Goal: Information Seeking & Learning: Learn about a topic

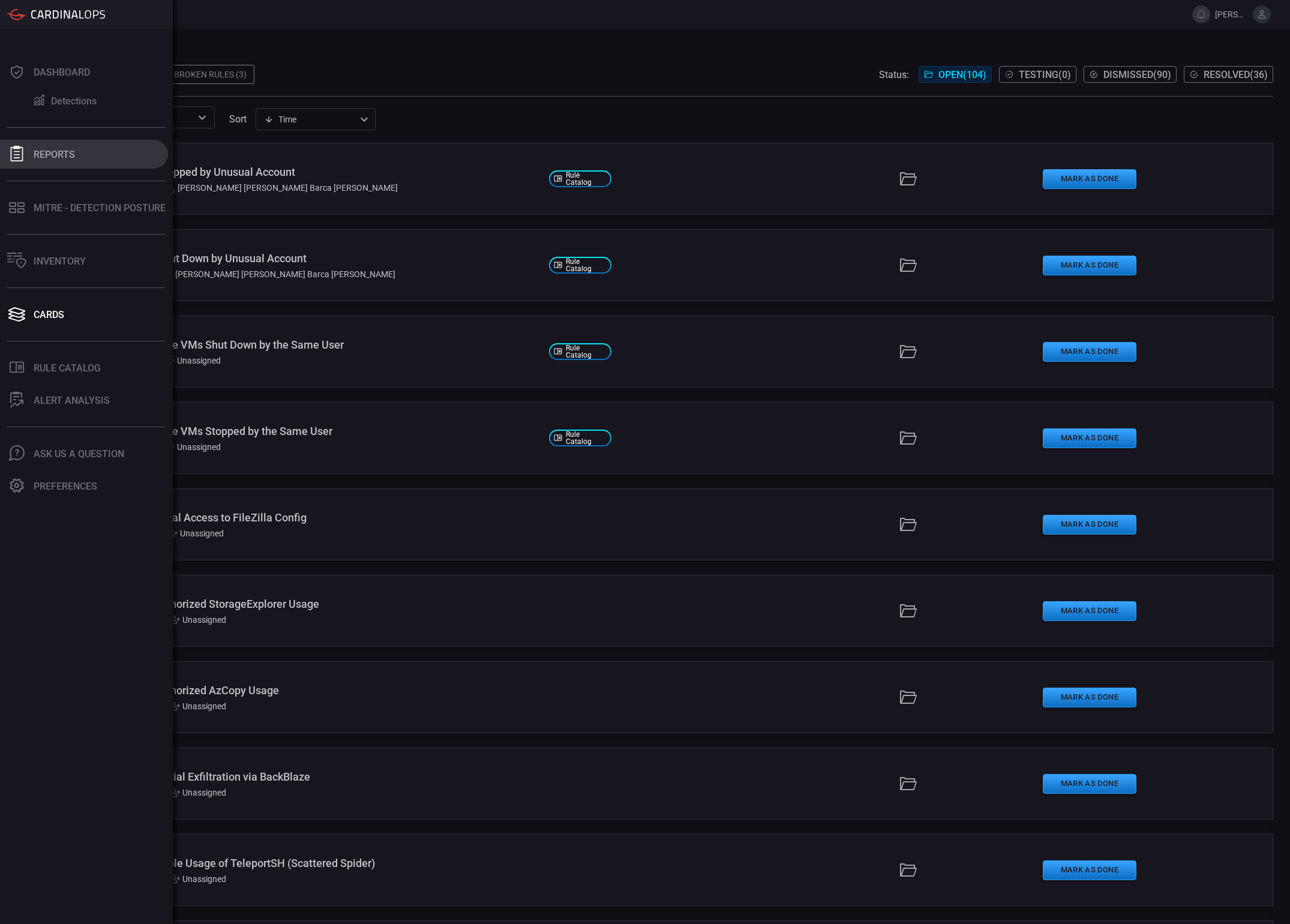
click at [23, 157] on icon at bounding box center [17, 154] width 13 height 16
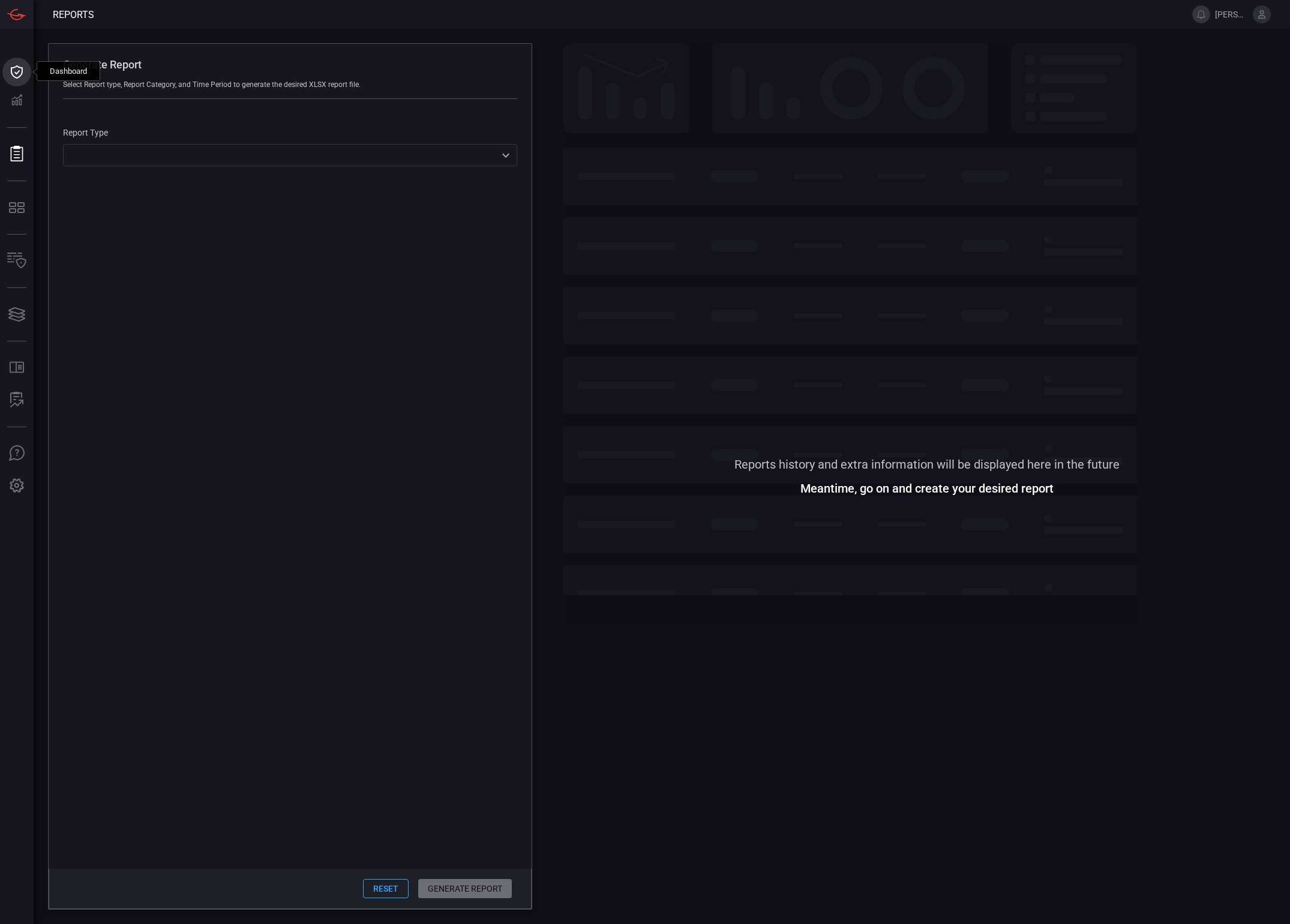
click at [25, 78] on icon at bounding box center [17, 71] width 19 height 17
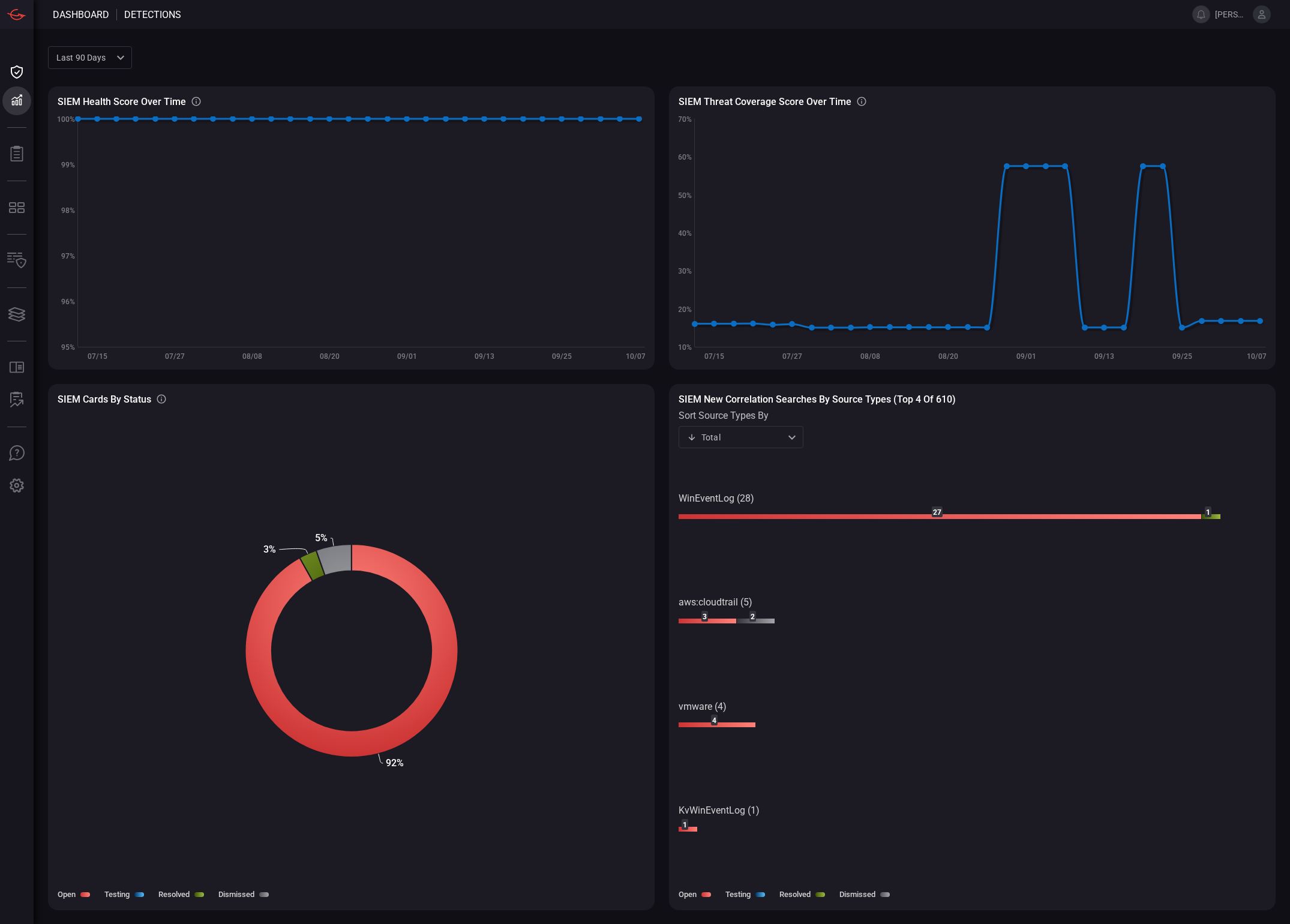
click at [778, 445] on div "Total total ​" at bounding box center [741, 438] width 125 height 22
click at [597, 473] on div at bounding box center [645, 462] width 1290 height 924
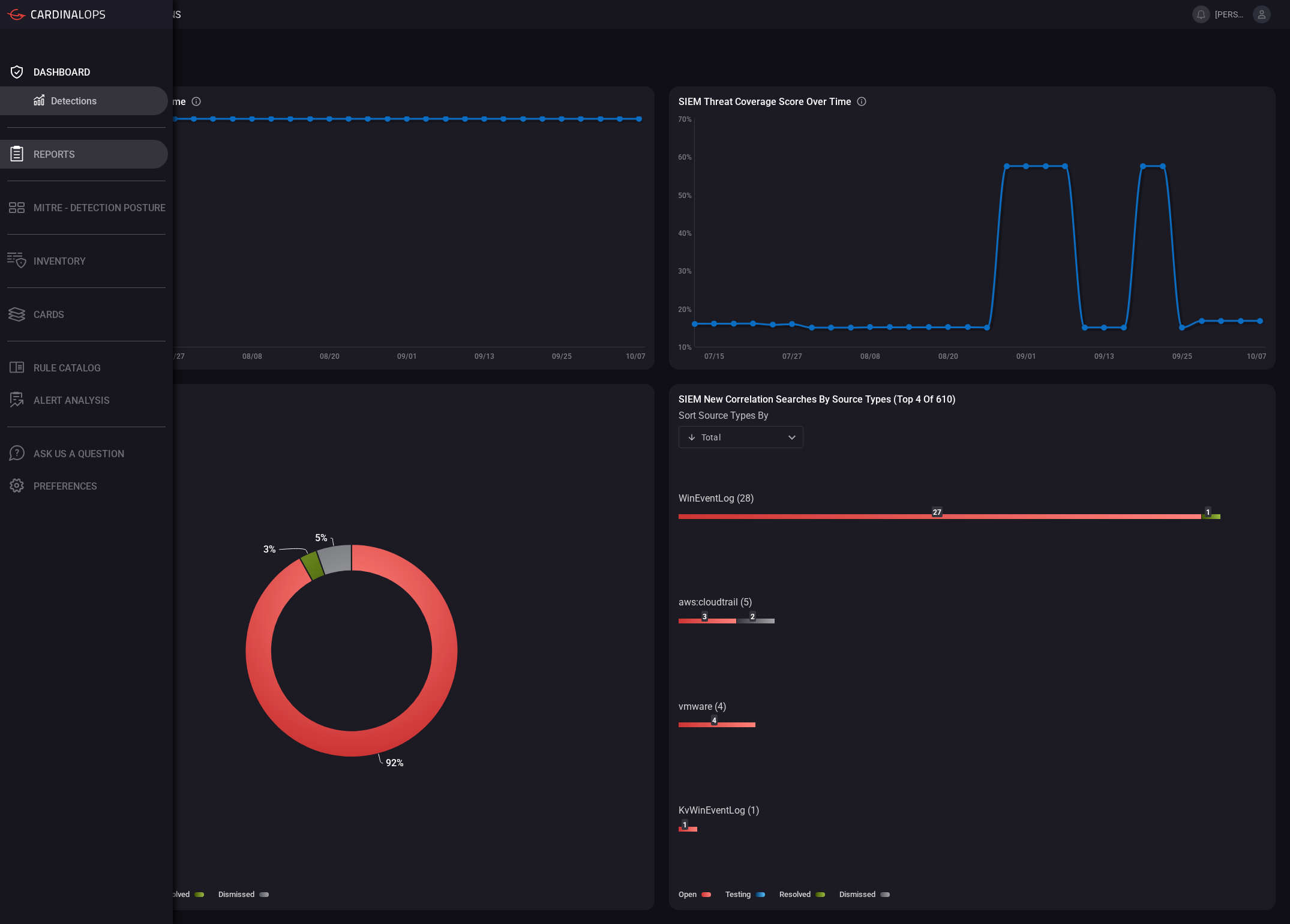
click at [42, 156] on div "Reports" at bounding box center [54, 154] width 42 height 11
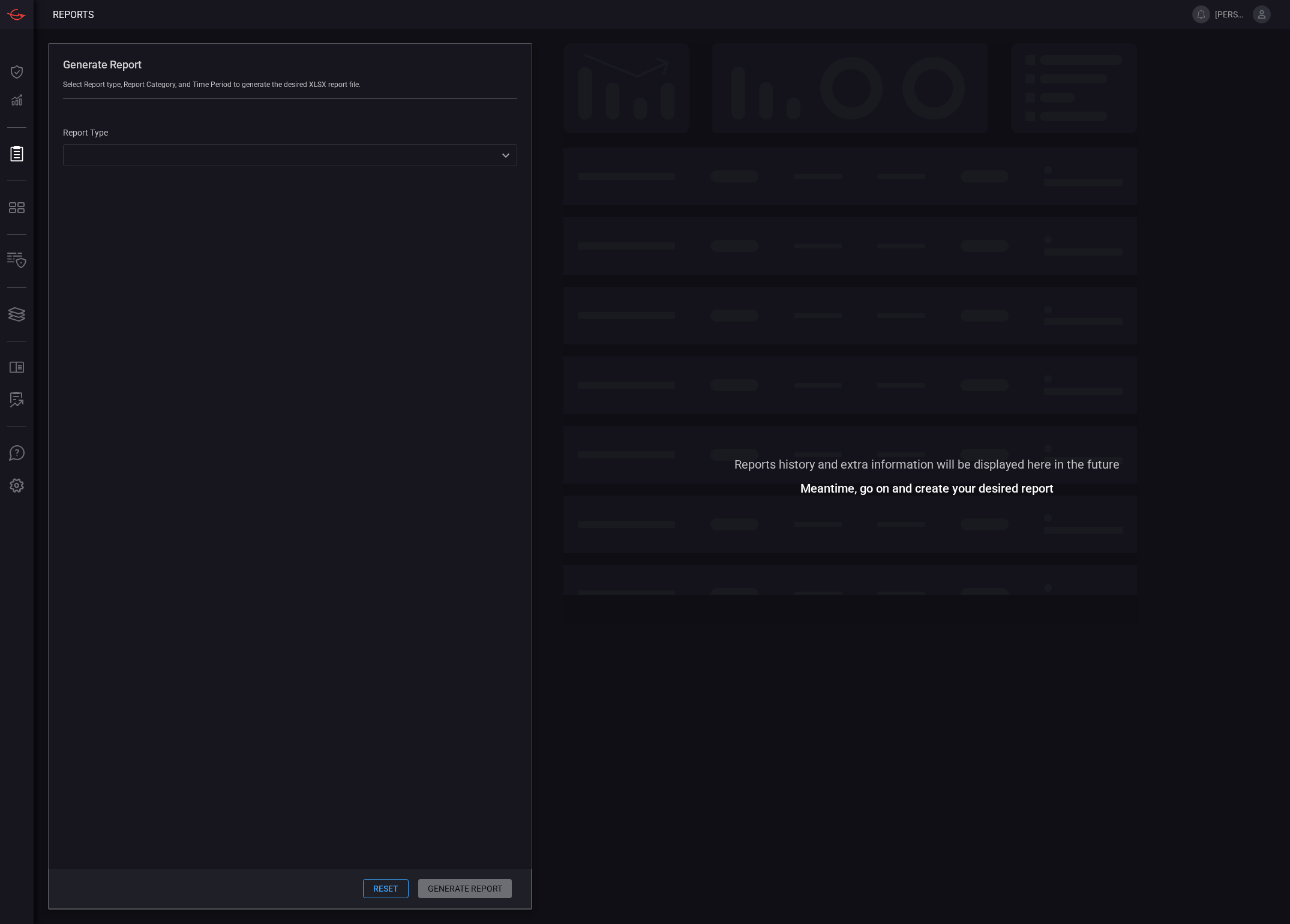
click at [410, 165] on div "​ ​" at bounding box center [289, 155] width 454 height 22
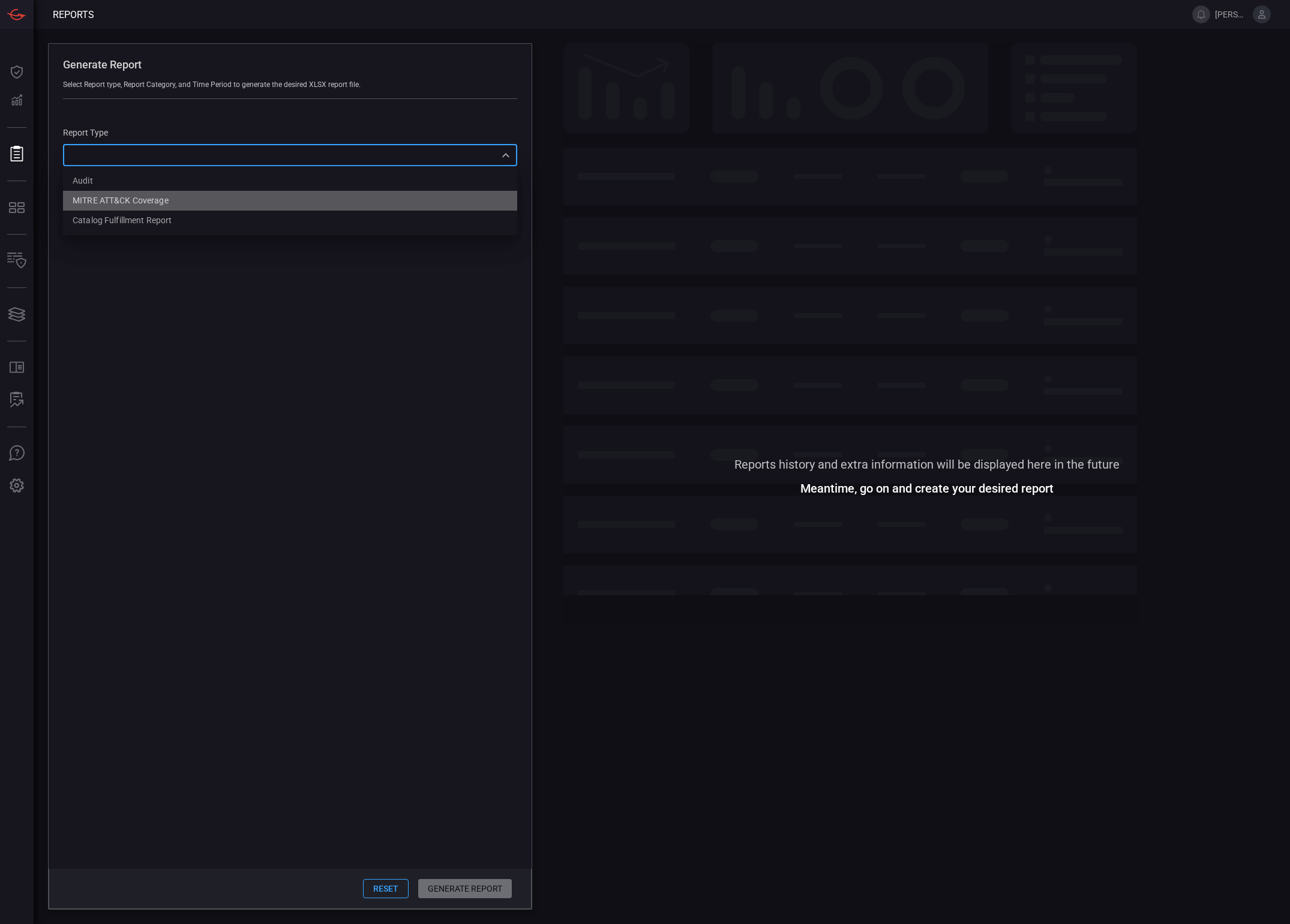
click at [179, 200] on li "MITRE ATT&CK Coverage" at bounding box center [289, 201] width 454 height 20
type input "mitreCoverage"
click at [164, 205] on span "Techniques" at bounding box center [182, 210] width 43 height 13
click at [161, 205] on input "Techniques" at bounding box center [148, 210] width 25 height 25
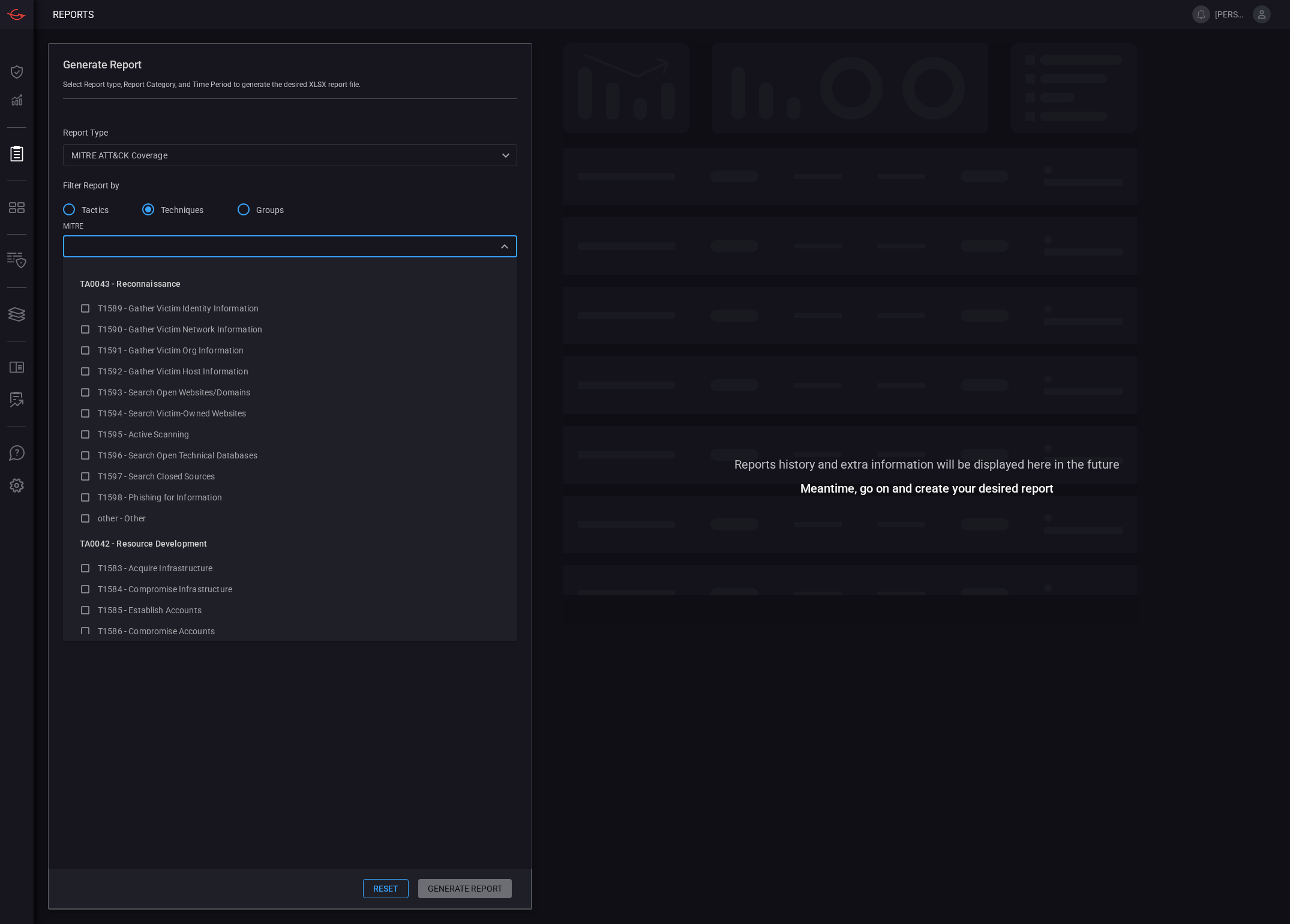
click at [209, 248] on input "text" at bounding box center [280, 246] width 427 height 15
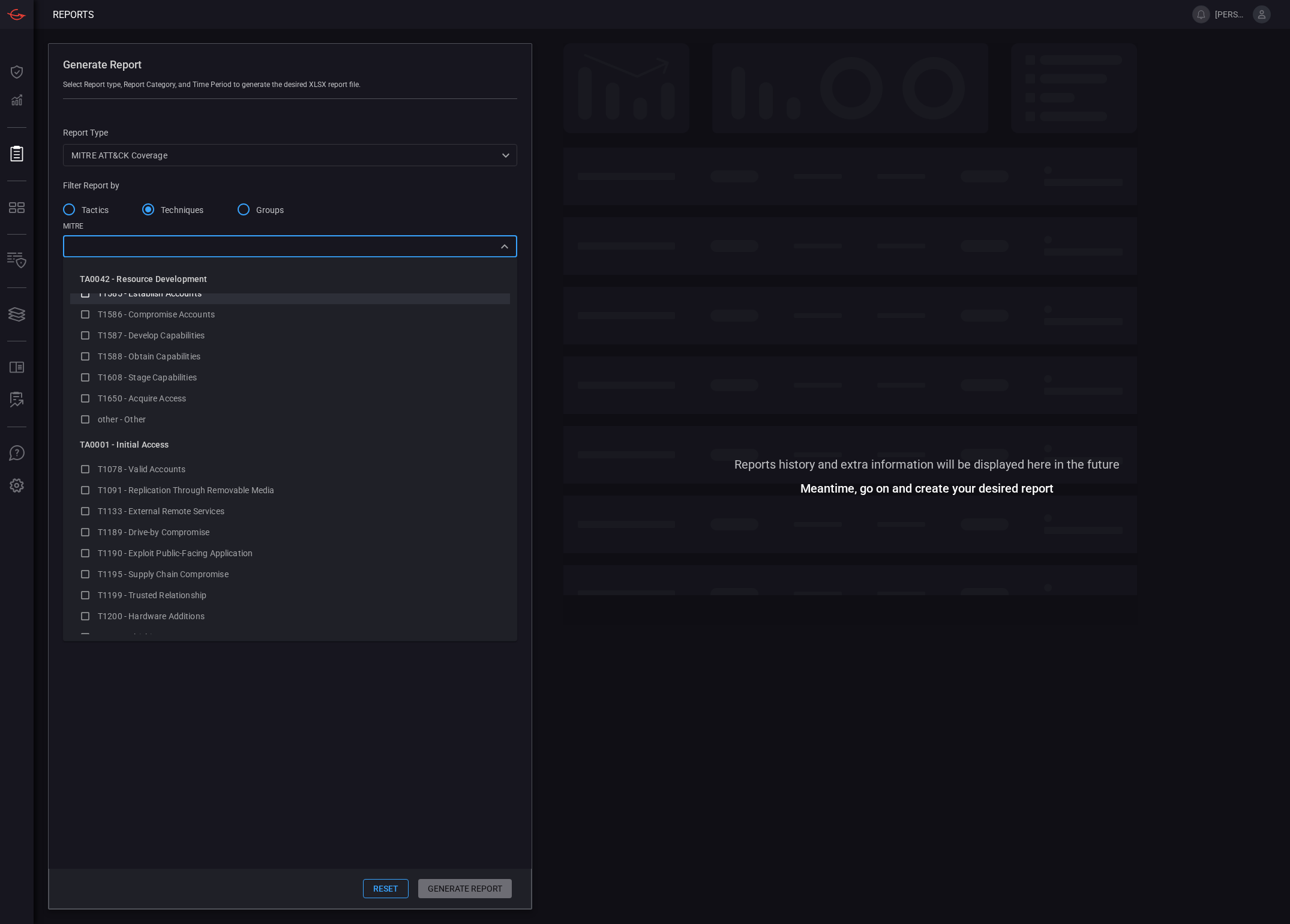
scroll to position [145, 0]
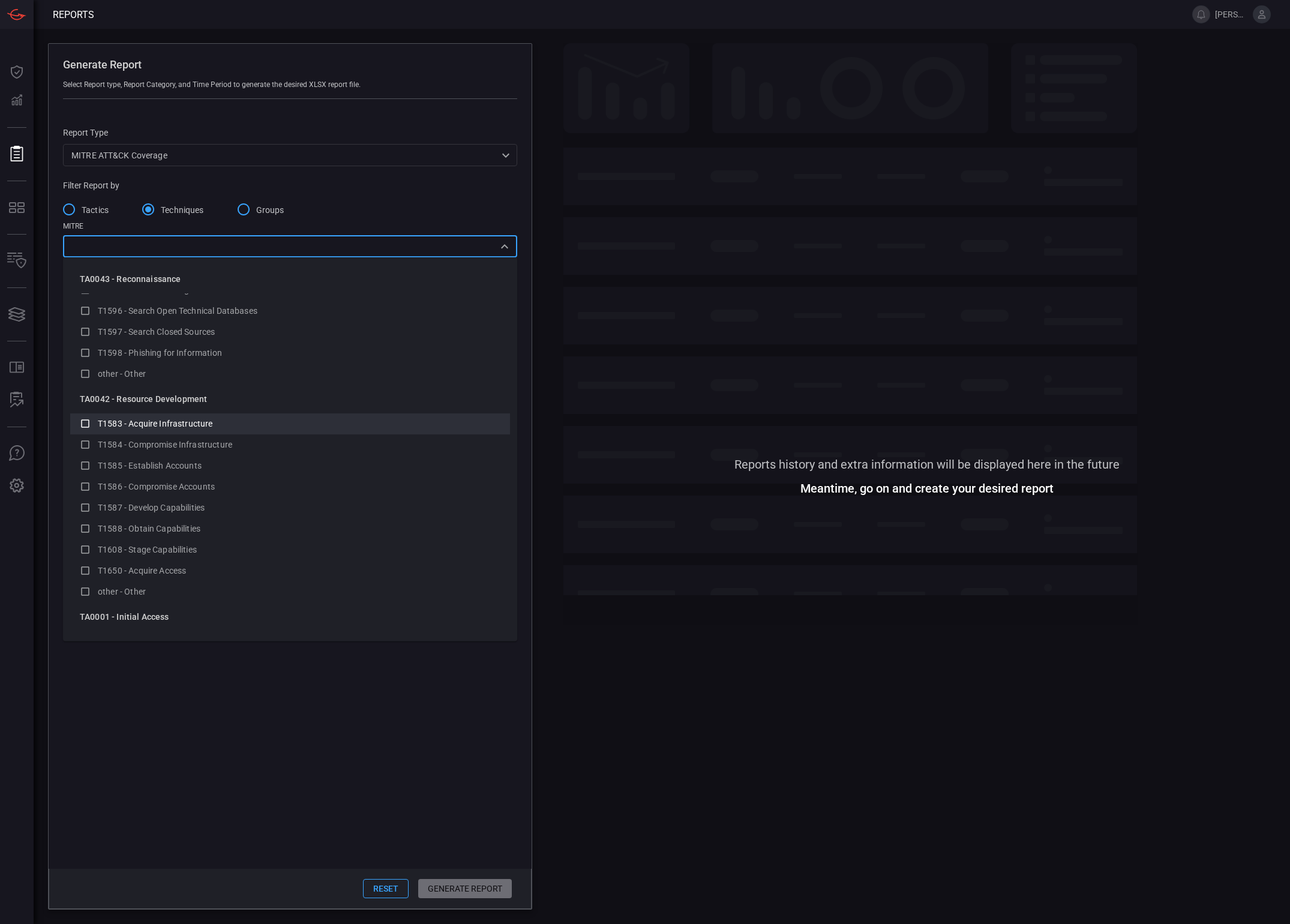
click at [161, 432] on li "T1583 - Acquire Infrastructure" at bounding box center [290, 424] width 440 height 21
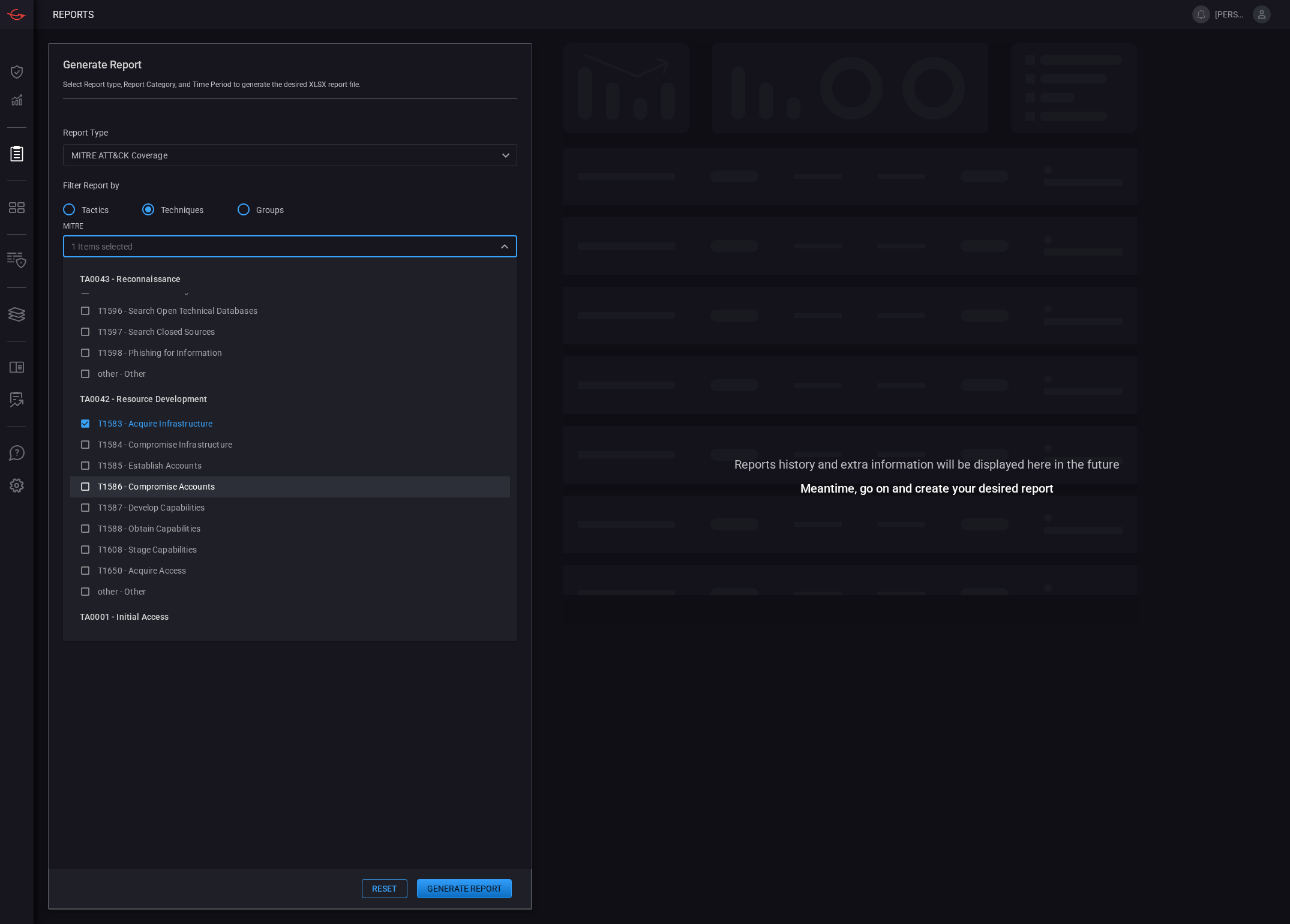
click at [198, 490] on span "T1586 - Compromise Accounts" at bounding box center [156, 486] width 117 height 10
click at [457, 893] on button "Generate Report" at bounding box center [464, 888] width 95 height 19
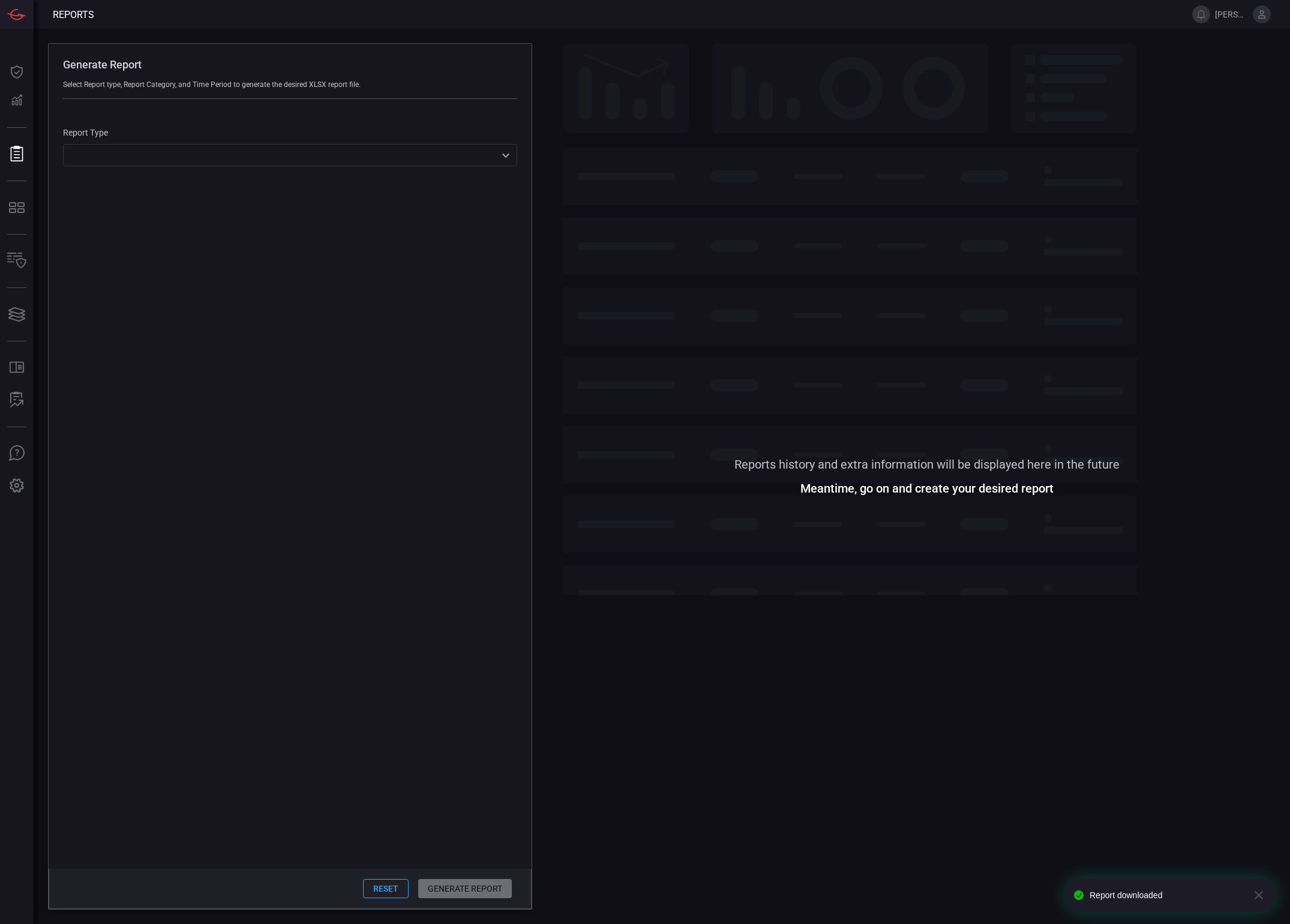
click at [276, 146] on div "​ ​" at bounding box center [289, 155] width 454 height 22
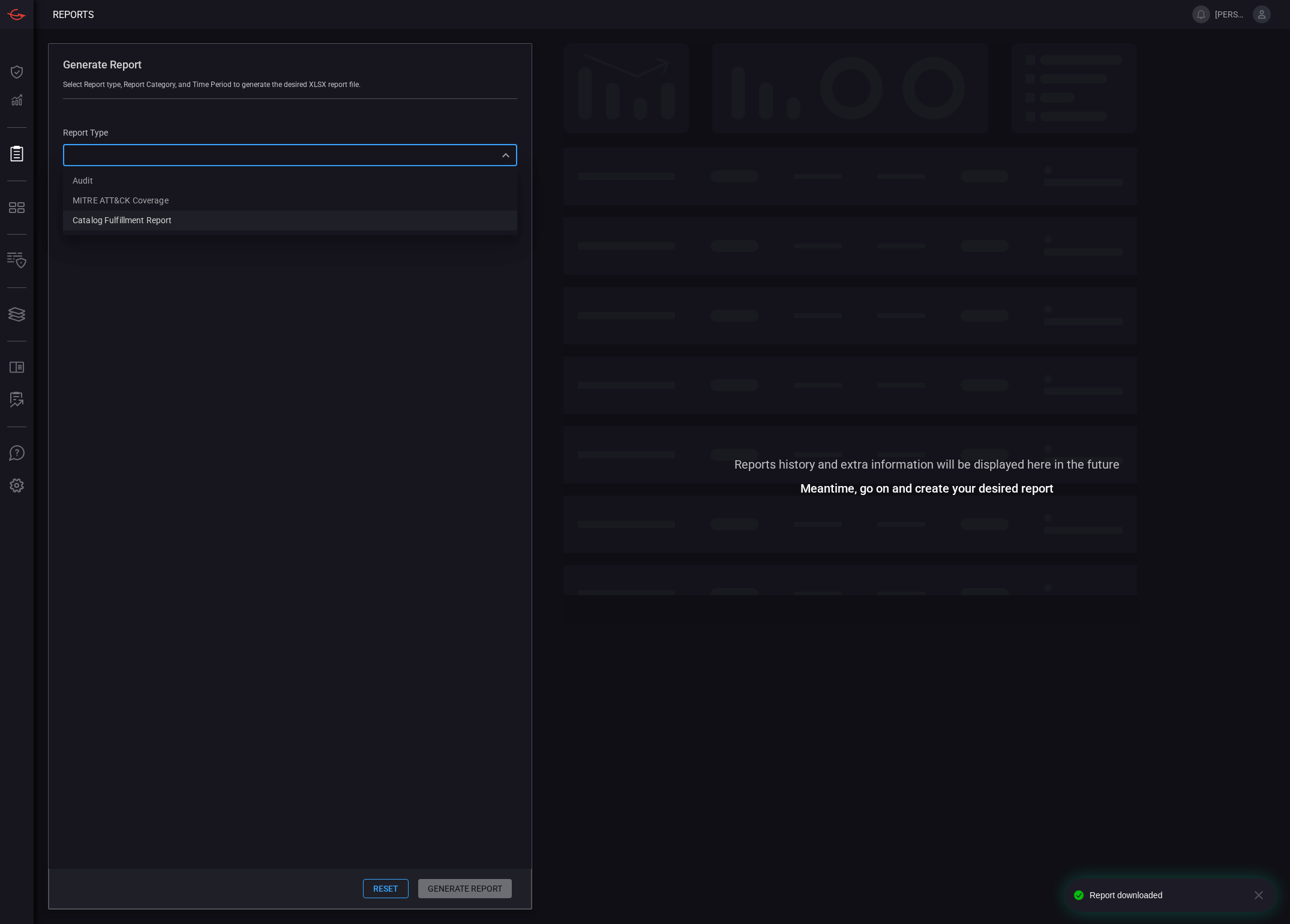
click at [180, 228] on li "Catalog fulfillment report" at bounding box center [289, 221] width 454 height 20
click at [143, 153] on div "Catalog fulfillment report CatalogReport ​" at bounding box center [289, 155] width 454 height 22
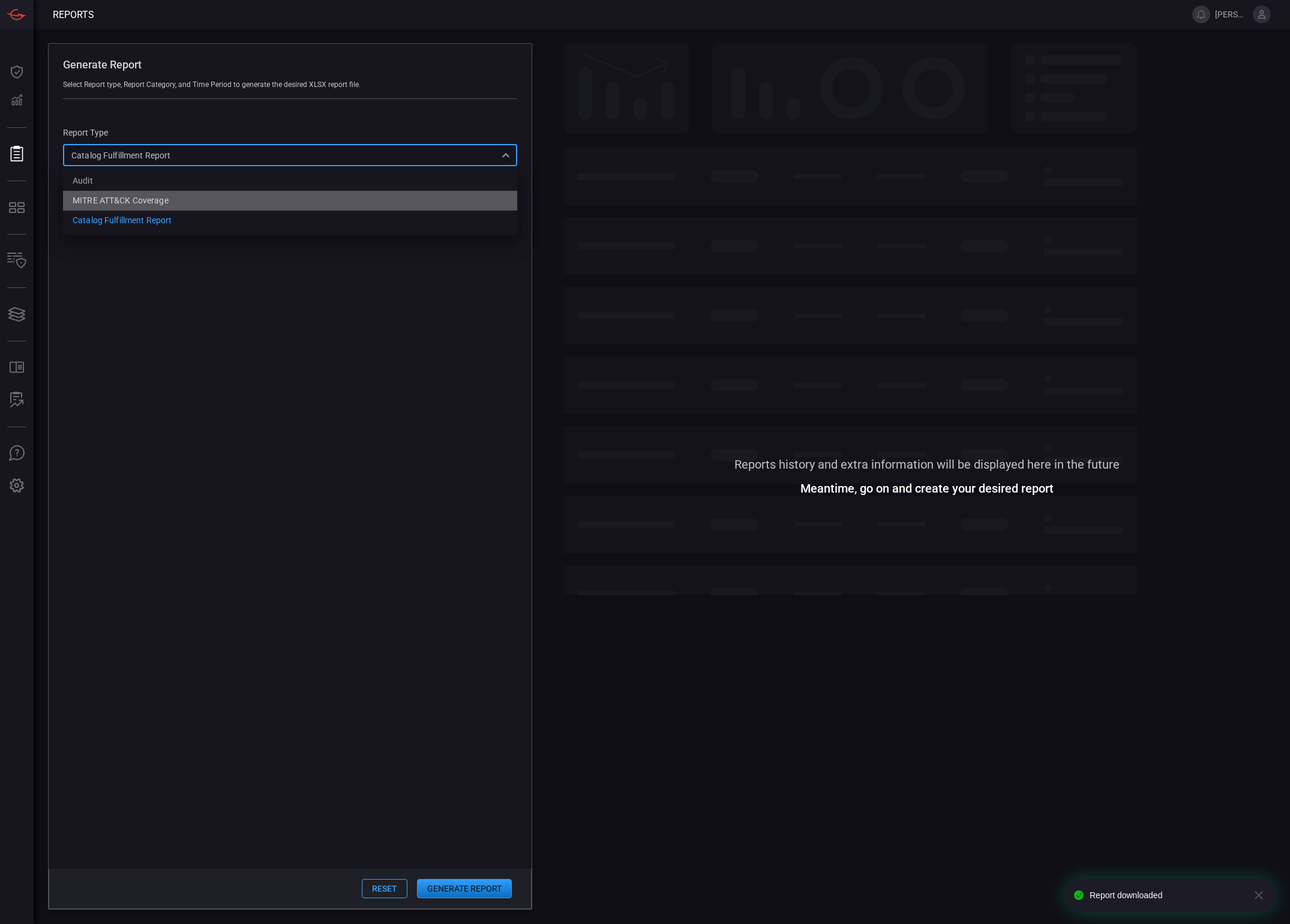
click at [140, 193] on li "MITRE ATT&CK Coverage" at bounding box center [289, 201] width 454 height 20
type input "mitreCoverage"
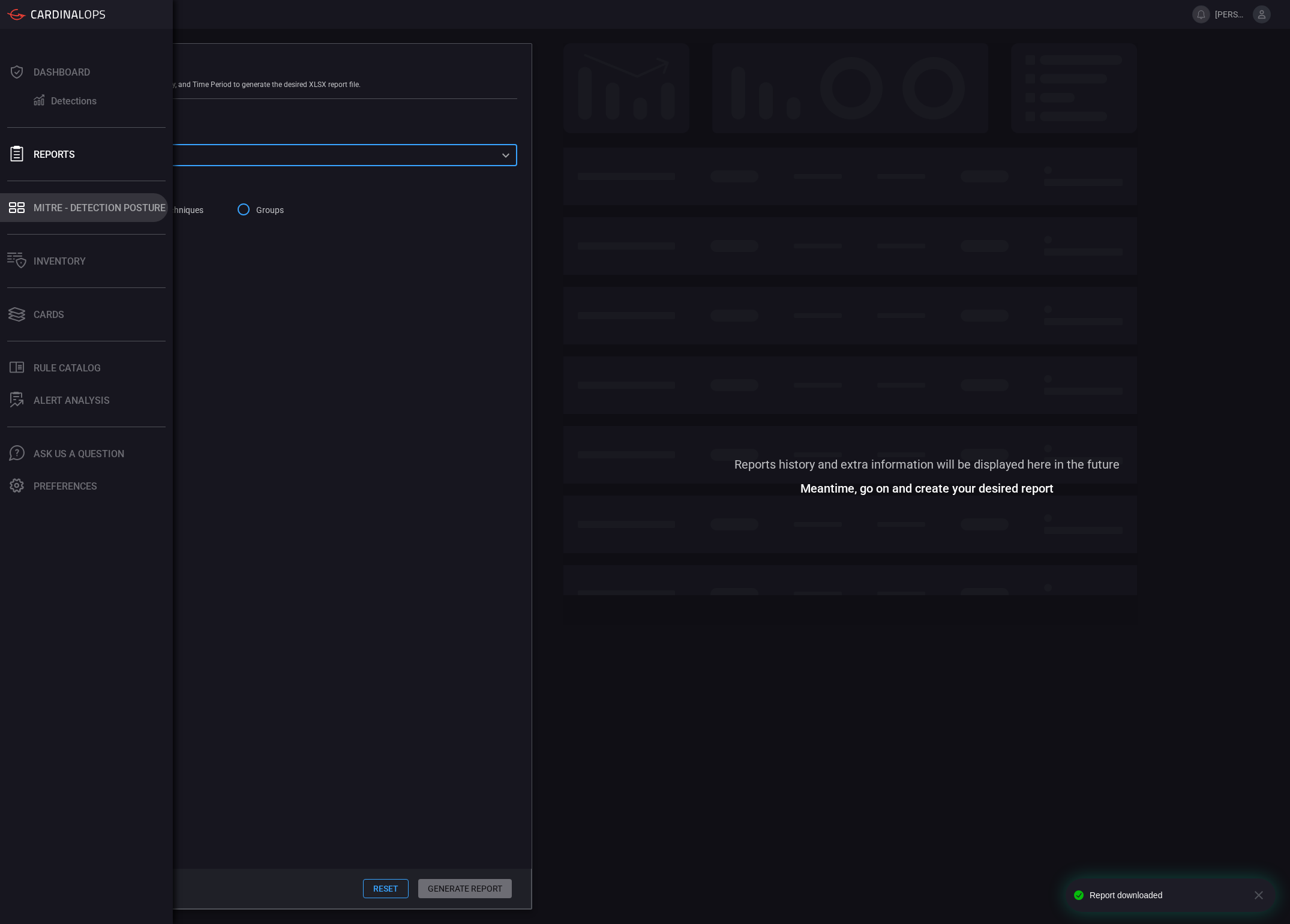
click at [13, 205] on icon at bounding box center [17, 207] width 19 height 17
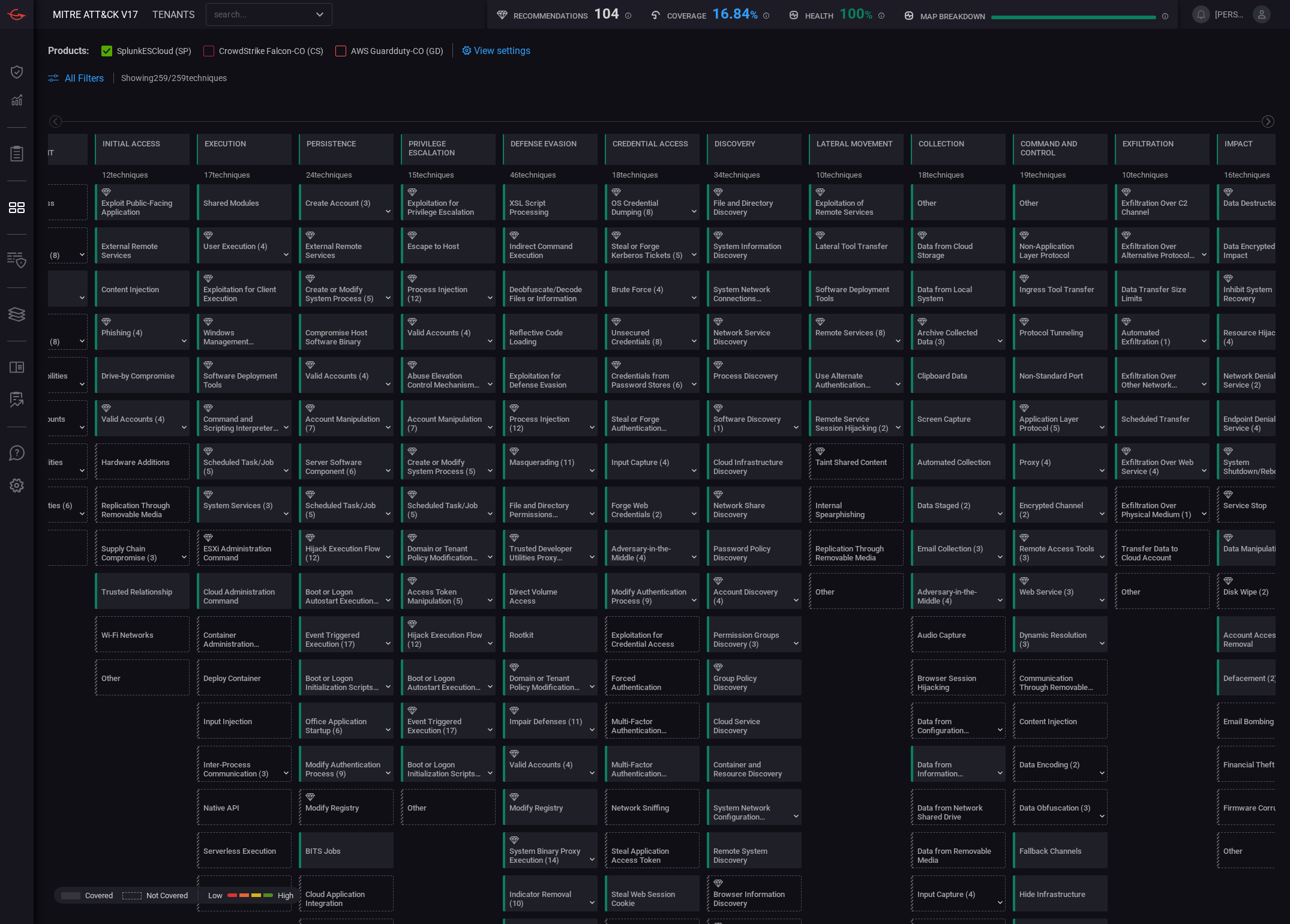
click at [1266, 122] on icon at bounding box center [1268, 122] width 4 height 8
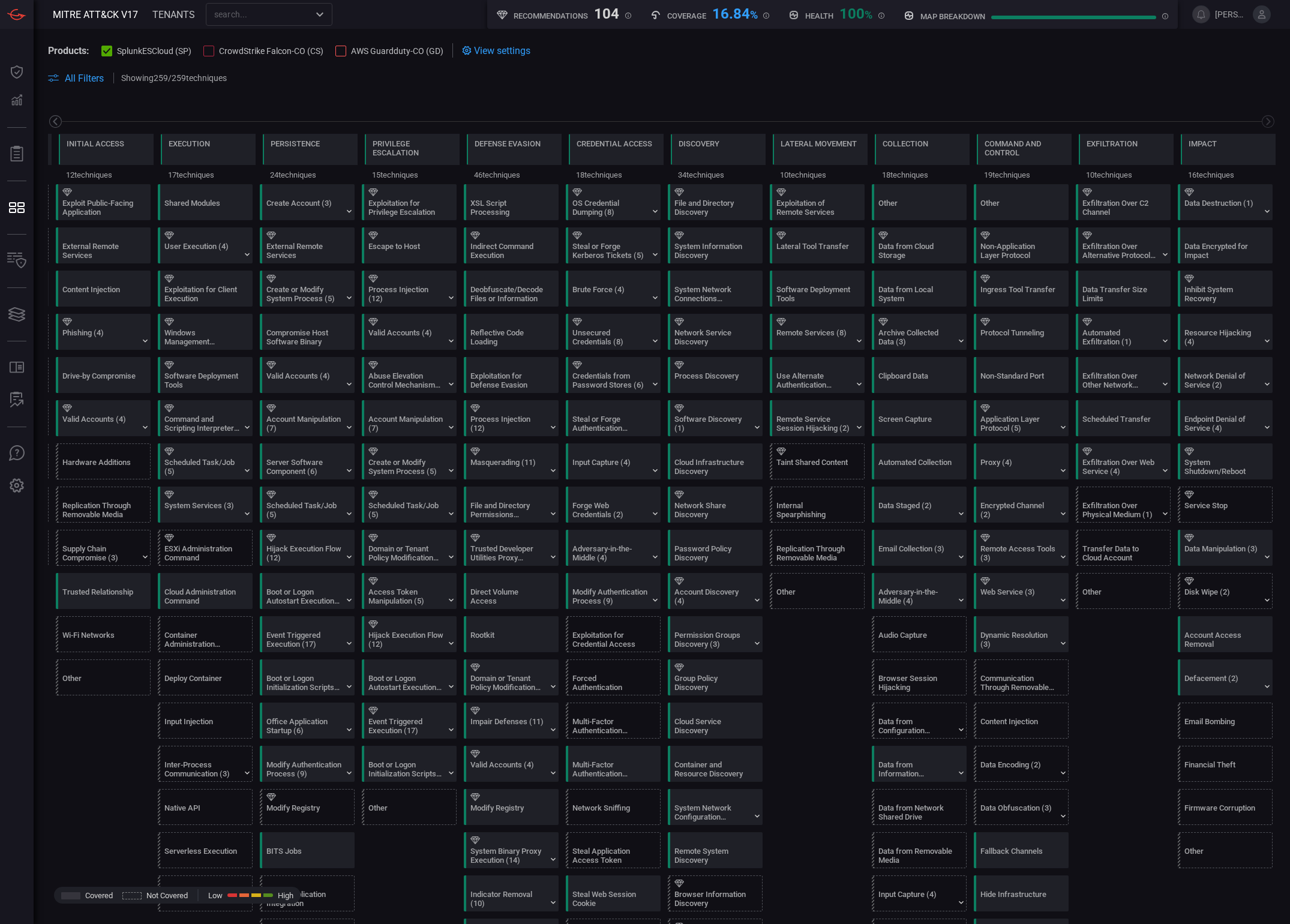
click at [56, 127] on icon at bounding box center [56, 122] width 15 height 15
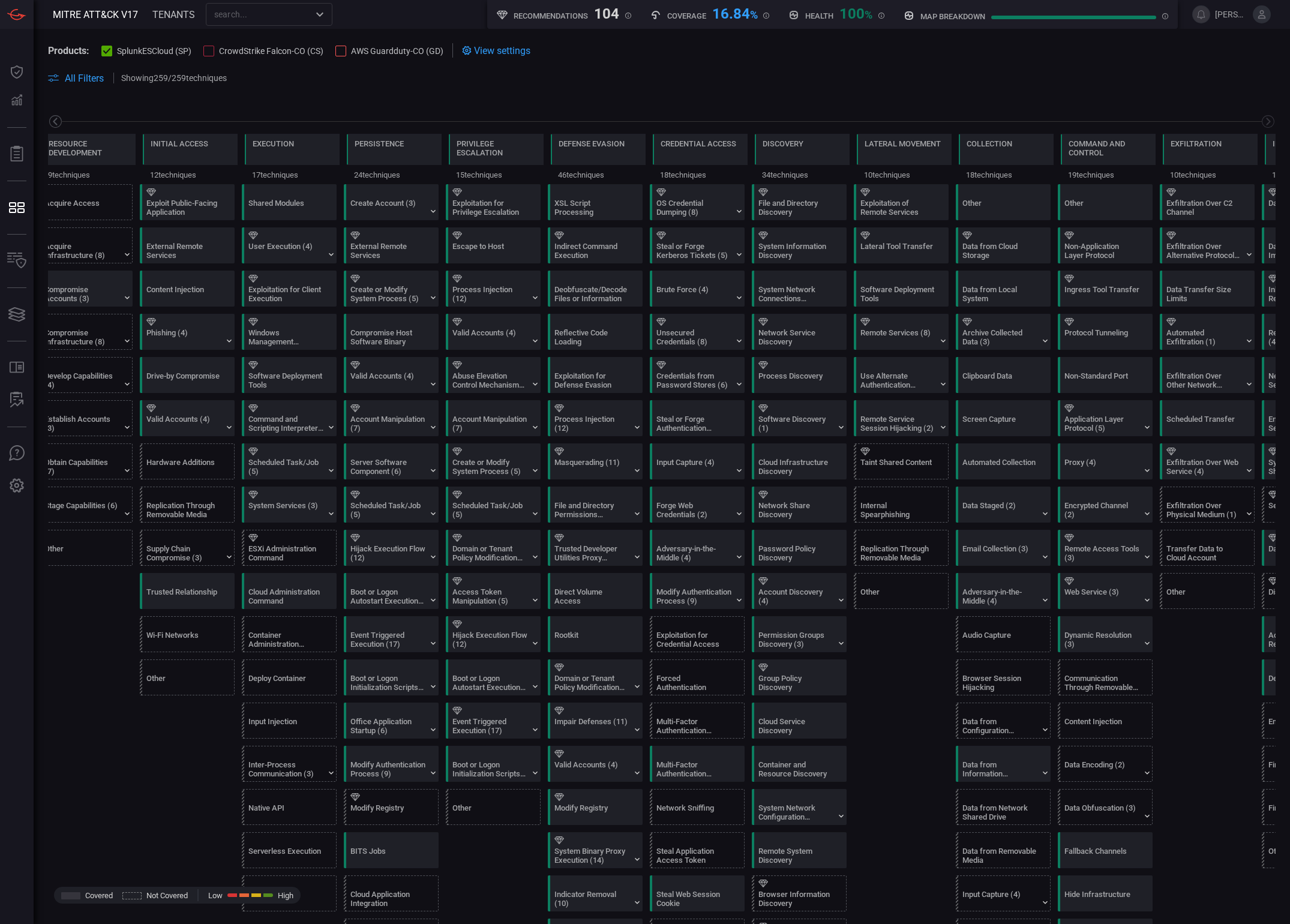
click at [56, 127] on icon at bounding box center [56, 122] width 15 height 15
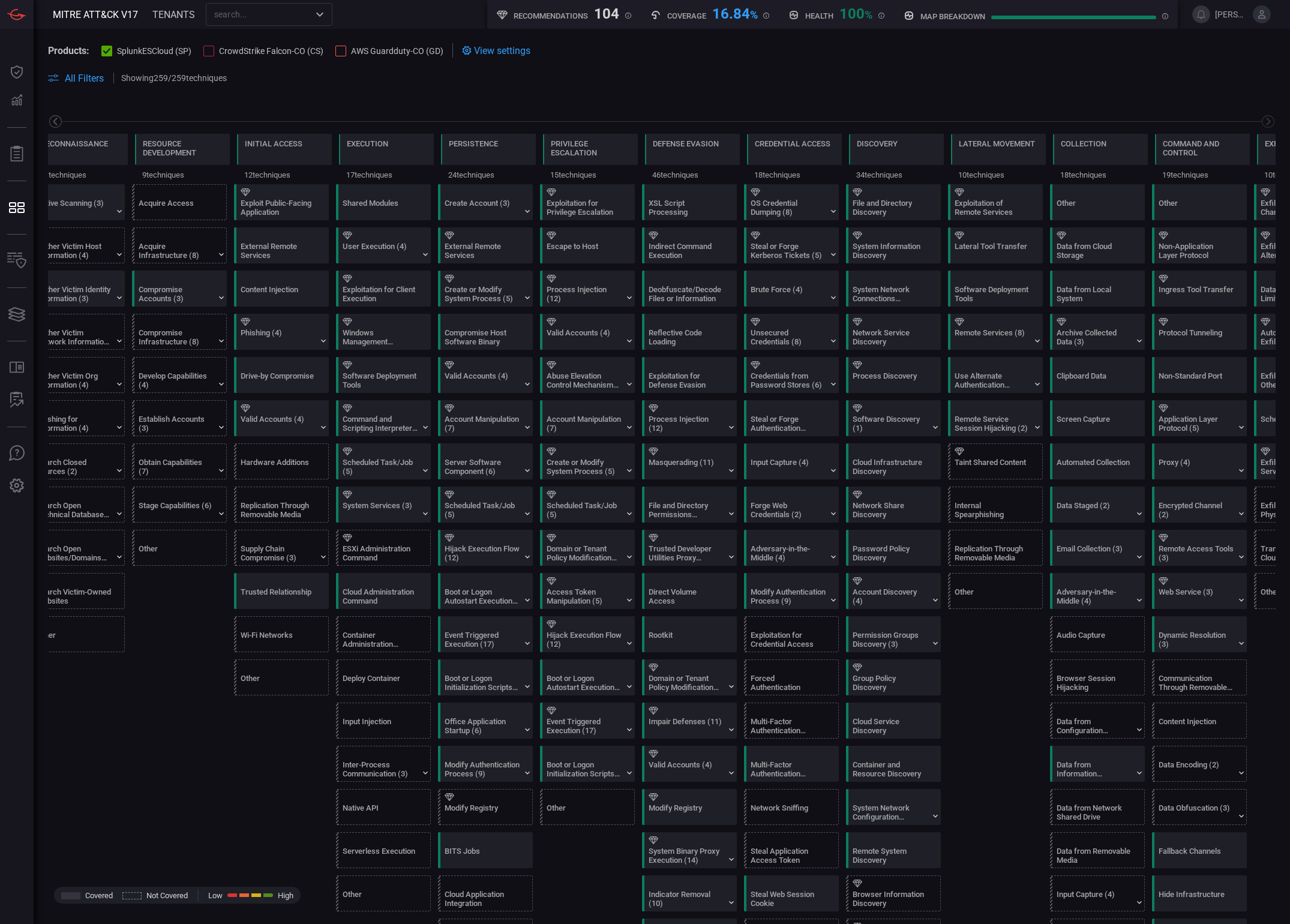
click at [56, 127] on icon at bounding box center [56, 122] width 15 height 15
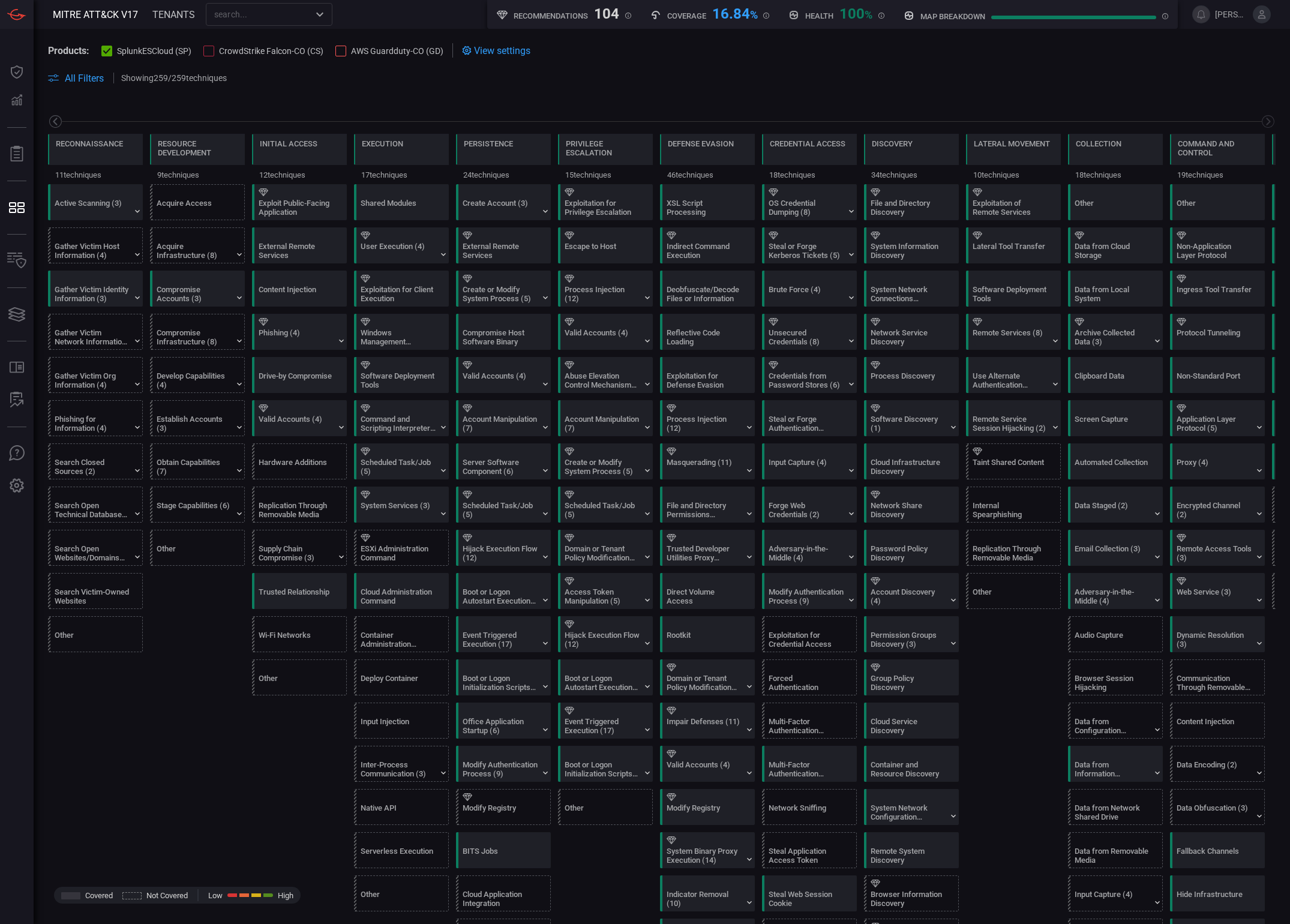
click at [56, 127] on icon at bounding box center [56, 122] width 15 height 15
click at [1266, 118] on div "Reconnaissance 11 techniques Resource Development 9 techniques Initial Access 1…" at bounding box center [662, 142] width 1256 height 85
click at [1262, 120] on icon at bounding box center [1268, 122] width 15 height 15
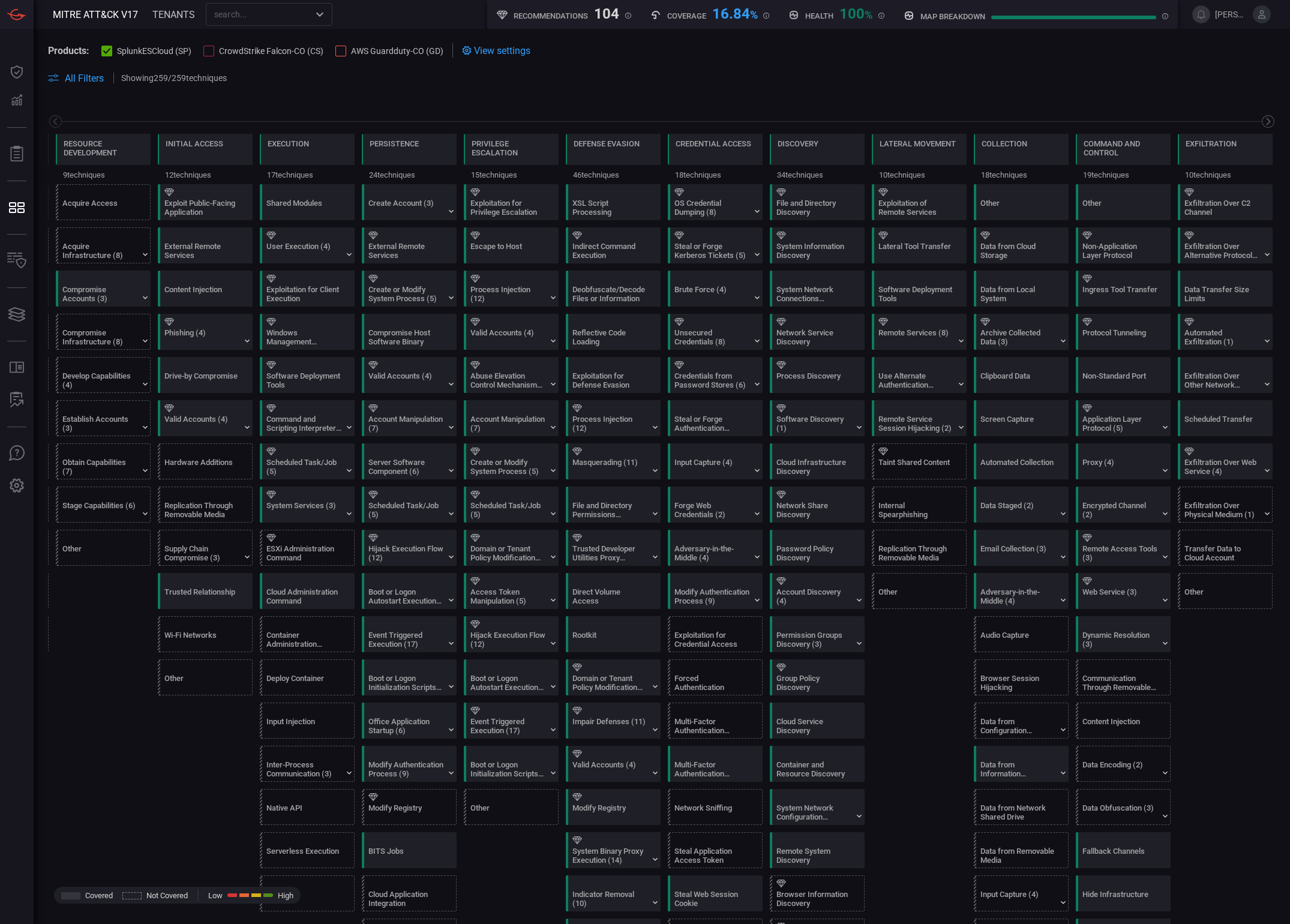
click at [1262, 120] on icon at bounding box center [1268, 122] width 15 height 15
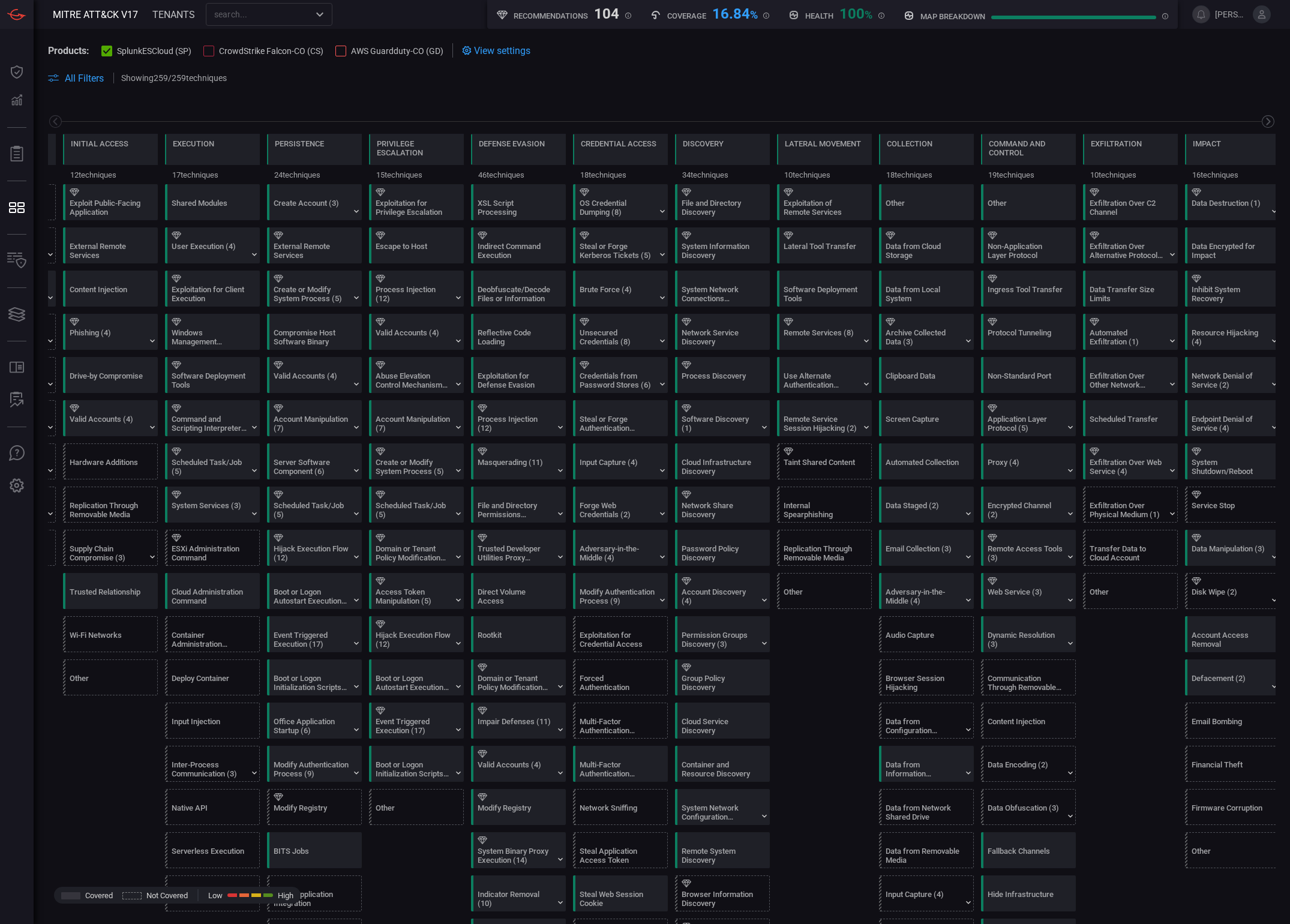
click at [1262, 120] on icon at bounding box center [1268, 122] width 15 height 15
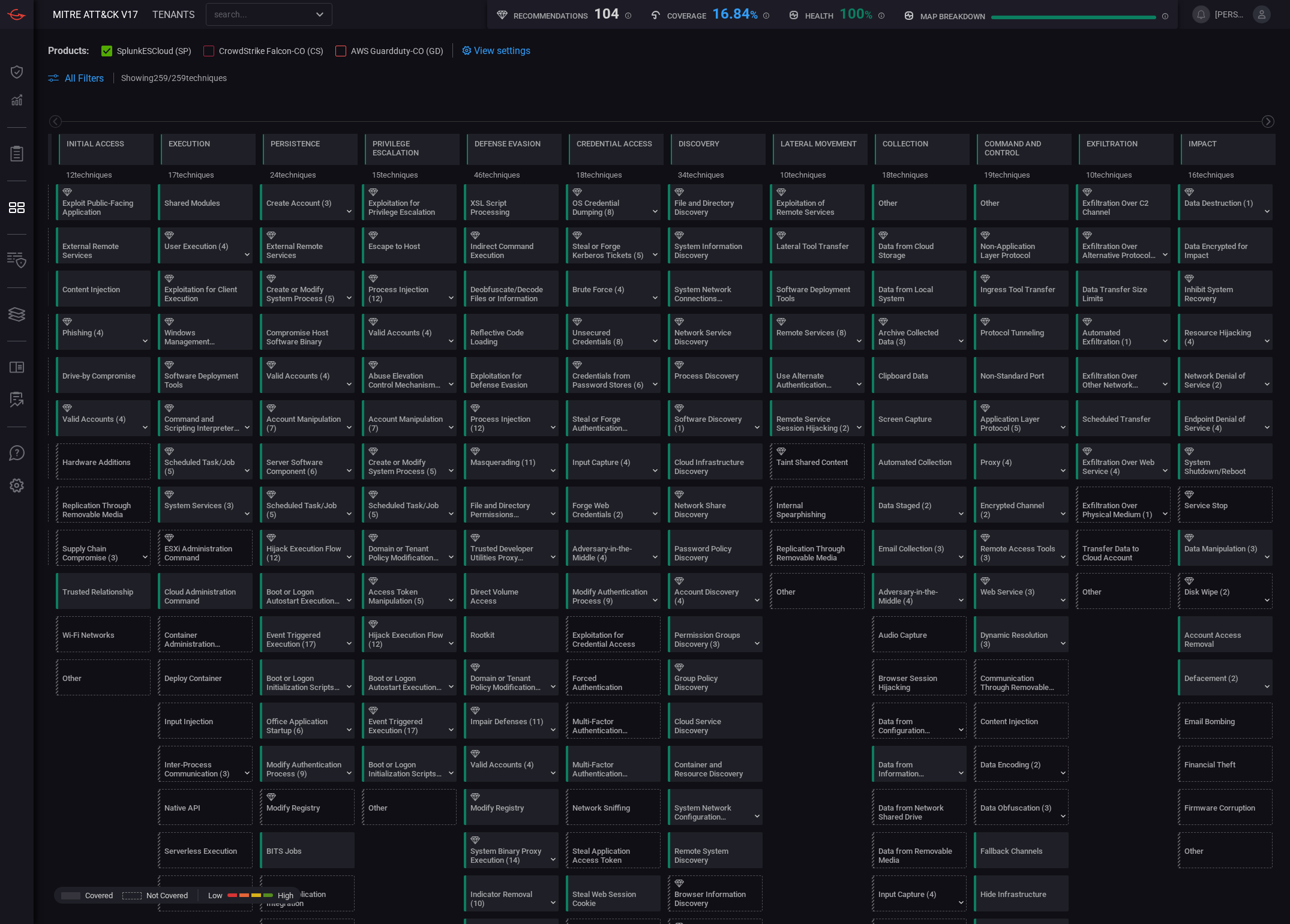
click at [1262, 120] on icon at bounding box center [1268, 122] width 15 height 15
click at [95, 81] on span "All Filters" at bounding box center [84, 78] width 39 height 11
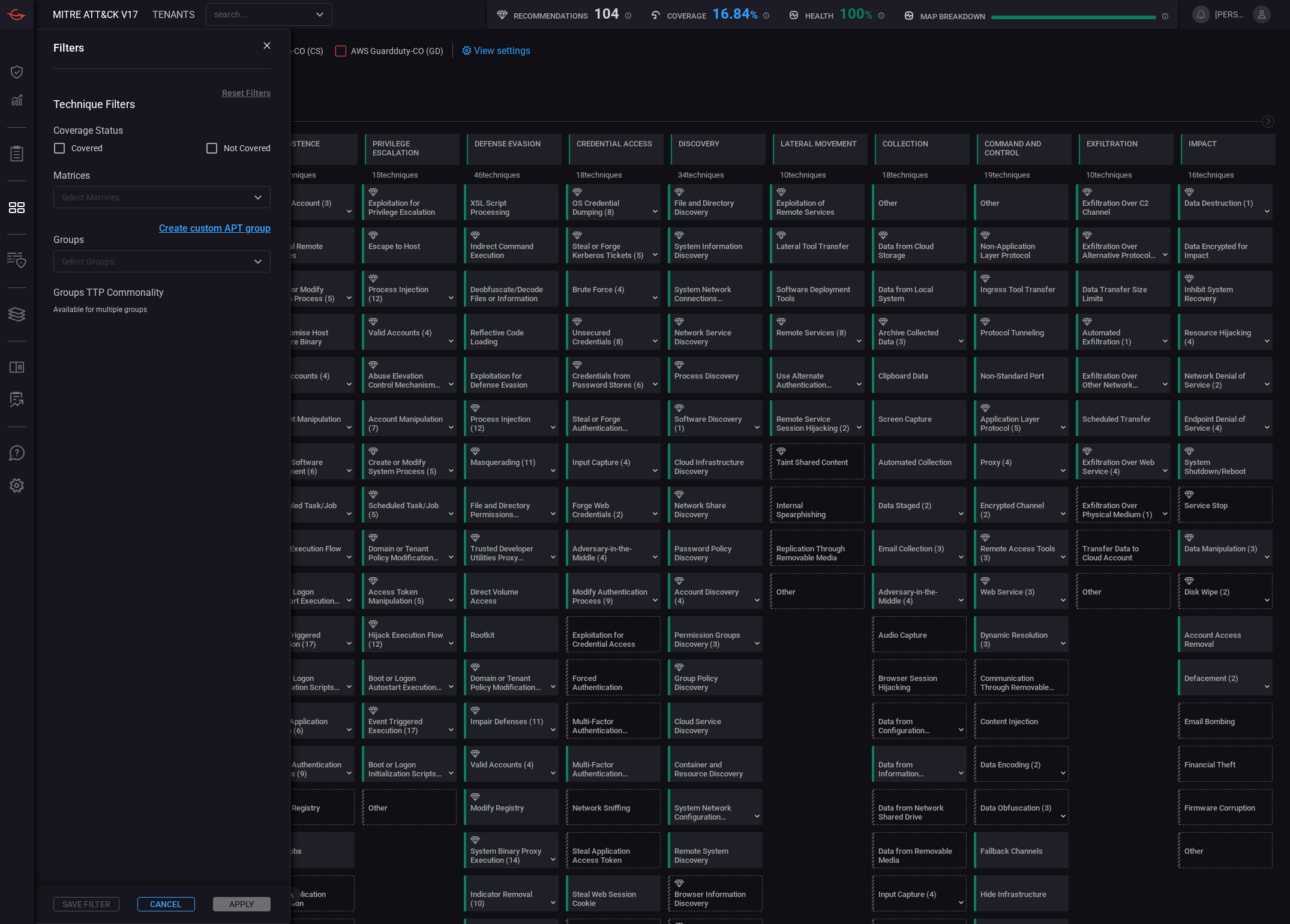
click at [76, 153] on span "Covered" at bounding box center [87, 148] width 31 height 13
click at [67, 153] on input "Covered" at bounding box center [59, 148] width 15 height 15
checkbox input "true"
click at [239, 148] on span "Not Covered" at bounding box center [247, 148] width 47 height 13
click at [219, 148] on input "Not Covered" at bounding box center [212, 148] width 15 height 15
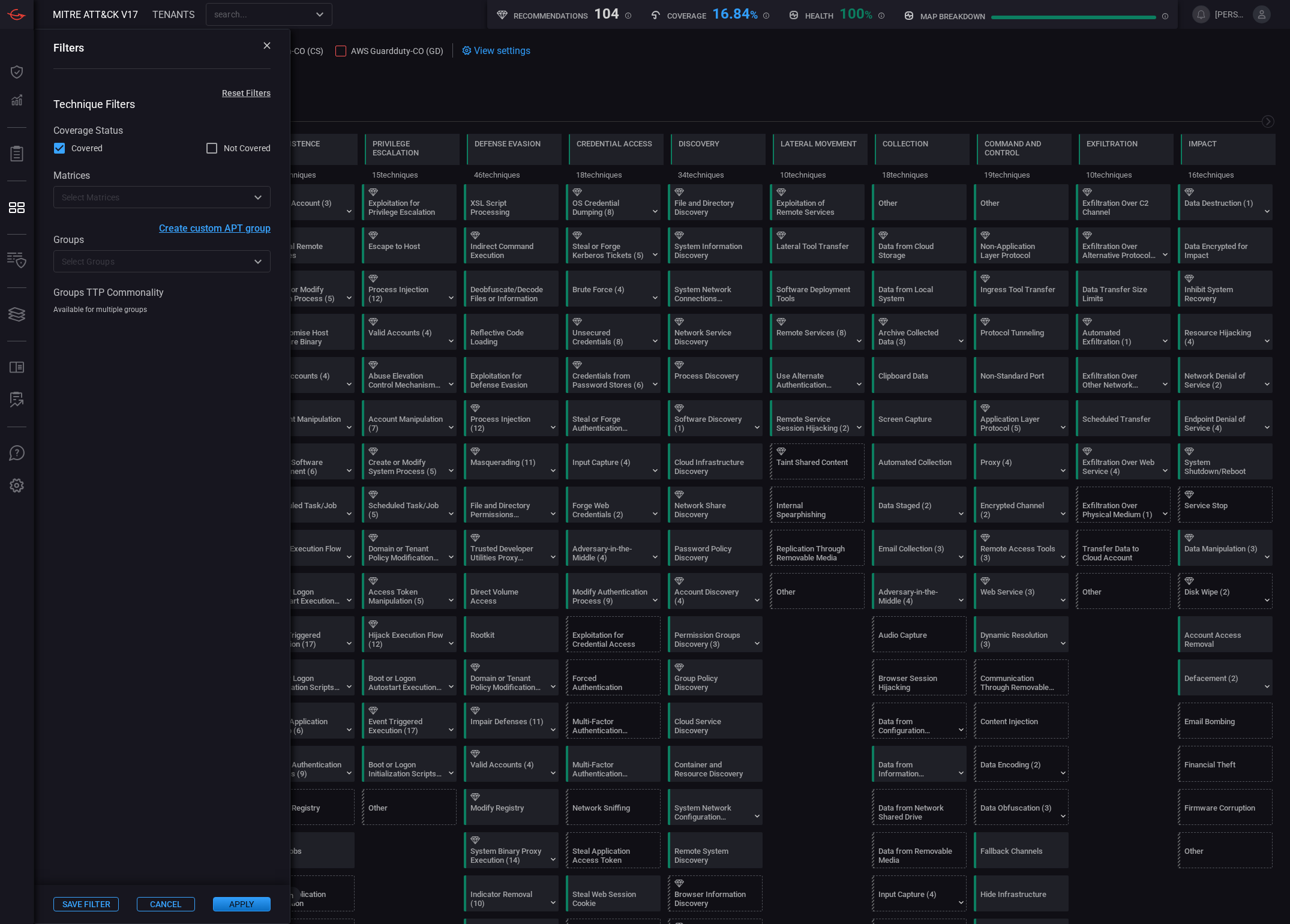
checkbox input "true"
click at [254, 100] on h4 "Technique Filters" at bounding box center [162, 104] width 217 height 13
click at [258, 95] on button "Reset Filters" at bounding box center [247, 93] width 87 height 10
checkbox input "false"
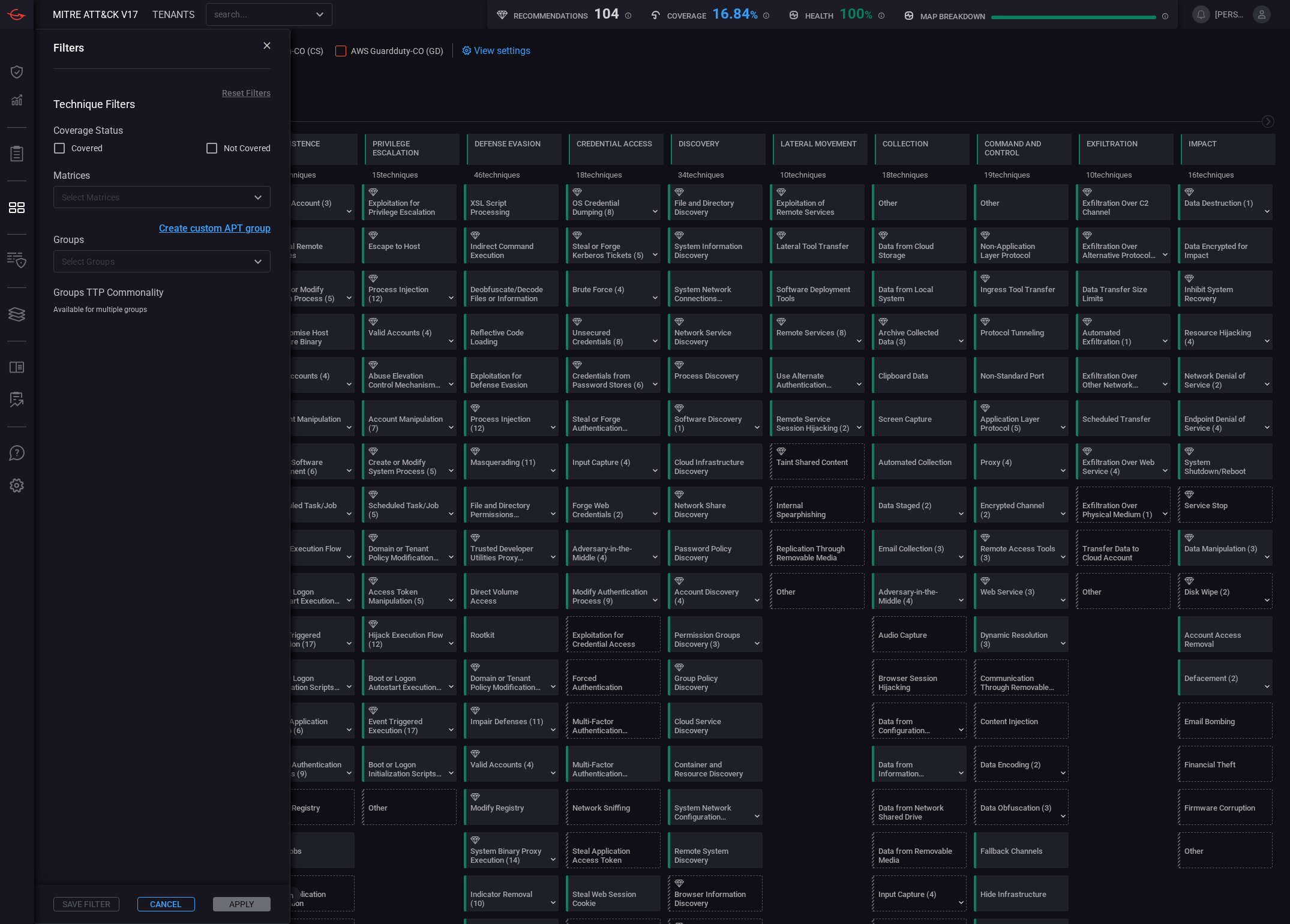
click at [410, 85] on span at bounding box center [662, 93] width 1228 height 15
click at [268, 45] on icon at bounding box center [267, 46] width 7 height 7
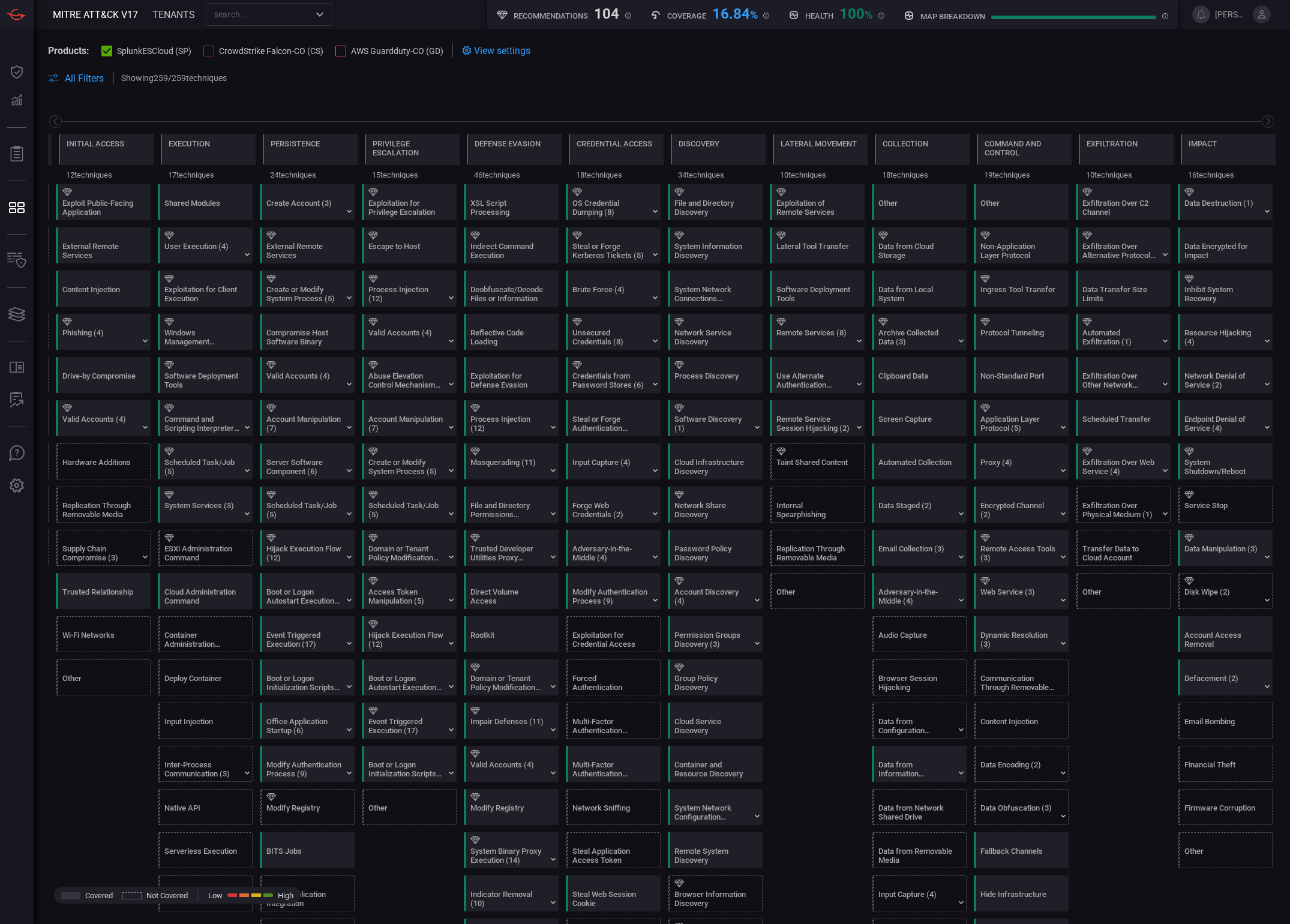
click at [267, 23] on div "​" at bounding box center [269, 15] width 127 height 22
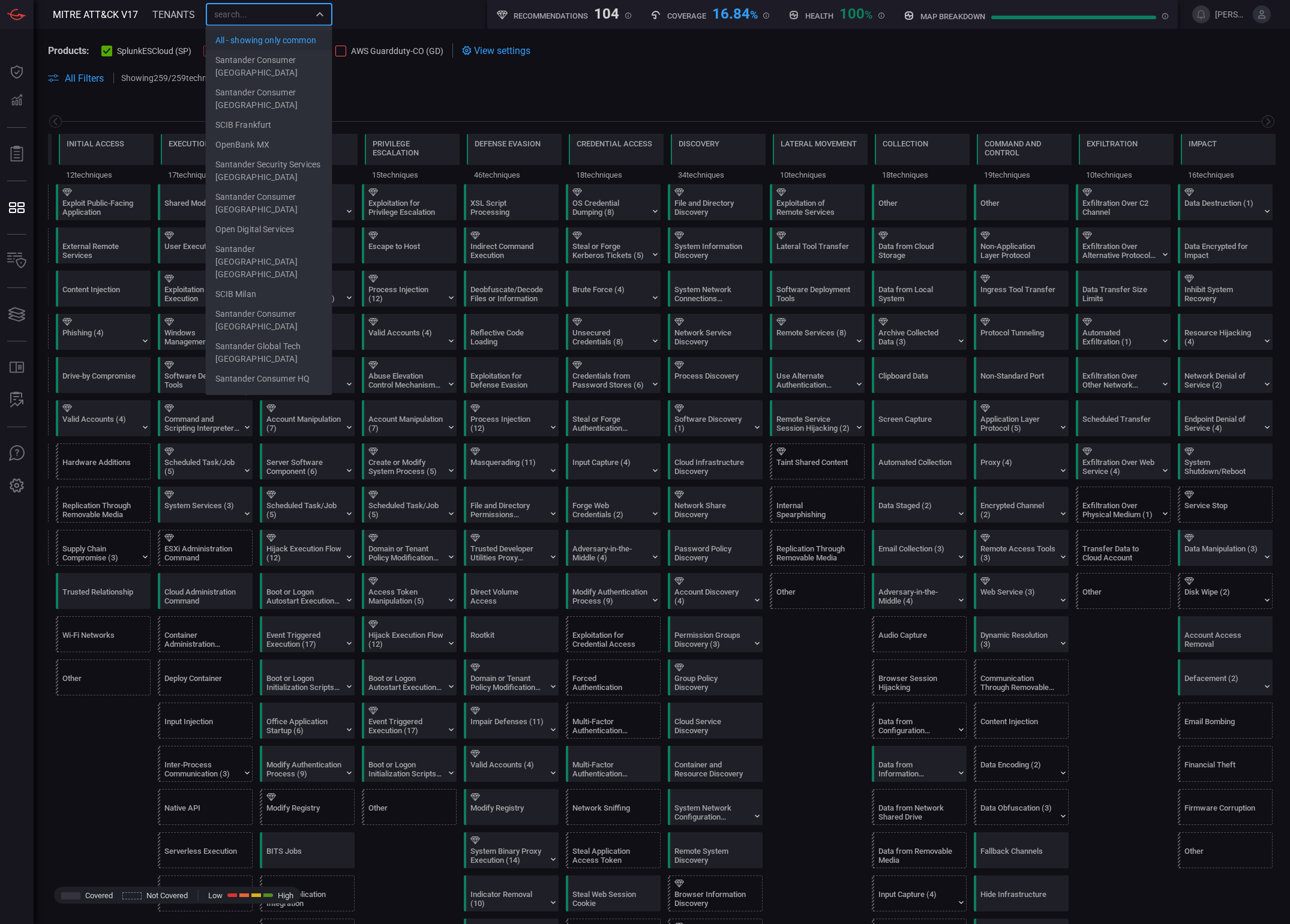
click at [276, 50] on li "All - showing only common" at bounding box center [269, 40] width 127 height 20
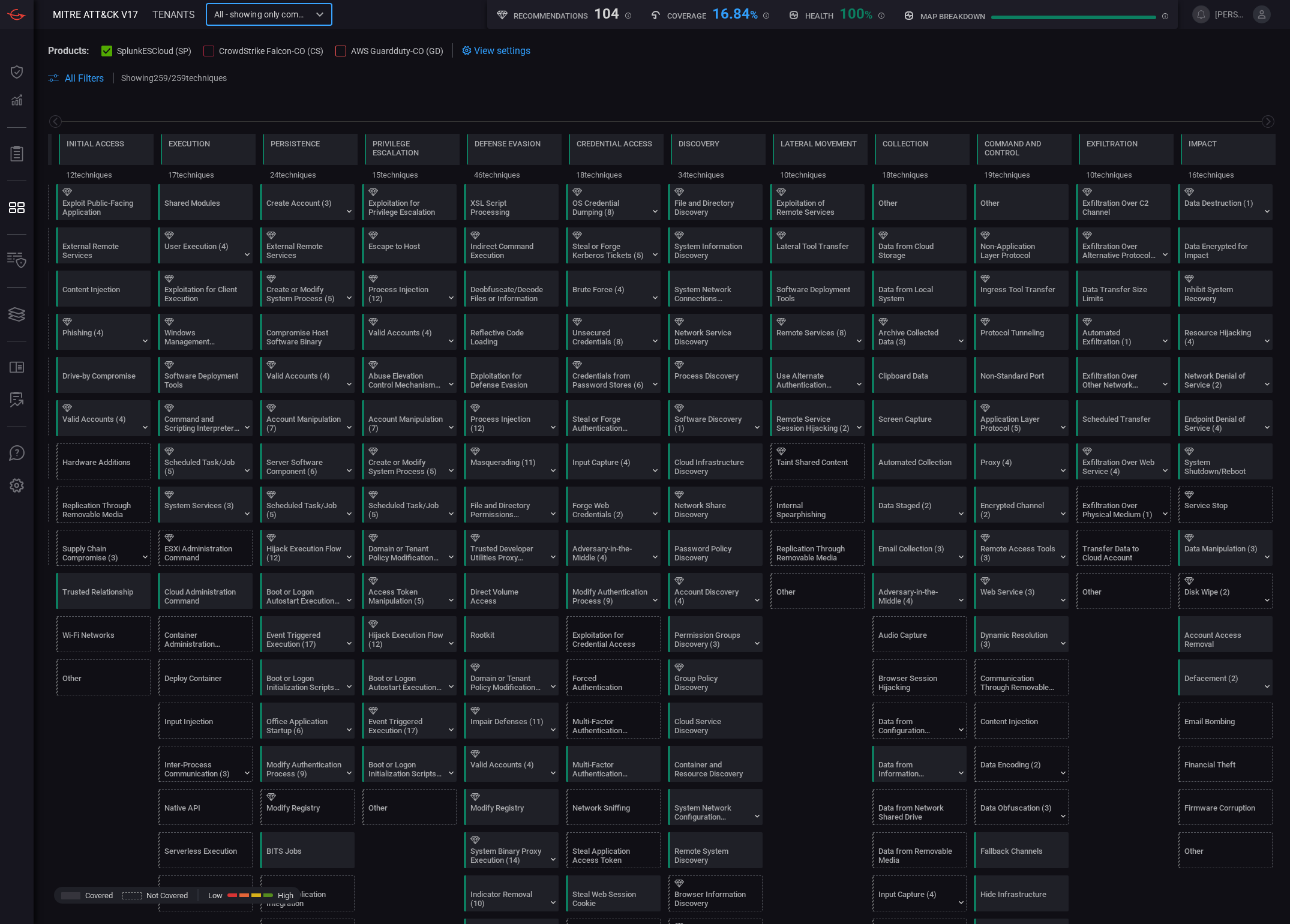
type input "All - showing only common"
click at [1060, 17] on div at bounding box center [1074, 17] width 165 height 3
click at [91, 81] on span "All Filters" at bounding box center [84, 78] width 39 height 11
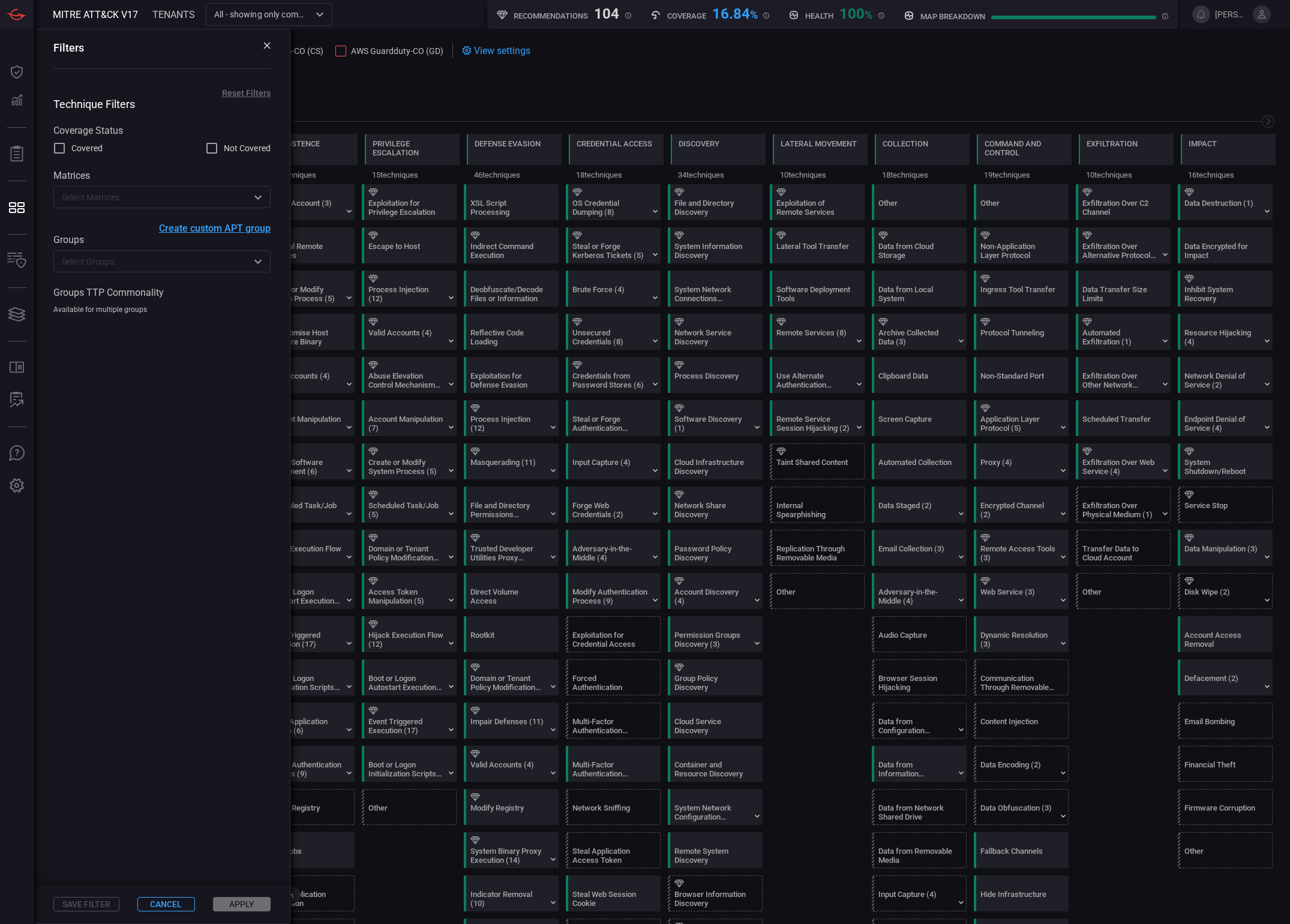
click at [93, 153] on span "Covered" at bounding box center [87, 148] width 31 height 13
click at [67, 153] on input "Covered" at bounding box center [59, 148] width 15 height 15
checkbox input "true"
click at [221, 147] on label "Not Covered" at bounding box center [238, 148] width 66 height 15
click at [219, 147] on input "Not Covered" at bounding box center [212, 148] width 15 height 15
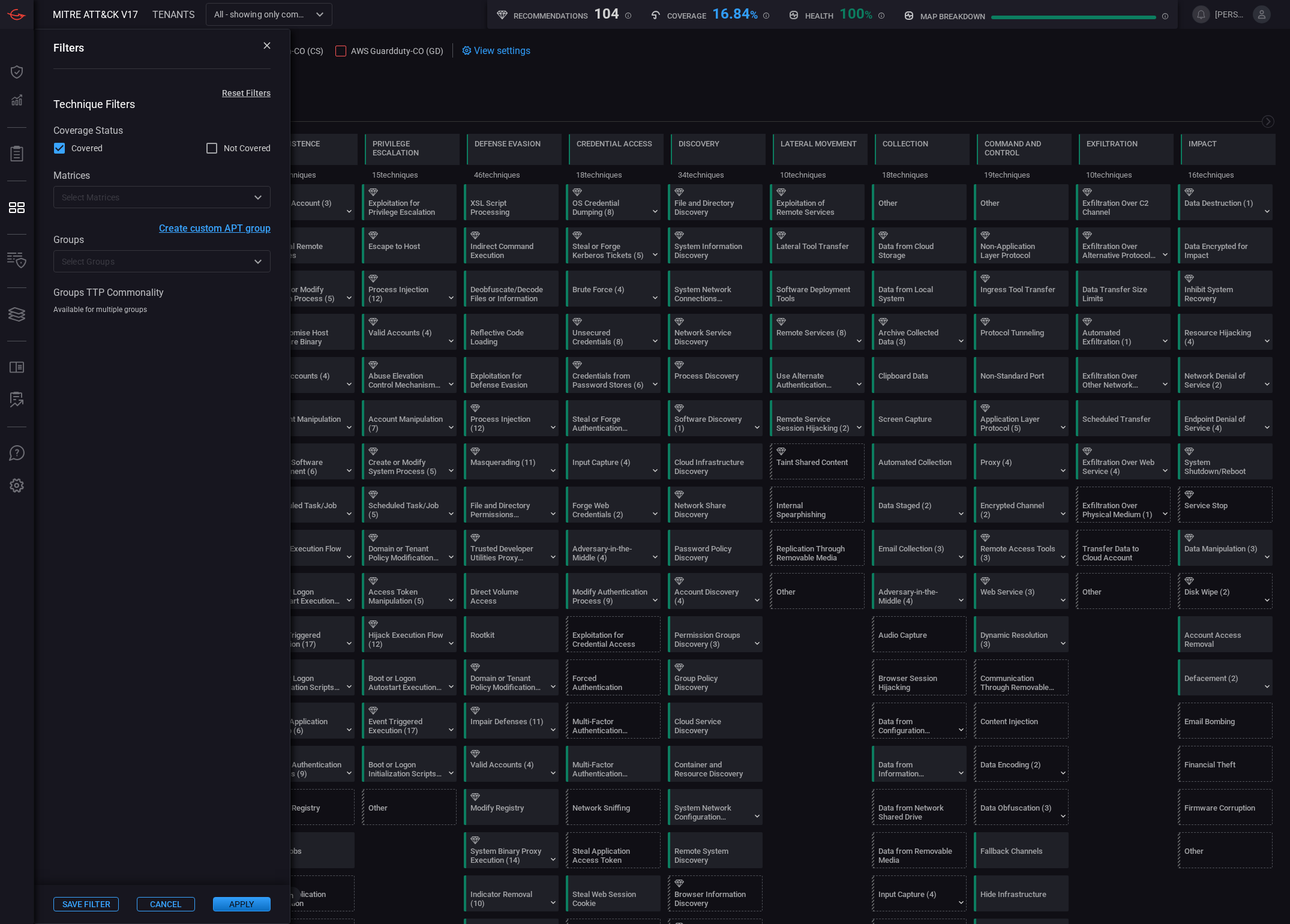
checkbox input "true"
click at [174, 202] on input "text" at bounding box center [152, 197] width 190 height 15
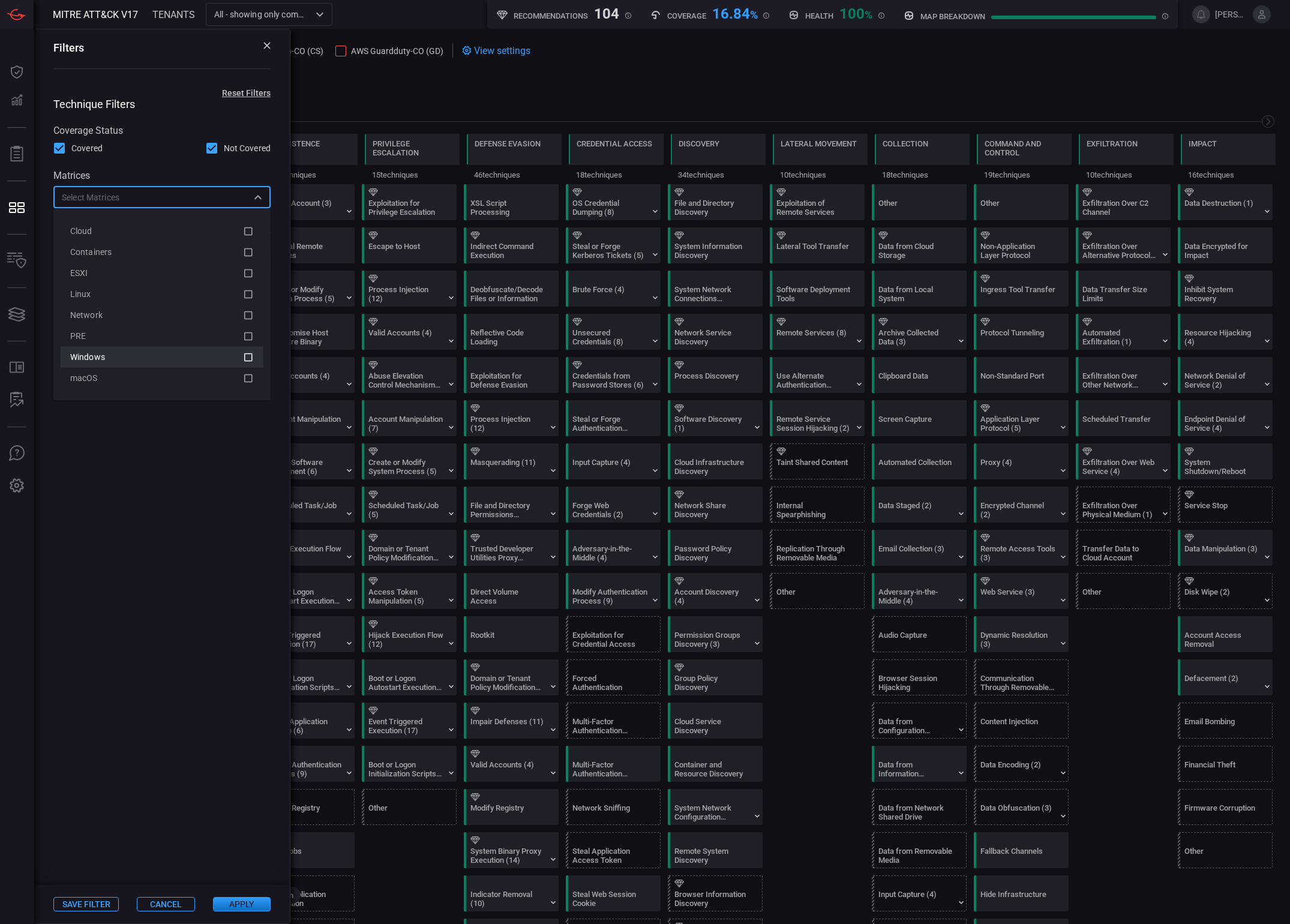
click at [256, 362] on li "Windows" at bounding box center [162, 358] width 203 height 21
click at [248, 314] on icon at bounding box center [248, 315] width 11 height 15
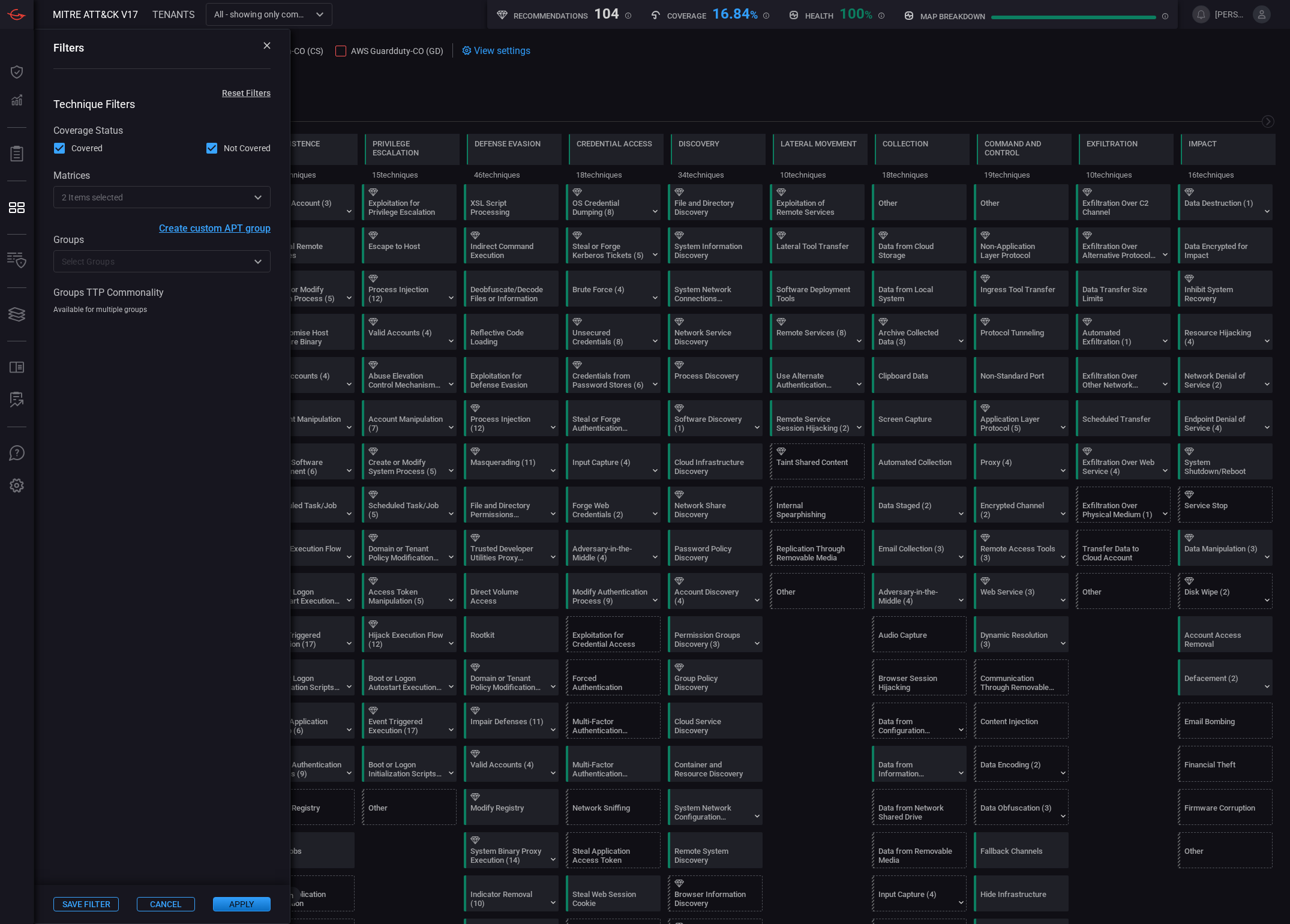
click at [370, 71] on span at bounding box center [756, 78] width 1040 height 15
click at [267, 42] on icon at bounding box center [267, 46] width 7 height 7
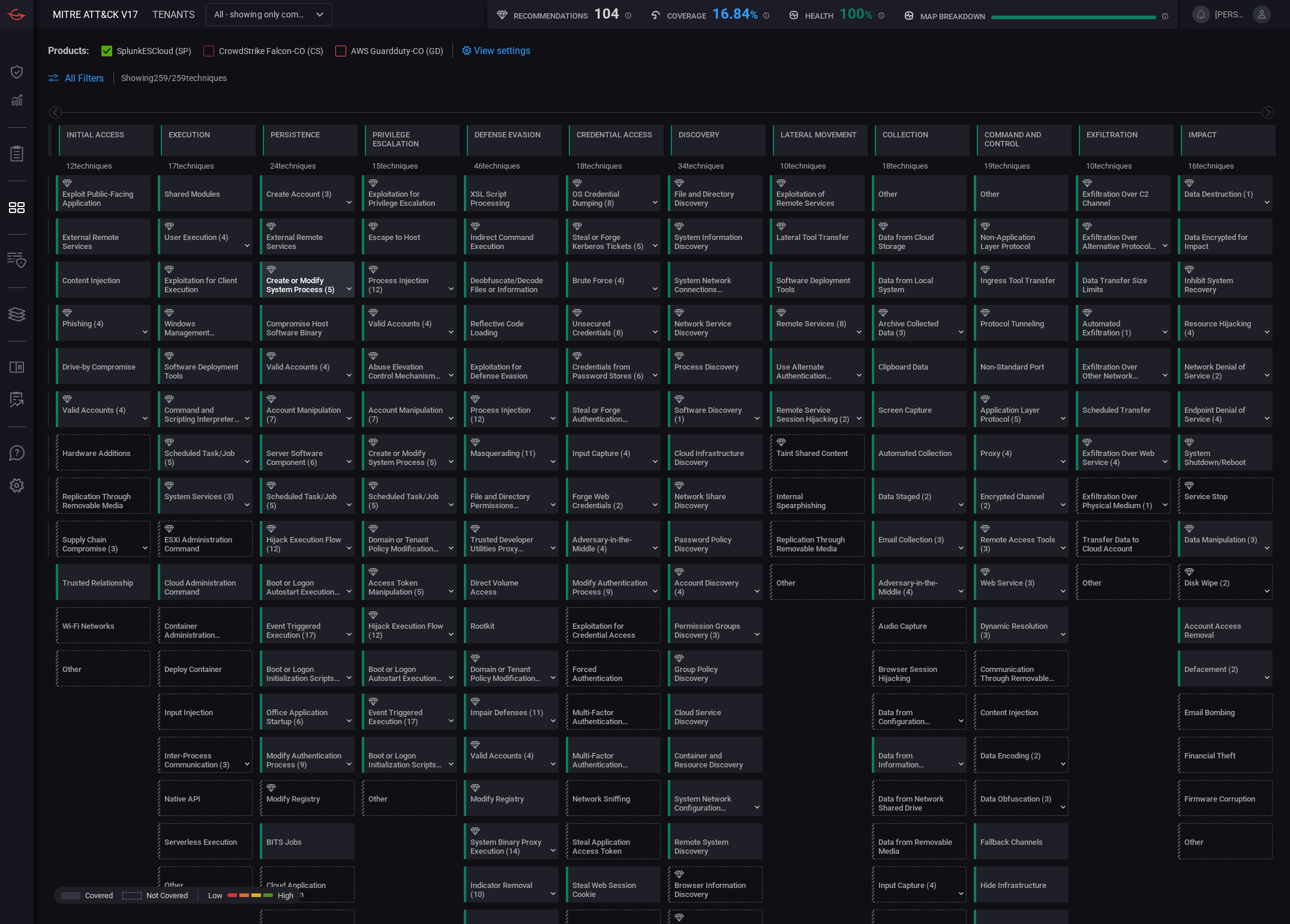
scroll to position [0, 0]
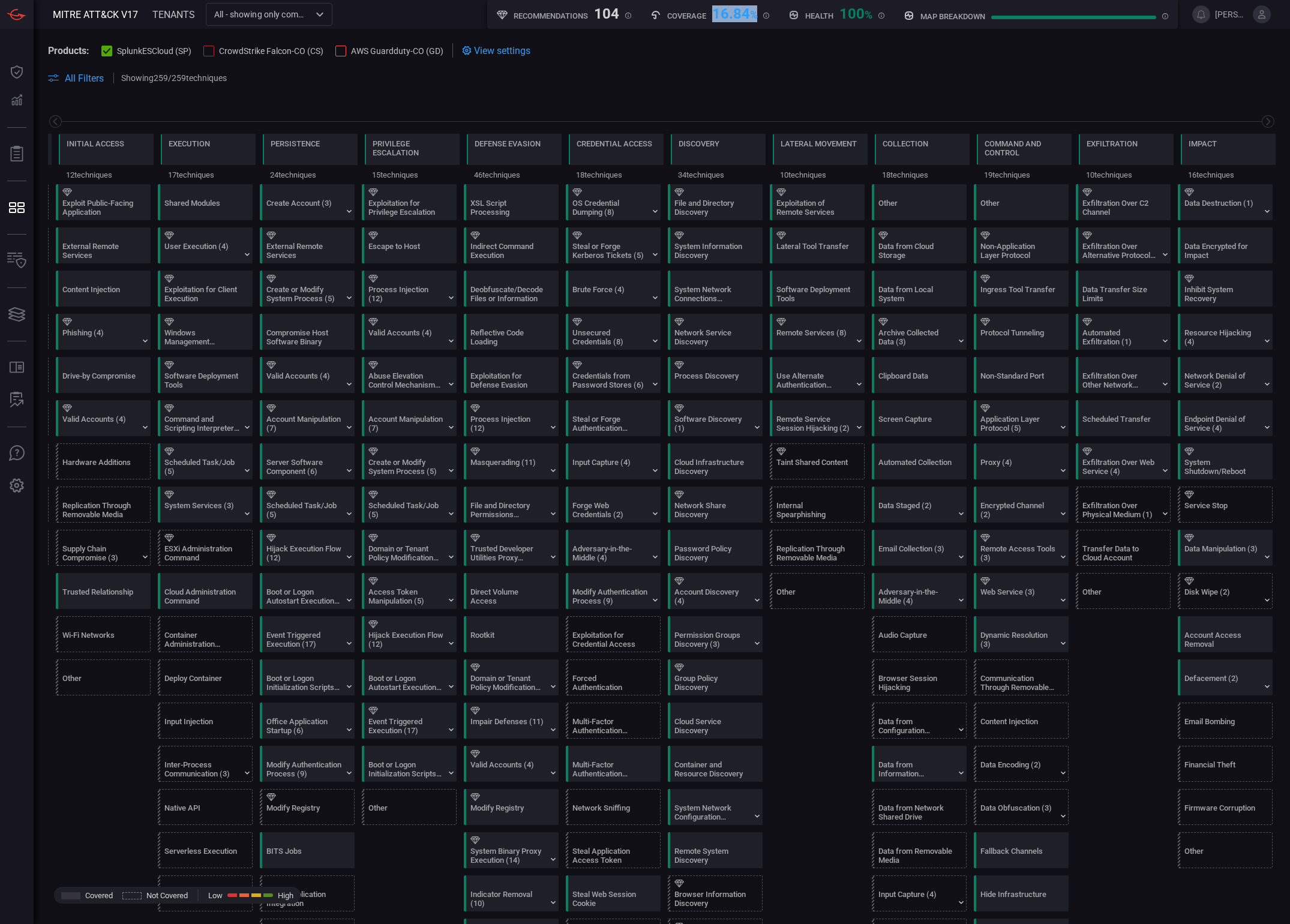
drag, startPoint x: 714, startPoint y: 16, endPoint x: 754, endPoint y: 17, distance: 40.0
click at [754, 17] on div "16.84 %" at bounding box center [735, 13] width 46 height 15
click at [225, 248] on div "User Execution (4)" at bounding box center [202, 250] width 75 height 18
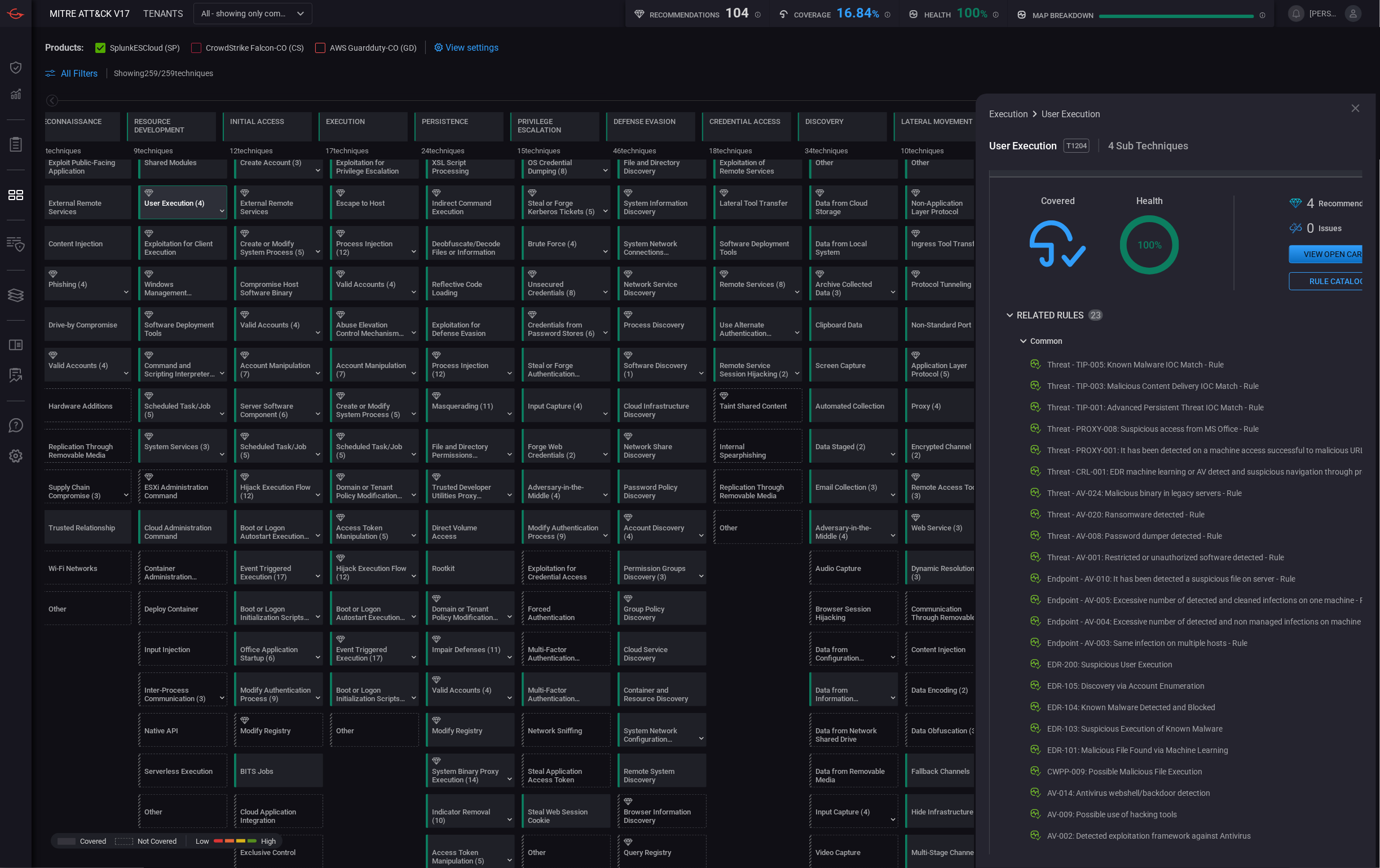
scroll to position [2, 0]
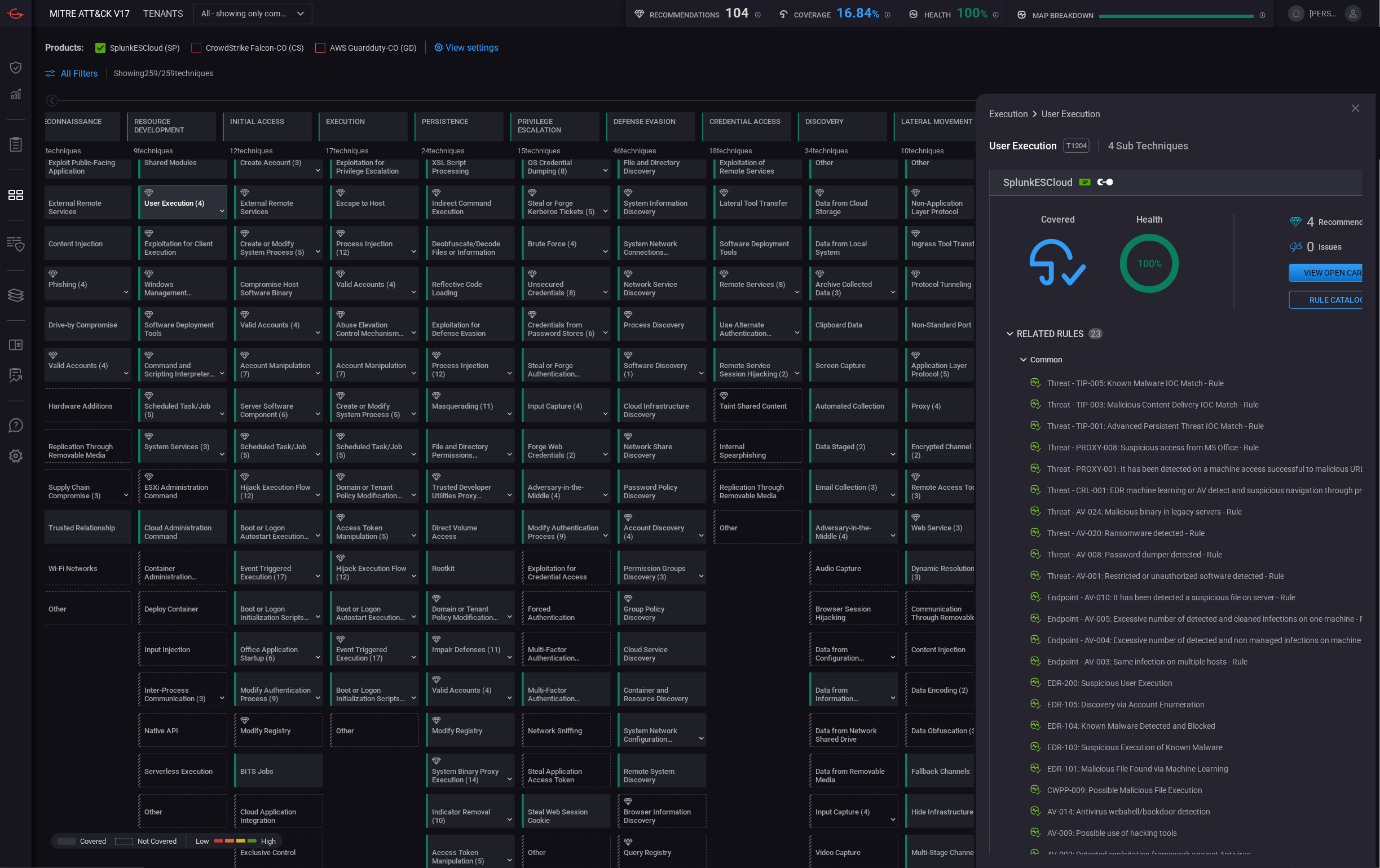
click at [1212, 111] on icon at bounding box center [1356, 108] width 14 height 14
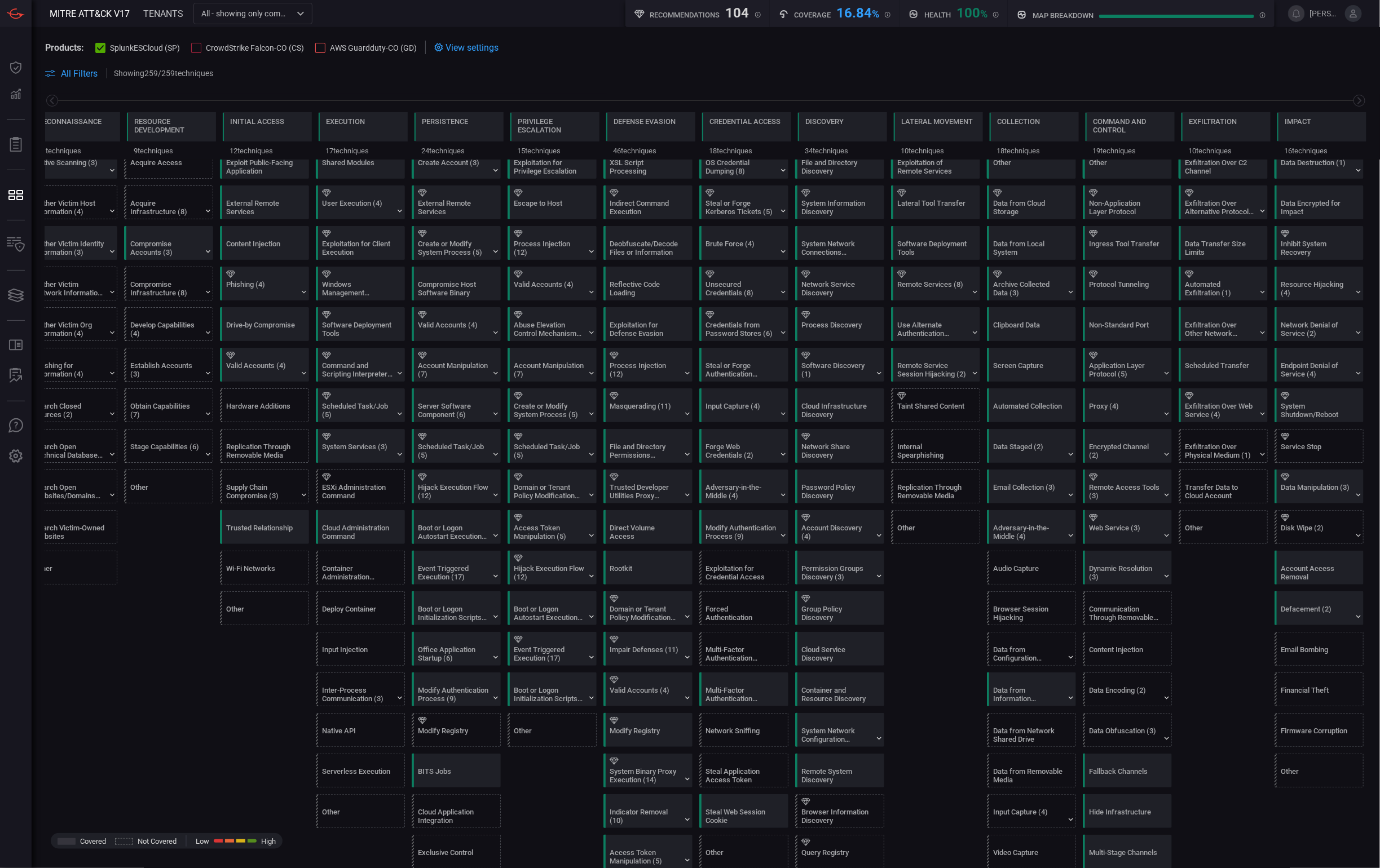
scroll to position [0, 27]
click at [326, 196] on div at bounding box center [362, 193] width 81 height 7
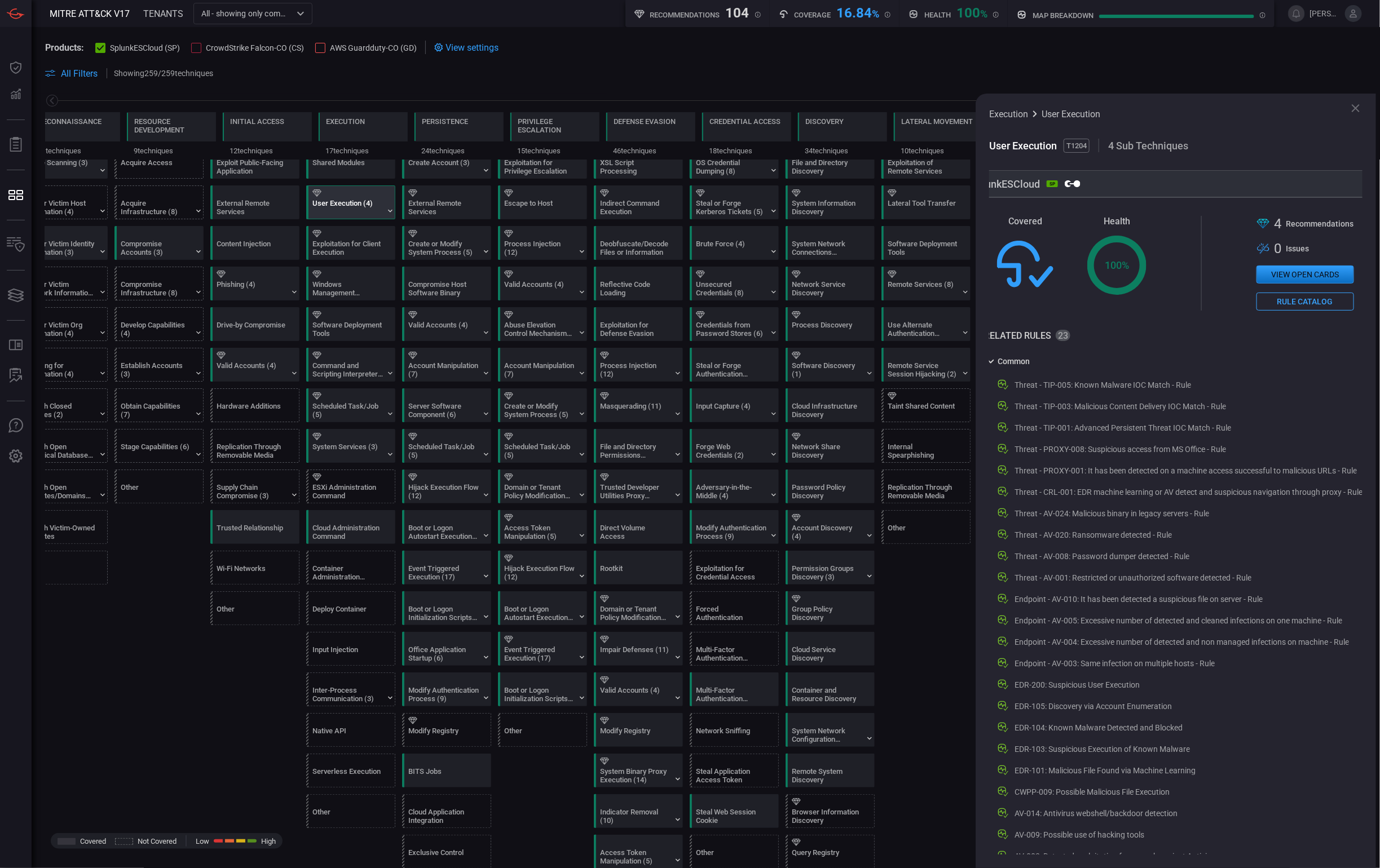
scroll to position [0, 76]
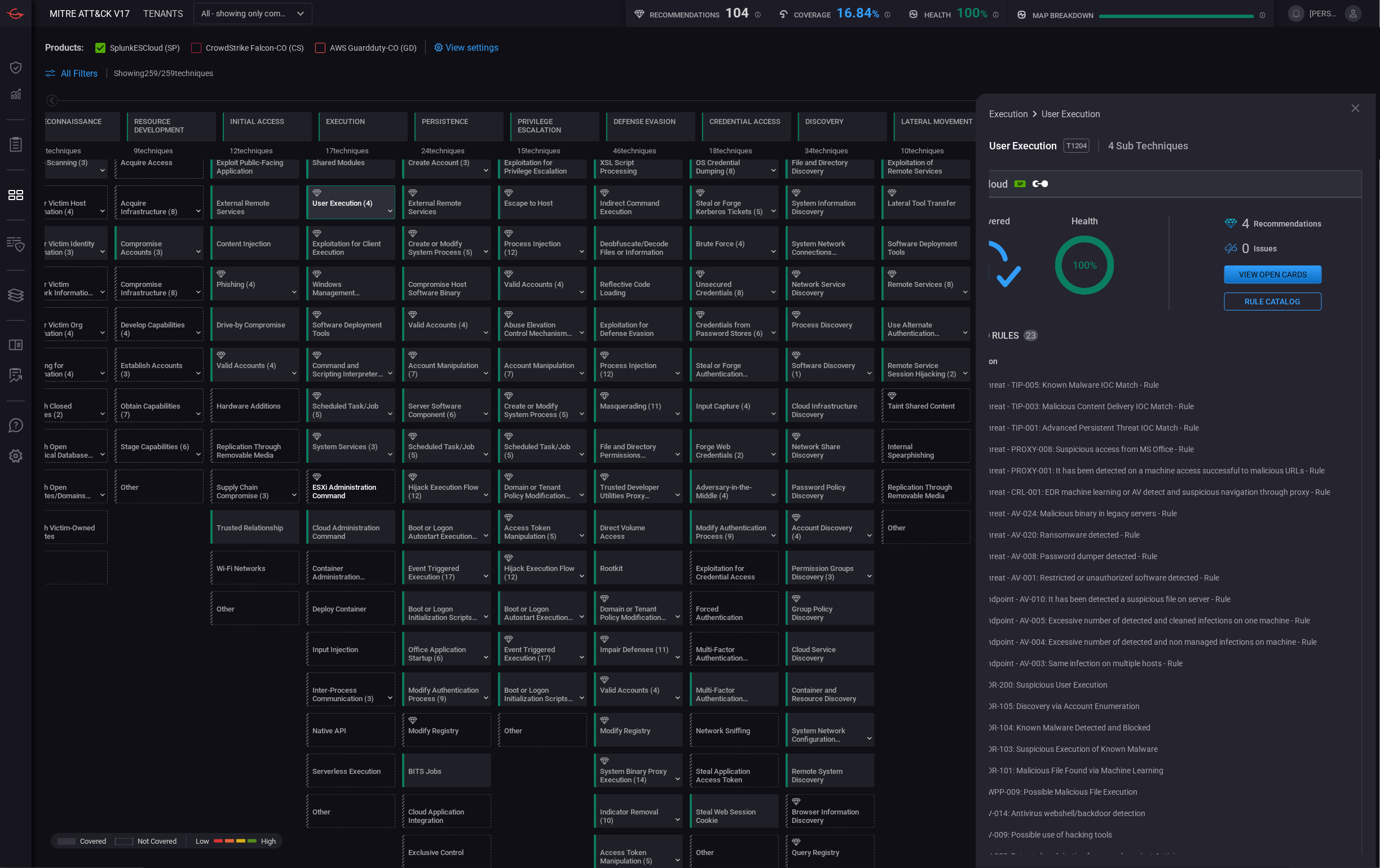
click at [371, 486] on div "ESXi Administration Command" at bounding box center [347, 491] width 70 height 17
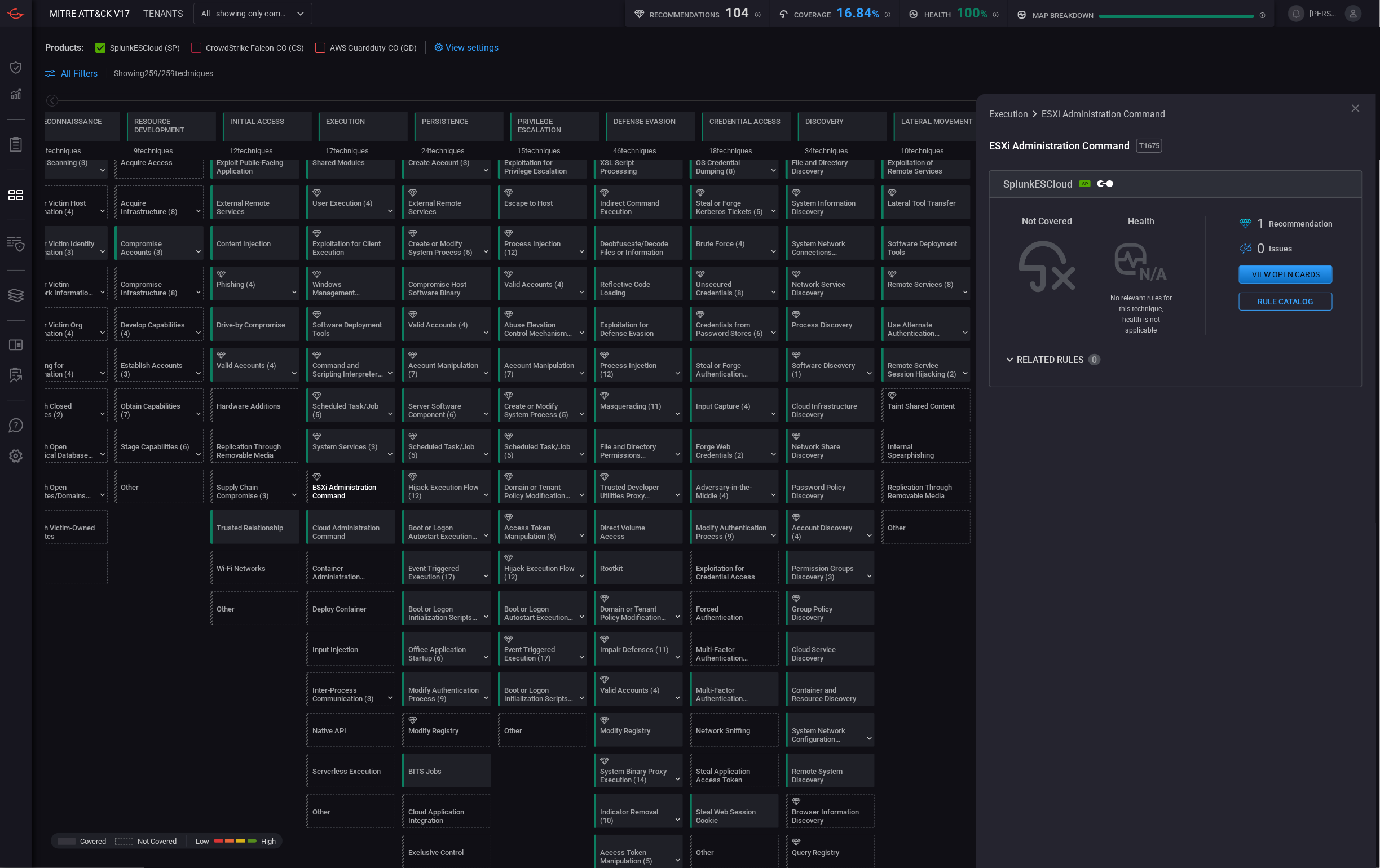
scroll to position [0, 0]
click at [69, 80] on span at bounding box center [706, 87] width 1321 height 14
click at [77, 73] on span "All Filters" at bounding box center [79, 73] width 37 height 11
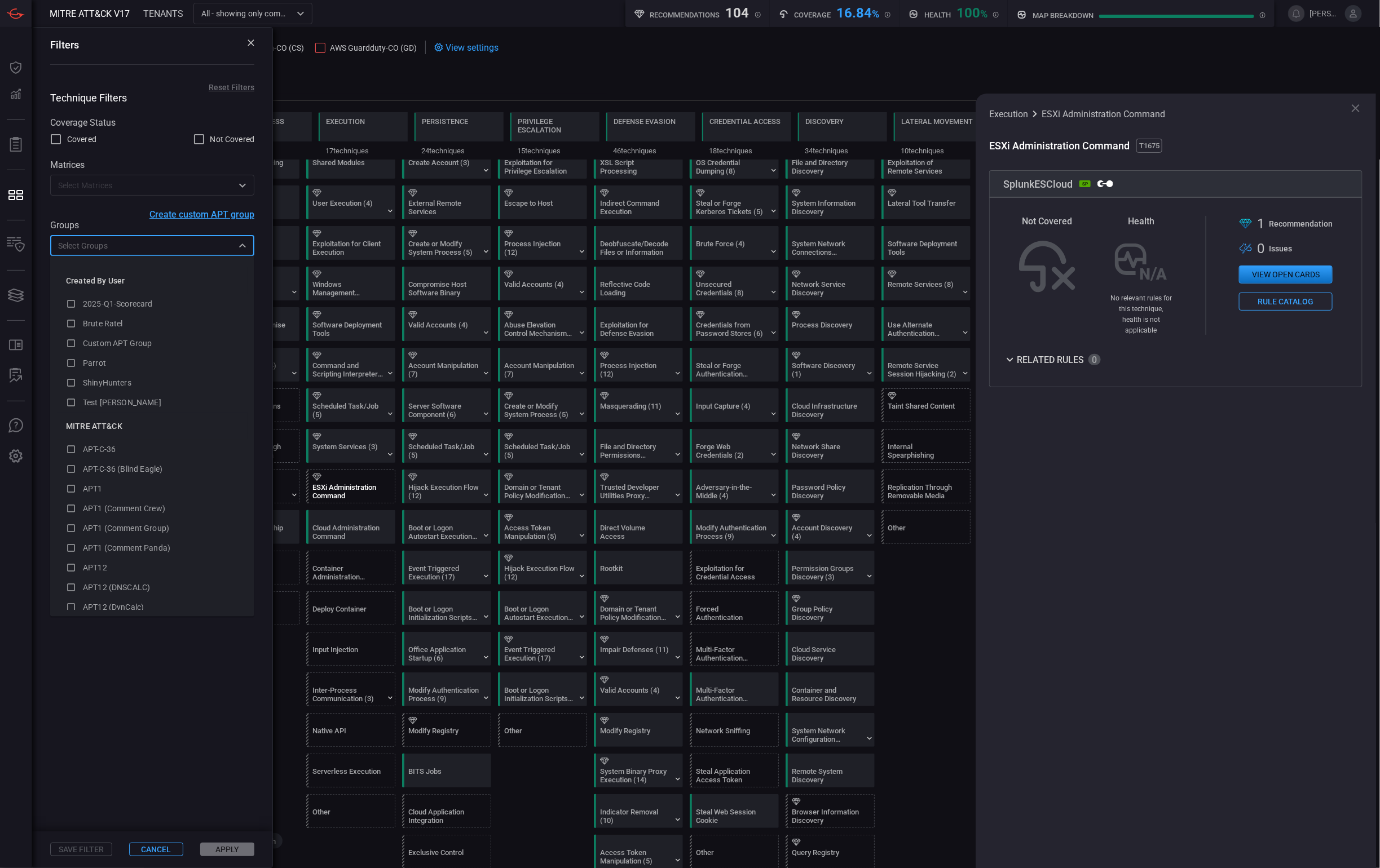
click at [112, 245] on input "text" at bounding box center [143, 245] width 179 height 14
click at [140, 301] on span "2025-Q1-Scorecard" at bounding box center [117, 304] width 70 height 9
click at [111, 323] on span "Brute Ratel" at bounding box center [102, 323] width 40 height 9
click at [111, 336] on div "Custom APT Group" at bounding box center [152, 343] width 173 height 15
click at [110, 358] on div "Parrot" at bounding box center [152, 363] width 138 height 12
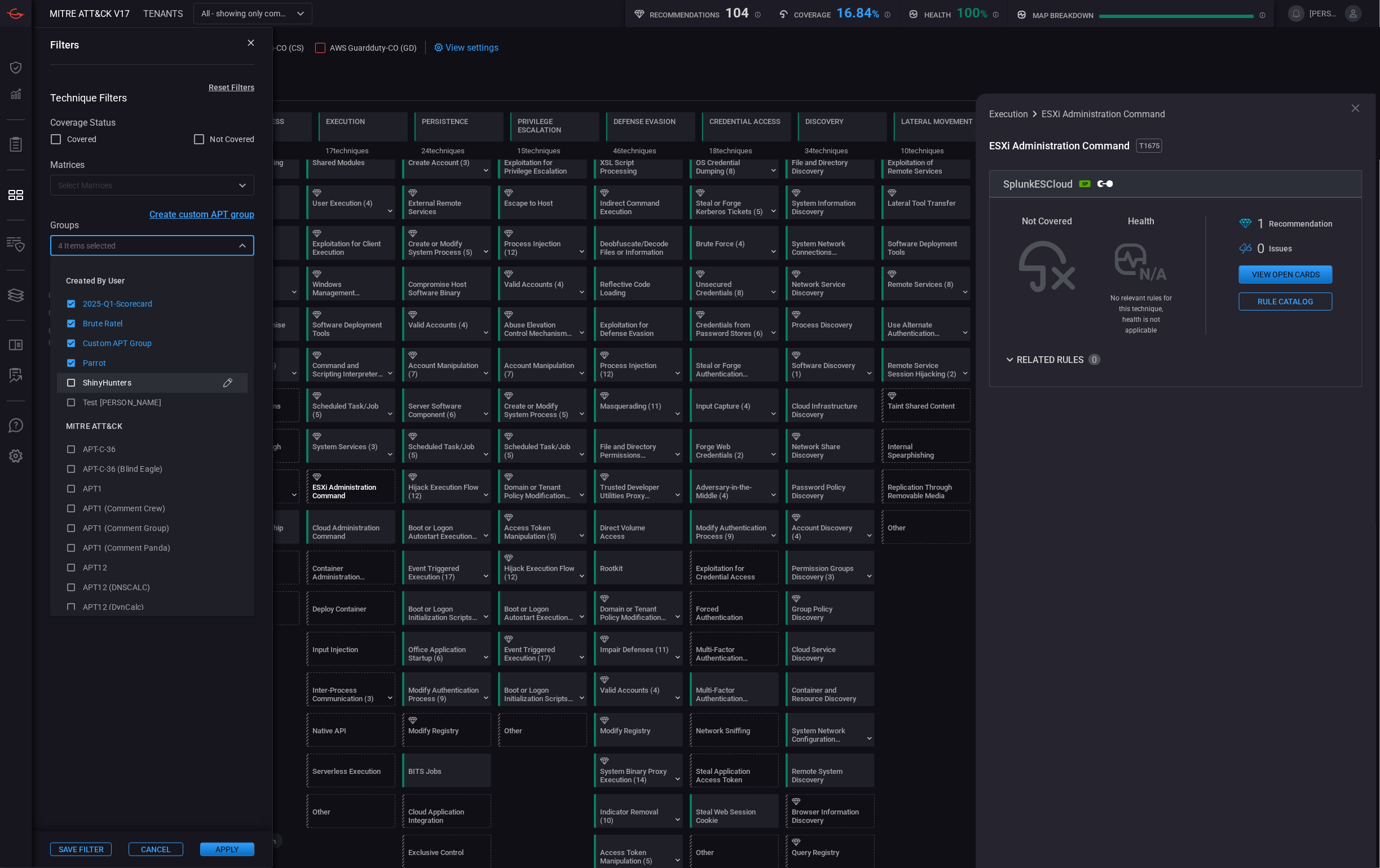
click at [110, 379] on span "ShinyHunters" at bounding box center [107, 382] width 48 height 9
click at [116, 405] on span "Test [PERSON_NAME]" at bounding box center [122, 402] width 78 height 9
click at [105, 399] on span "Test [PERSON_NAME]" at bounding box center [122, 402] width 78 height 9
click at [237, 848] on button "Apply" at bounding box center [227, 849] width 54 height 14
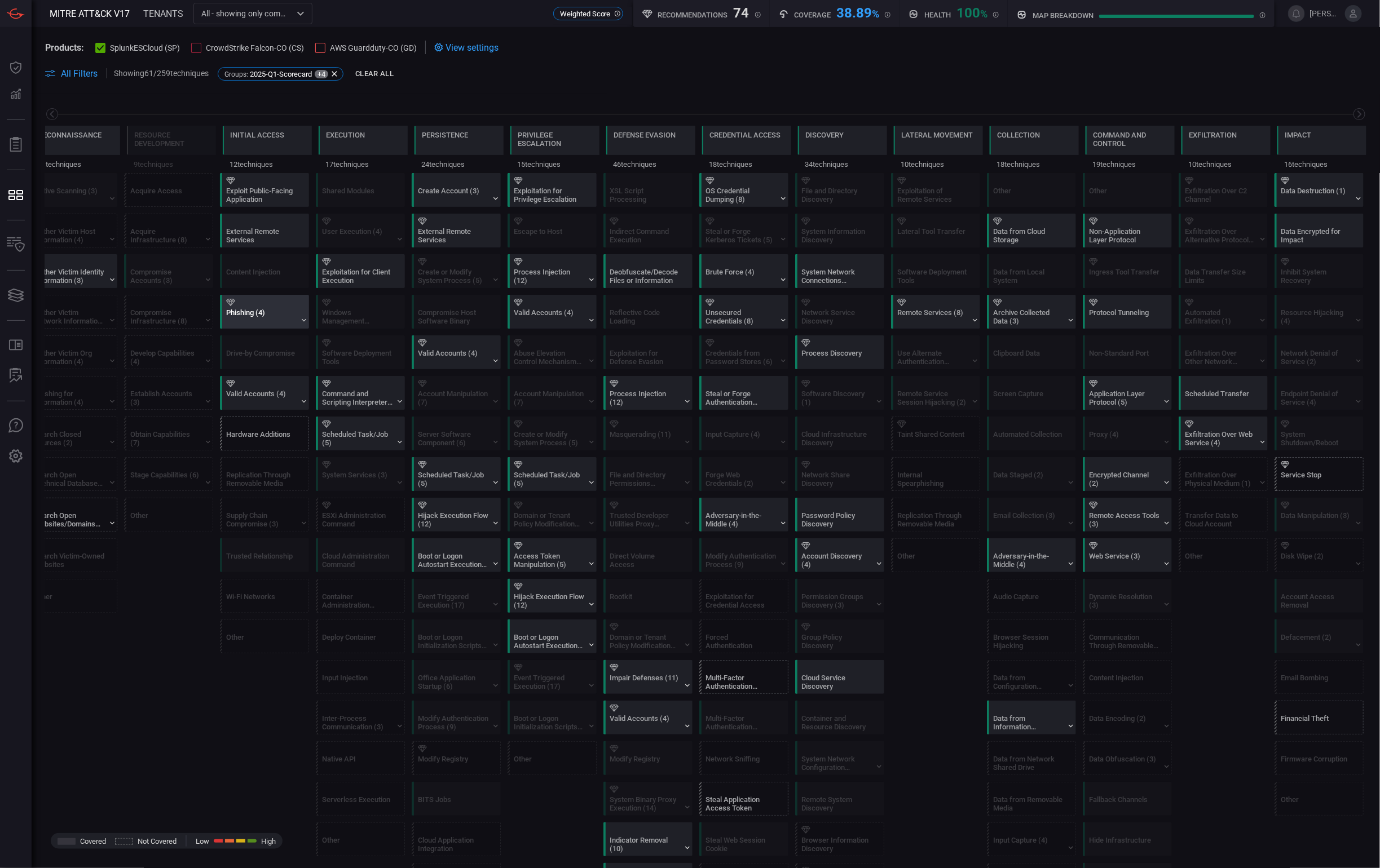
click at [286, 323] on div "Phishing (4)" at bounding box center [261, 317] width 70 height 17
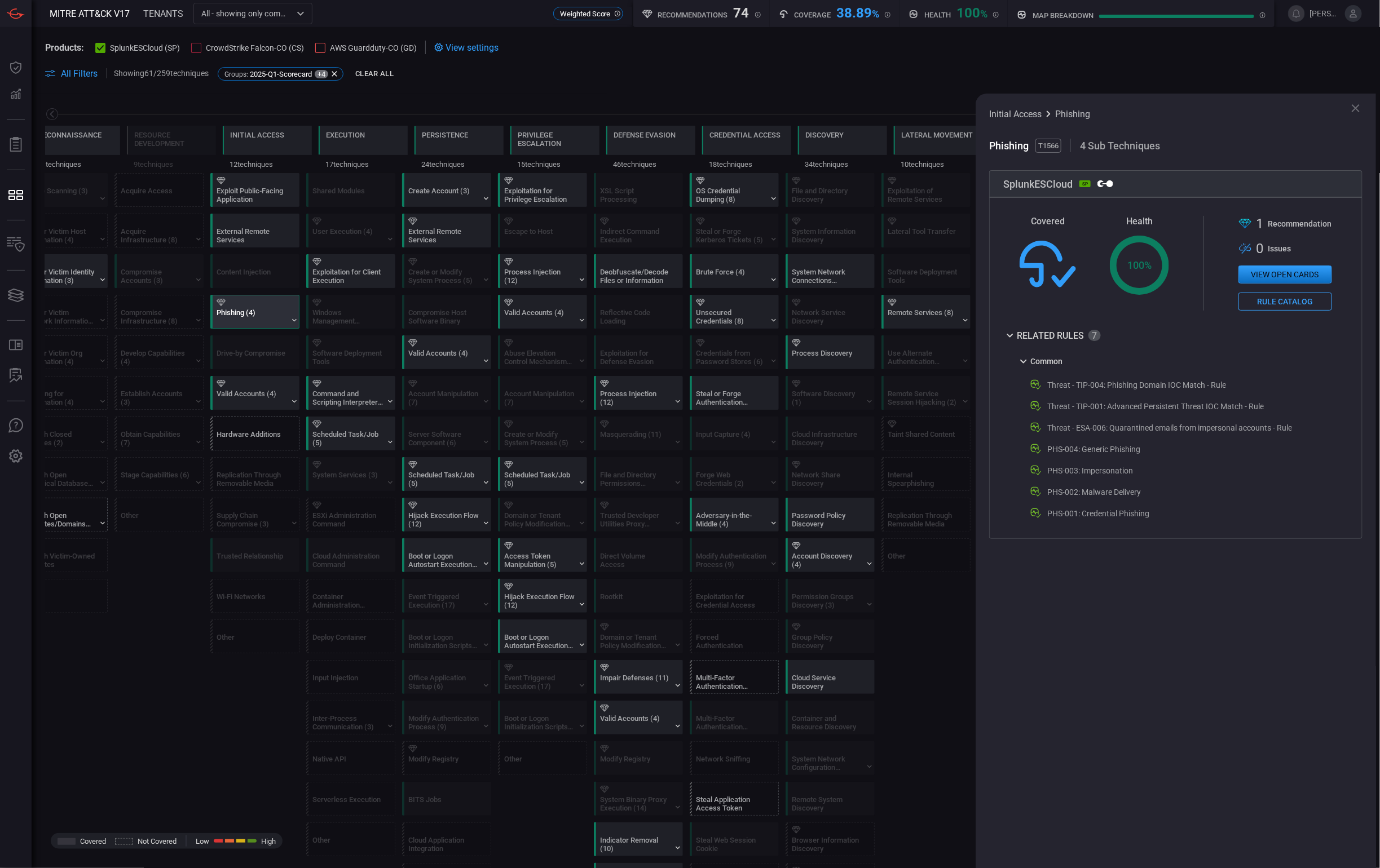
click at [1212, 107] on icon at bounding box center [1356, 108] width 14 height 14
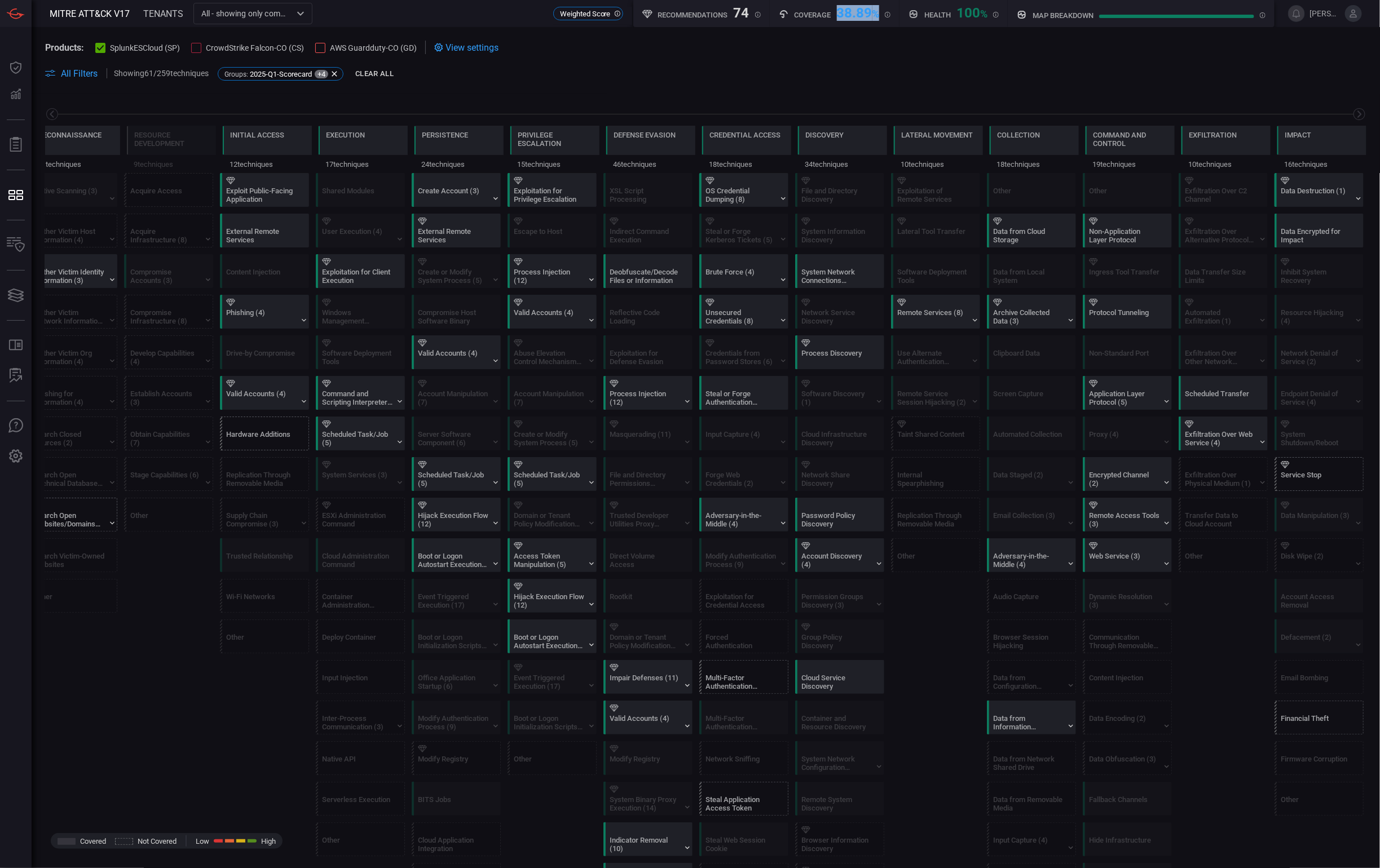
drag, startPoint x: 835, startPoint y: 11, endPoint x: 881, endPoint y: 11, distance: 46.0
click at [881, 11] on div "Coverage 38.89 %" at bounding box center [835, 12] width 112 height 14
click at [78, 70] on span "All Filters" at bounding box center [79, 73] width 37 height 11
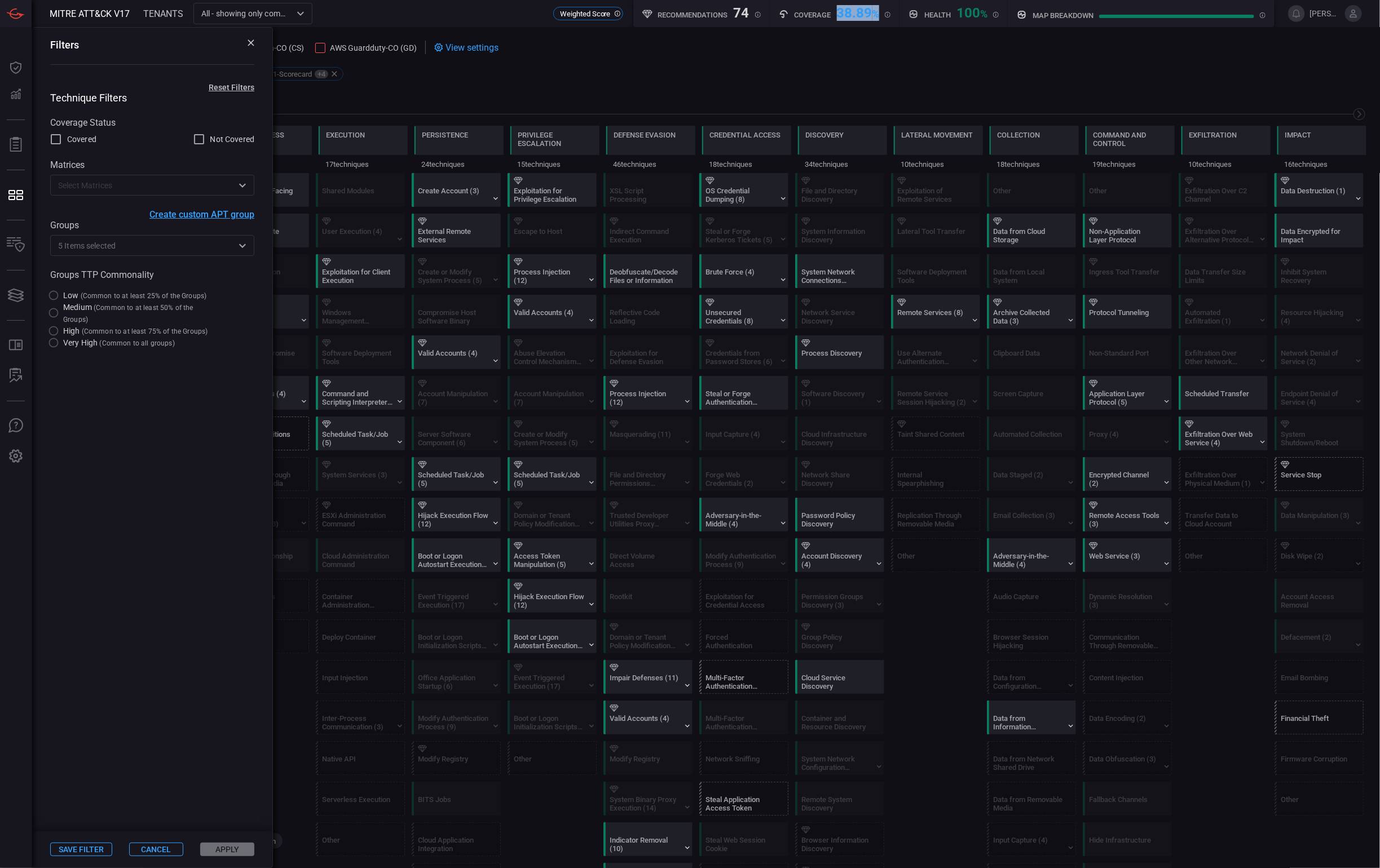
click at [238, 90] on button "Reset Filters" at bounding box center [232, 87] width 82 height 9
click at [112, 189] on input "text" at bounding box center [143, 185] width 179 height 14
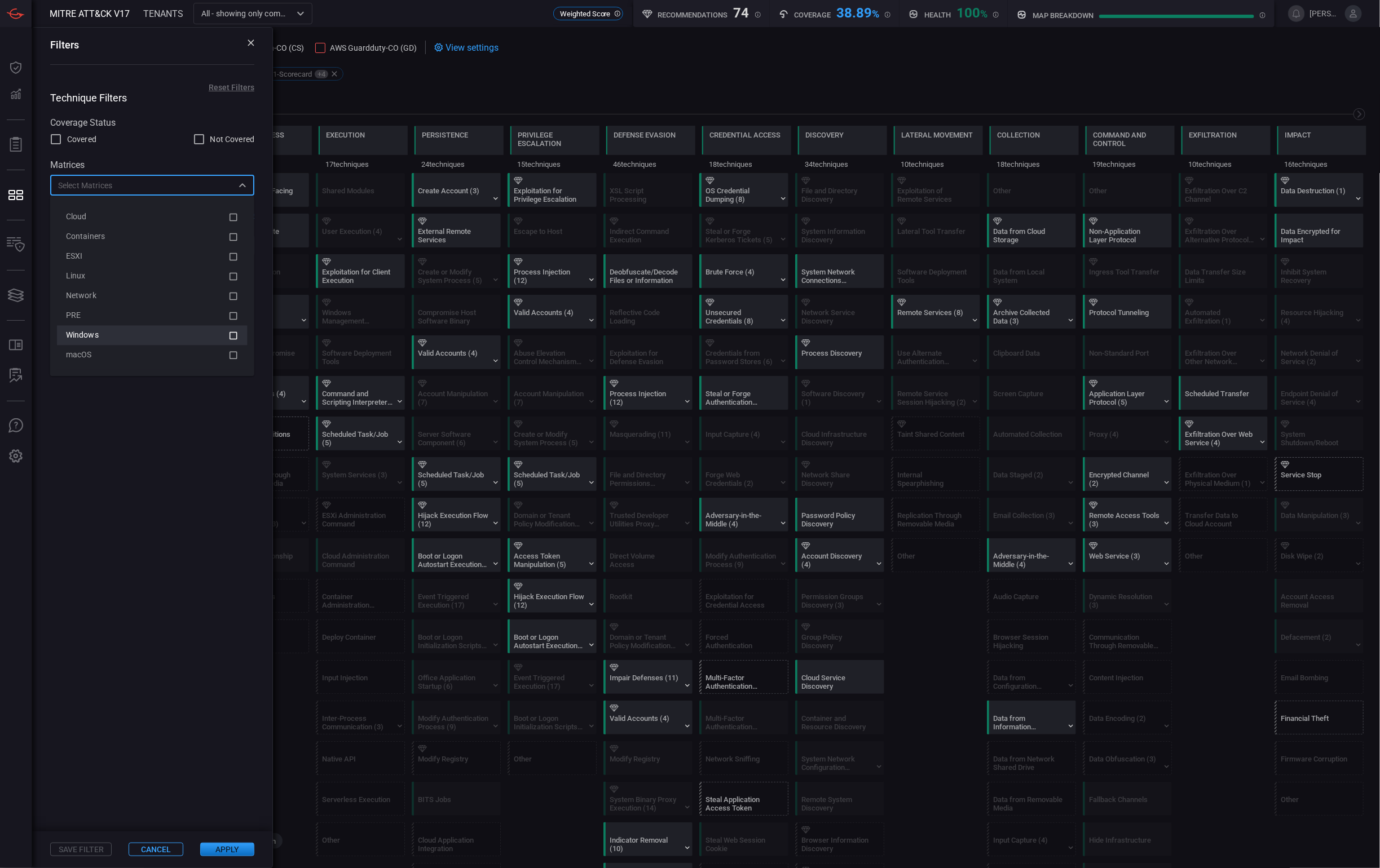
click at [153, 338] on div "Windows" at bounding box center [147, 335] width 162 height 12
click at [225, 848] on button "Apply" at bounding box center [227, 849] width 54 height 14
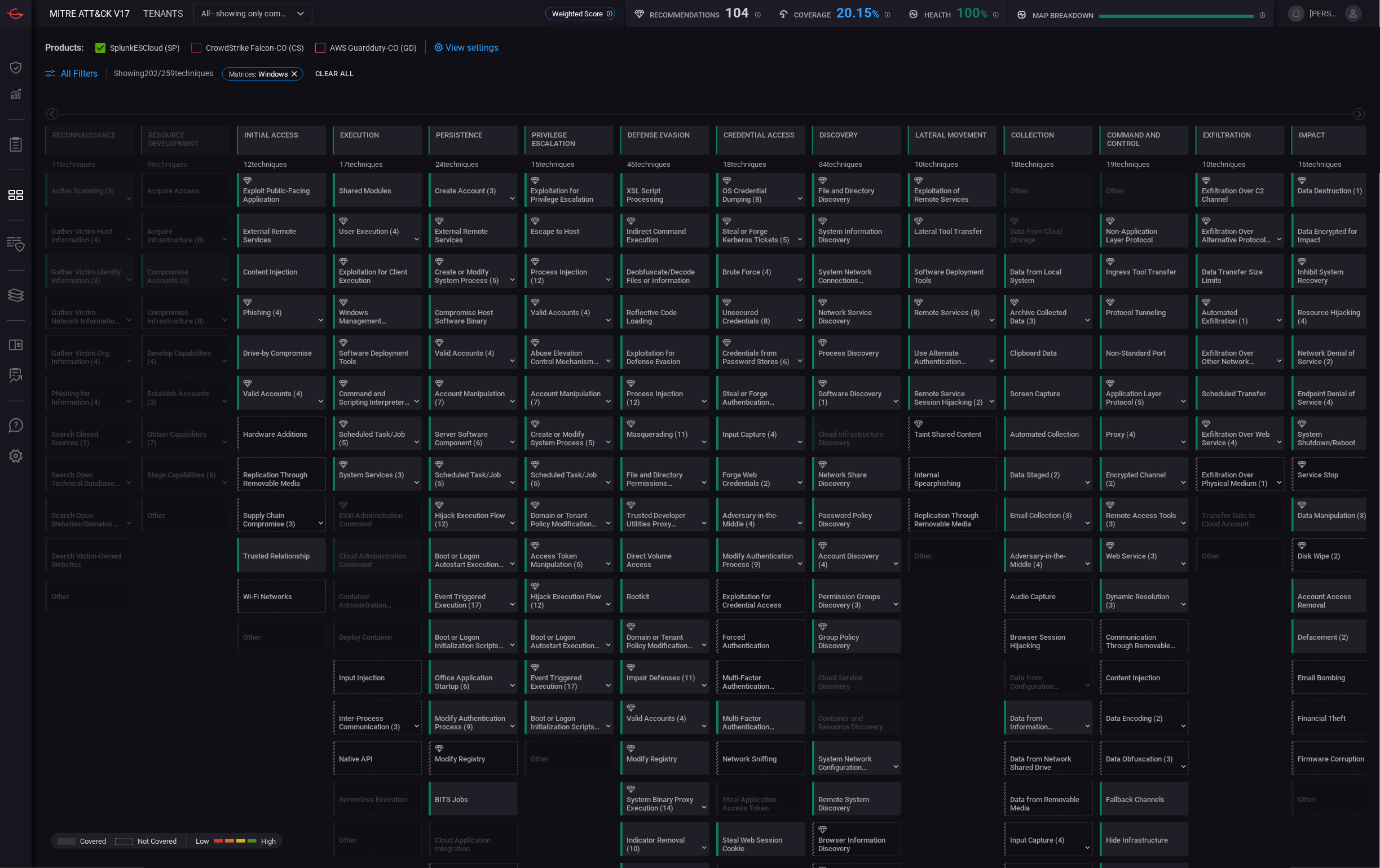
scroll to position [0, 27]
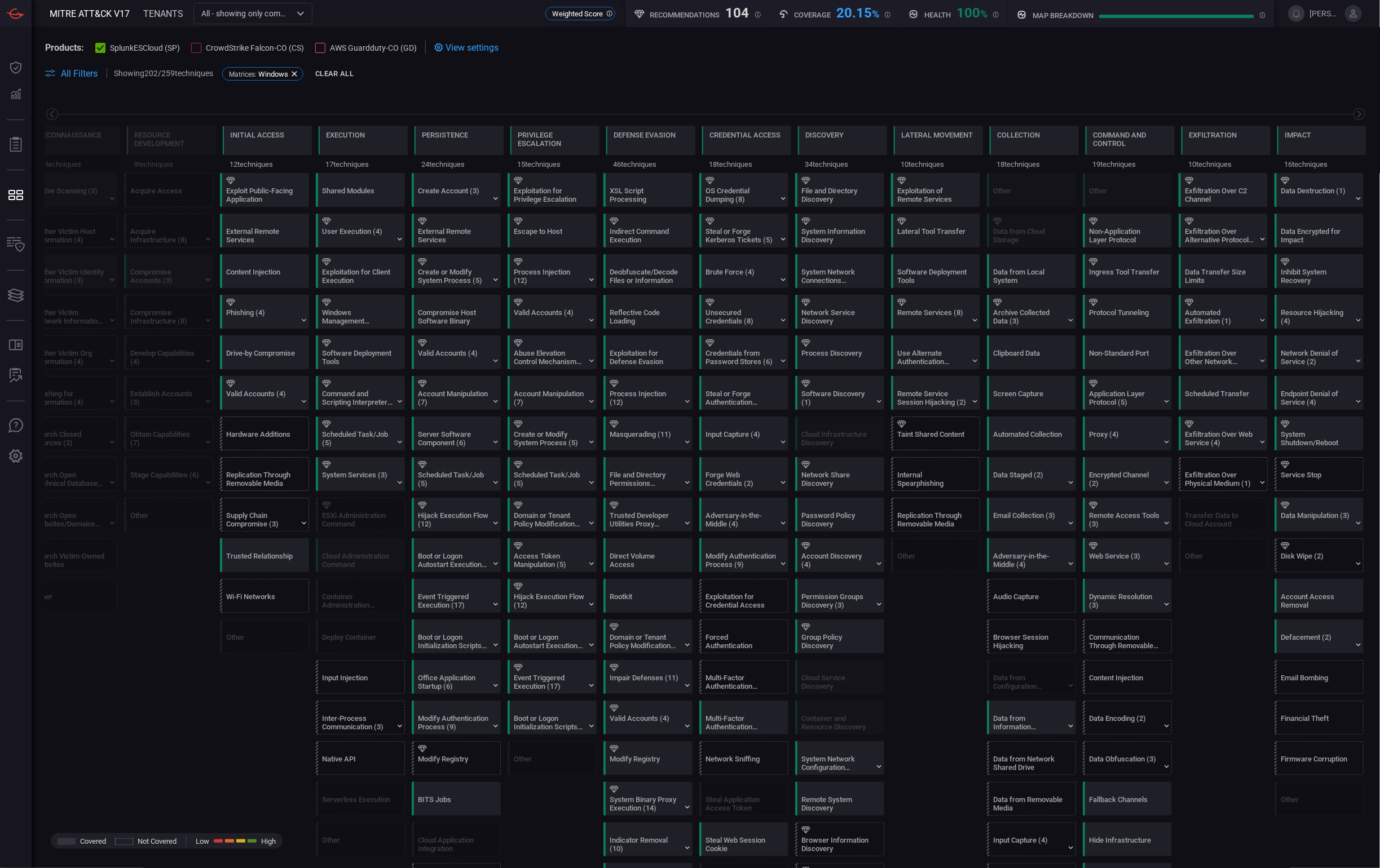
click at [89, 75] on span "All Filters" at bounding box center [79, 73] width 37 height 11
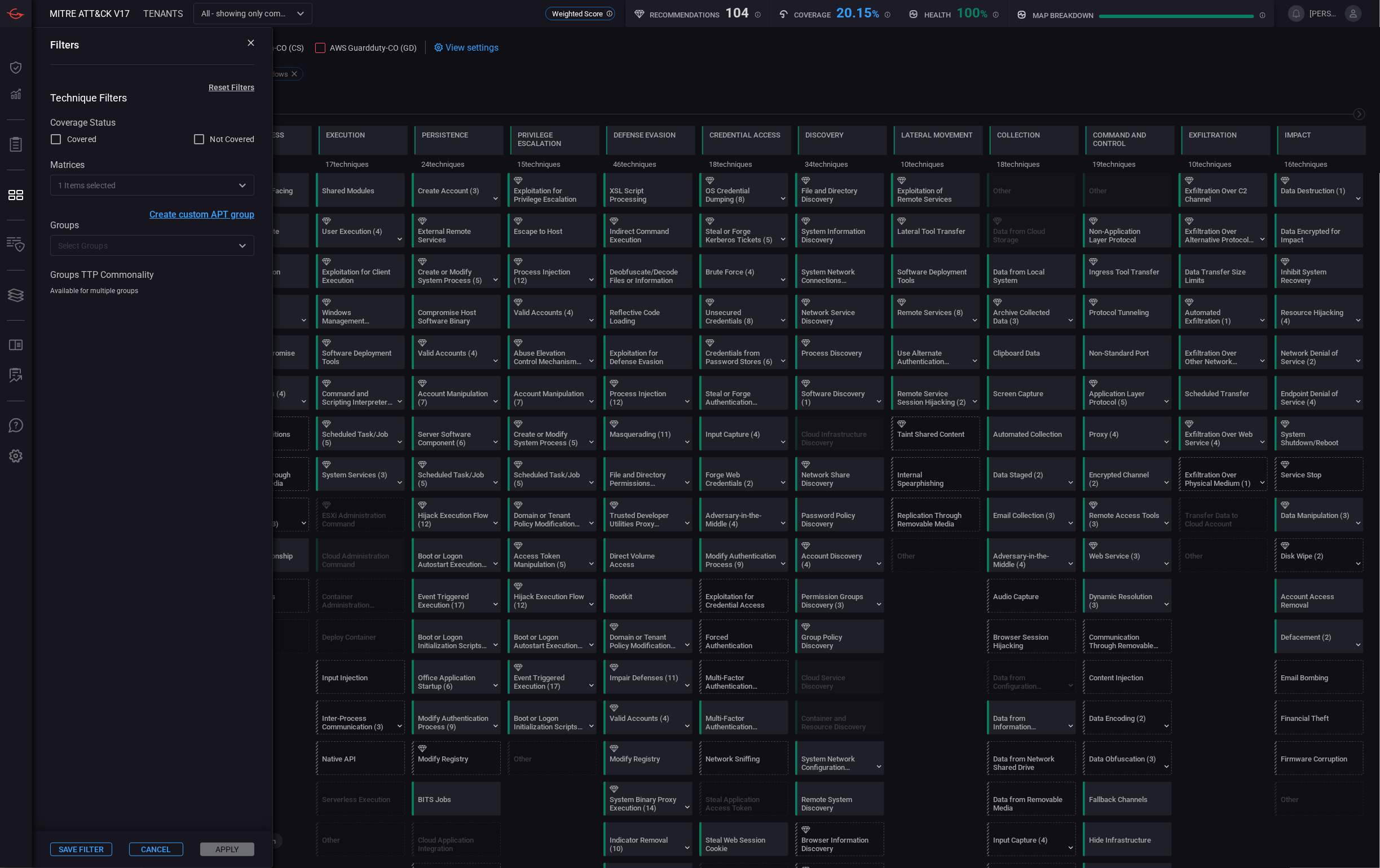
click at [211, 144] on span "Not Covered" at bounding box center [232, 139] width 44 height 12
click at [206, 144] on input "Not Covered" at bounding box center [199, 139] width 14 height 14
checkbox input "true"
click at [219, 852] on button "Apply" at bounding box center [227, 849] width 54 height 14
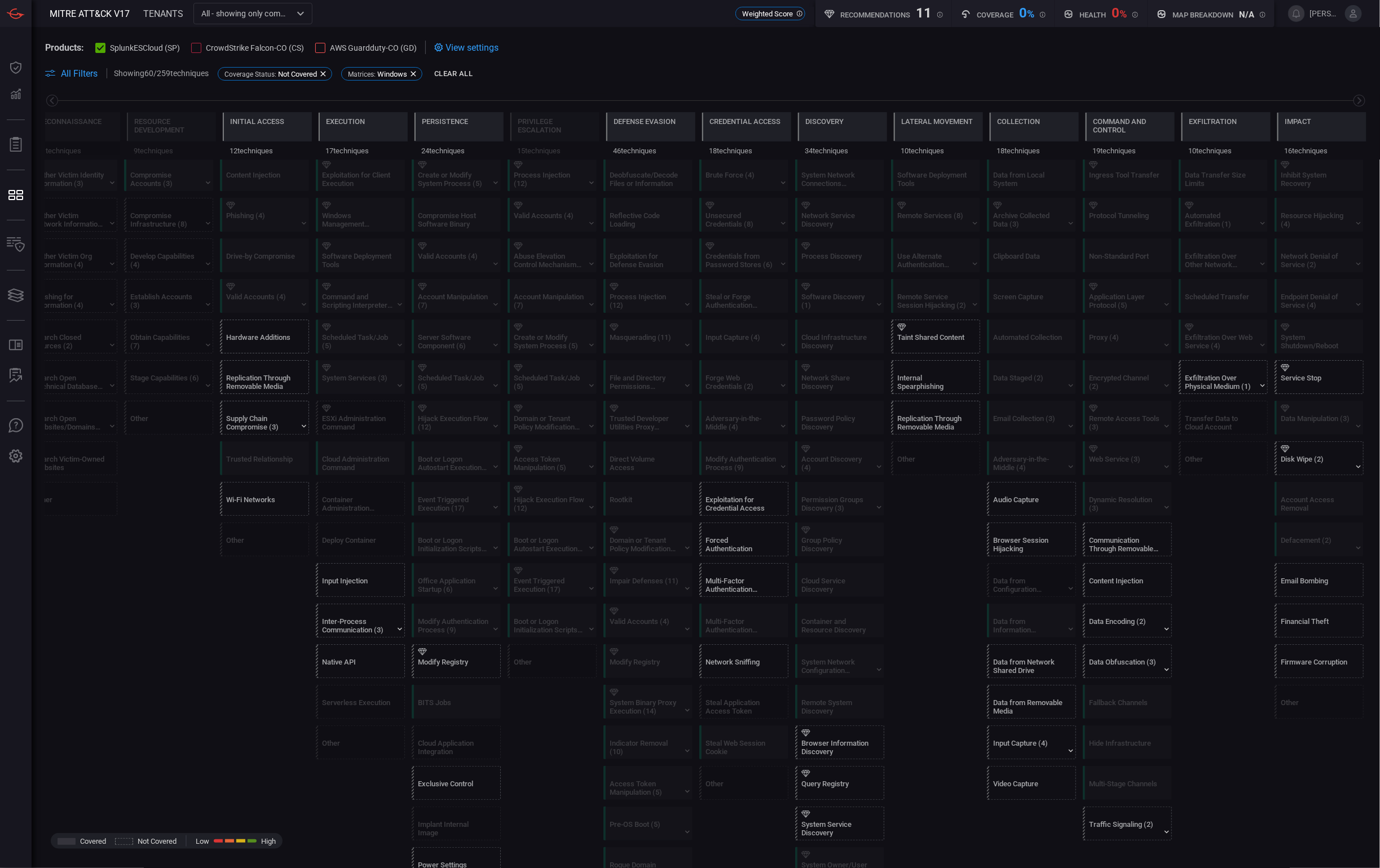
scroll to position [34, 0]
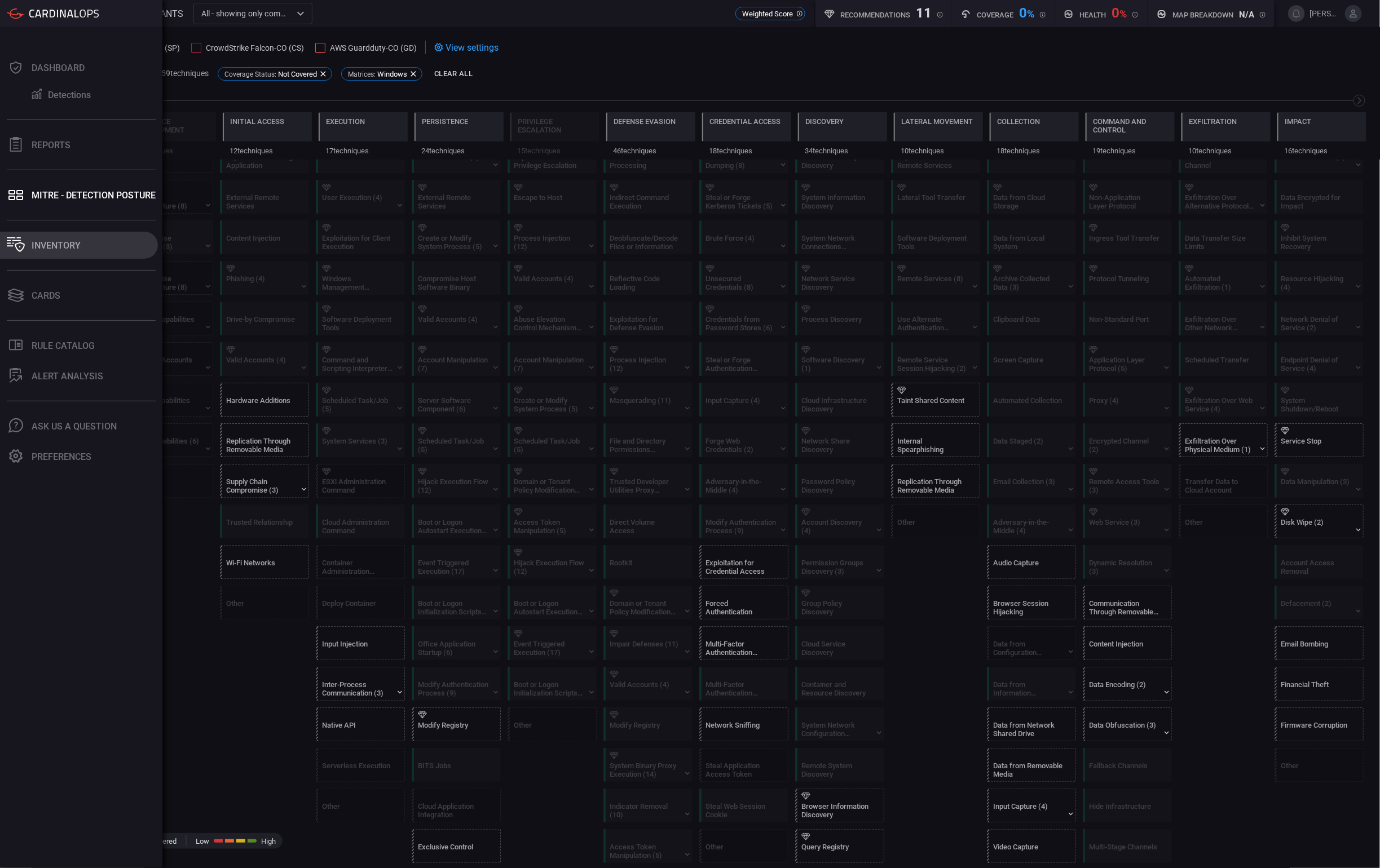
click at [30, 242] on button "Inventory" at bounding box center [79, 245] width 158 height 27
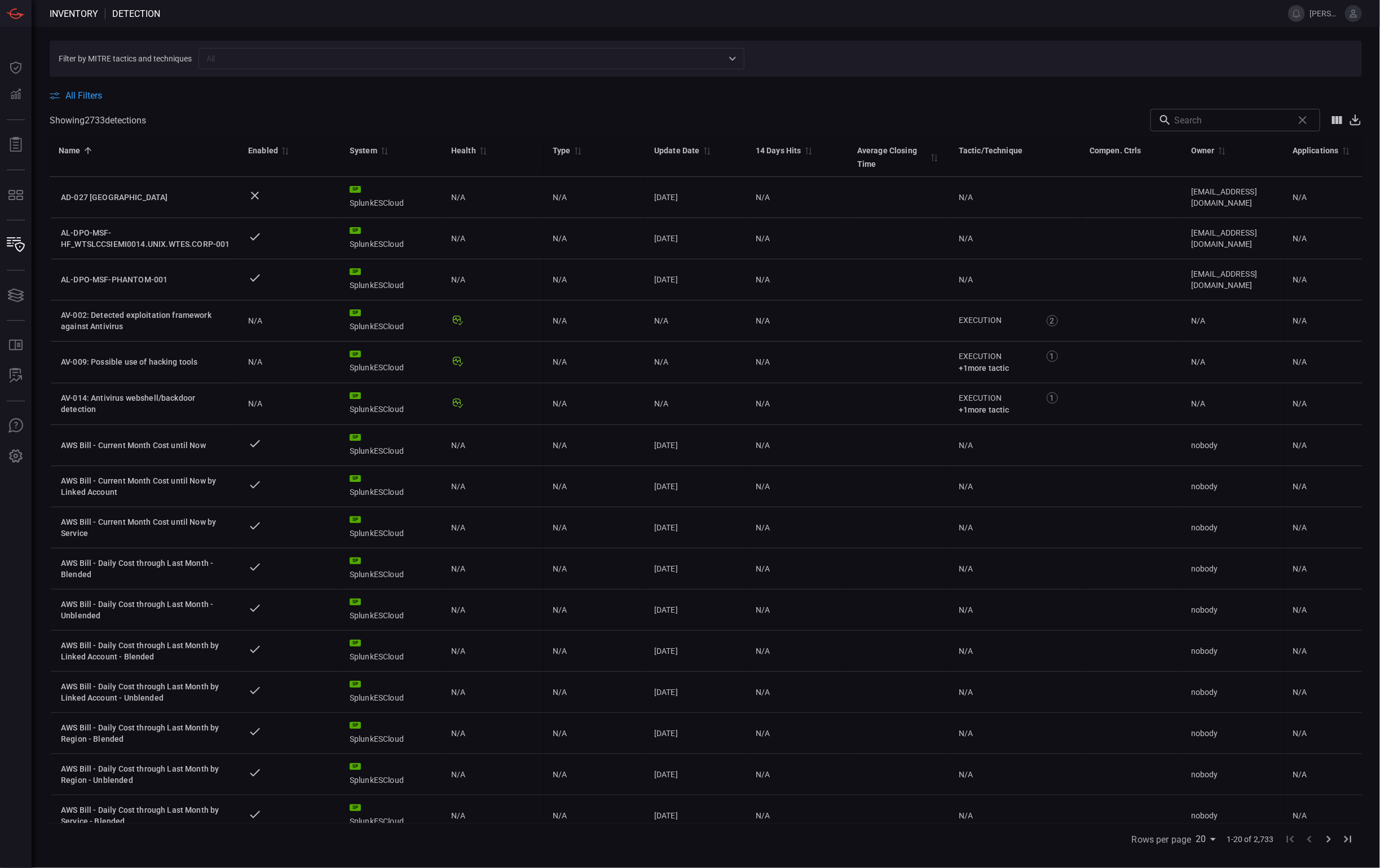
click at [99, 96] on span "All Filters" at bounding box center [83, 95] width 37 height 11
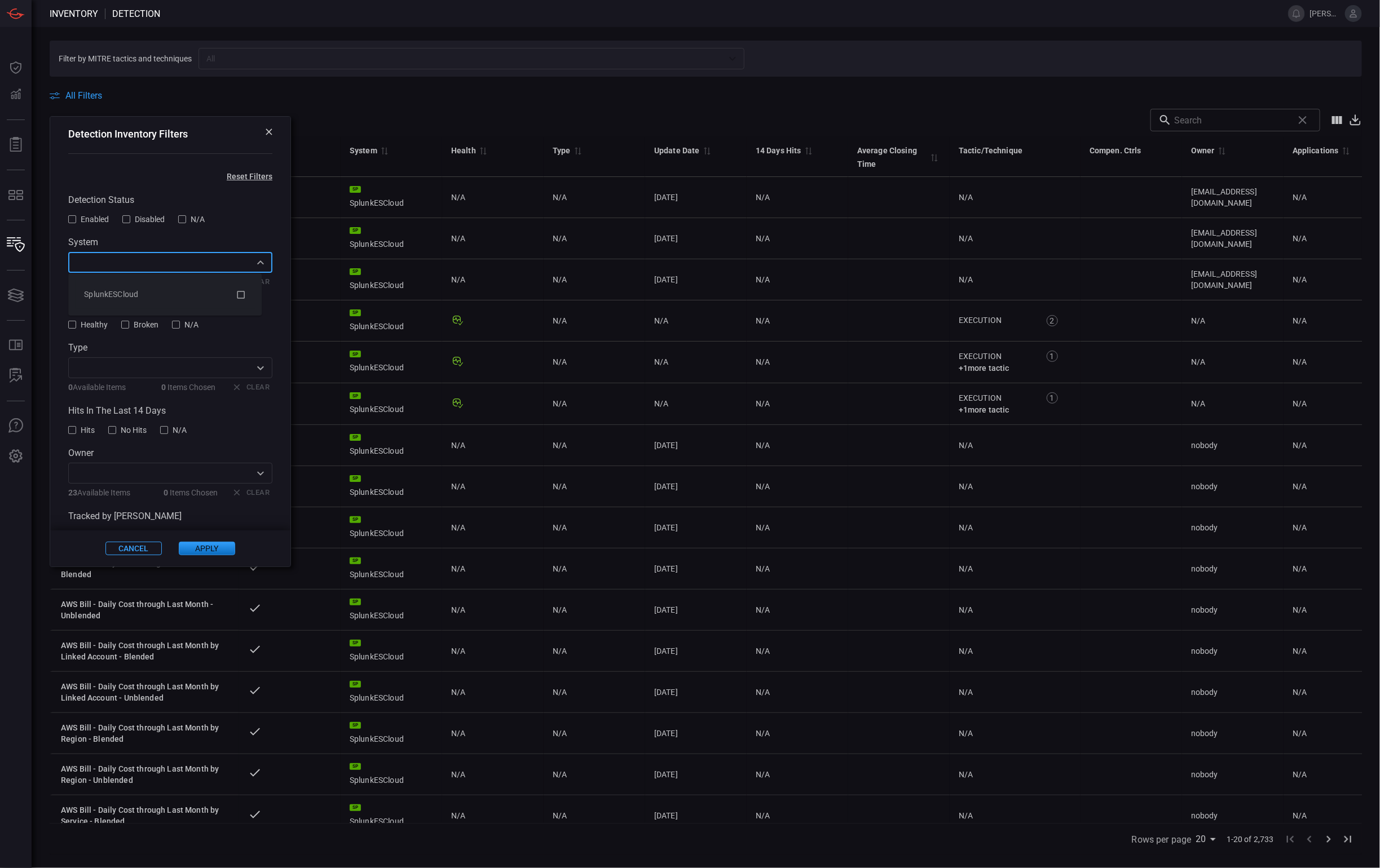
click at [174, 269] on input "text" at bounding box center [161, 262] width 179 height 14
click at [206, 339] on div "Detection Status Enabled Disabled N/A System ​ 1 Available Items 0 Items Chosen…" at bounding box center [170, 367] width 204 height 345
click at [147, 324] on span "Broken" at bounding box center [146, 325] width 25 height 9
click at [209, 540] on div "Cancel Apply" at bounding box center [170, 548] width 240 height 36
click at [211, 545] on button "Apply" at bounding box center [207, 549] width 57 height 14
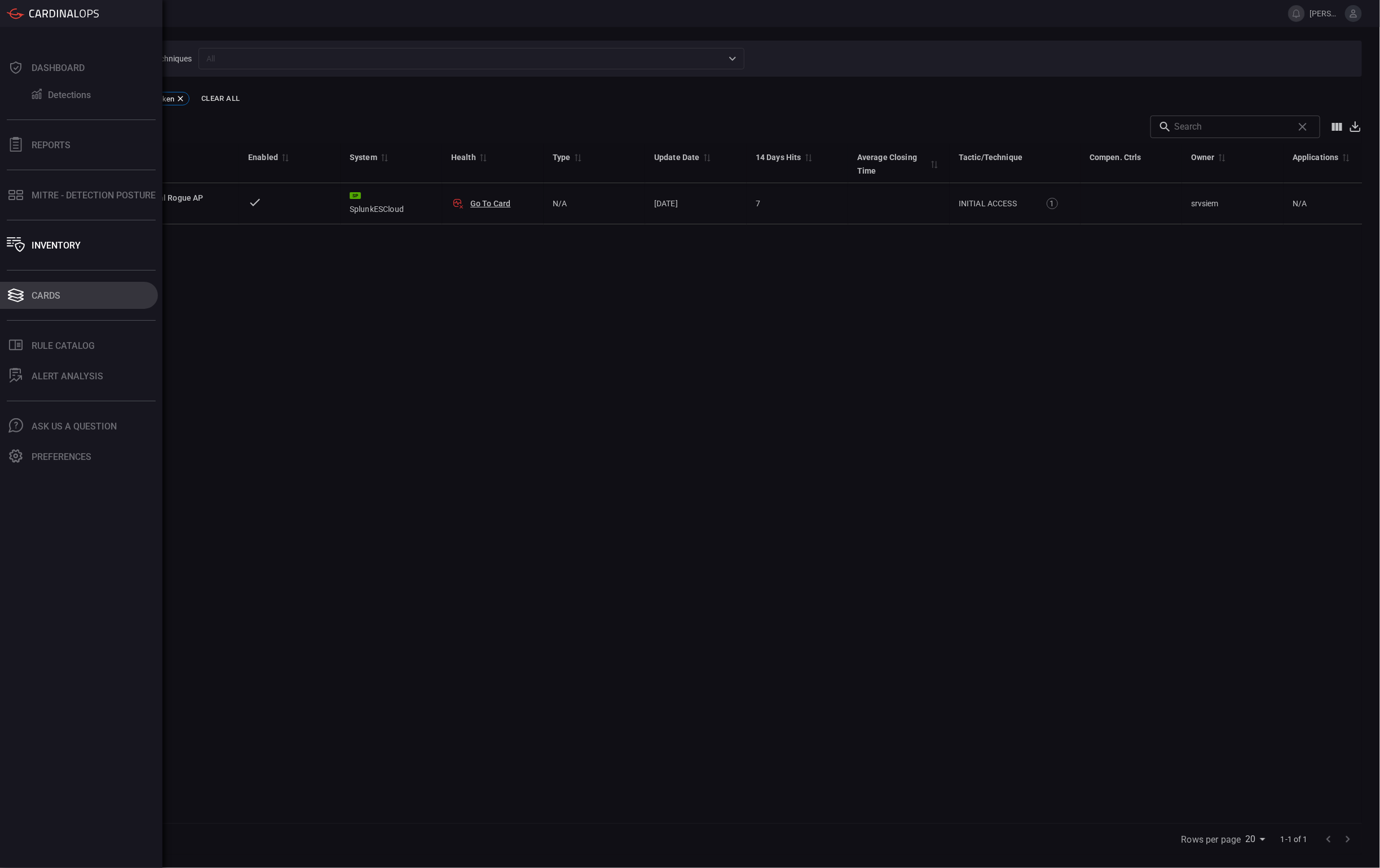
click at [41, 294] on div "Cards" at bounding box center [46, 296] width 29 height 11
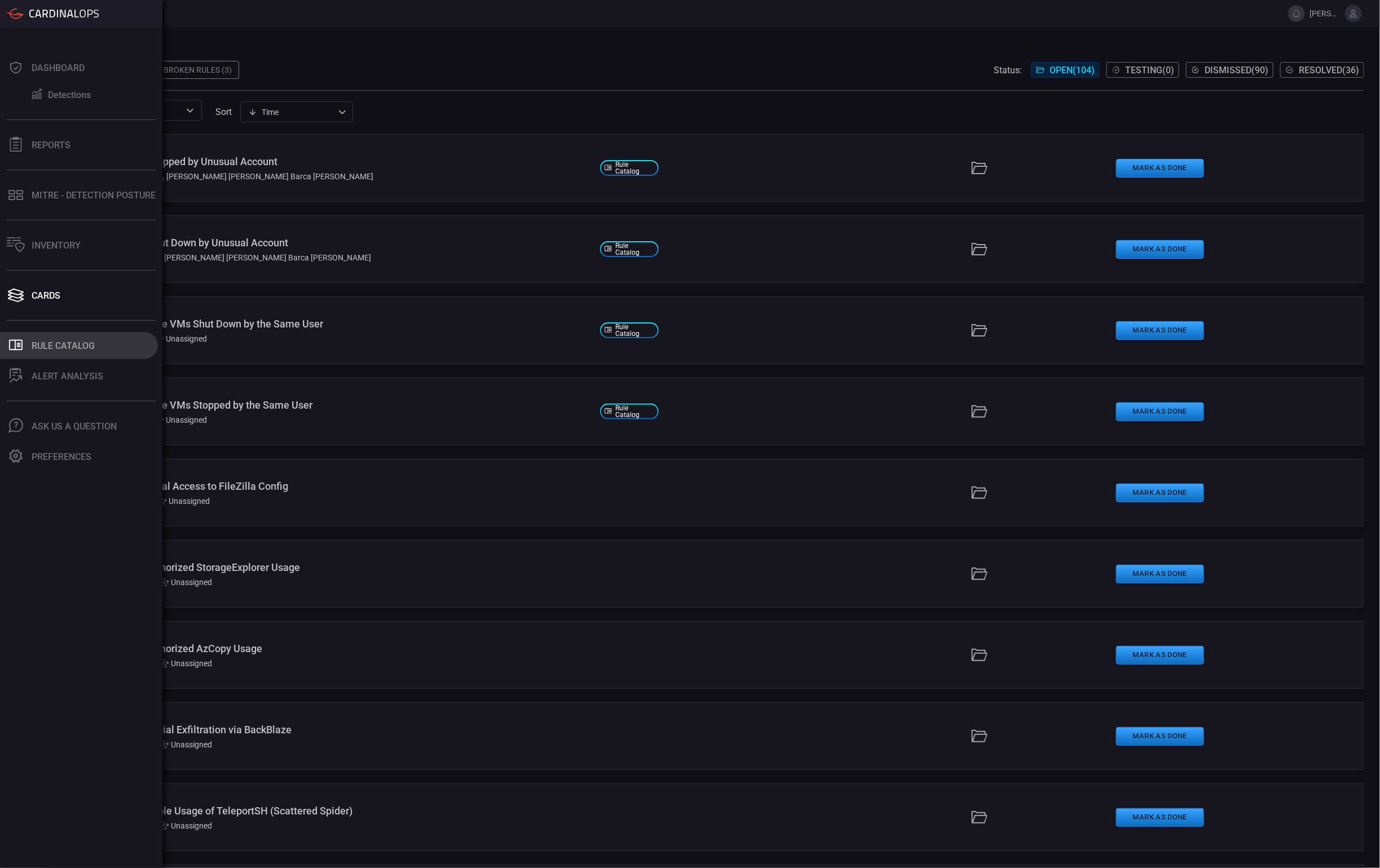
click at [27, 338] on button ".st0_rule_catalog_icon{fill: currentColor;} Rule Catalog" at bounding box center [79, 346] width 158 height 27
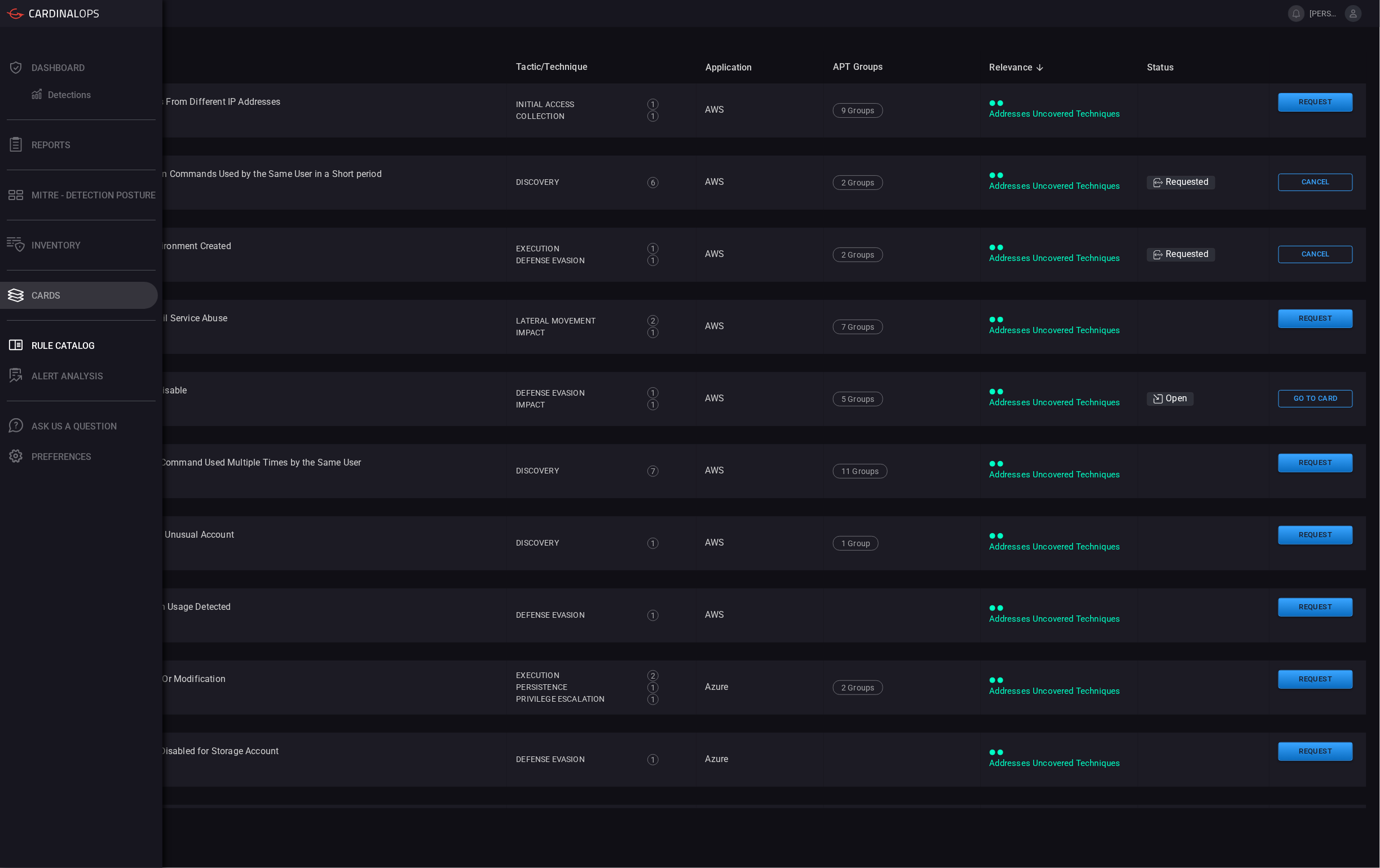
click at [27, 297] on button "Cards" at bounding box center [79, 296] width 158 height 27
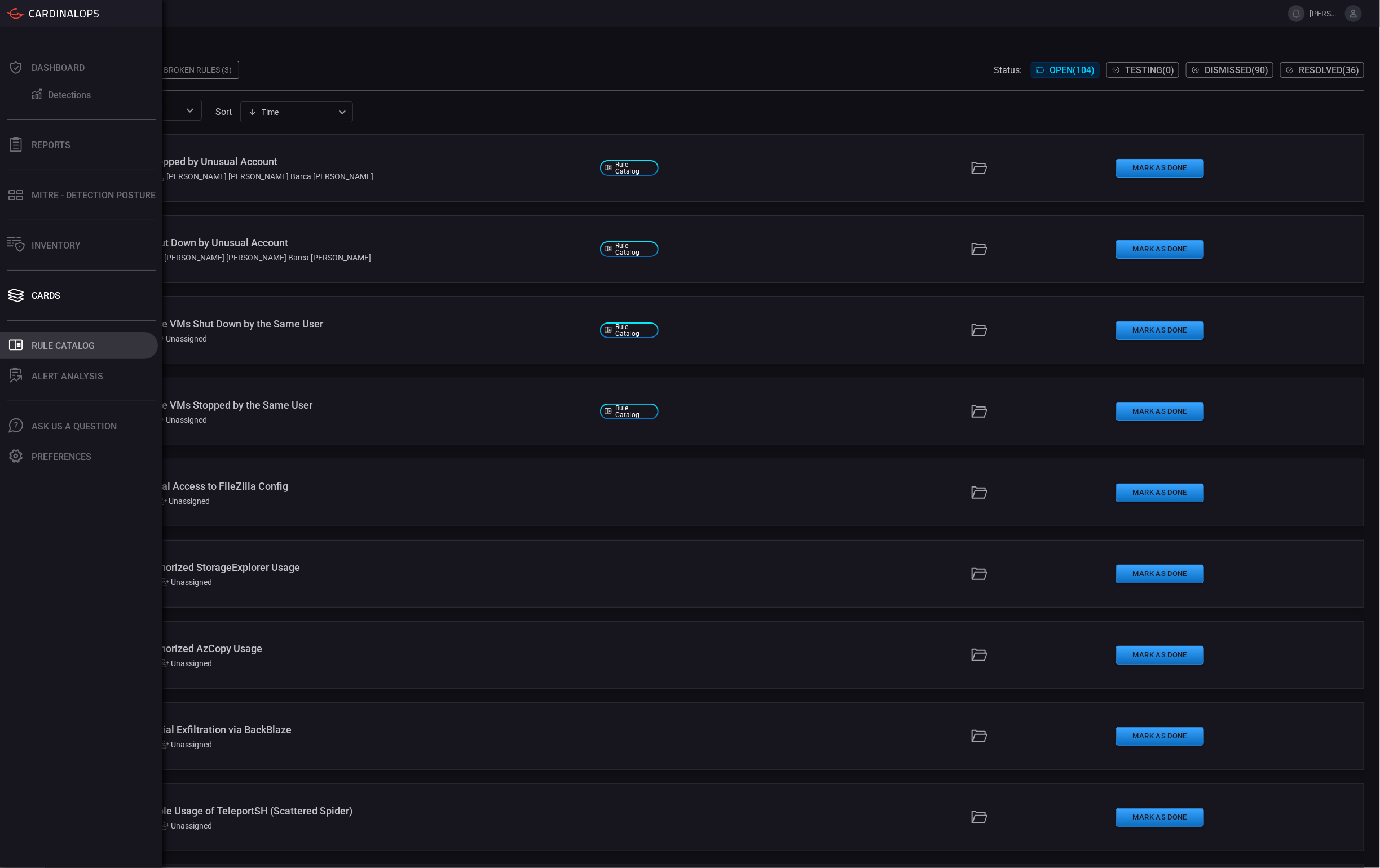
click at [61, 351] on button ".st0_rule_catalog_icon{fill: currentColor;} Rule Catalog" at bounding box center [79, 346] width 158 height 27
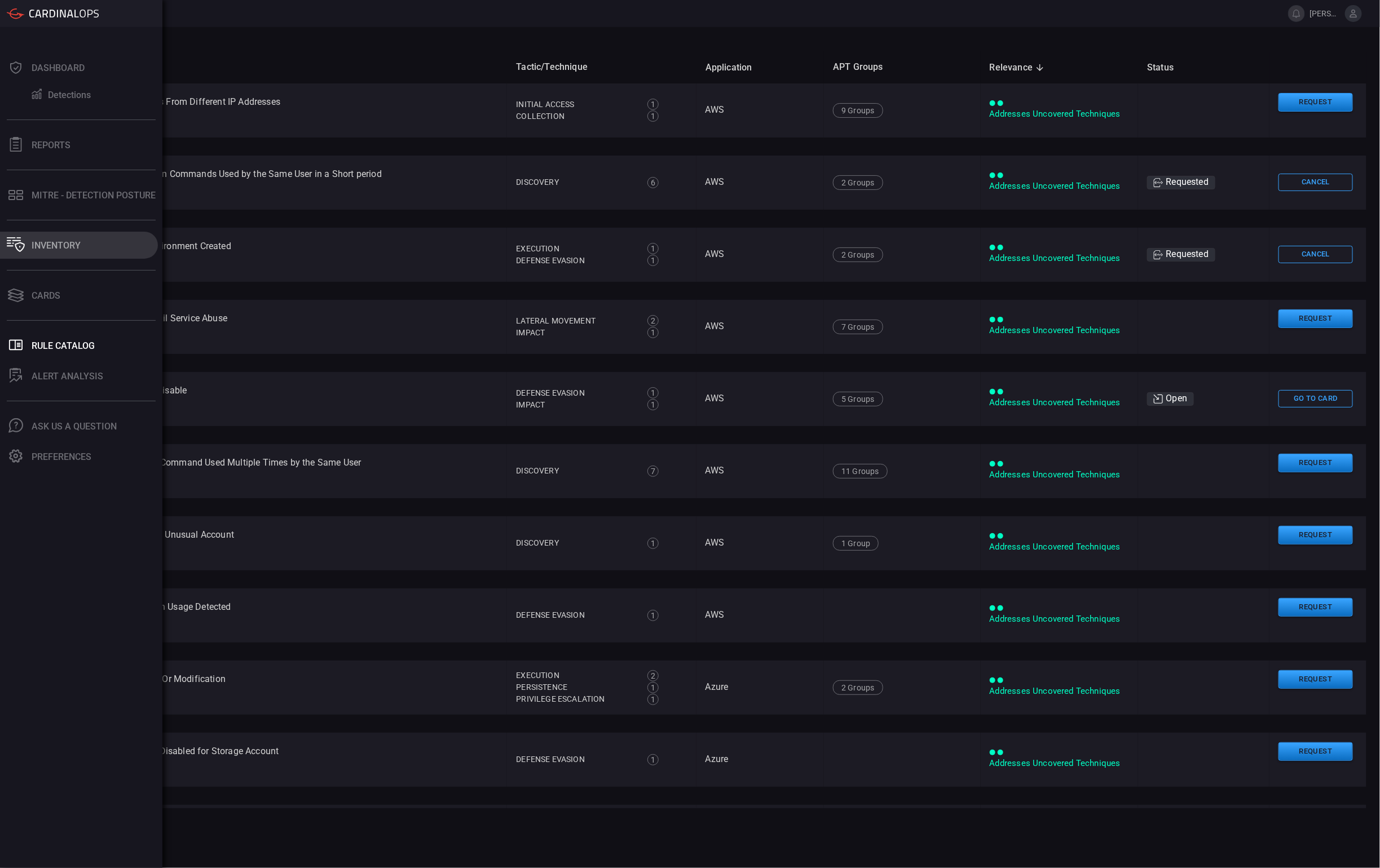
click at [42, 246] on div "Inventory" at bounding box center [56, 245] width 49 height 11
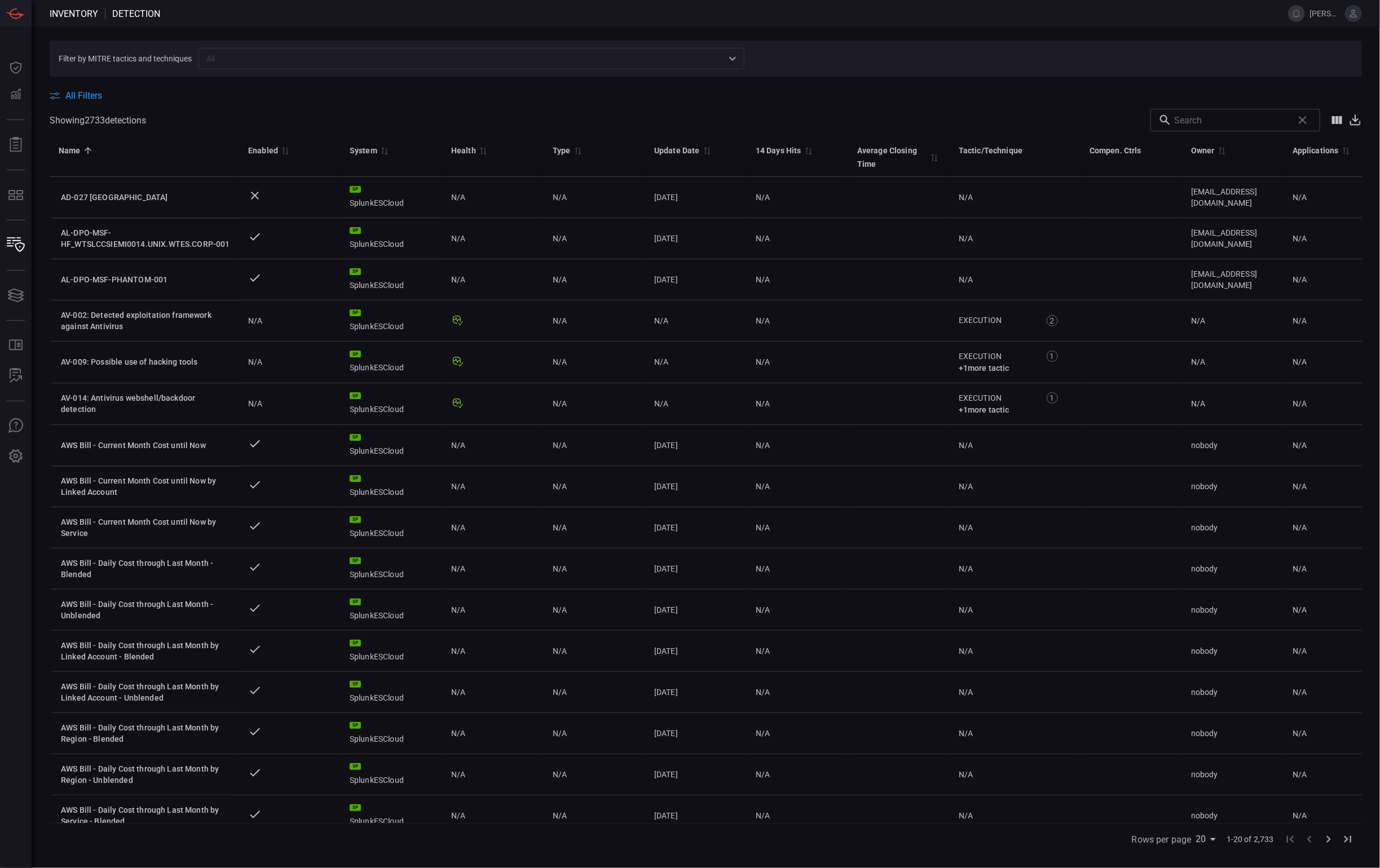
click at [100, 119] on span "Showing 2733 detection s" at bounding box center [98, 120] width 96 height 11
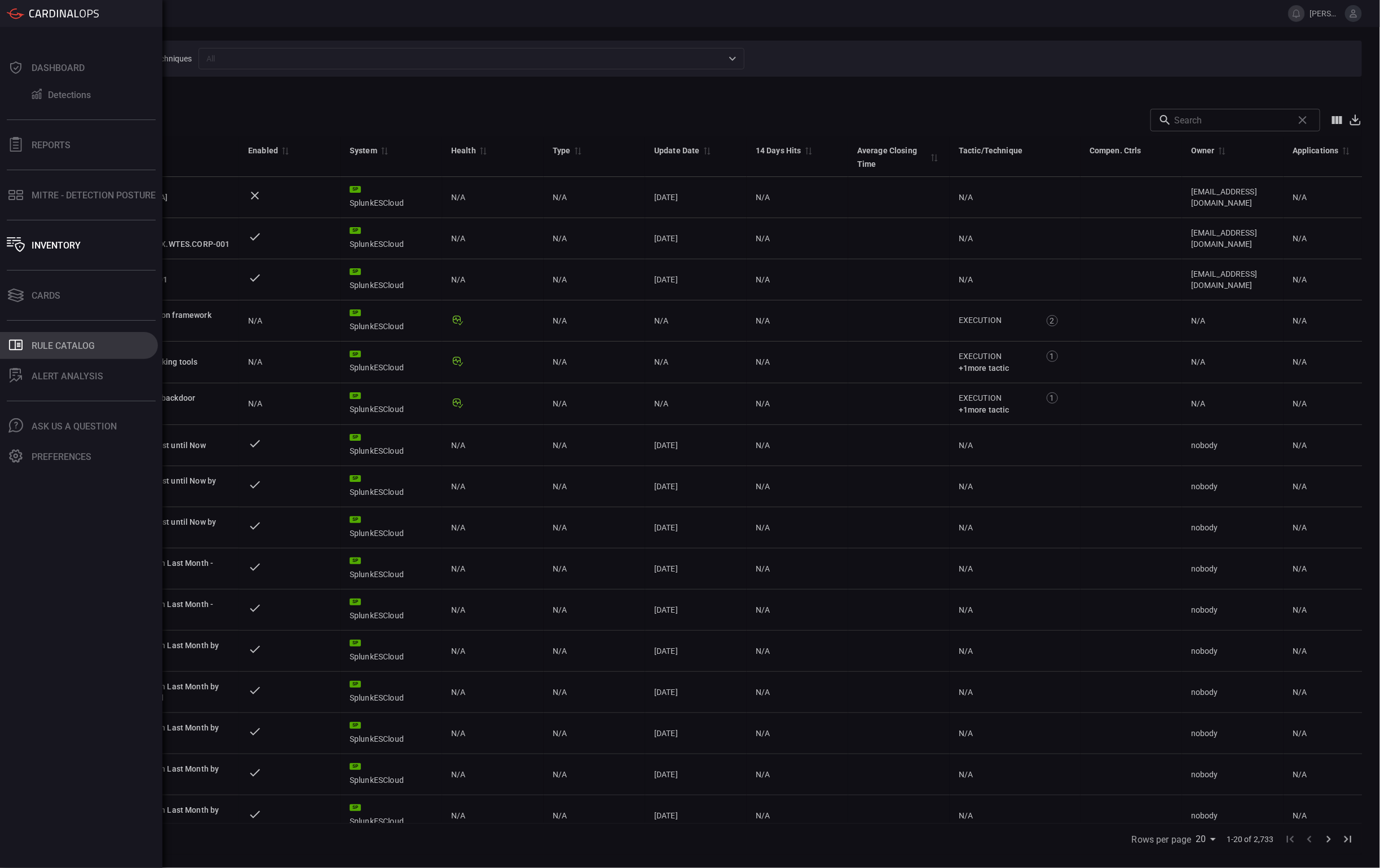
click at [46, 350] on div "Rule Catalog" at bounding box center [63, 345] width 63 height 11
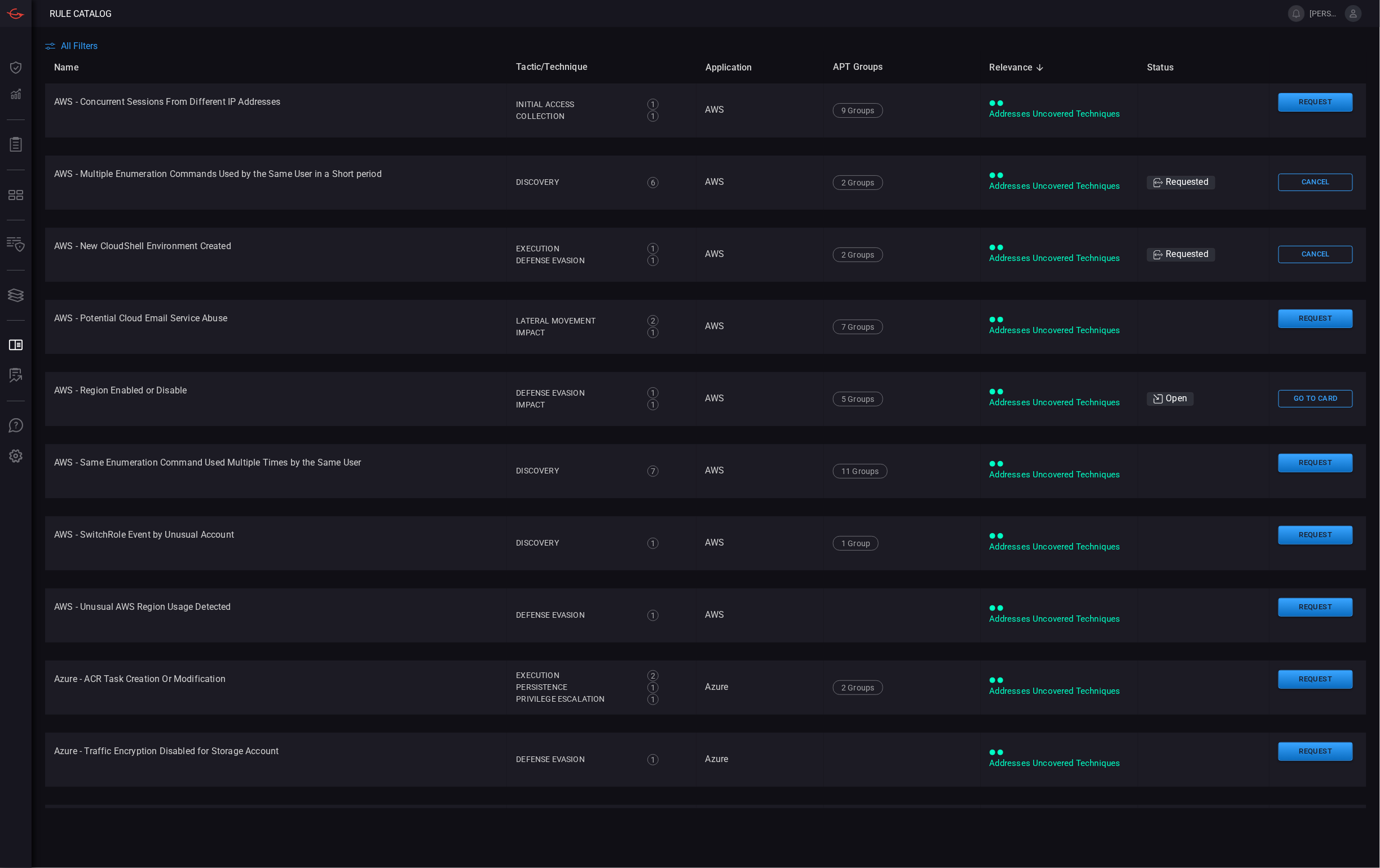
click at [70, 49] on span "All Filters" at bounding box center [79, 45] width 37 height 11
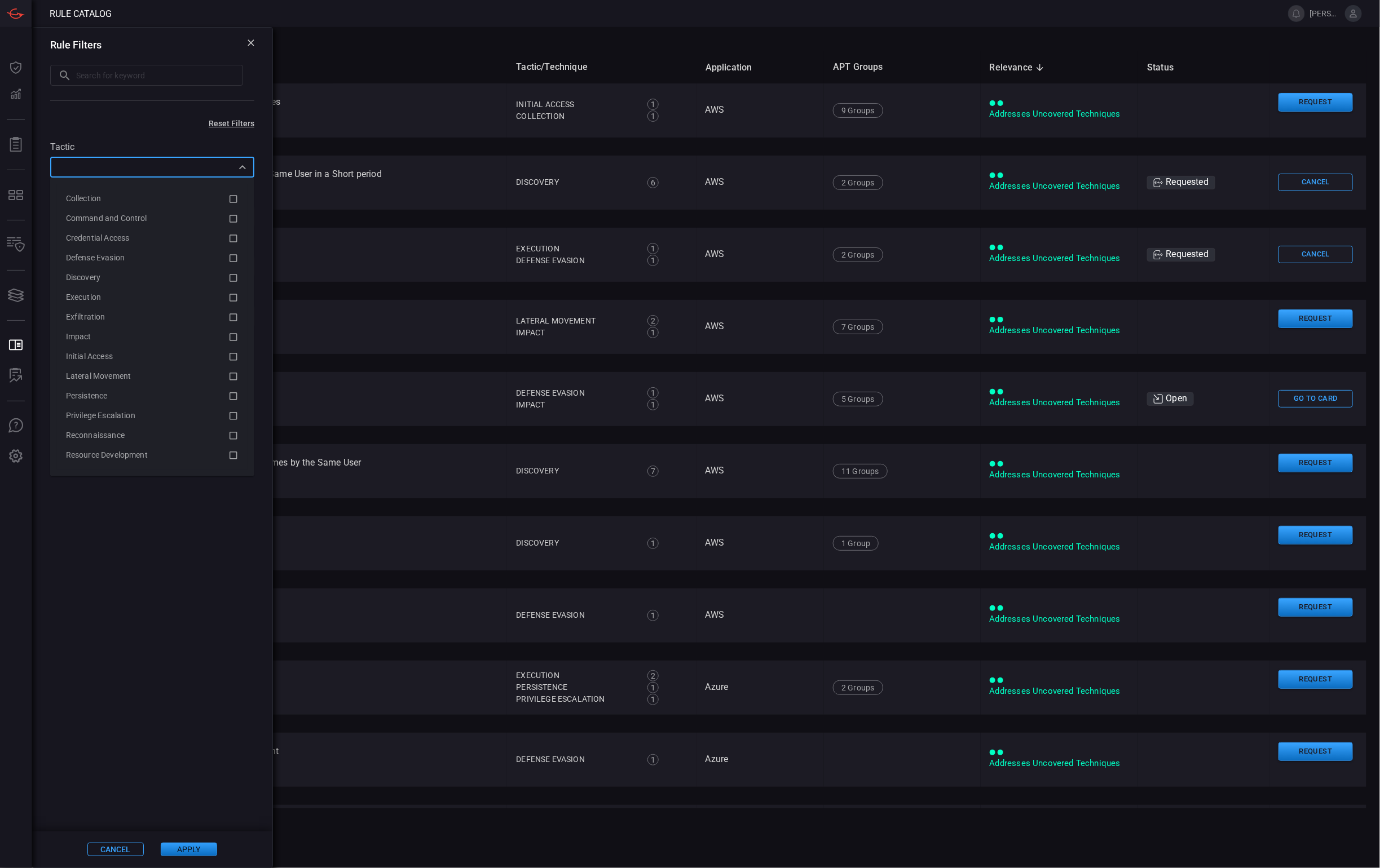
click at [129, 170] on input "text" at bounding box center [143, 167] width 179 height 14
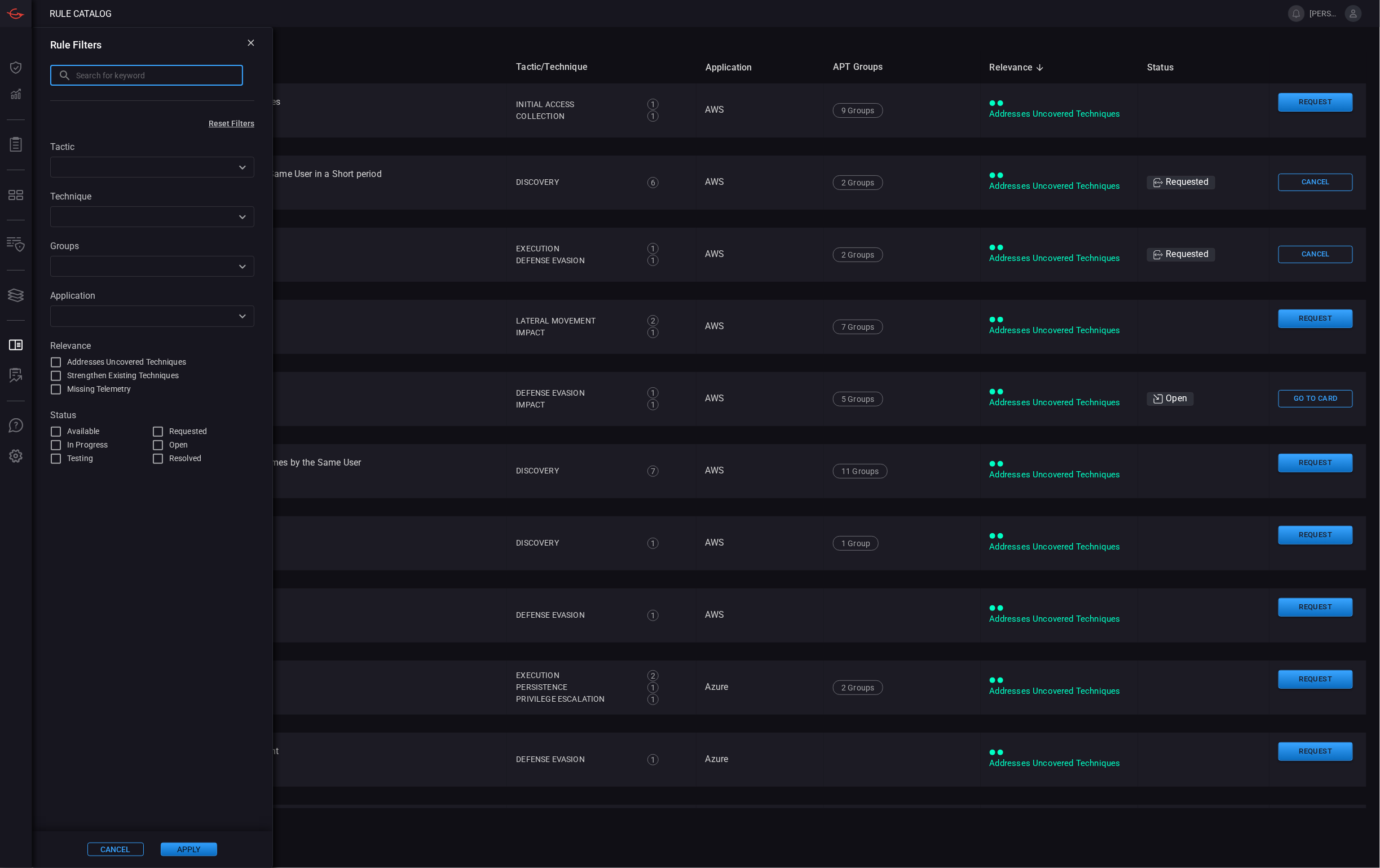
click at [157, 81] on input "text" at bounding box center [160, 75] width 167 height 21
type input "AWS-"
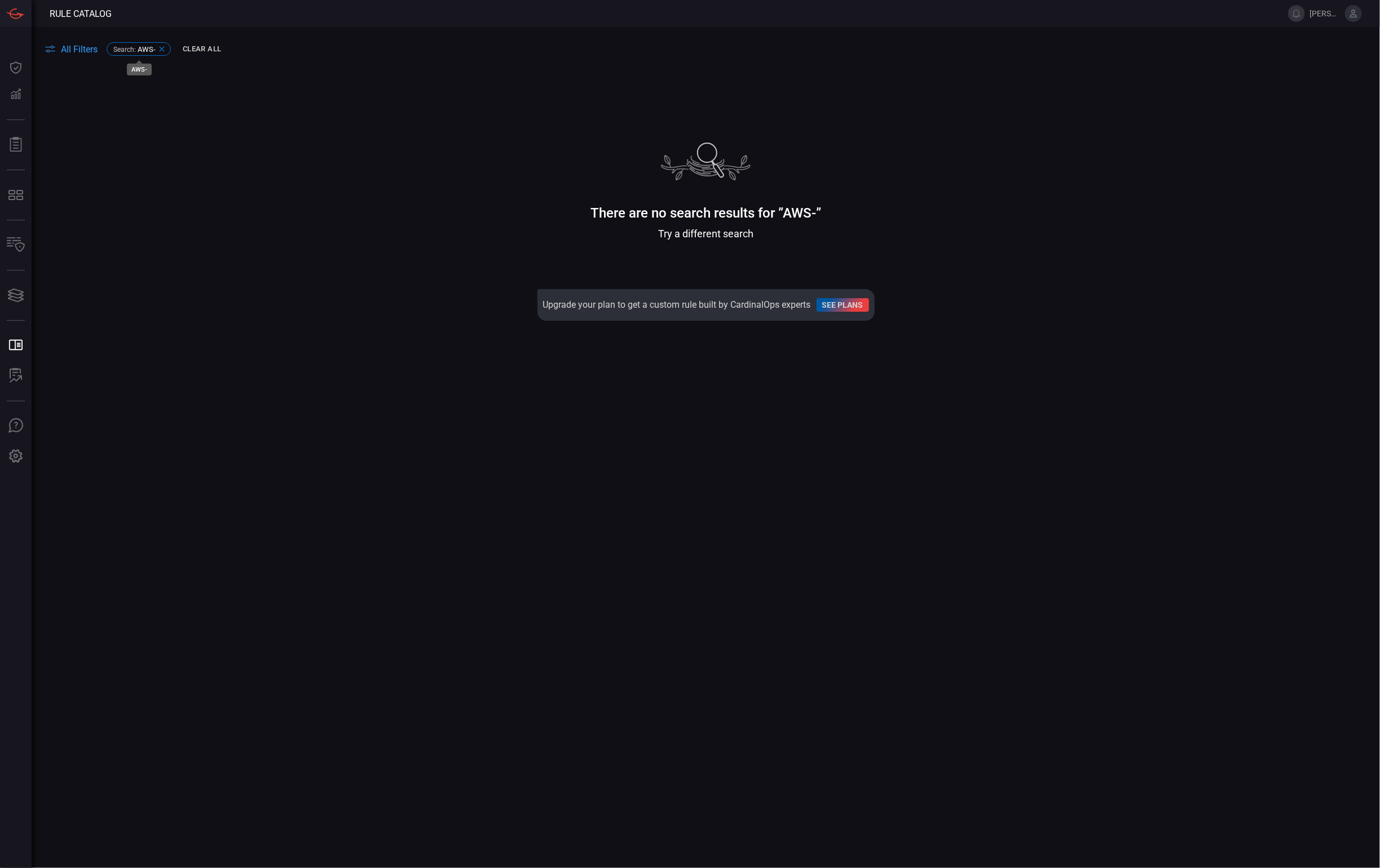
click at [155, 49] on span "AWS-" at bounding box center [147, 50] width 18 height 9
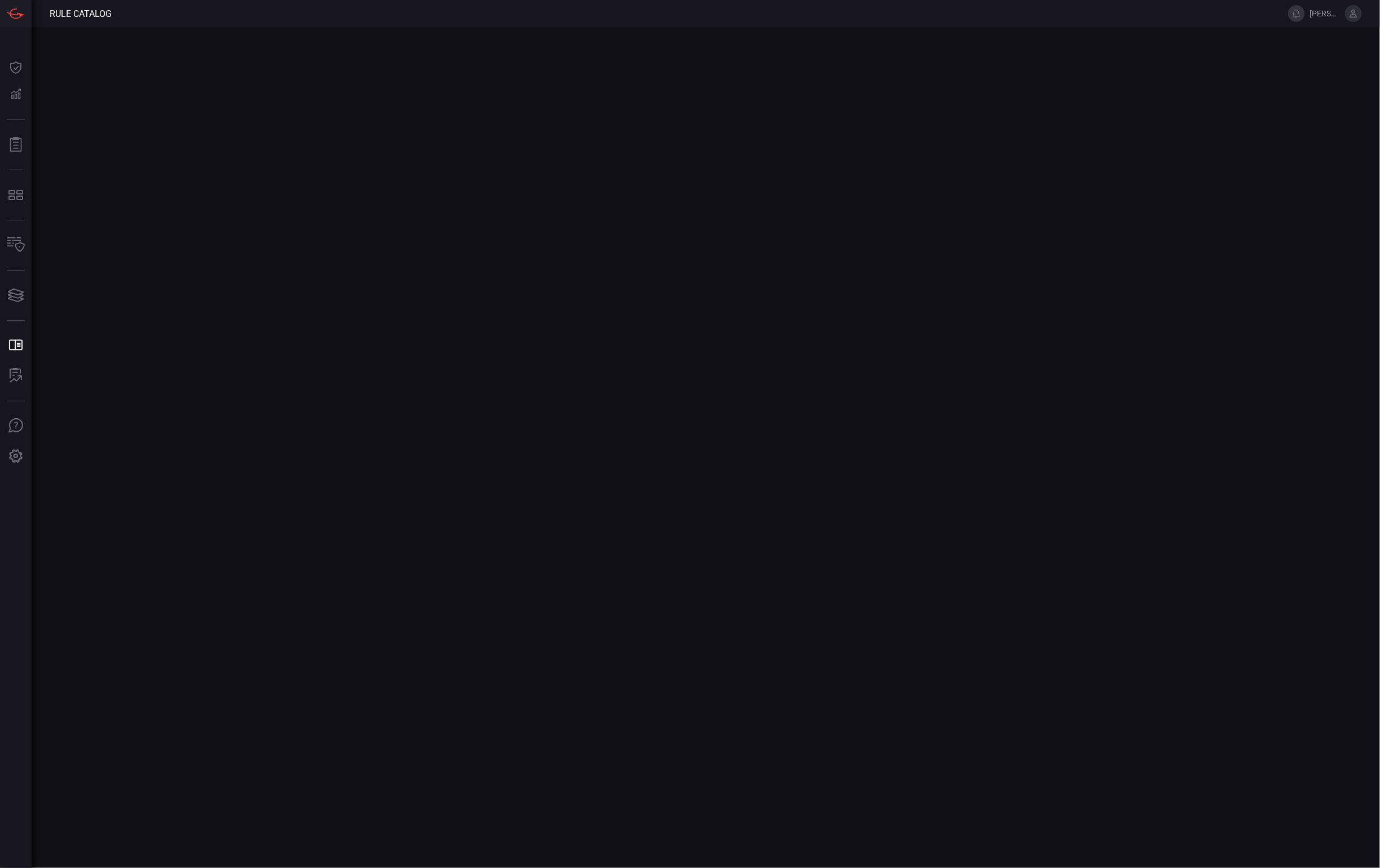
click at [67, 54] on main at bounding box center [690, 448] width 1380 height 841
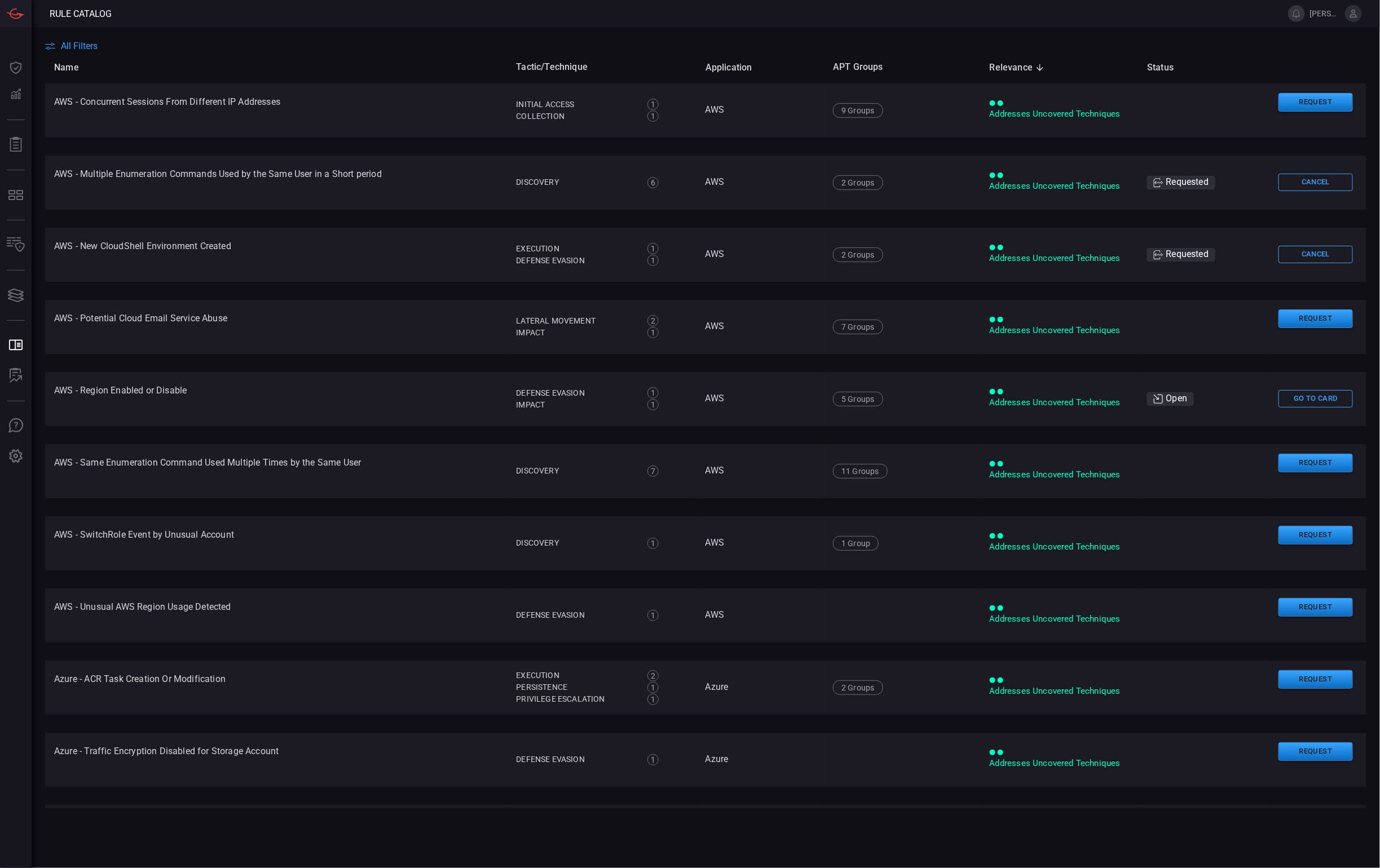
click at [80, 55] on th "Name" at bounding box center [276, 68] width 462 height 32
click at [83, 52] on th "Name" at bounding box center [276, 68] width 462 height 32
click at [90, 47] on span "All Filters" at bounding box center [79, 45] width 37 height 11
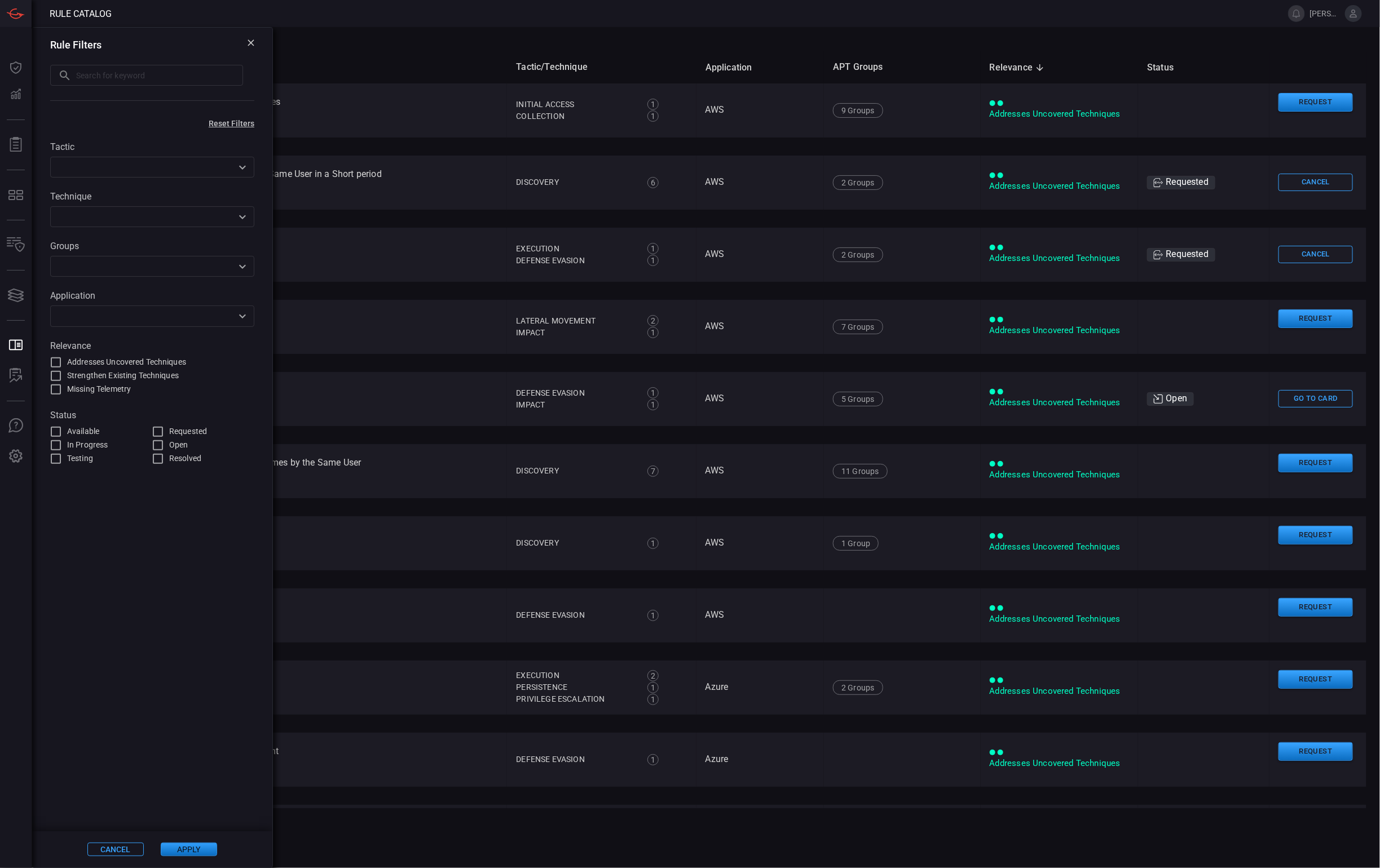
click at [148, 84] on input "text" at bounding box center [160, 75] width 167 height 21
type input "AWS"
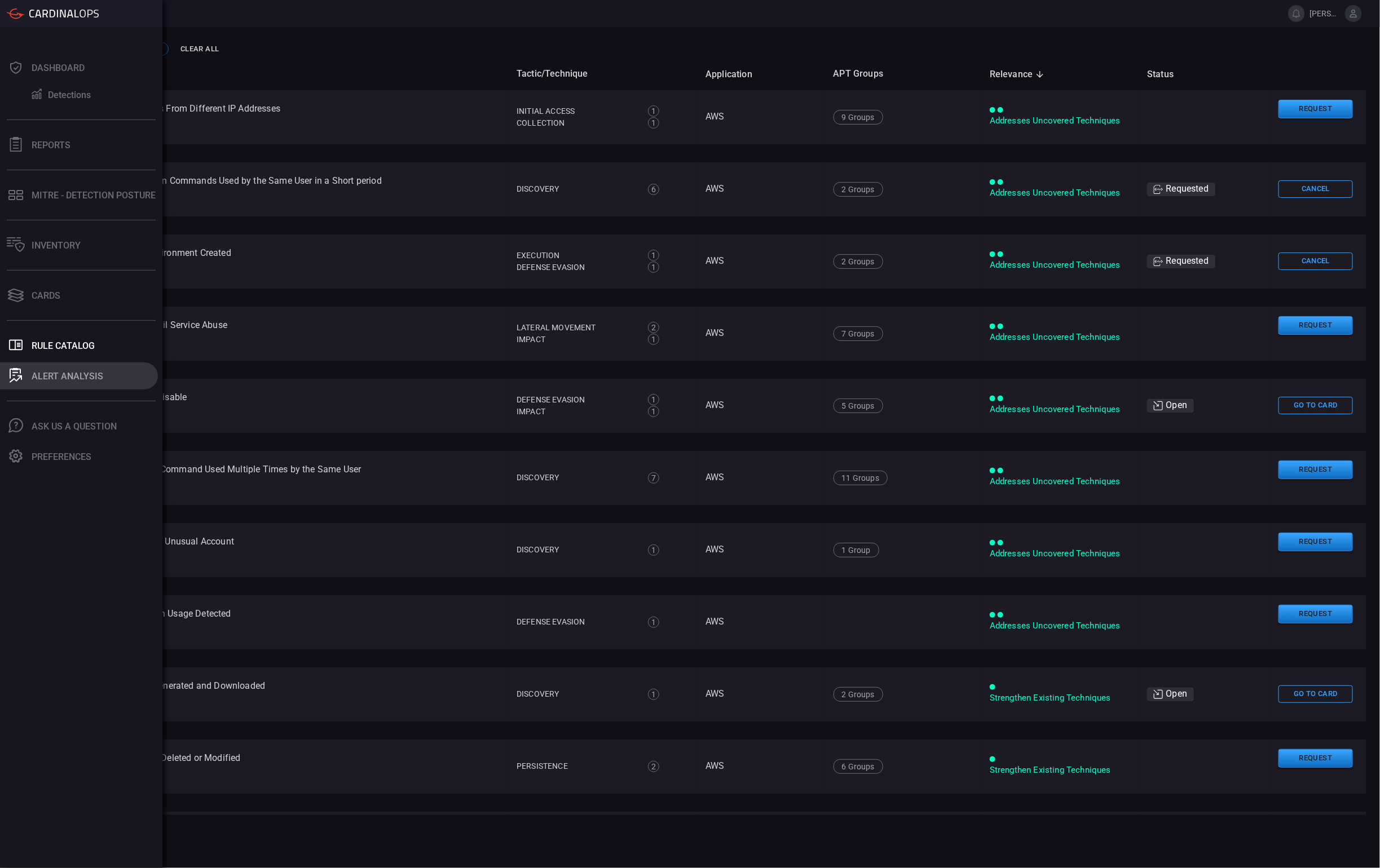
click at [51, 376] on div "ALERT ANALYSIS" at bounding box center [67, 376] width 71 height 11
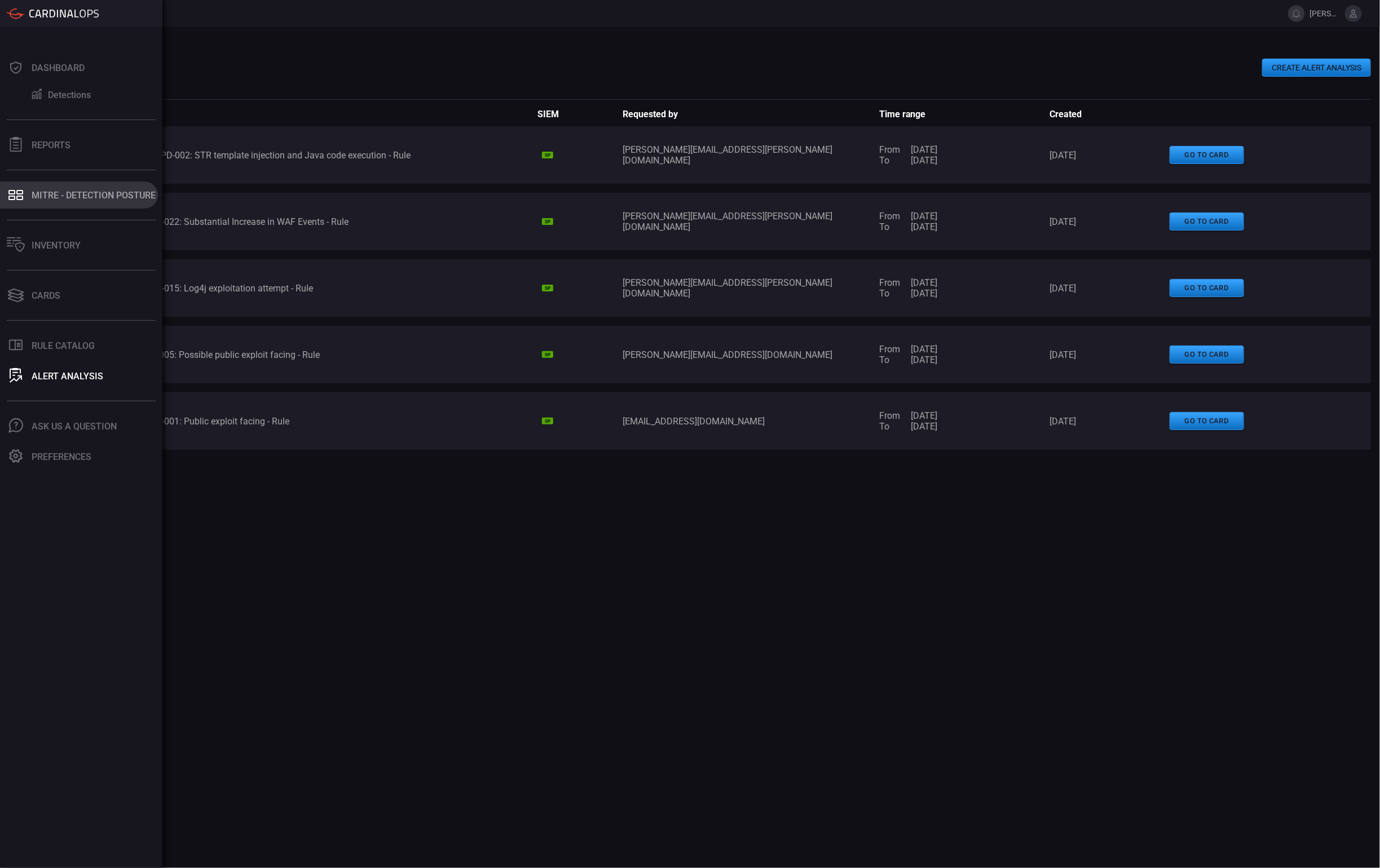
click at [53, 192] on div "MITRE - Detection Posture" at bounding box center [94, 195] width 124 height 11
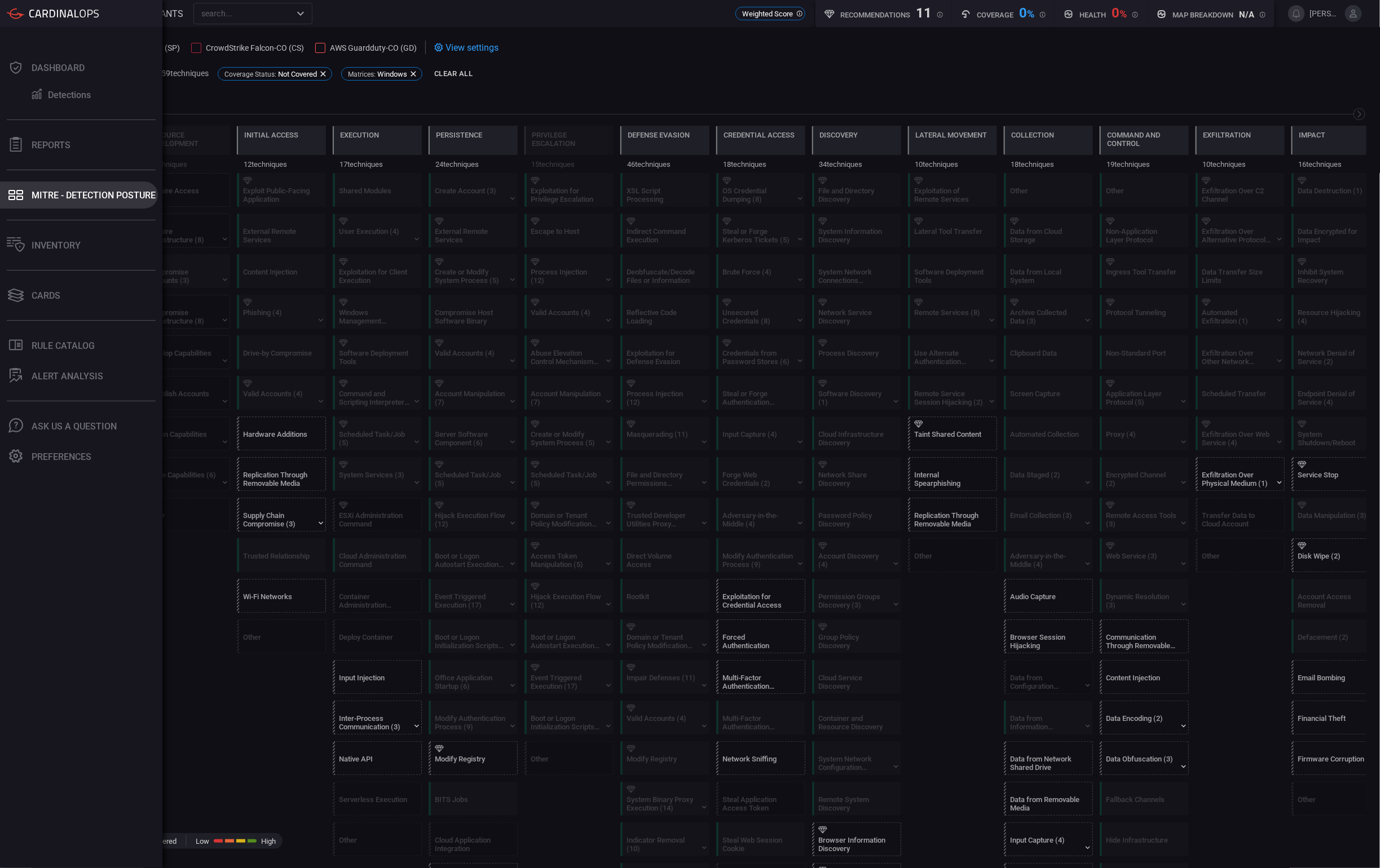
scroll to position [0, 27]
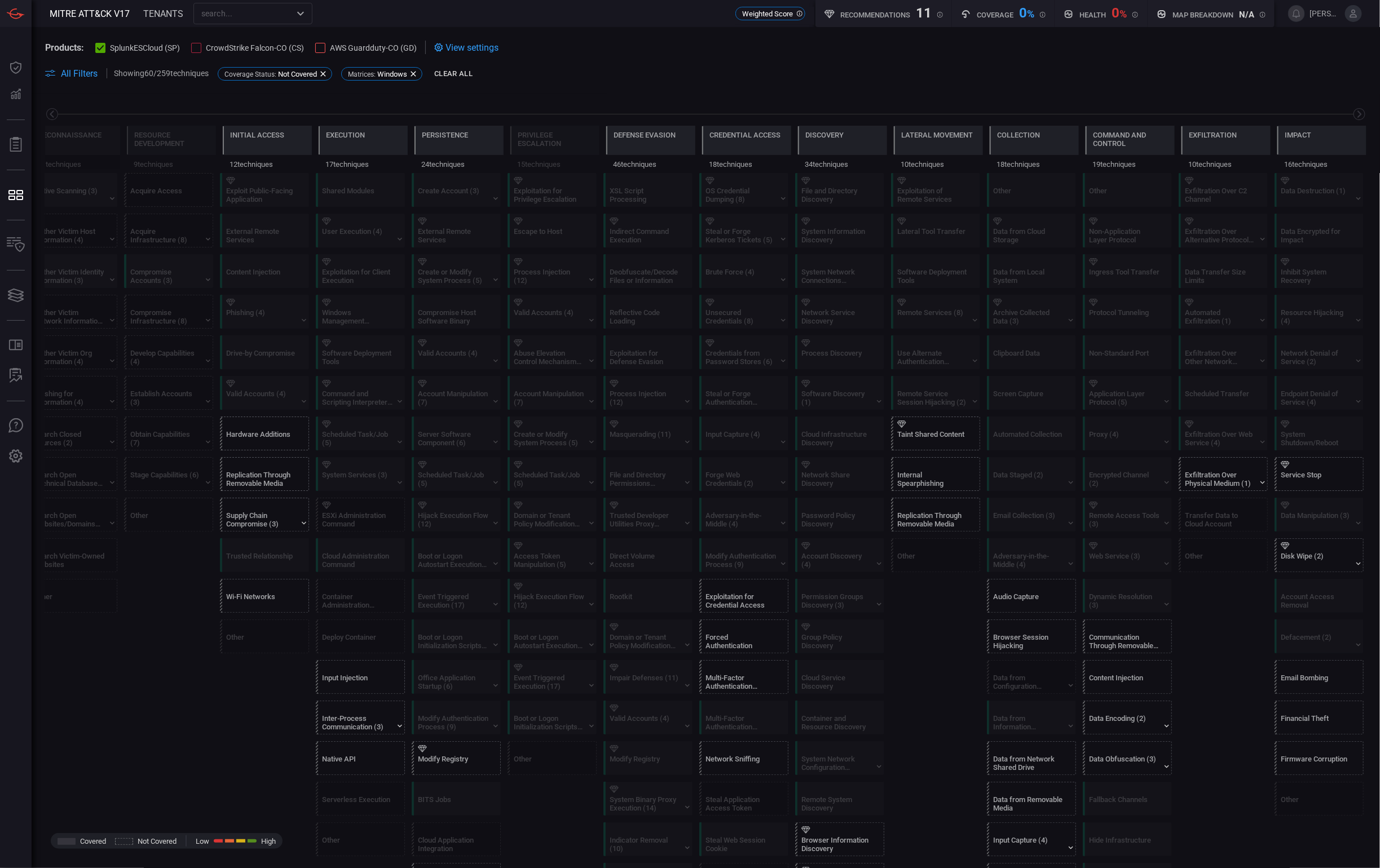
click at [91, 71] on span "All Filters" at bounding box center [79, 73] width 37 height 11
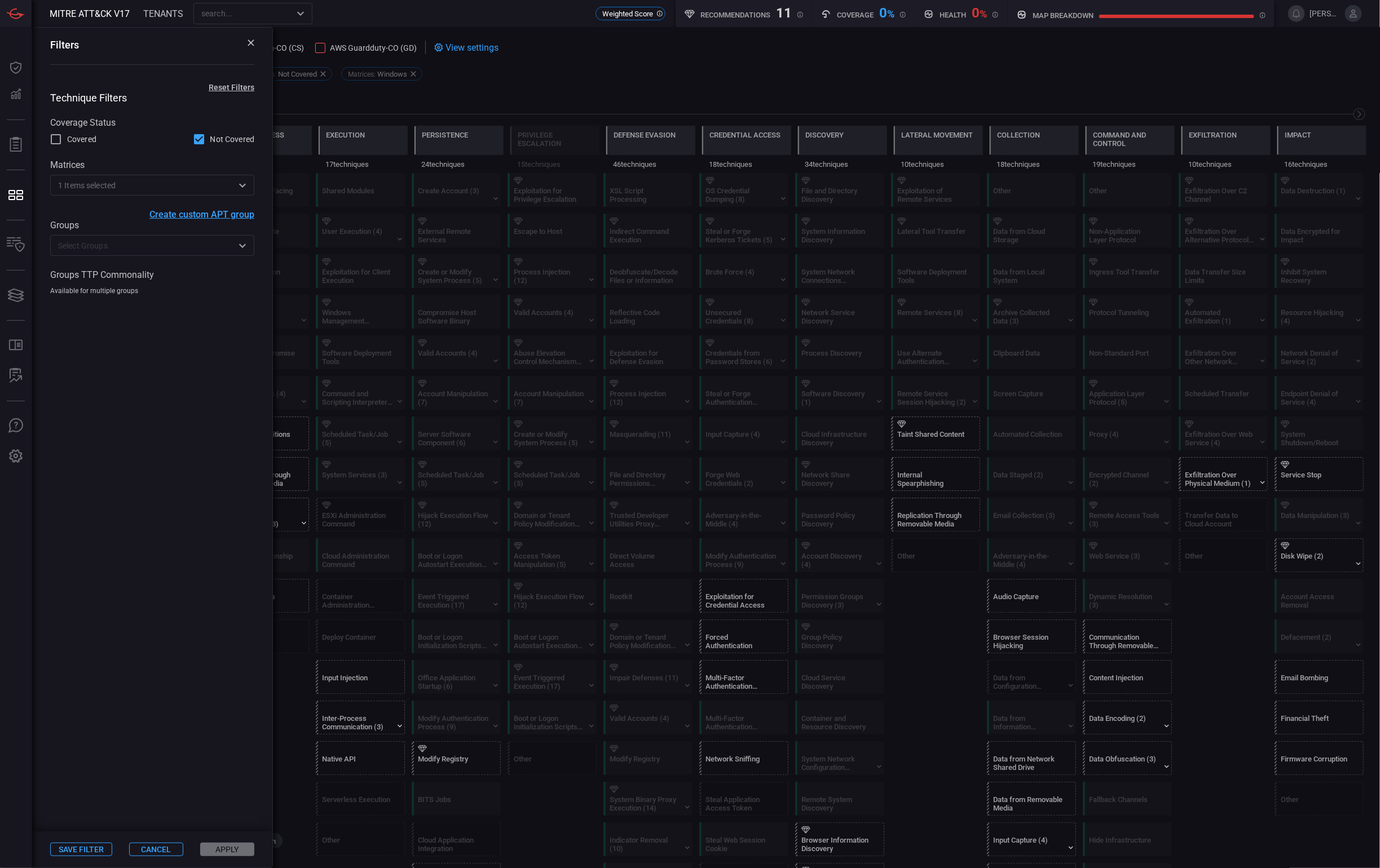
click at [518, 100] on div "Reconnaissance 11 techniques Resource Development 9 techniques Initial Access 1…" at bounding box center [706, 133] width 1348 height 79
click at [253, 45] on icon at bounding box center [251, 43] width 6 height 6
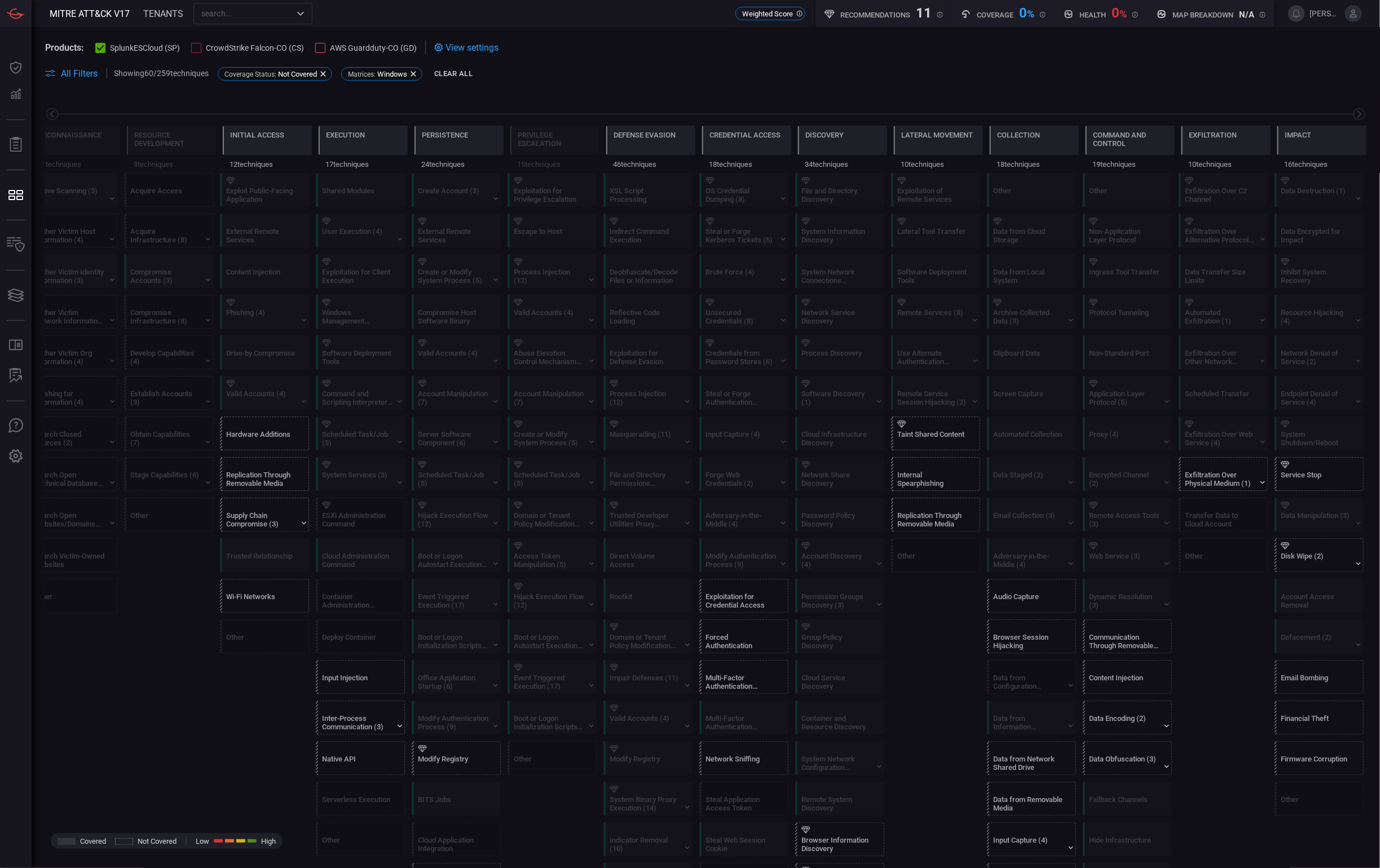
click at [73, 68] on span "All Filters" at bounding box center [79, 73] width 37 height 11
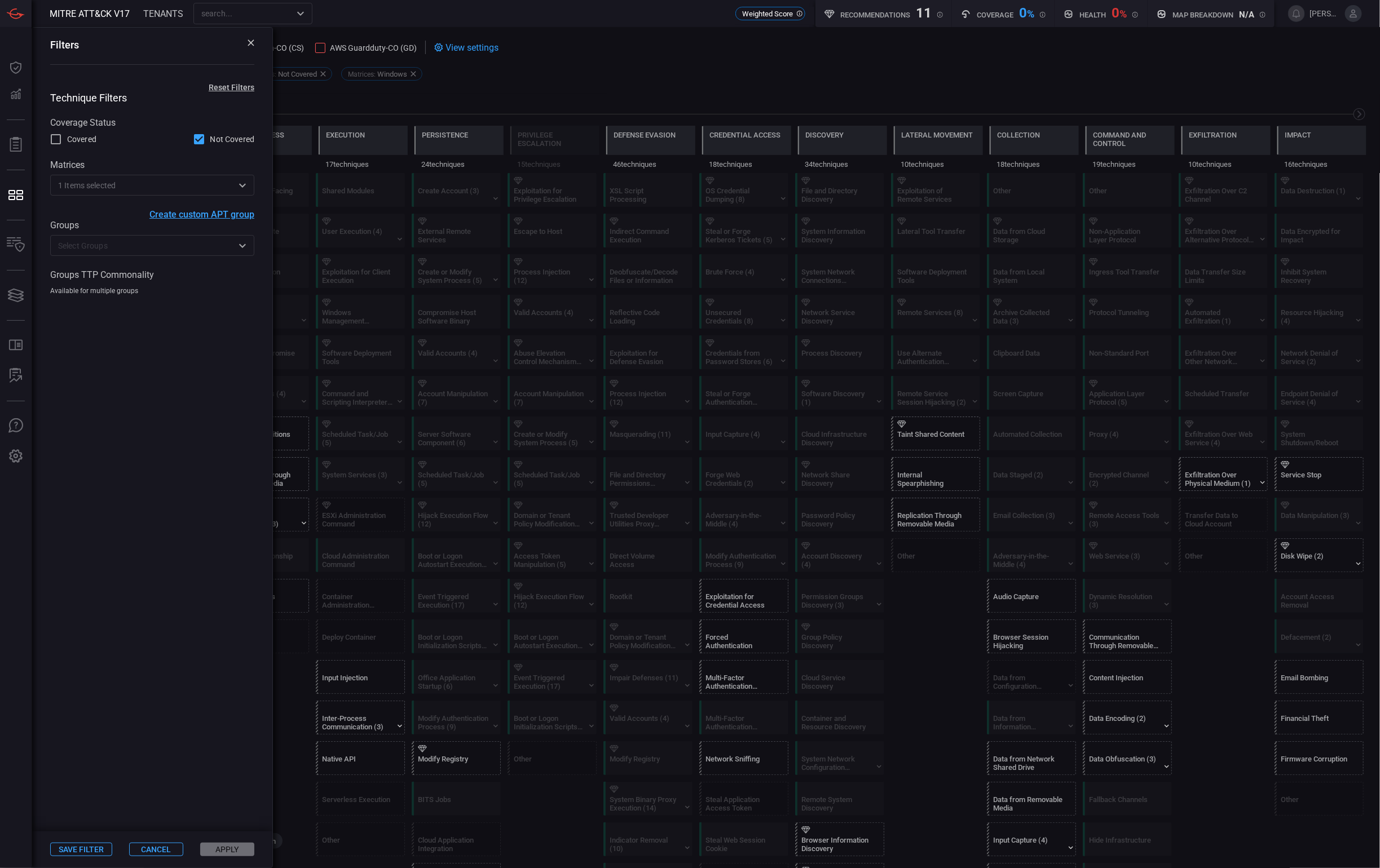
click at [219, 86] on button "Reset Filters" at bounding box center [232, 87] width 82 height 9
checkbox input "false"
click at [237, 849] on button "Apply" at bounding box center [227, 849] width 54 height 14
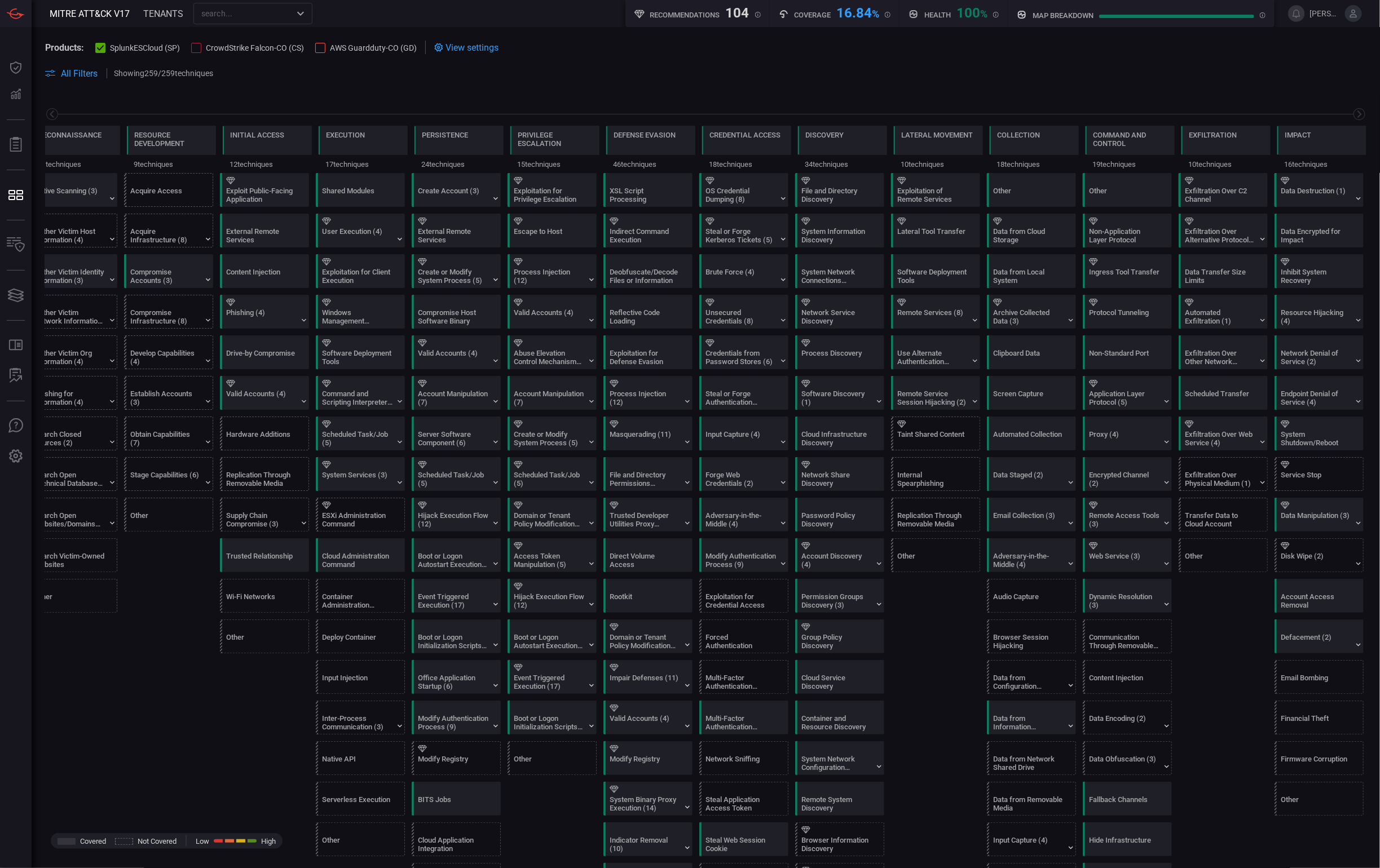
click at [297, 17] on icon "Open" at bounding box center [301, 14] width 14 height 14
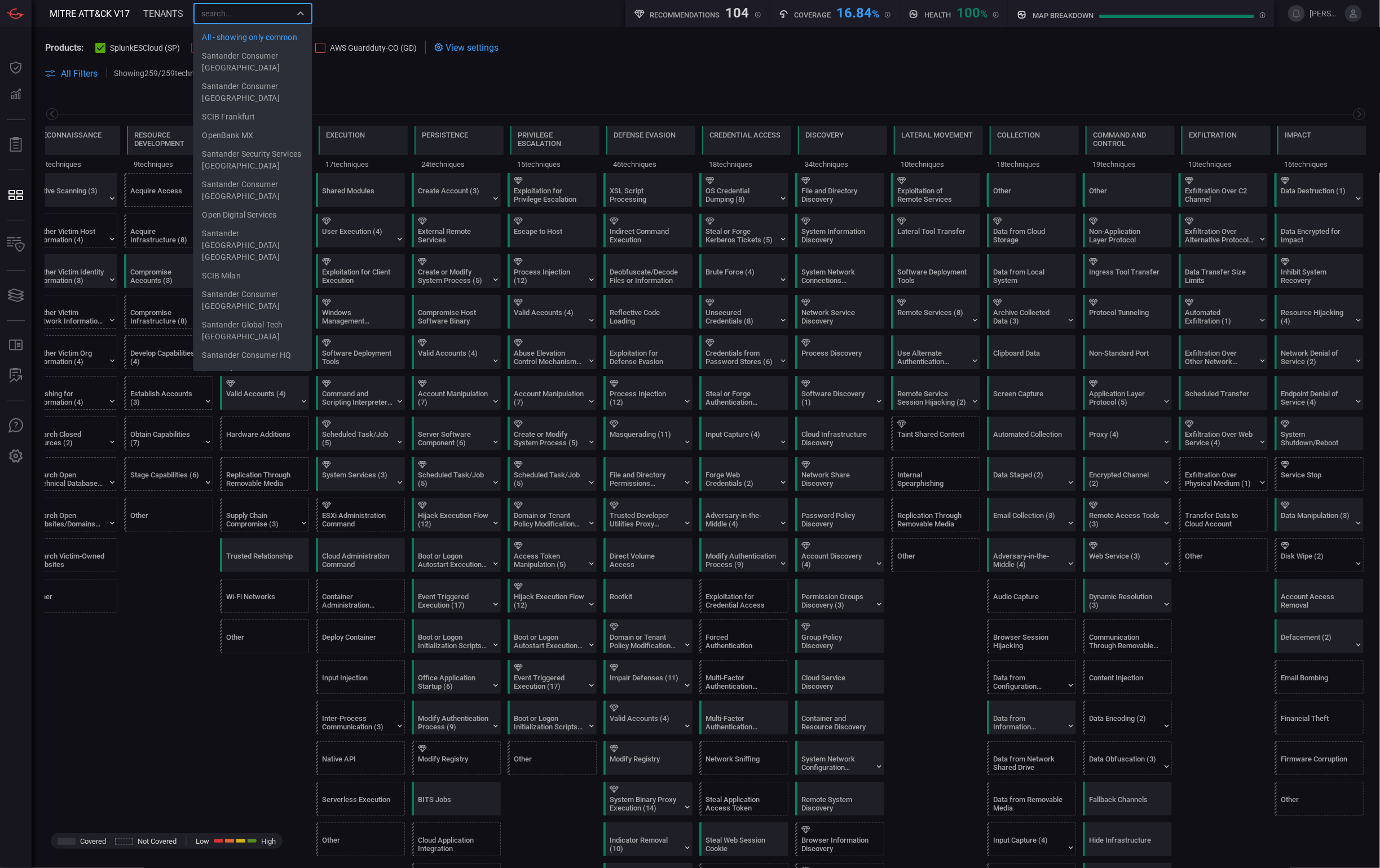
scroll to position [204, 0]
click at [269, 210] on li "Santander [GEOGRAPHIC_DATA]" at bounding box center [253, 225] width 119 height 30
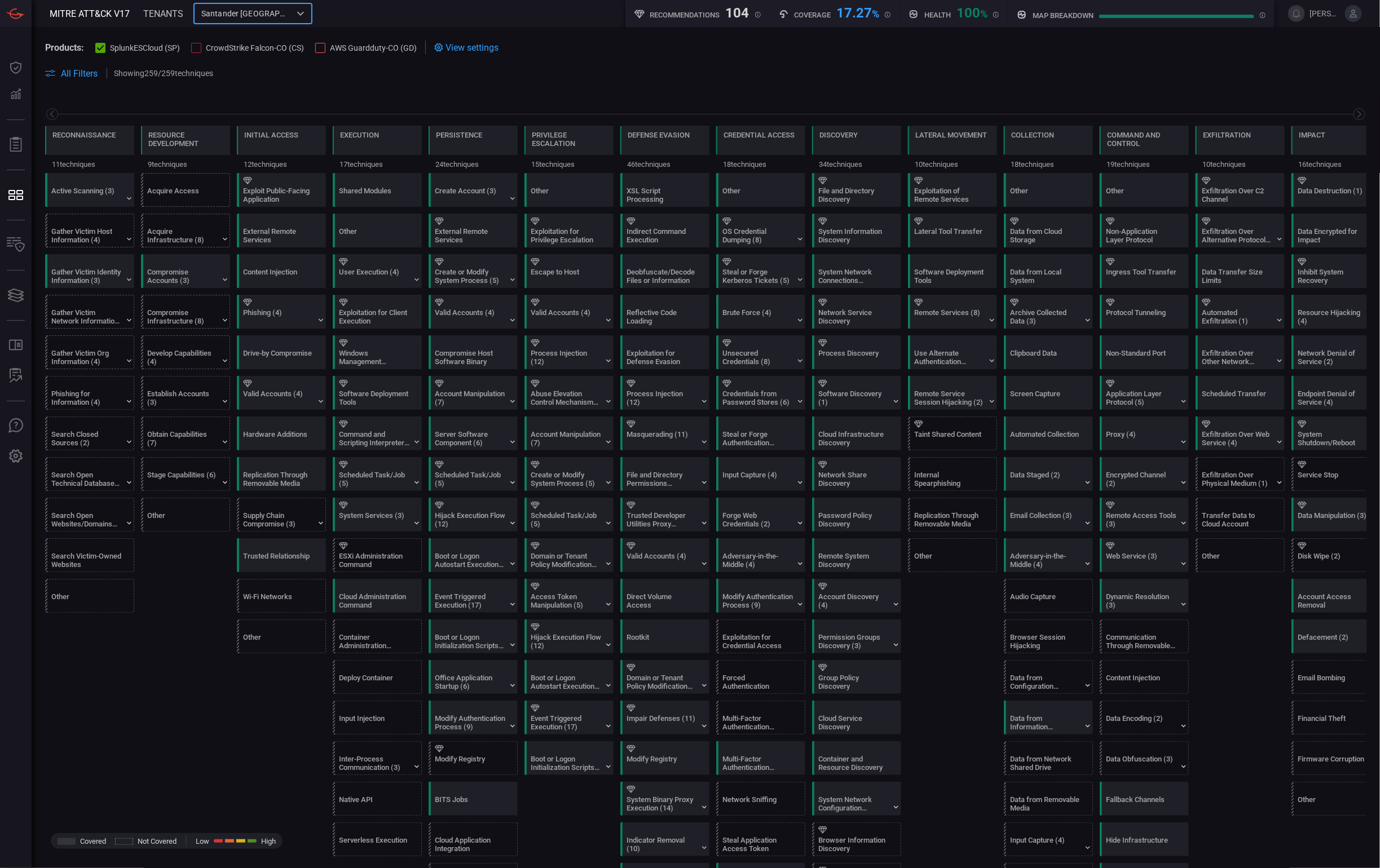
scroll to position [0, 27]
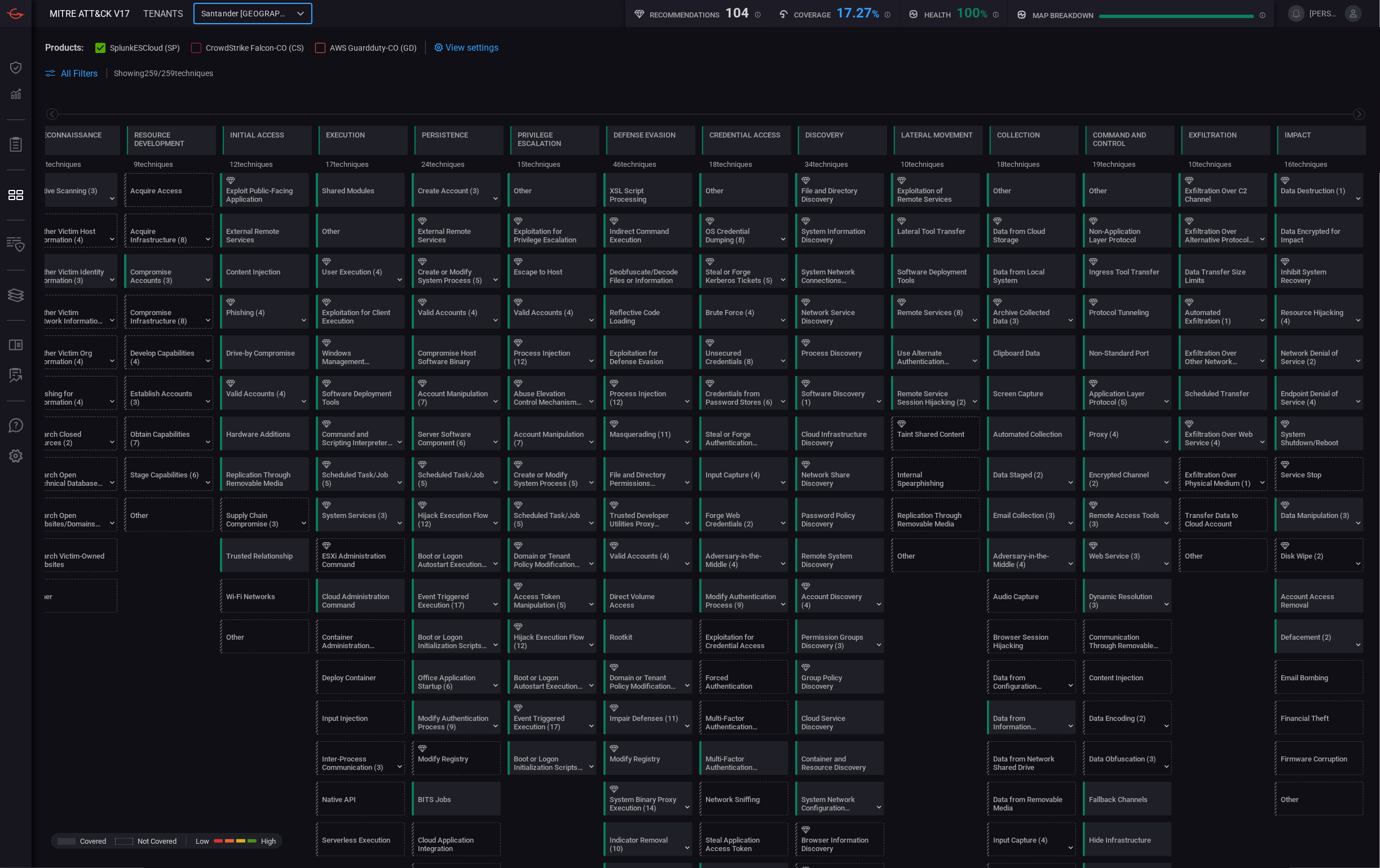
click at [291, 19] on div "Santander [GEOGRAPHIC_DATA] ​" at bounding box center [253, 14] width 119 height 21
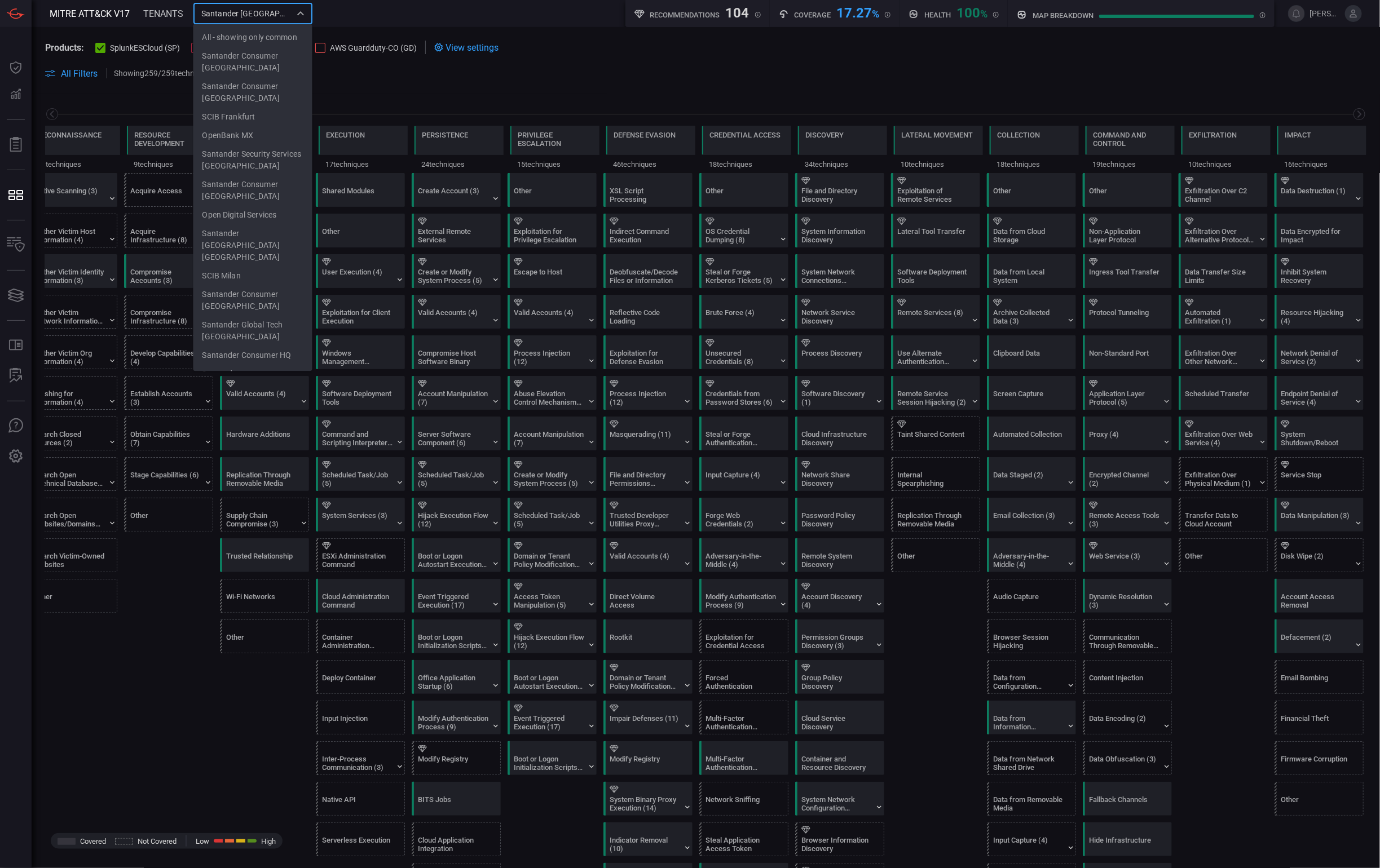
scroll to position [38, 0]
click at [266, 135] on li "Santander Security Services [GEOGRAPHIC_DATA]" at bounding box center [253, 122] width 119 height 30
type input "Santander Security Services [GEOGRAPHIC_DATA]"
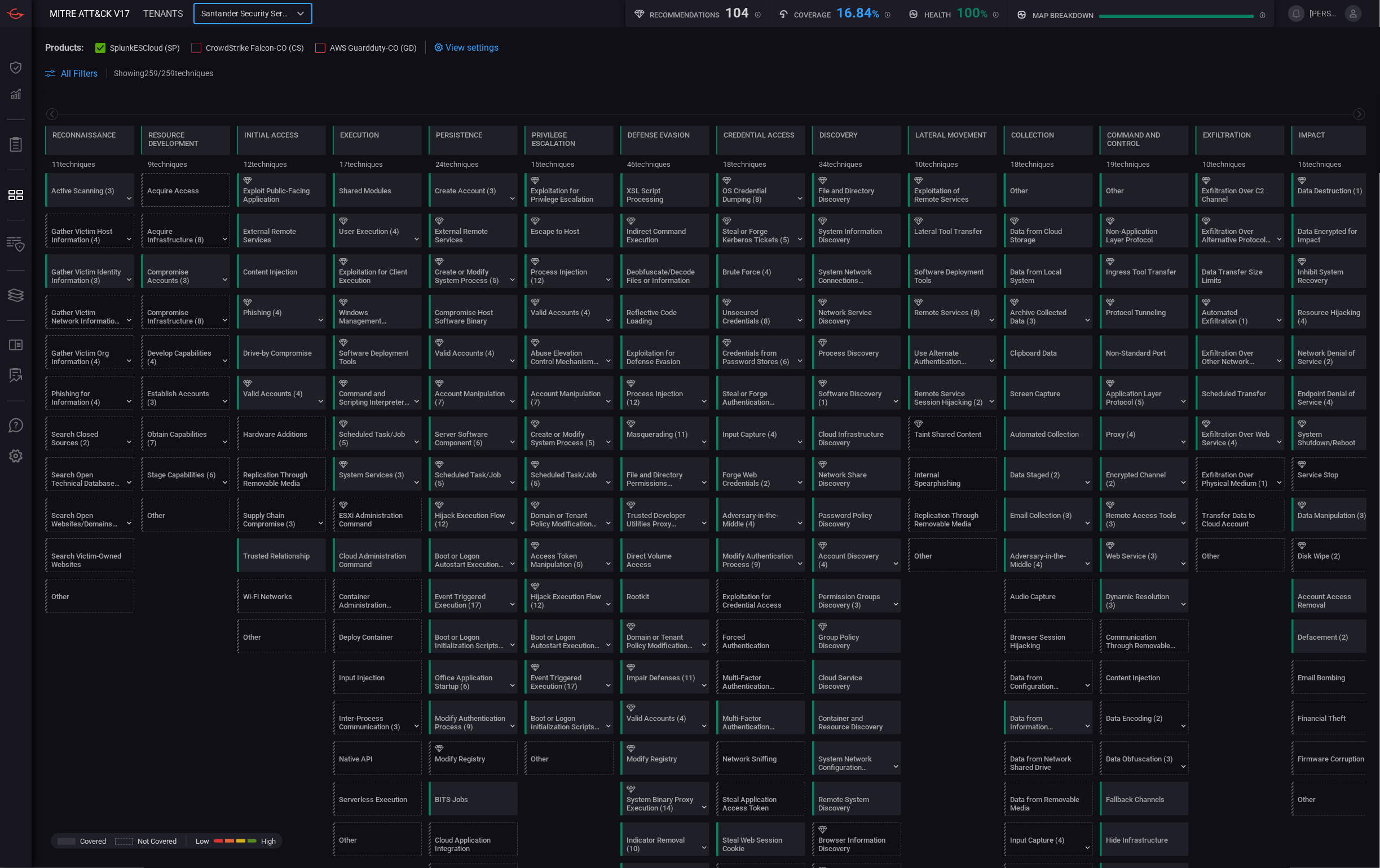
scroll to position [0, 27]
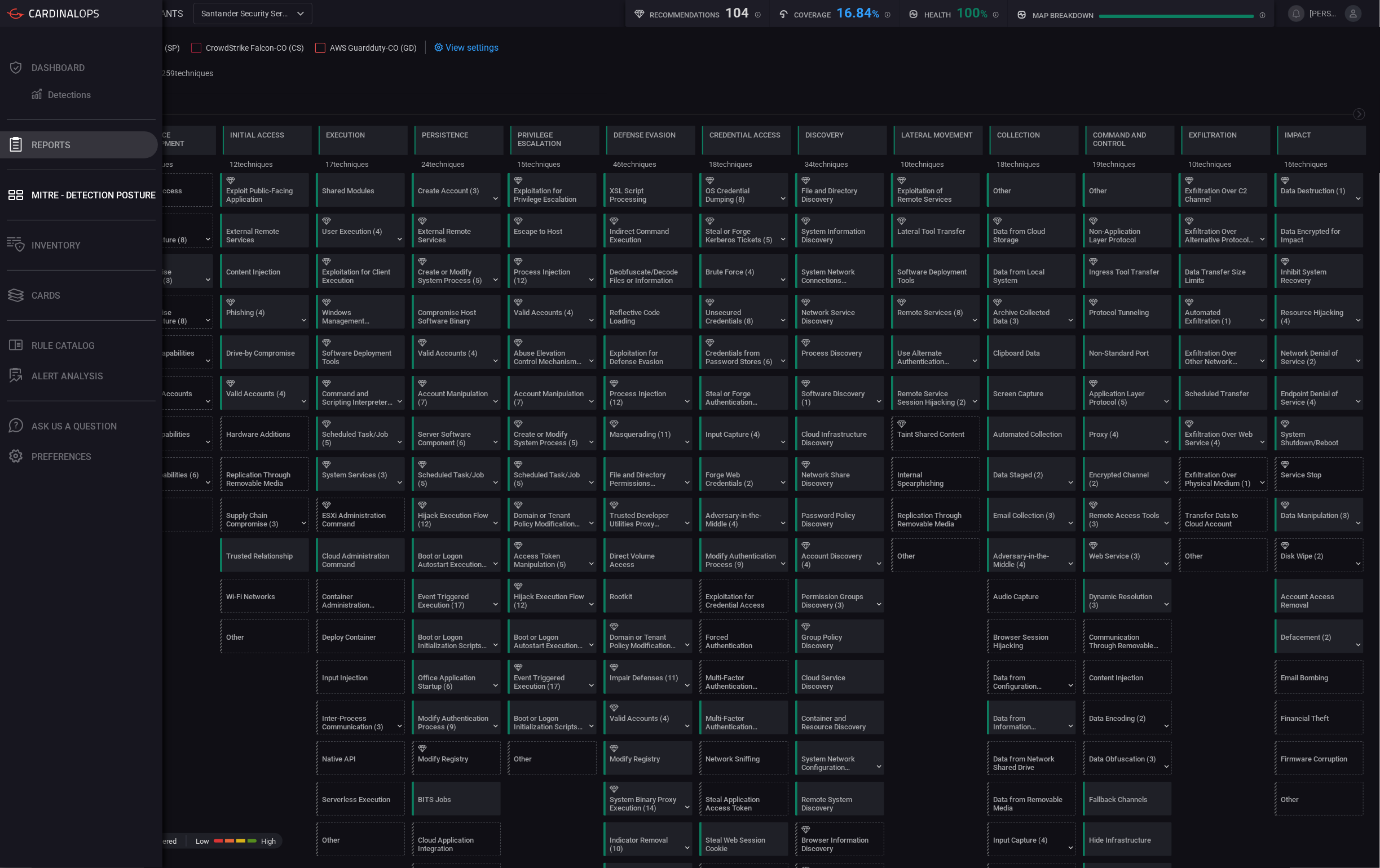
click at [83, 139] on button "Reports" at bounding box center [79, 145] width 158 height 27
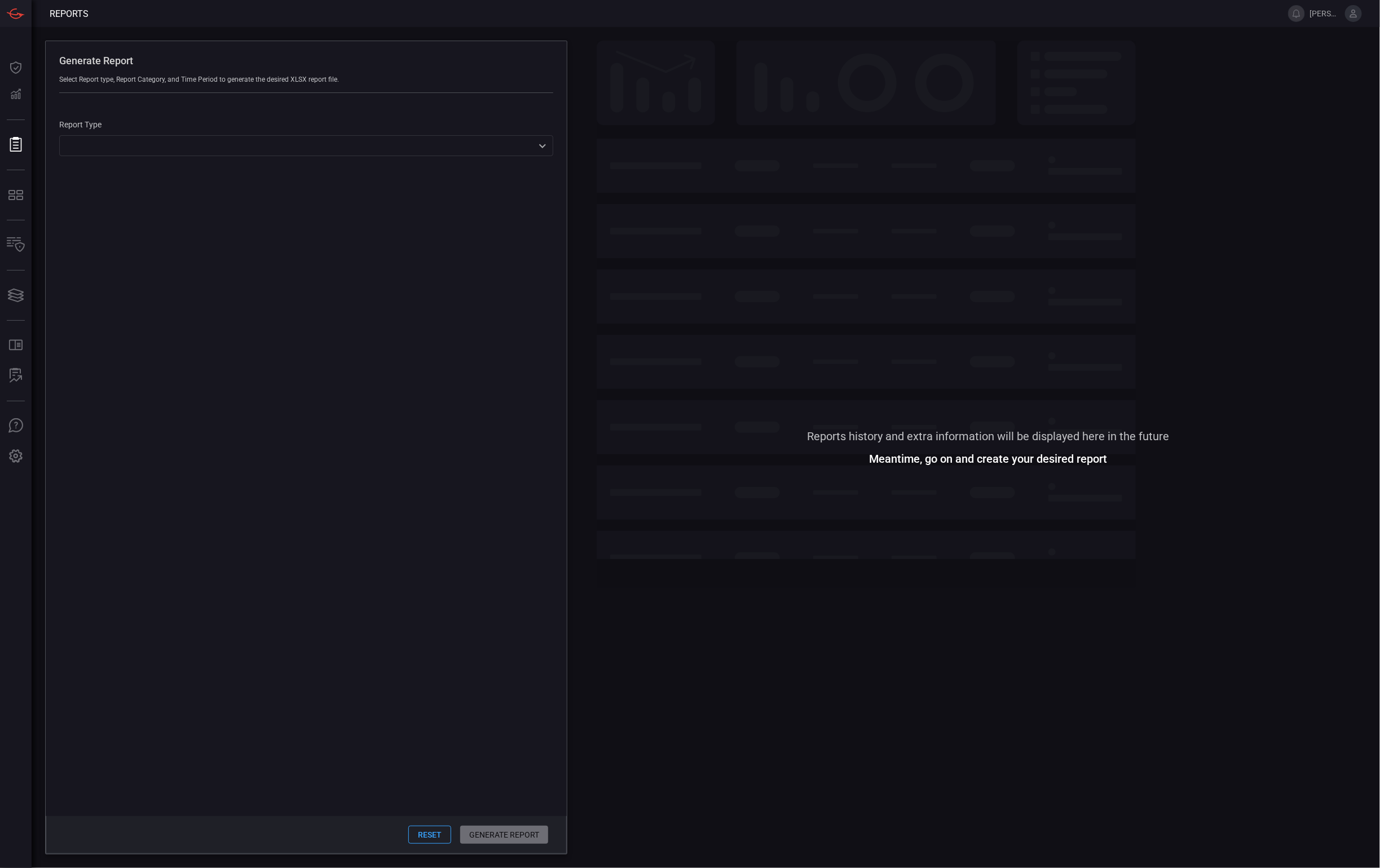
click at [283, 158] on div "Report Type ​ ​" at bounding box center [306, 131] width 521 height 76
click at [284, 154] on div "​ Audit MITRE ATT&CK Coverage Catalog fulfillment report ​" at bounding box center [306, 146] width 494 height 21
click at [21, 65] on div at bounding box center [690, 434] width 1380 height 868
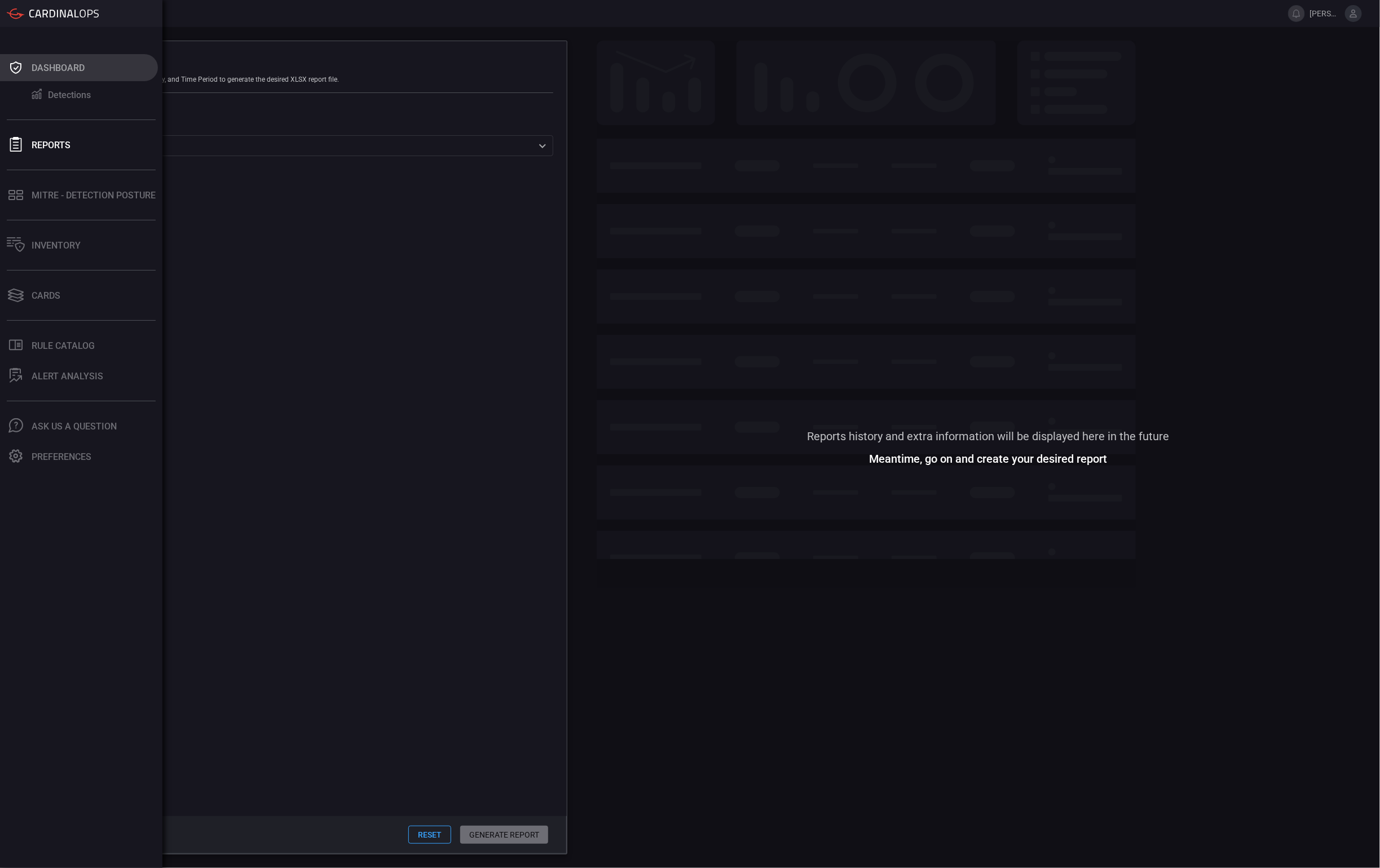
click at [16, 66] on icon at bounding box center [16, 67] width 18 height 16
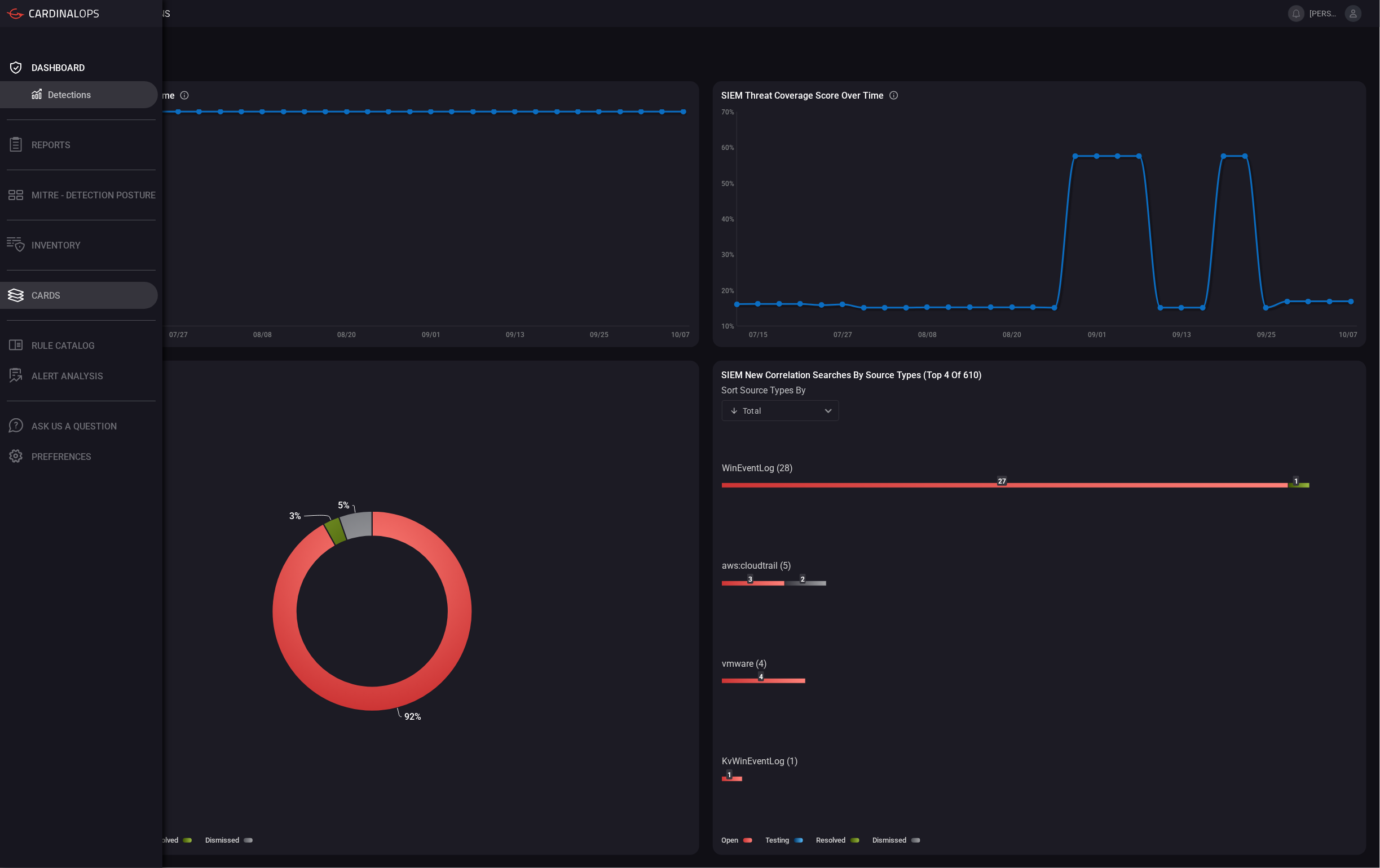
click at [70, 297] on button "Cards" at bounding box center [79, 296] width 158 height 27
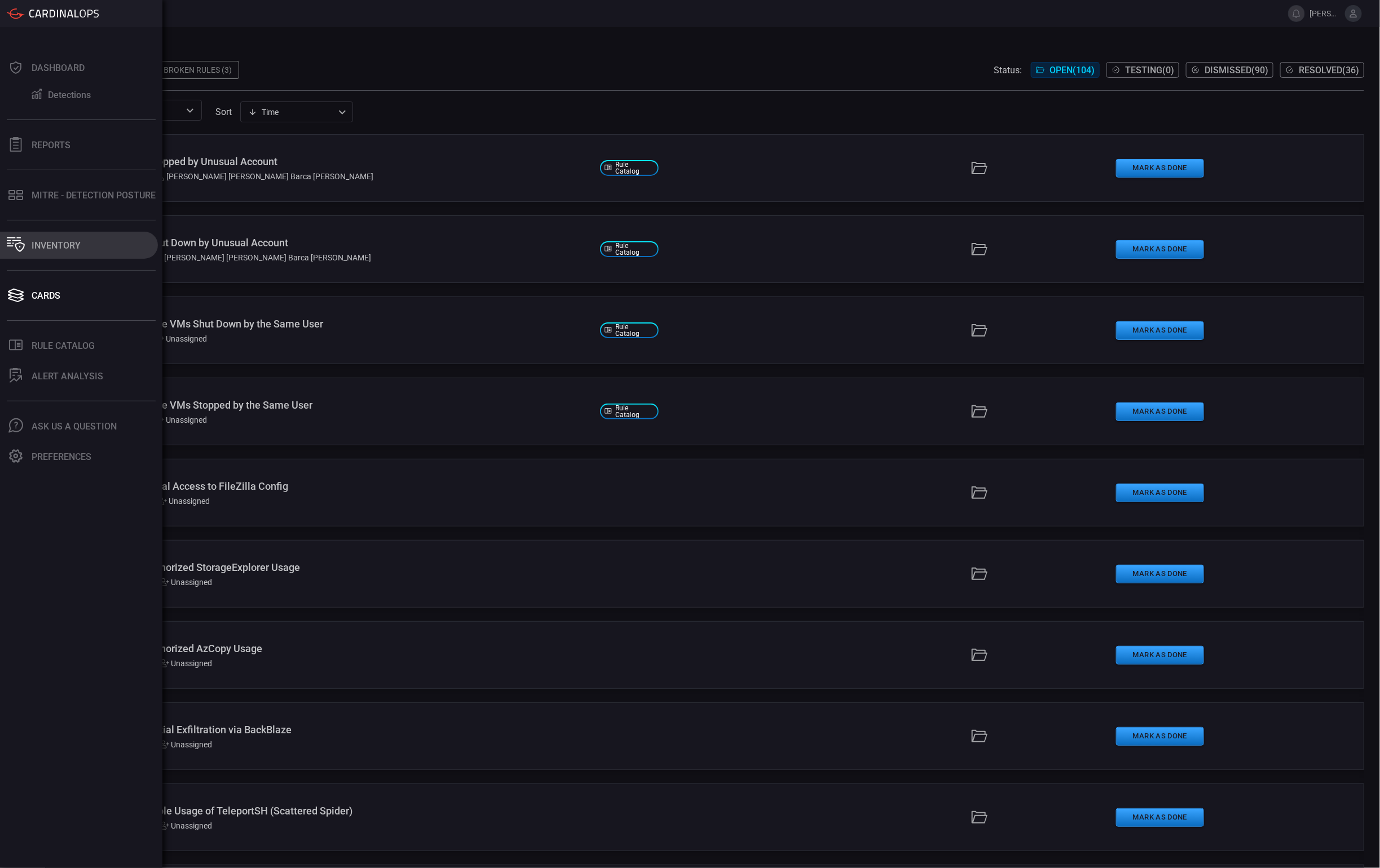
click at [33, 246] on div "Inventory" at bounding box center [56, 245] width 49 height 11
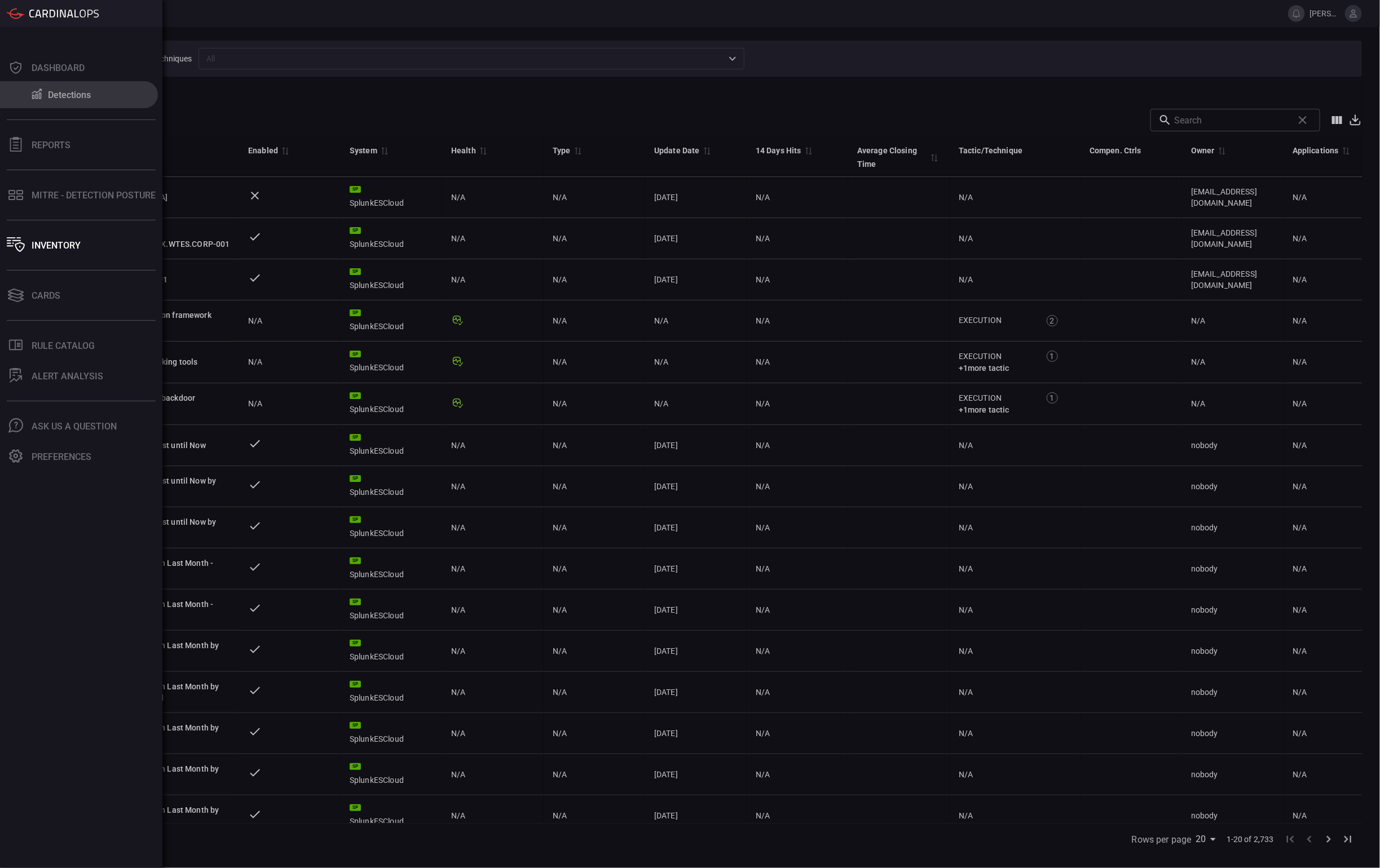
click at [72, 97] on div "Detections" at bounding box center [69, 94] width 43 height 11
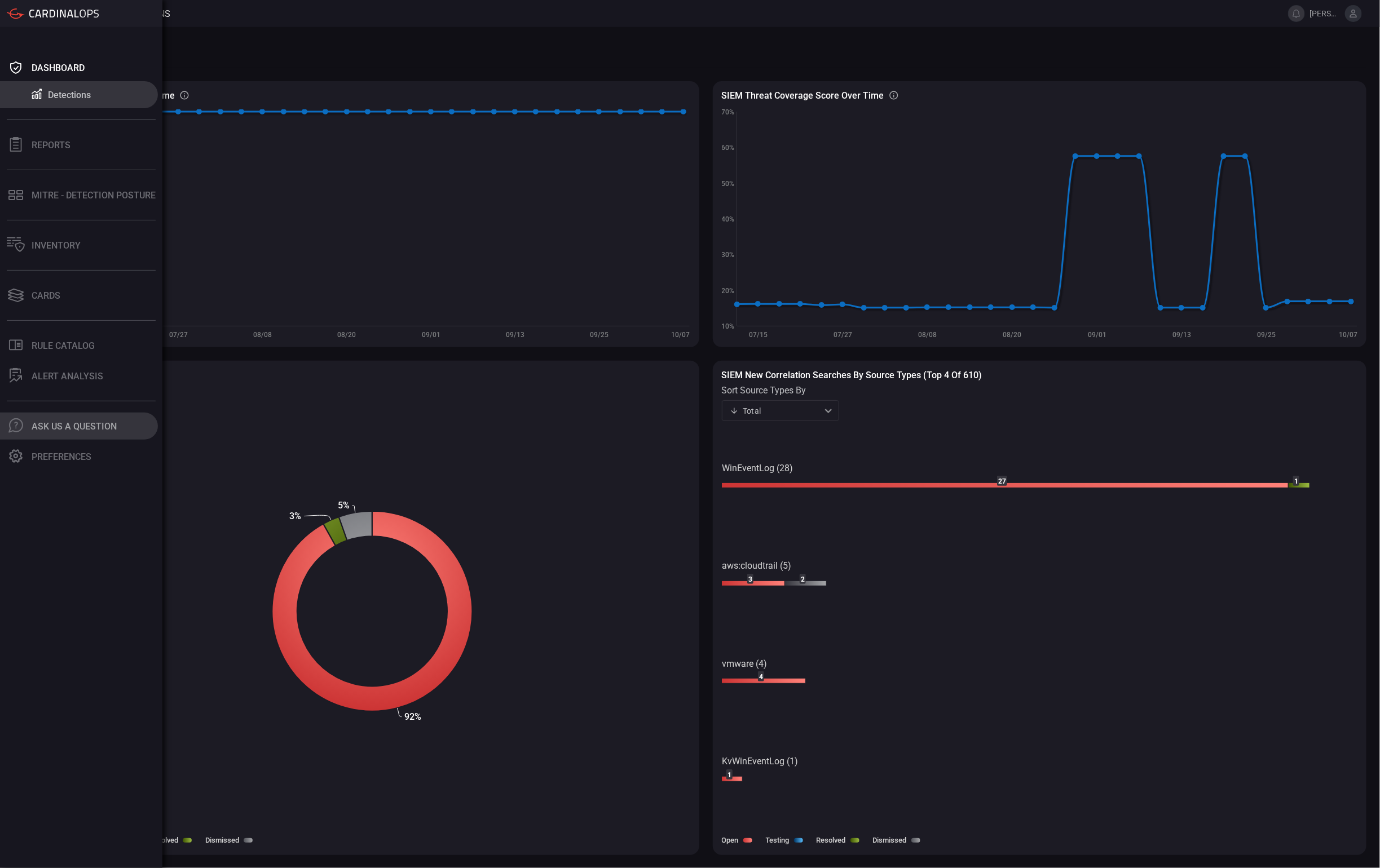
click at [71, 426] on div "Ask Us A Question" at bounding box center [74, 426] width 85 height 11
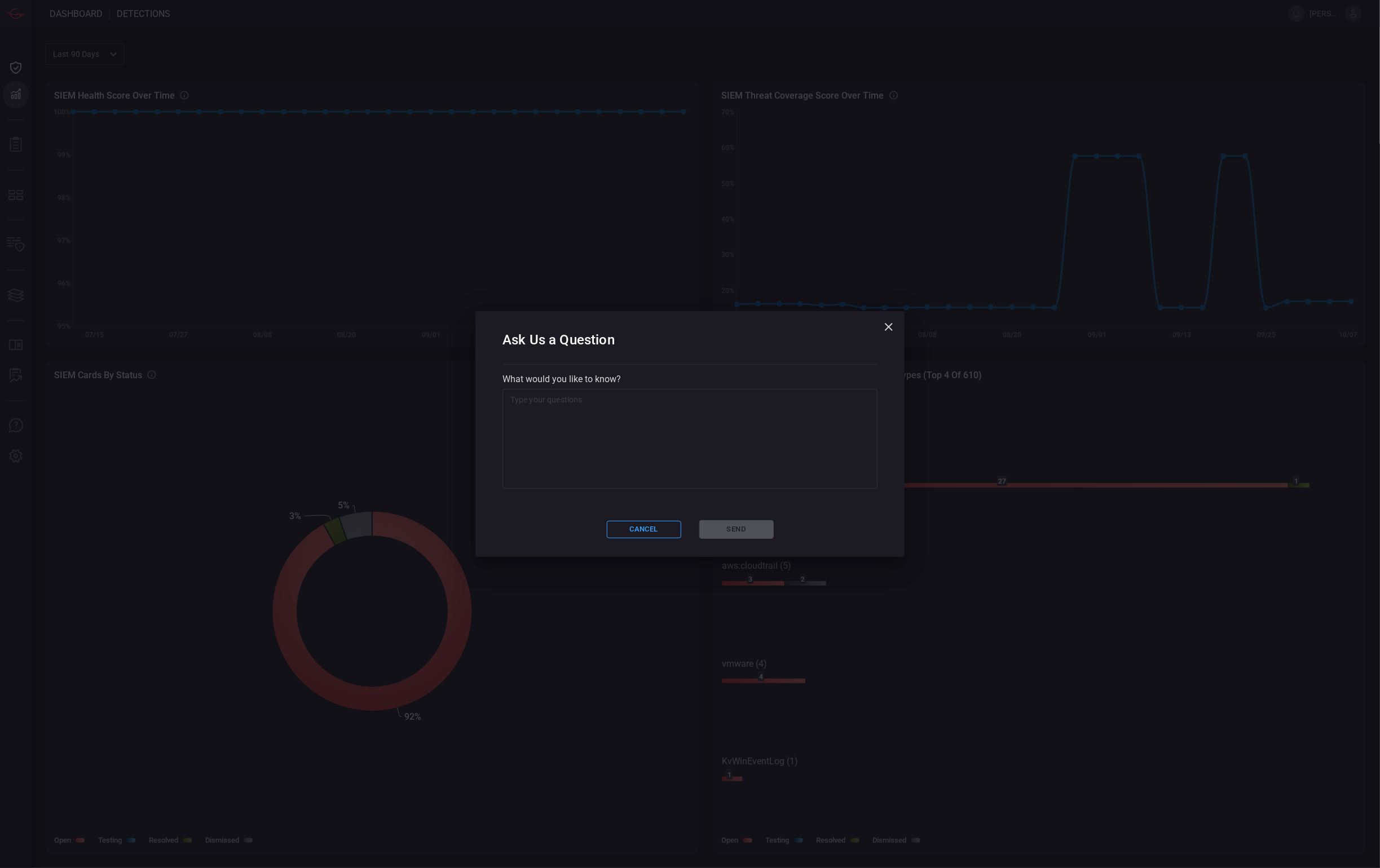
click at [894, 329] on icon "button" at bounding box center [889, 327] width 14 height 14
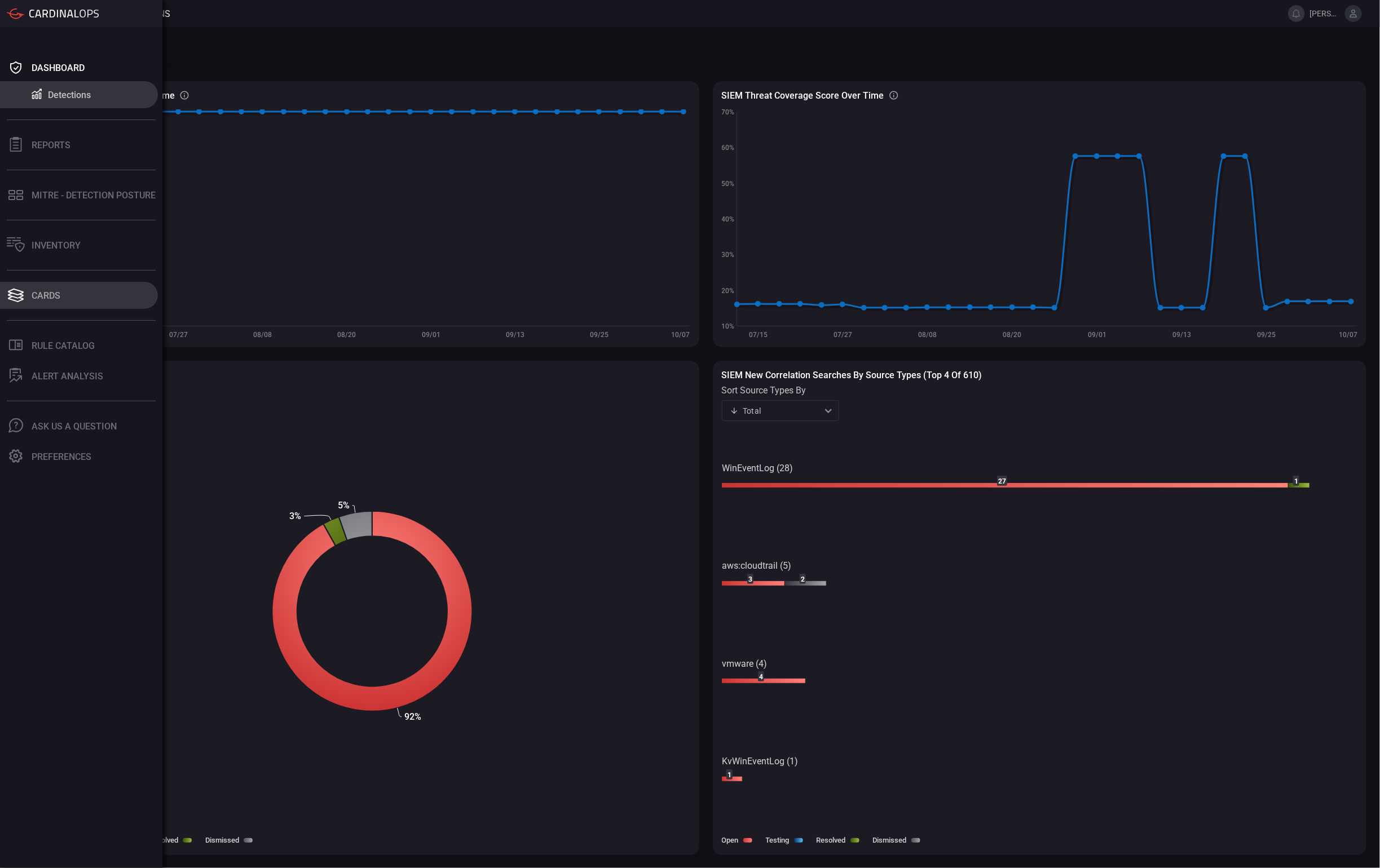
click at [65, 305] on button "Cards" at bounding box center [79, 296] width 158 height 27
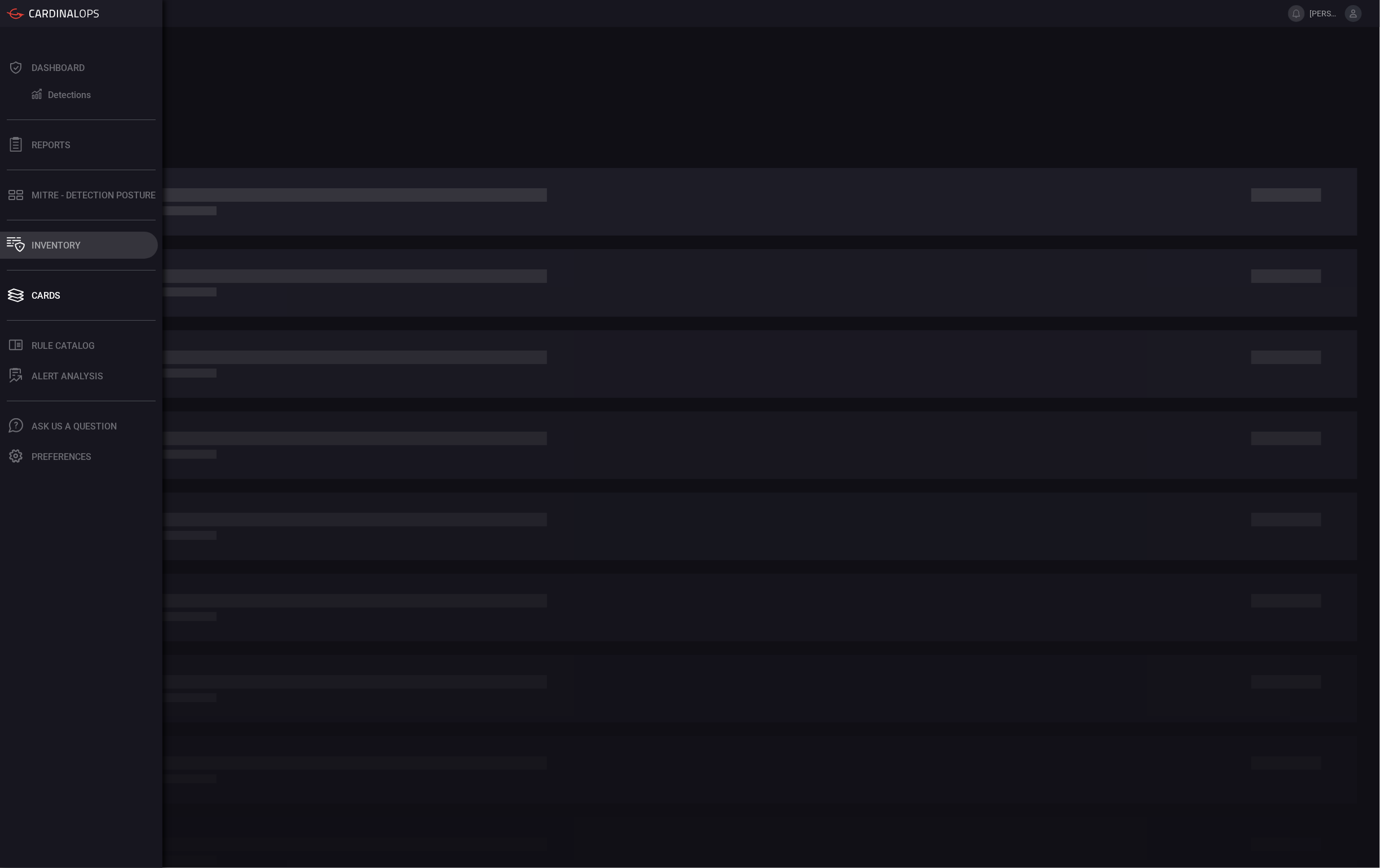
click at [72, 250] on button "Inventory" at bounding box center [79, 245] width 158 height 27
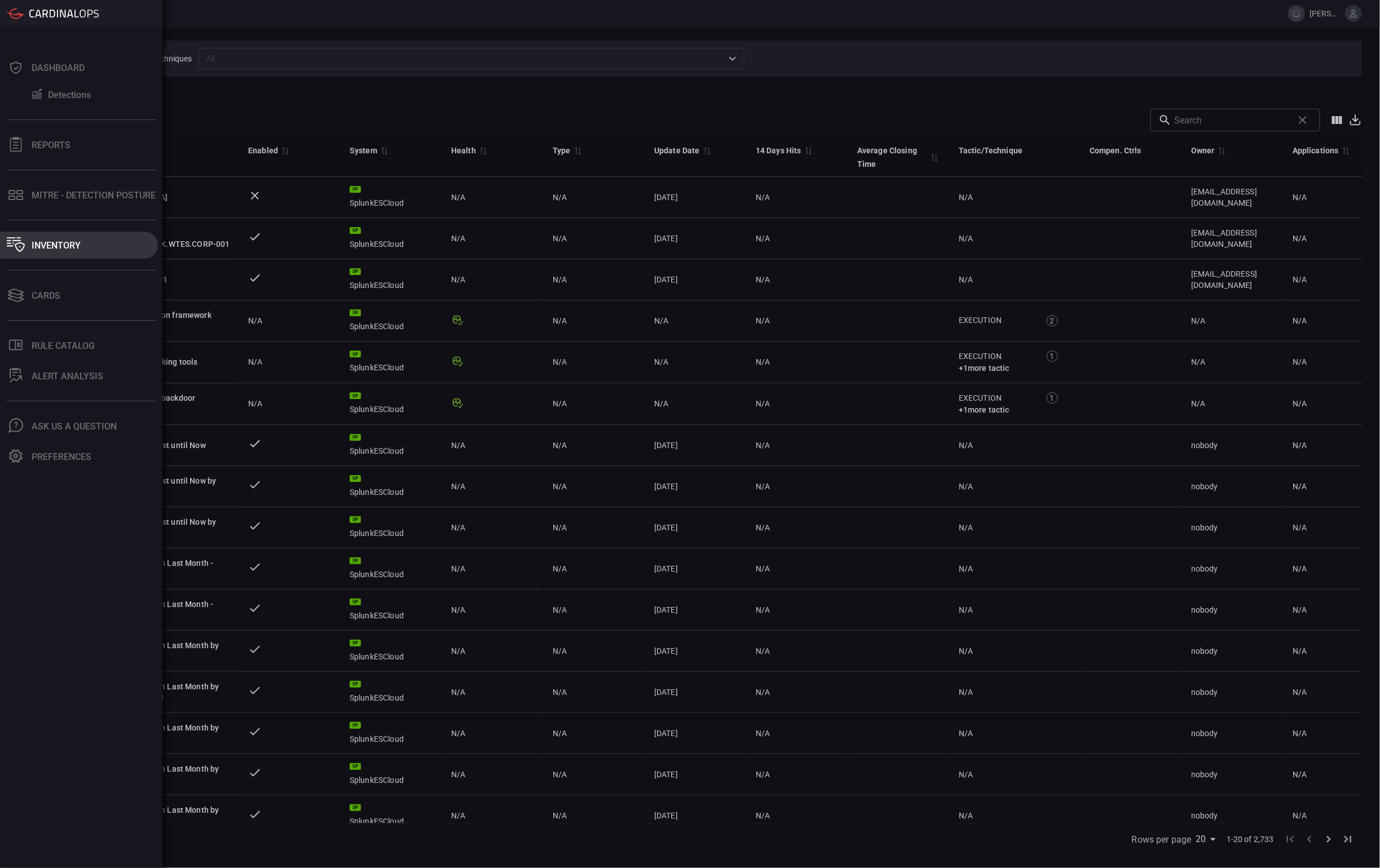
click at [40, 243] on div "Inventory" at bounding box center [56, 245] width 49 height 11
click at [39, 194] on div "MITRE - Detection Posture" at bounding box center [94, 195] width 124 height 11
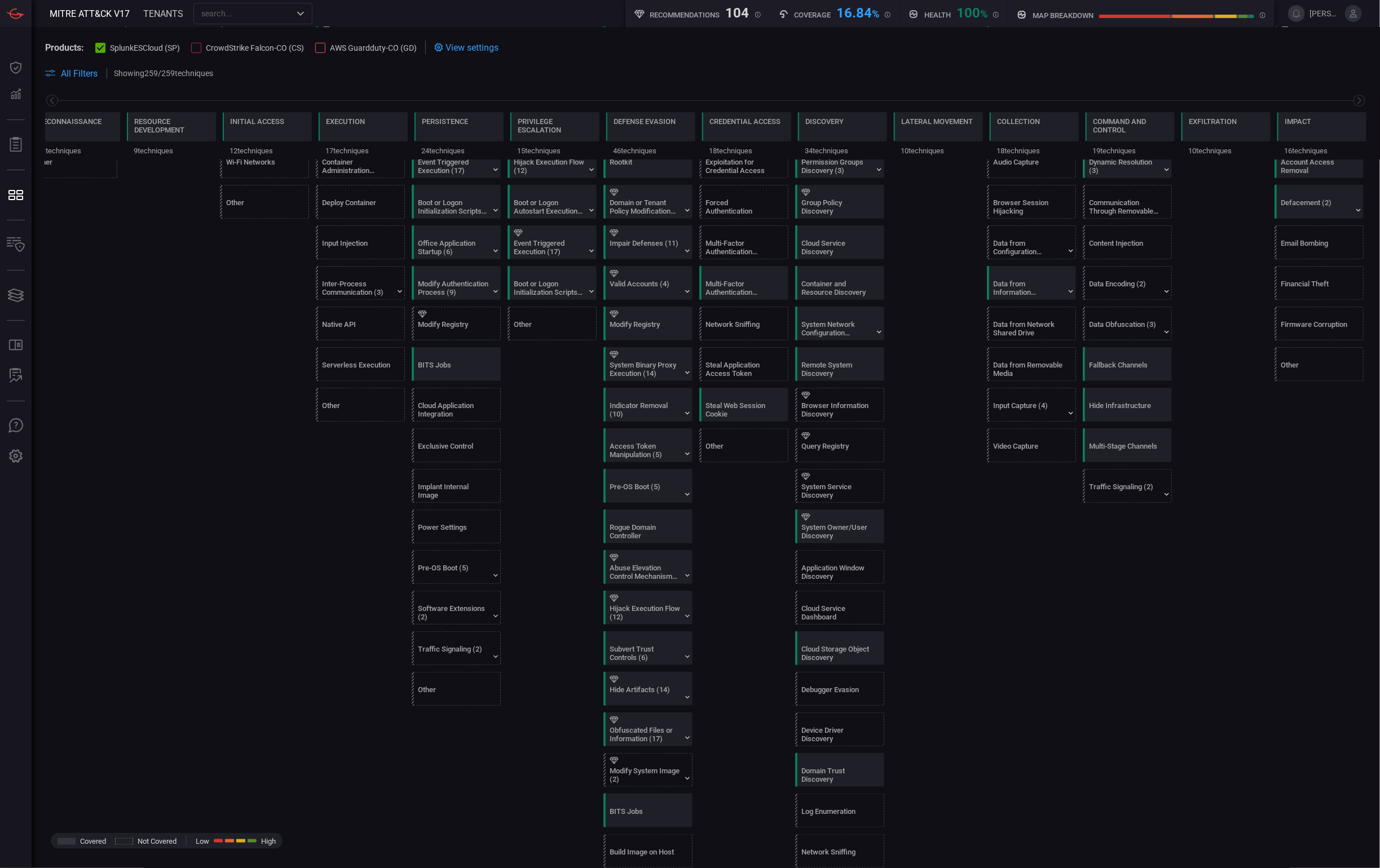
scroll to position [474, 0]
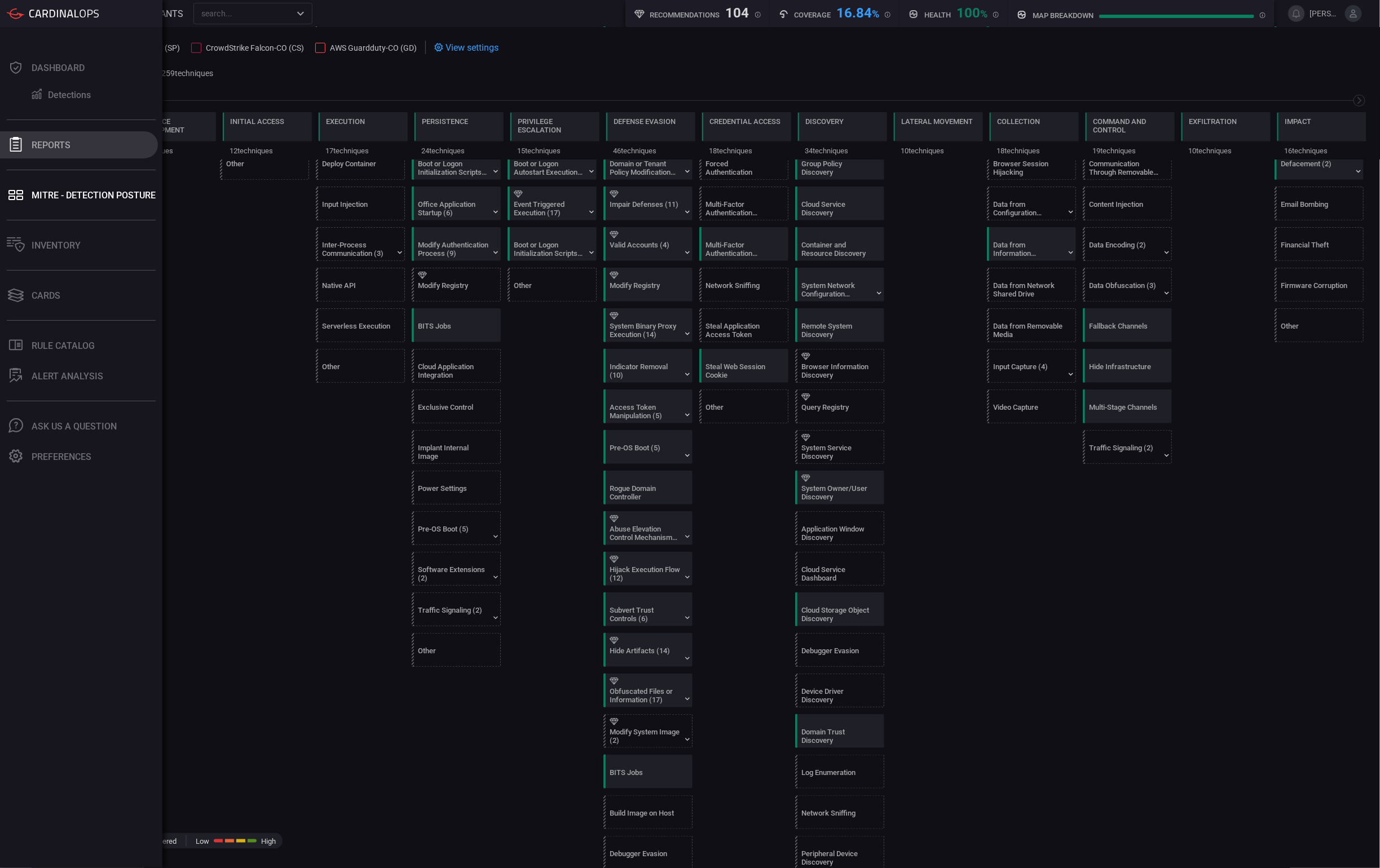
click at [40, 142] on div "Reports" at bounding box center [51, 145] width 39 height 11
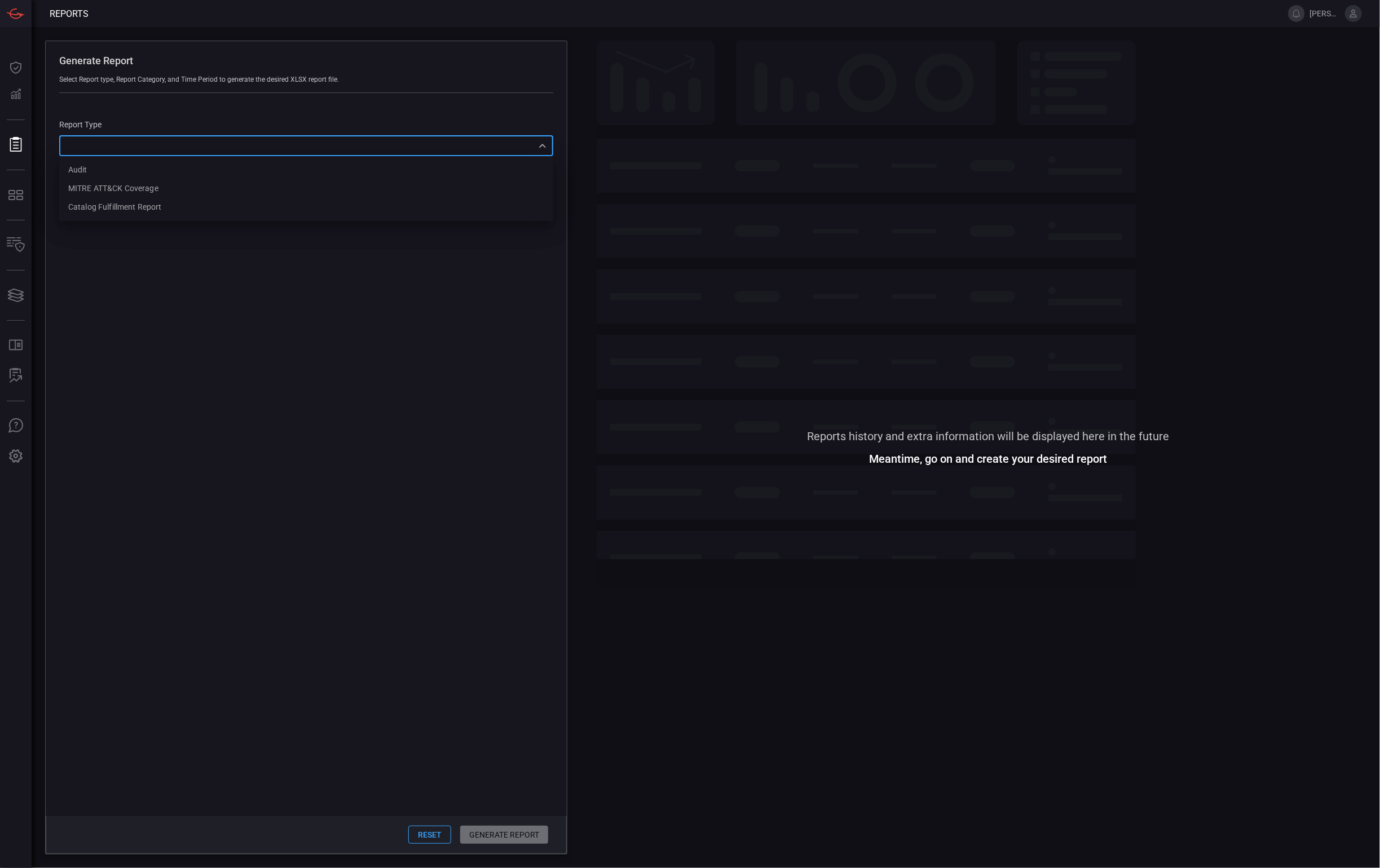
click at [122, 150] on div "​ Audit MITRE ATT&CK Coverage Catalog fulfillment report ​" at bounding box center [306, 146] width 494 height 21
click at [246, 307] on div at bounding box center [690, 434] width 1380 height 868
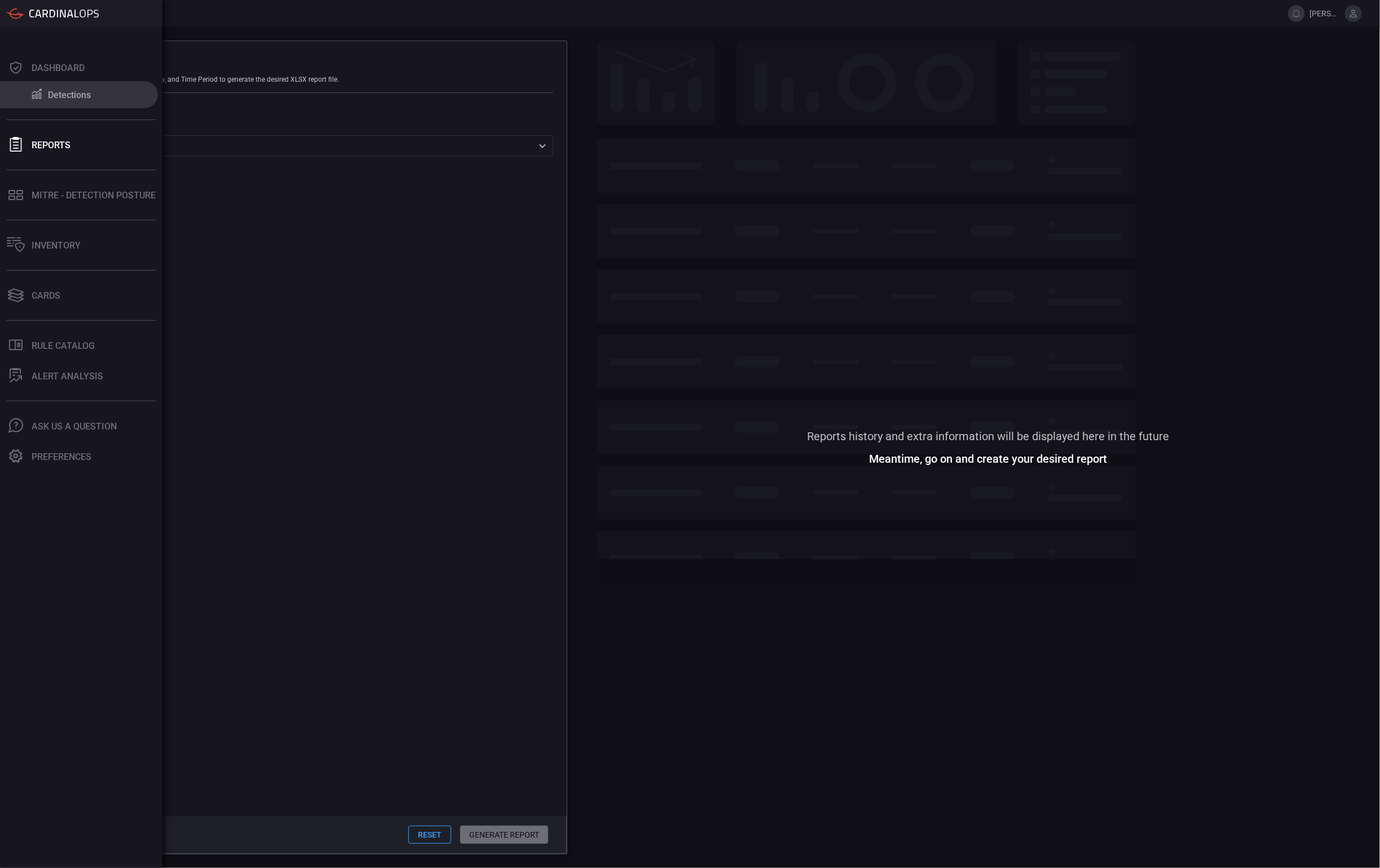
click at [25, 95] on button "Detections" at bounding box center [79, 95] width 158 height 27
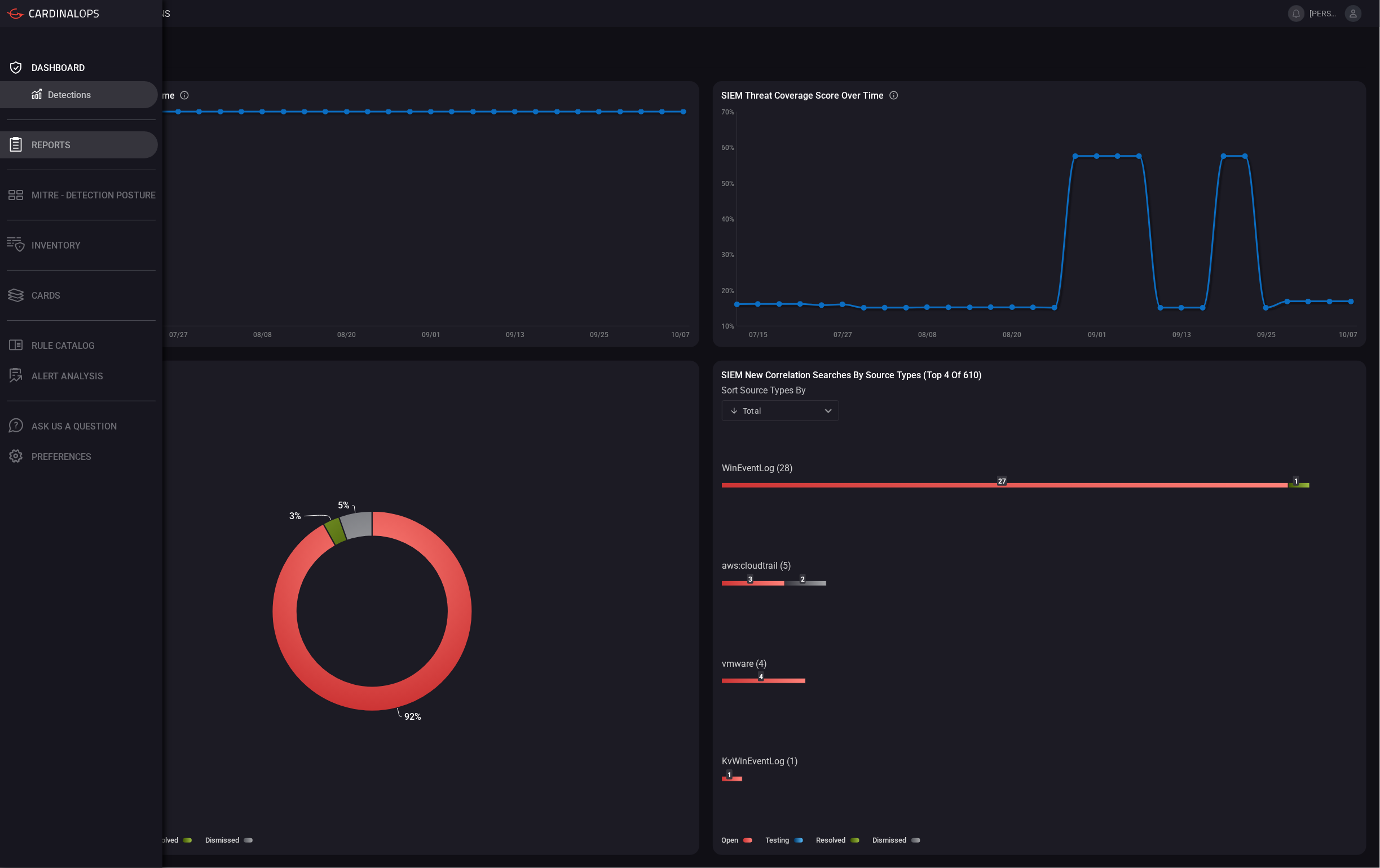
click at [25, 139] on button "Reports" at bounding box center [79, 145] width 158 height 27
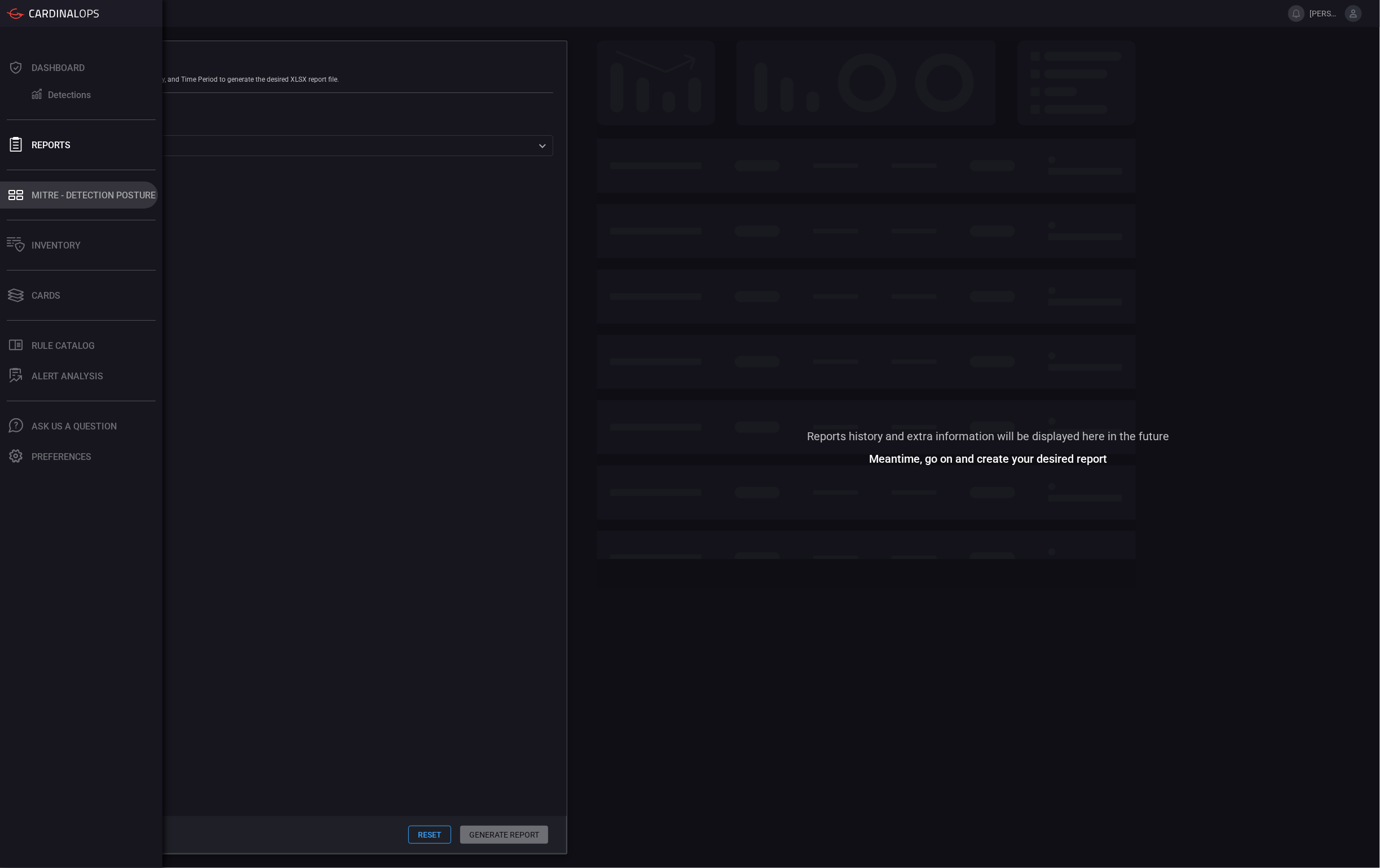
click at [25, 192] on button "MITRE - Detection Posture" at bounding box center [79, 195] width 158 height 27
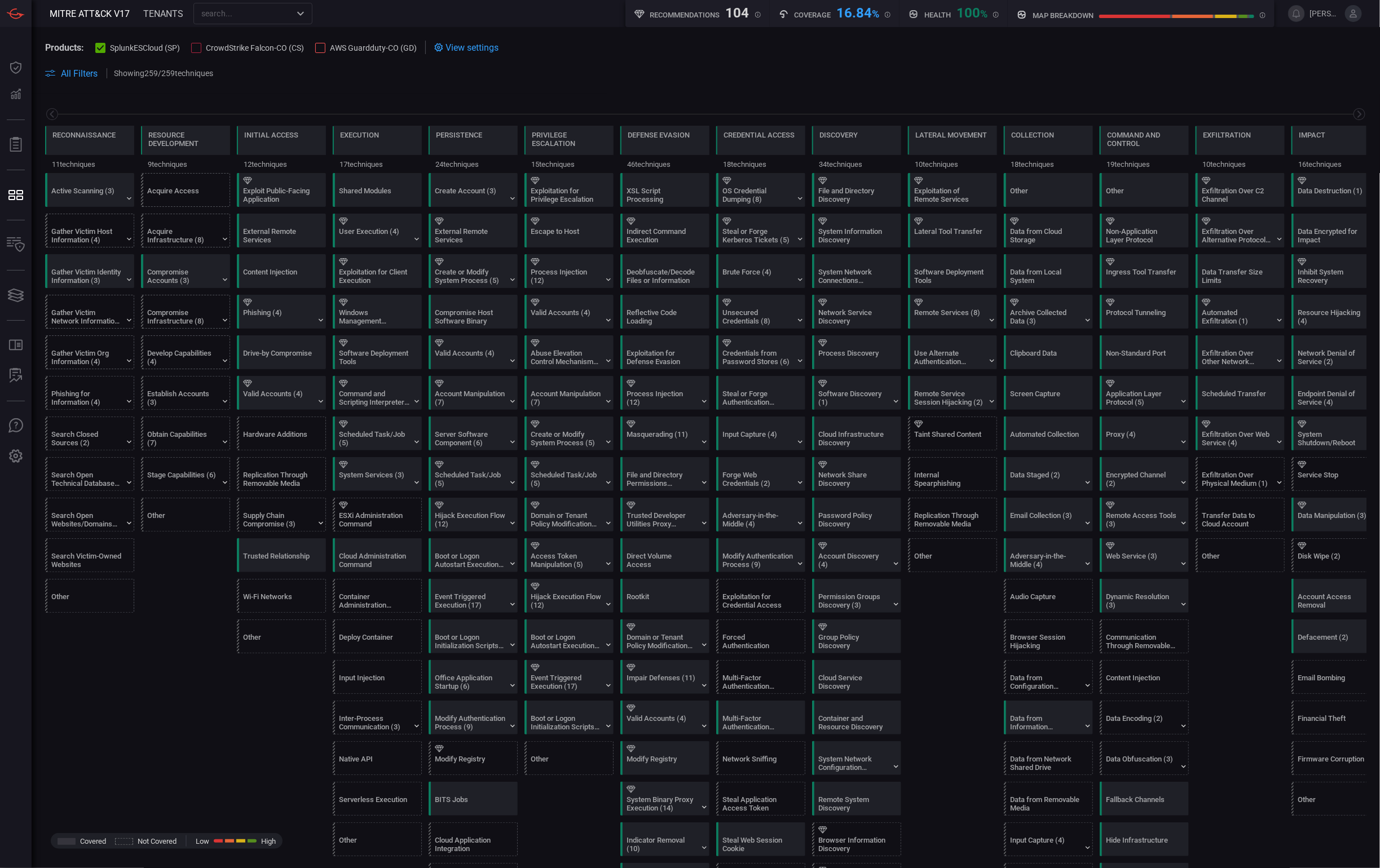
scroll to position [0, 27]
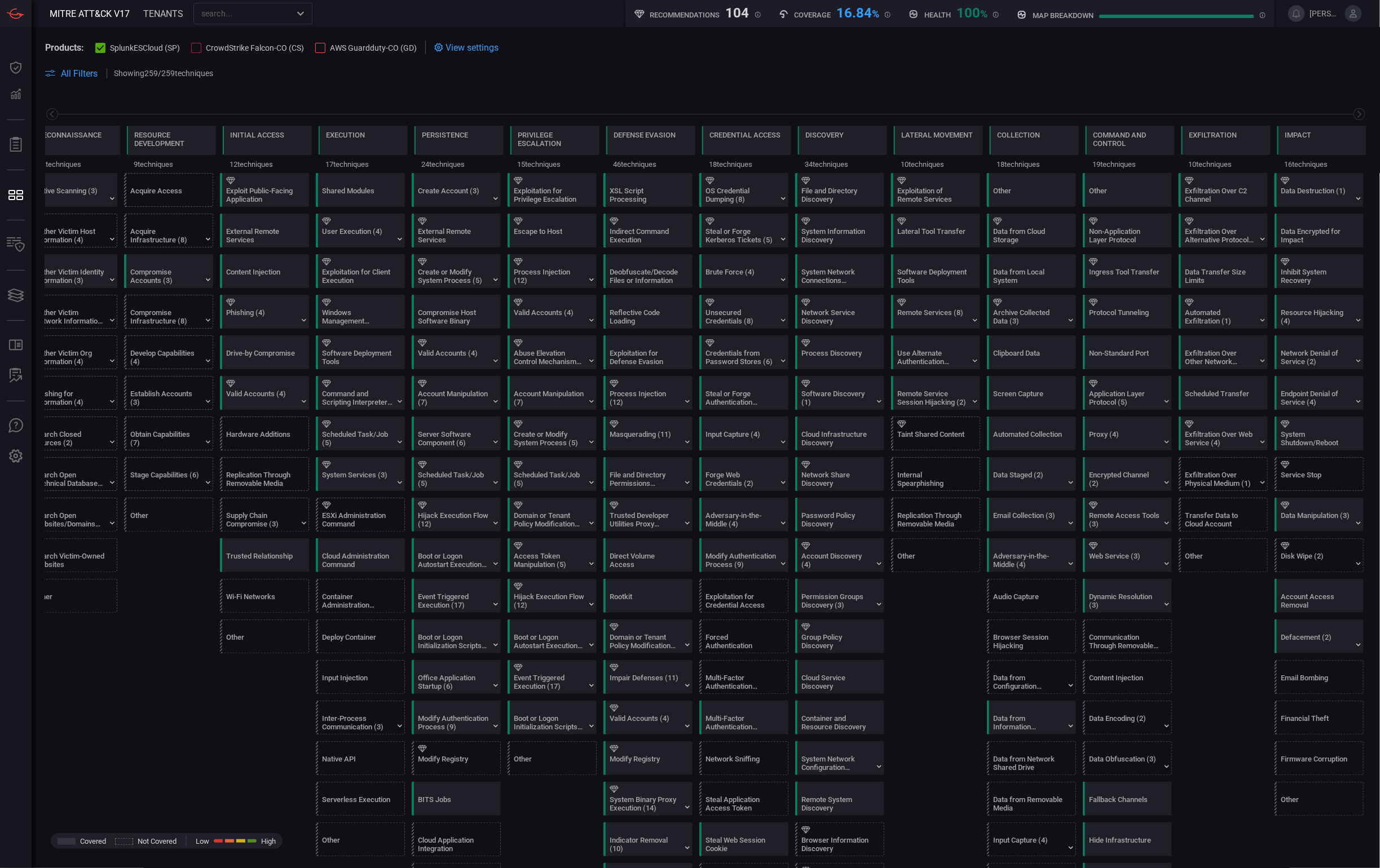
click at [1146, 17] on div "map breakdown" at bounding box center [1141, 11] width 248 height 16
click at [1212, 16] on icon at bounding box center [1262, 15] width 6 height 6
click at [1212, 17] on icon at bounding box center [1262, 15] width 6 height 6
click at [517, 45] on section "Products: SplunkESCloud (SP) CrowdStrike Falcon-CO (CS) AWS Guardduty-CO (GD) V…" at bounding box center [706, 47] width 1321 height 14
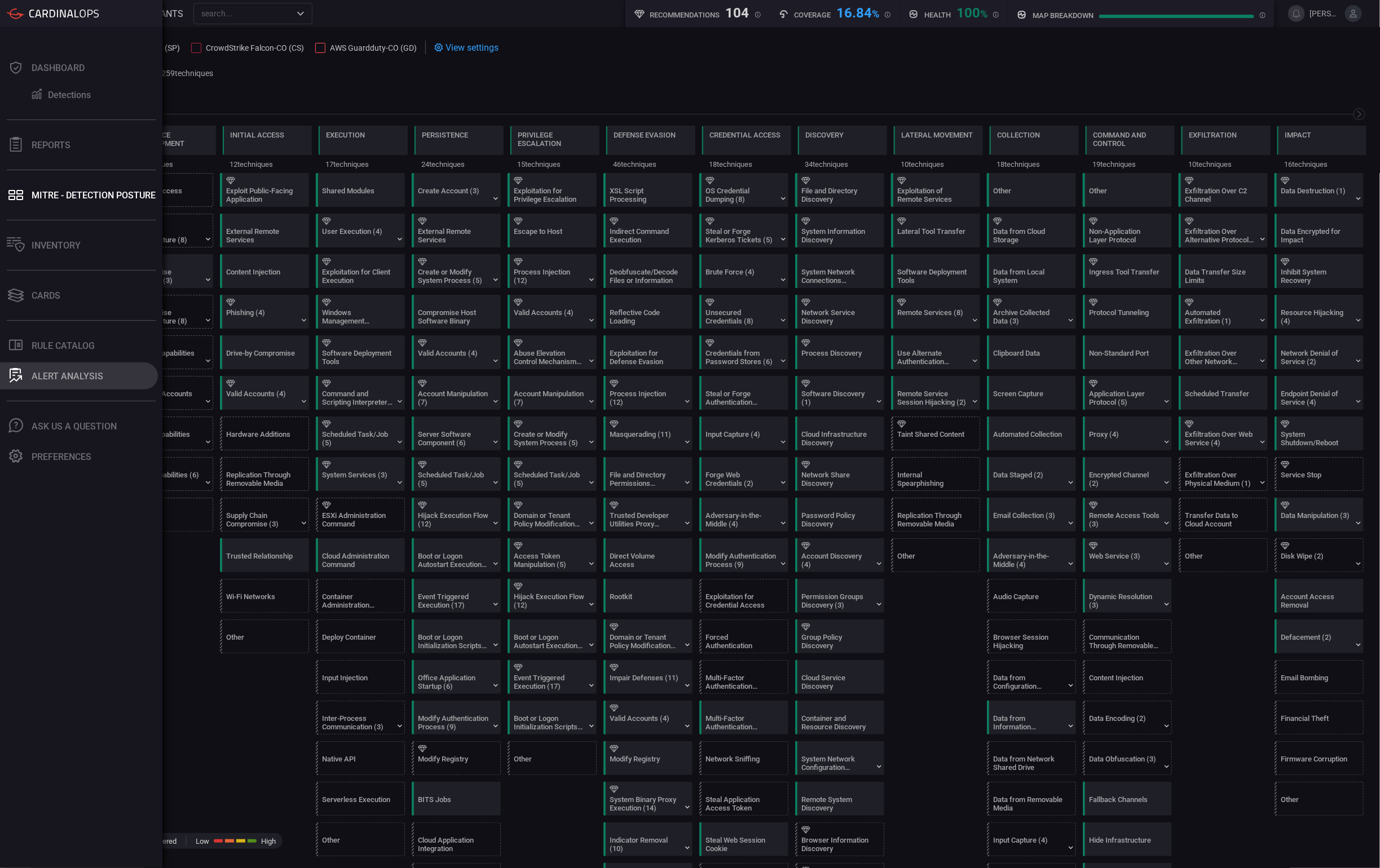
click at [89, 385] on button "ALERT ANALYSIS" at bounding box center [79, 376] width 158 height 27
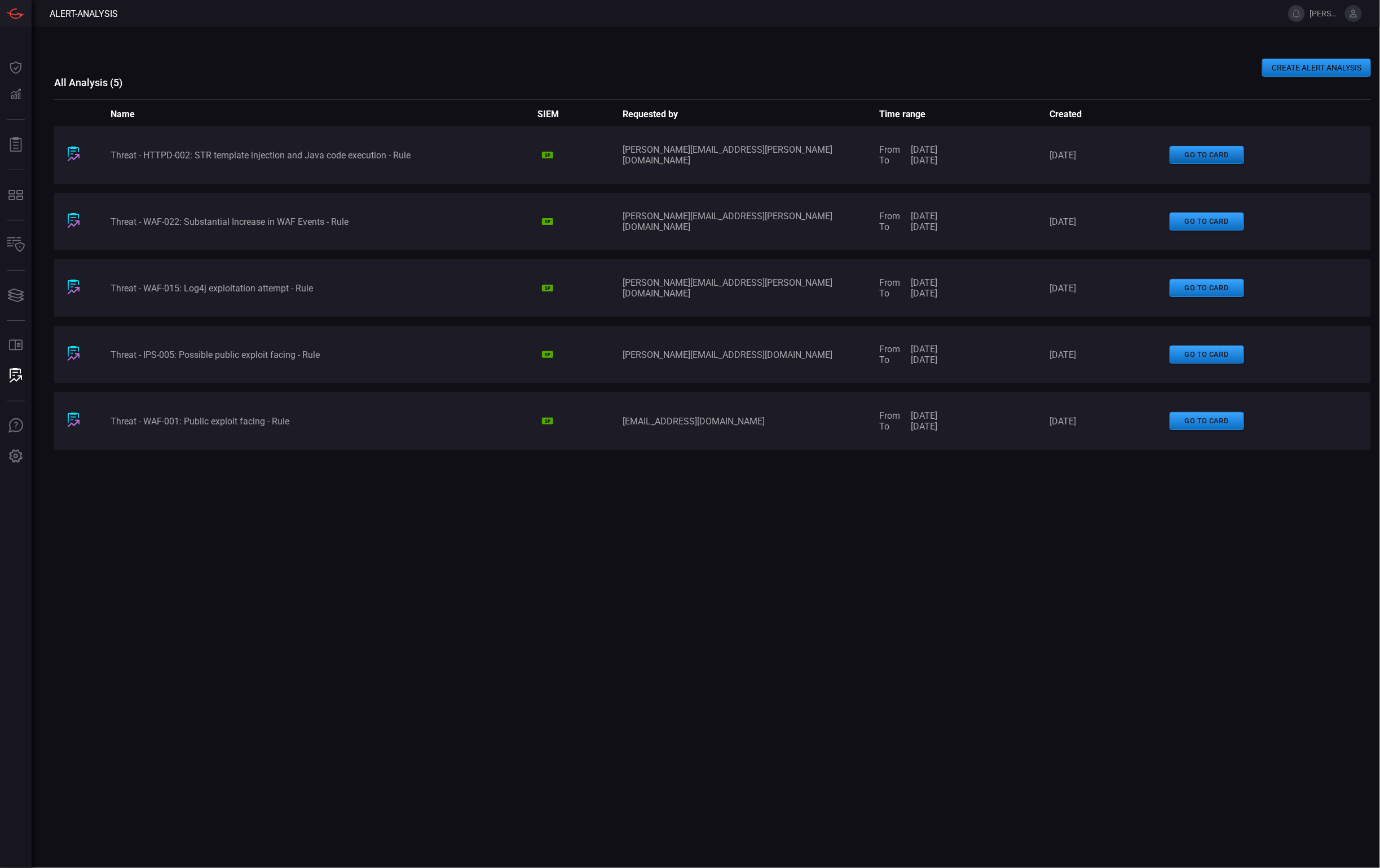
click at [1204, 148] on button "go to card" at bounding box center [1207, 155] width 75 height 19
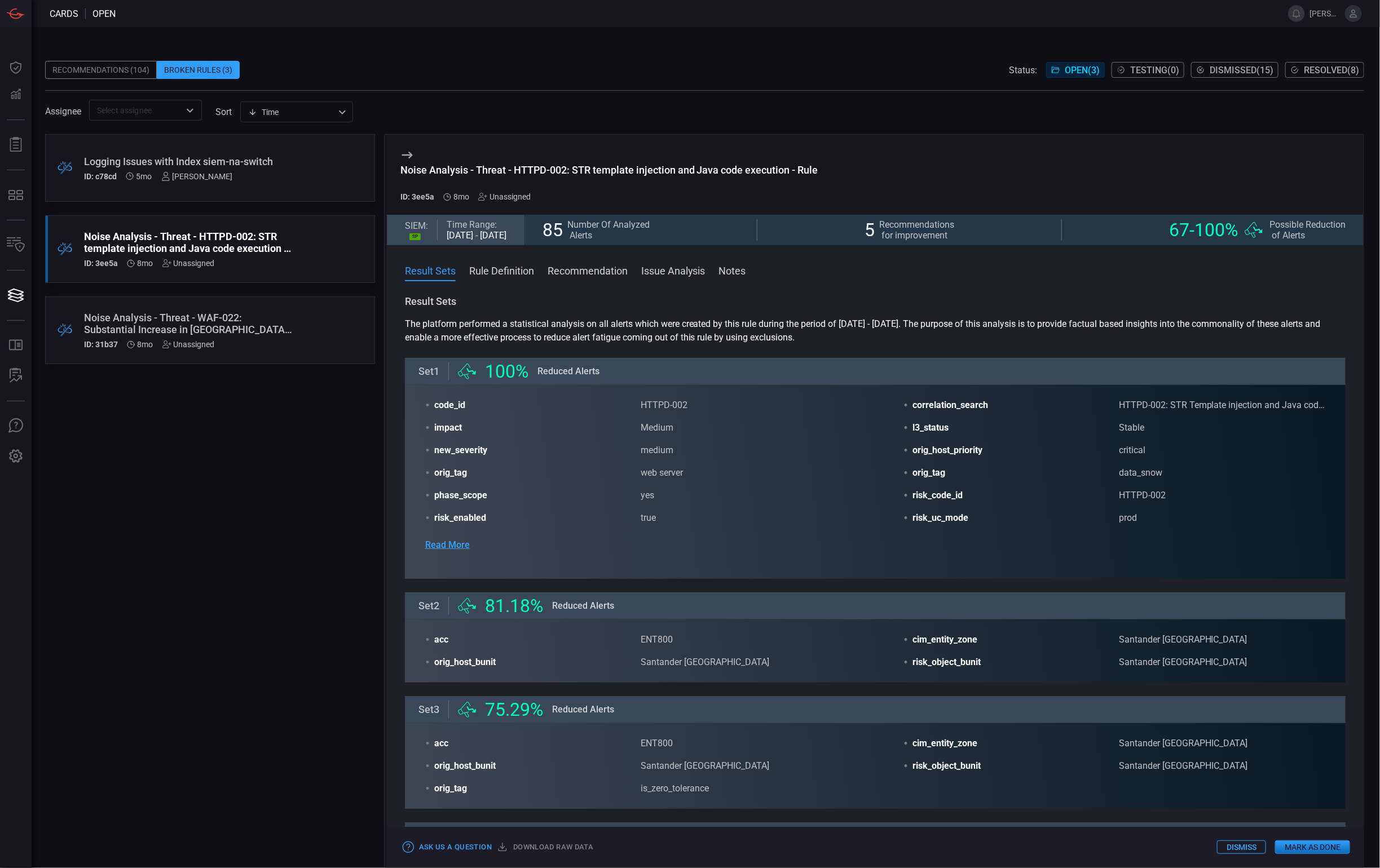
click at [169, 164] on div "Logging Issues with Index siem-na-switch" at bounding box center [188, 161] width 209 height 12
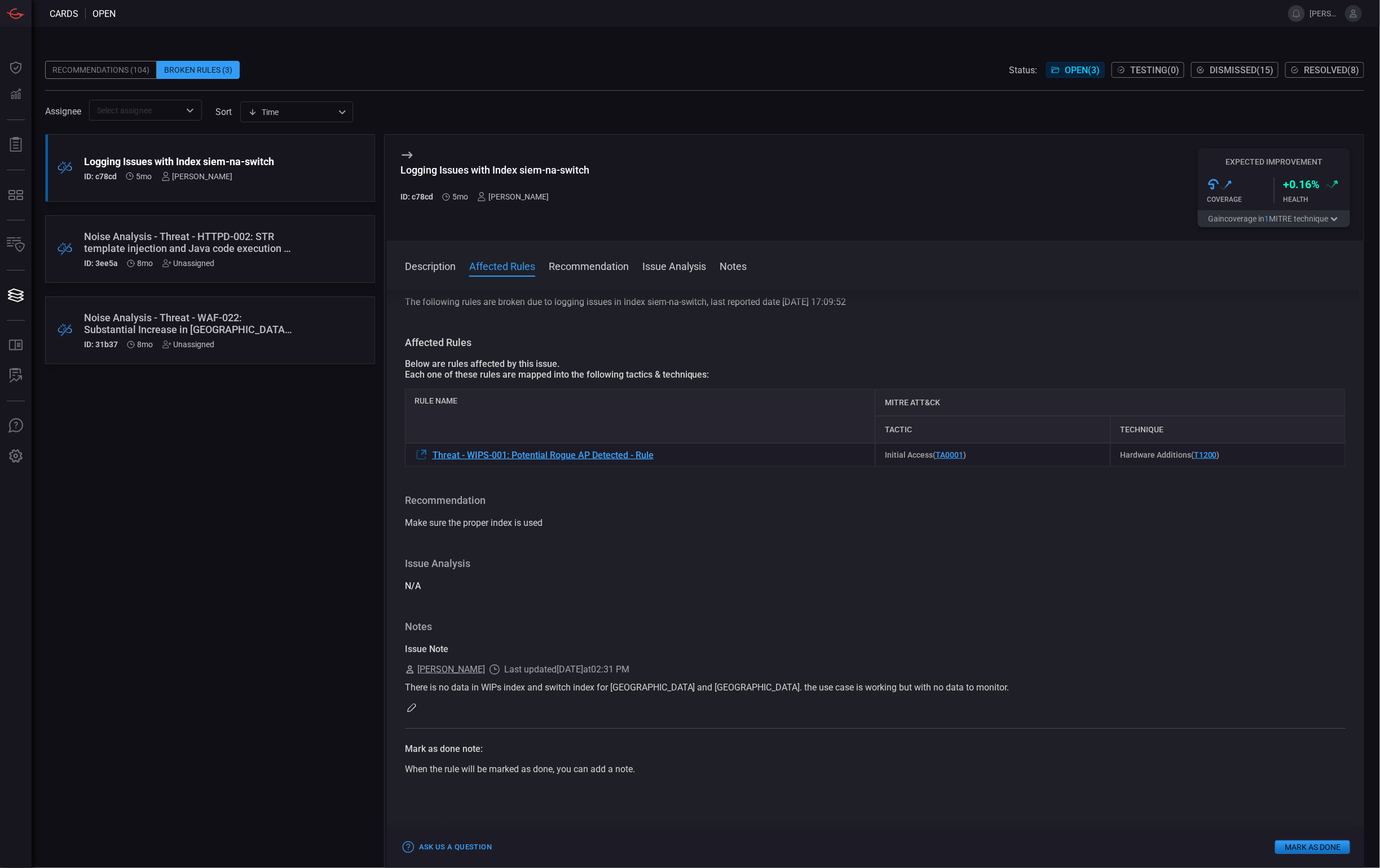
scroll to position [27, 0]
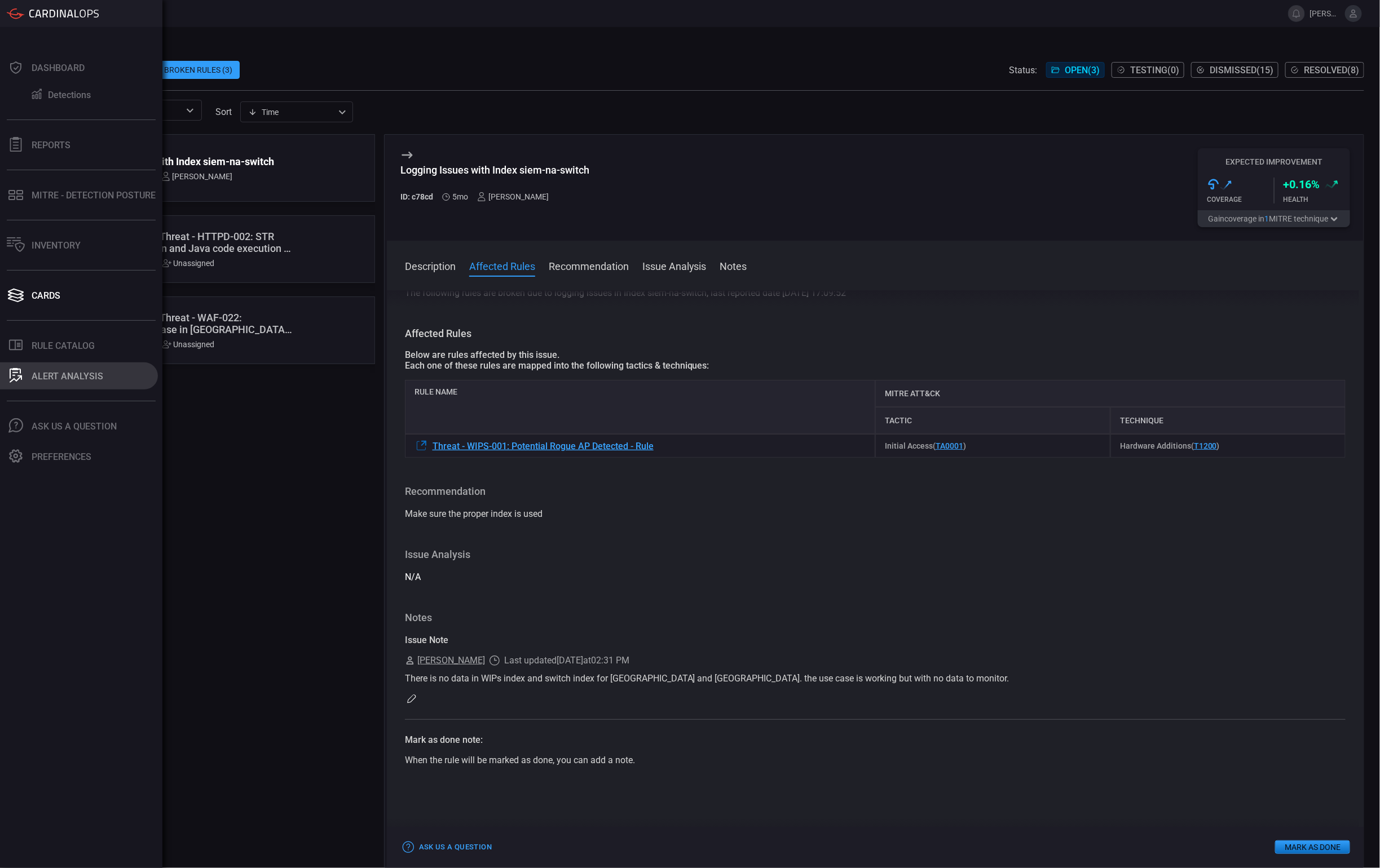
click at [86, 378] on div "ALERT ANALYSIS" at bounding box center [67, 376] width 71 height 11
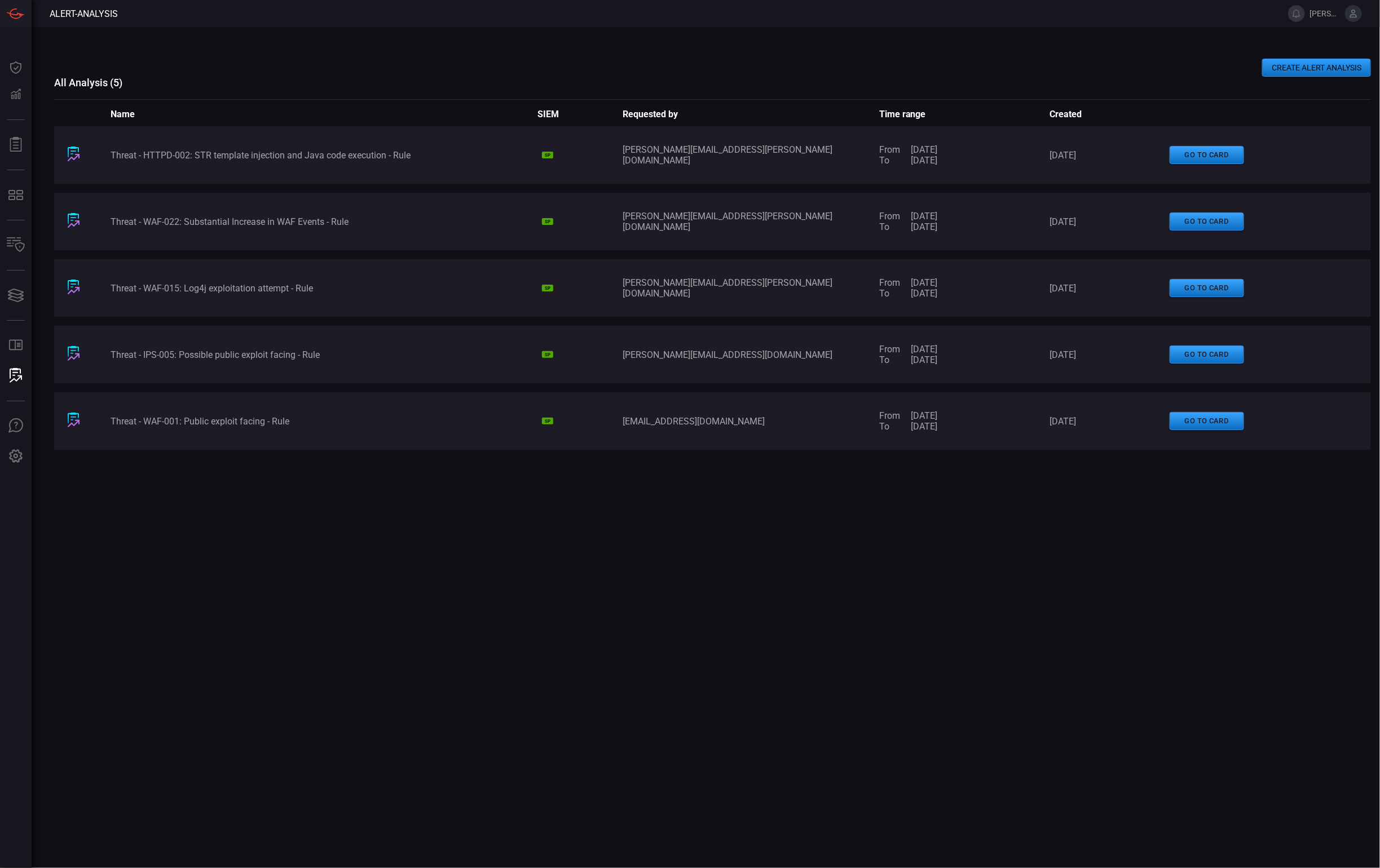
click at [1212, 65] on button "CREATE ALERT ANALYSIS" at bounding box center [1316, 67] width 109 height 18
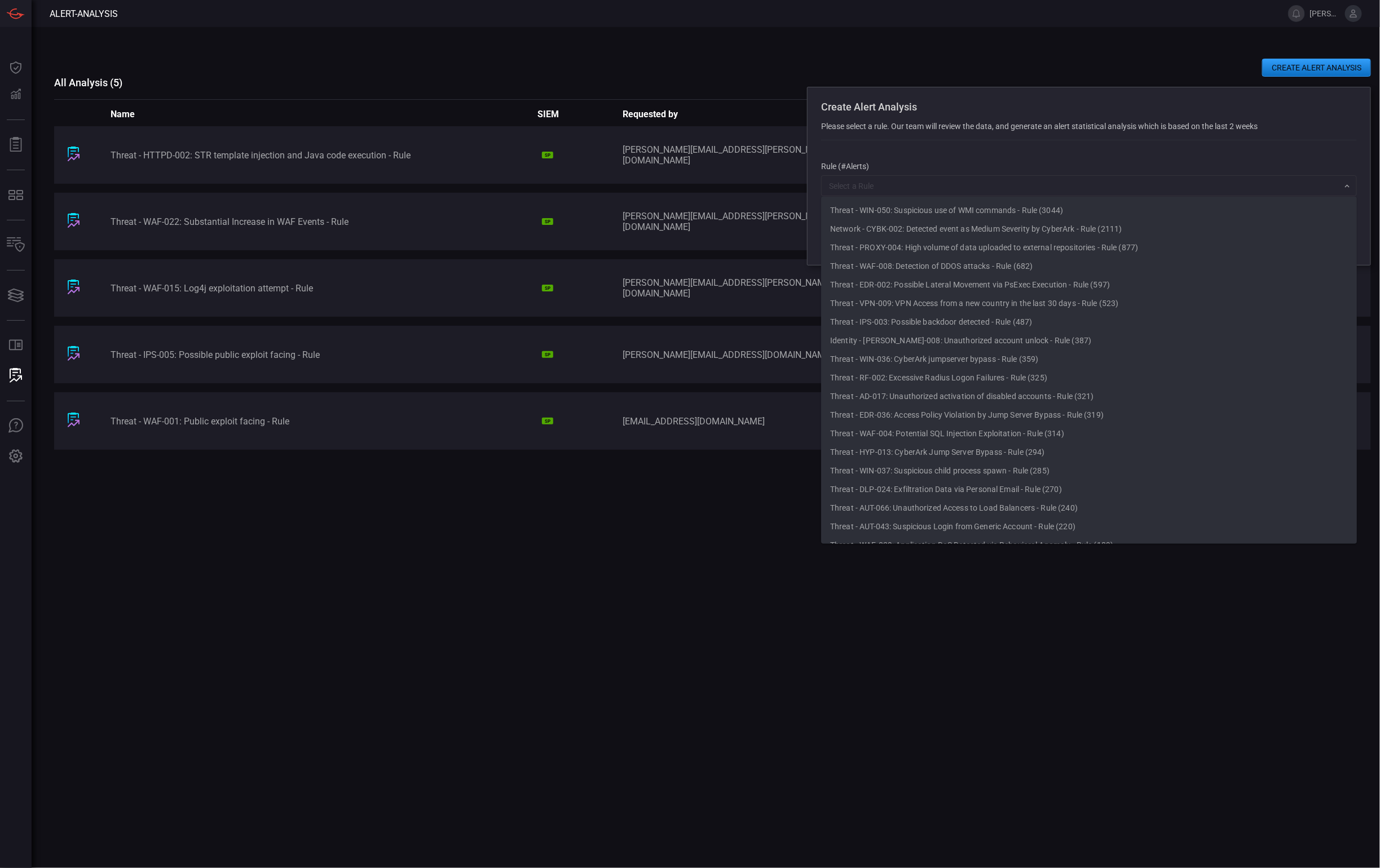
click at [897, 196] on body "Alert-analysis [PERSON_NAME][EMAIL_ADDRESS][PERSON_NAME][DOMAIN_NAME] Dashboard…" at bounding box center [690, 434] width 1380 height 868
click at [933, 179] on input "text" at bounding box center [1079, 186] width 511 height 14
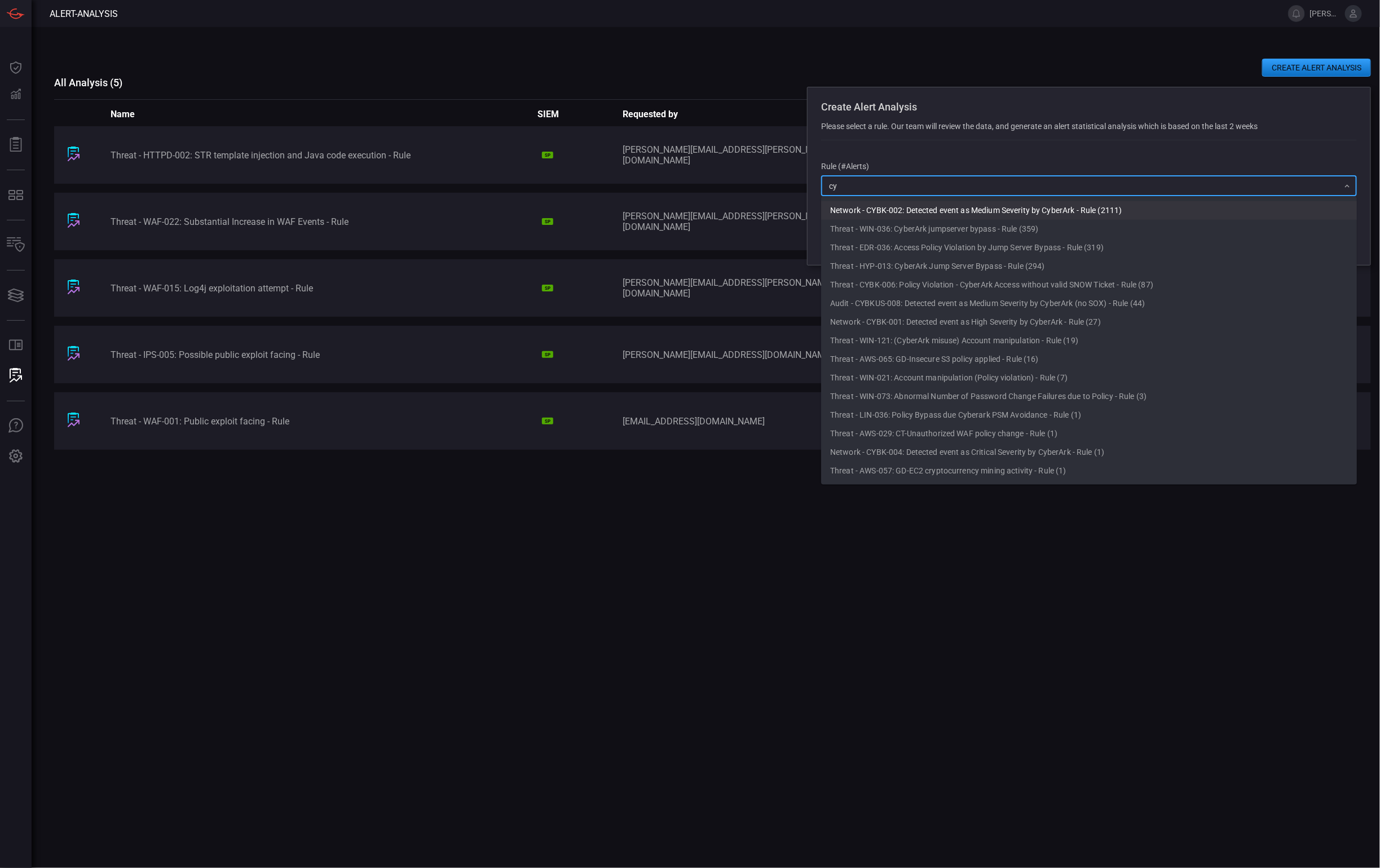
click at [1047, 212] on li "Network - CYBK-002: Detected event as Medium Severity by CyberArk - Rule (2111)" at bounding box center [1089, 210] width 536 height 19
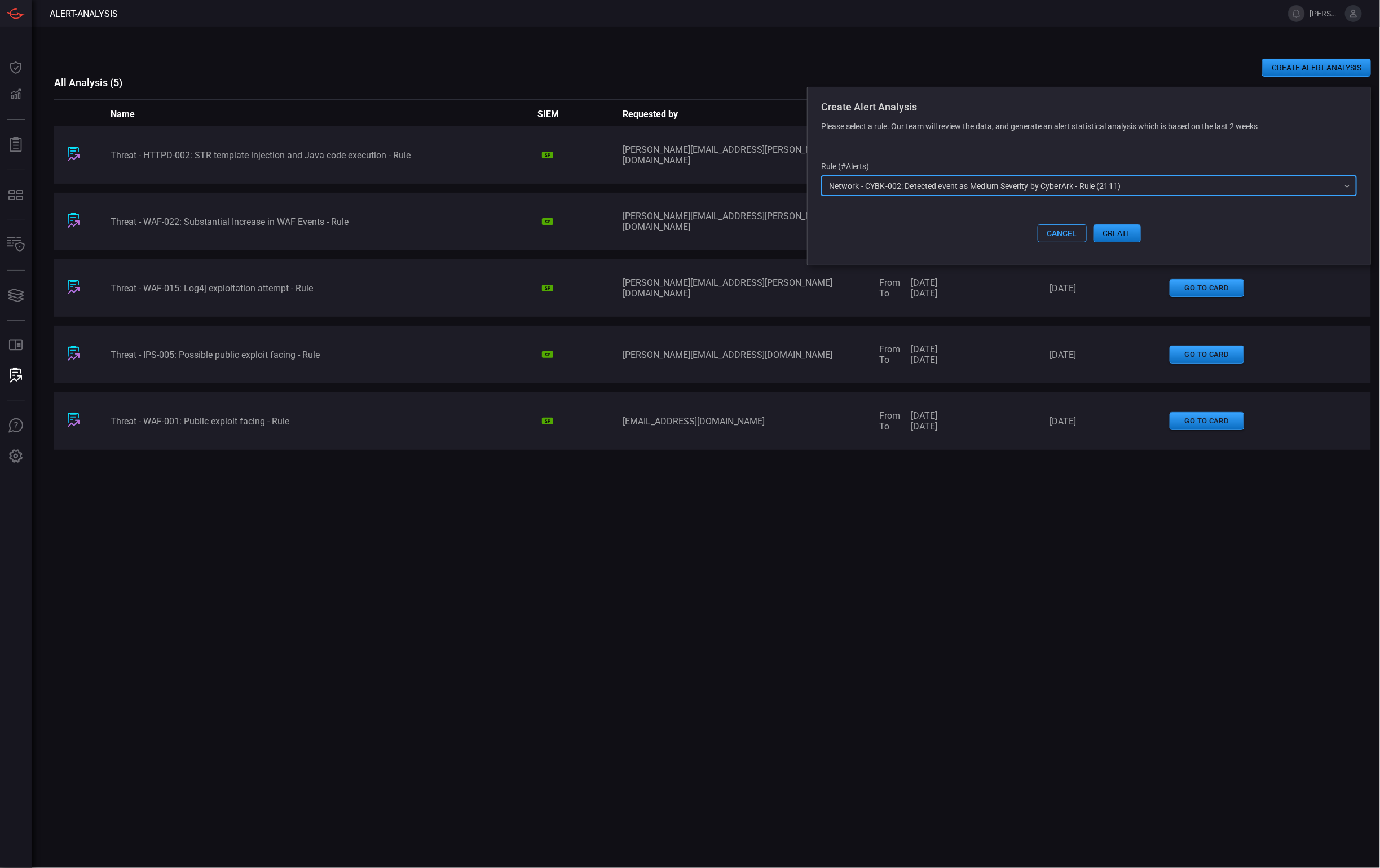
type input "Network - CYBK-002: Detected event as Medium Severity by CyberArk - Rule (2111)"
click at [1123, 235] on button "create" at bounding box center [1117, 233] width 47 height 18
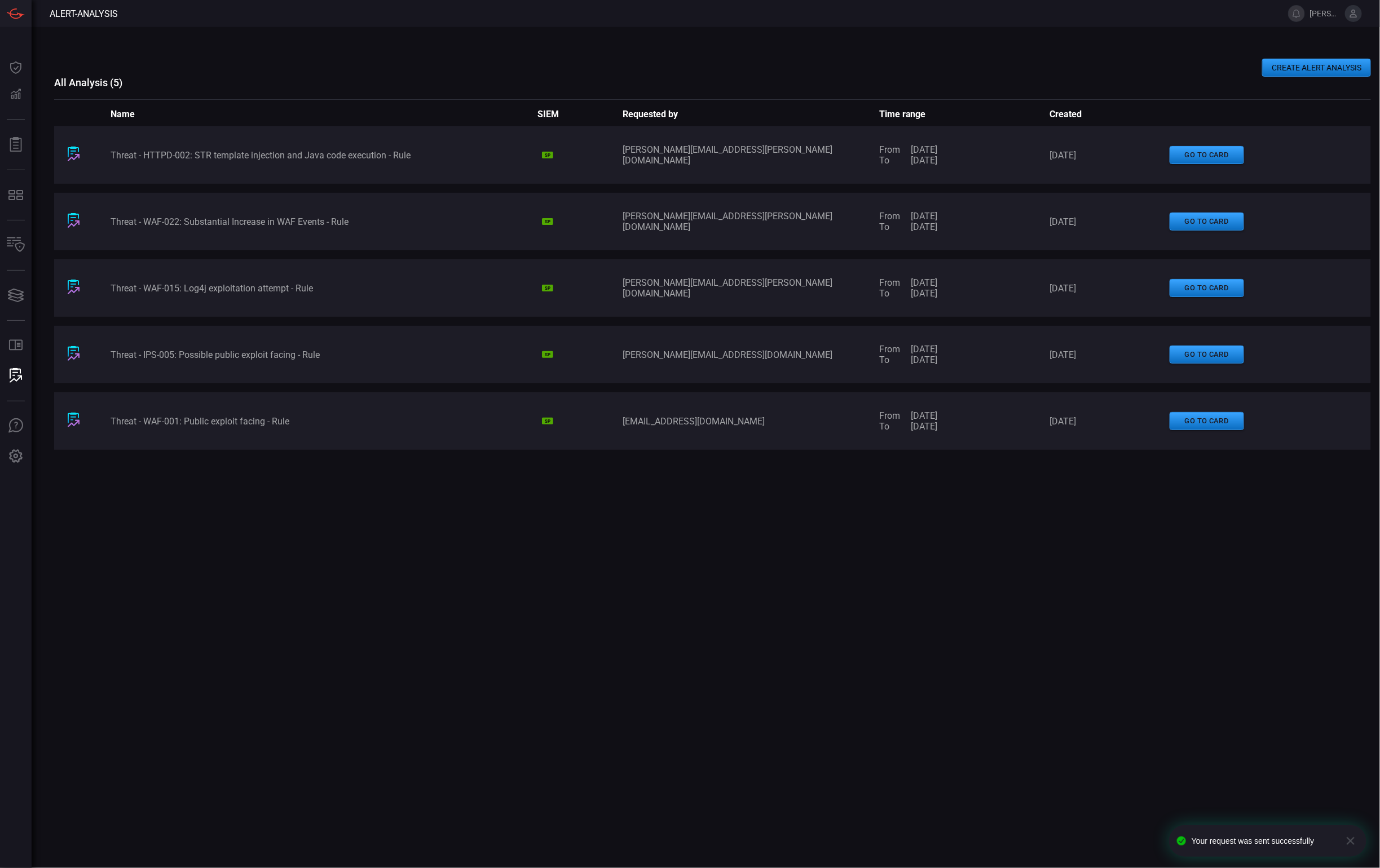
click at [967, 580] on div "Threat - HTTPD-002: STR template injection and Java code execution - Rule SP [E…" at bounding box center [712, 458] width 1317 height 664
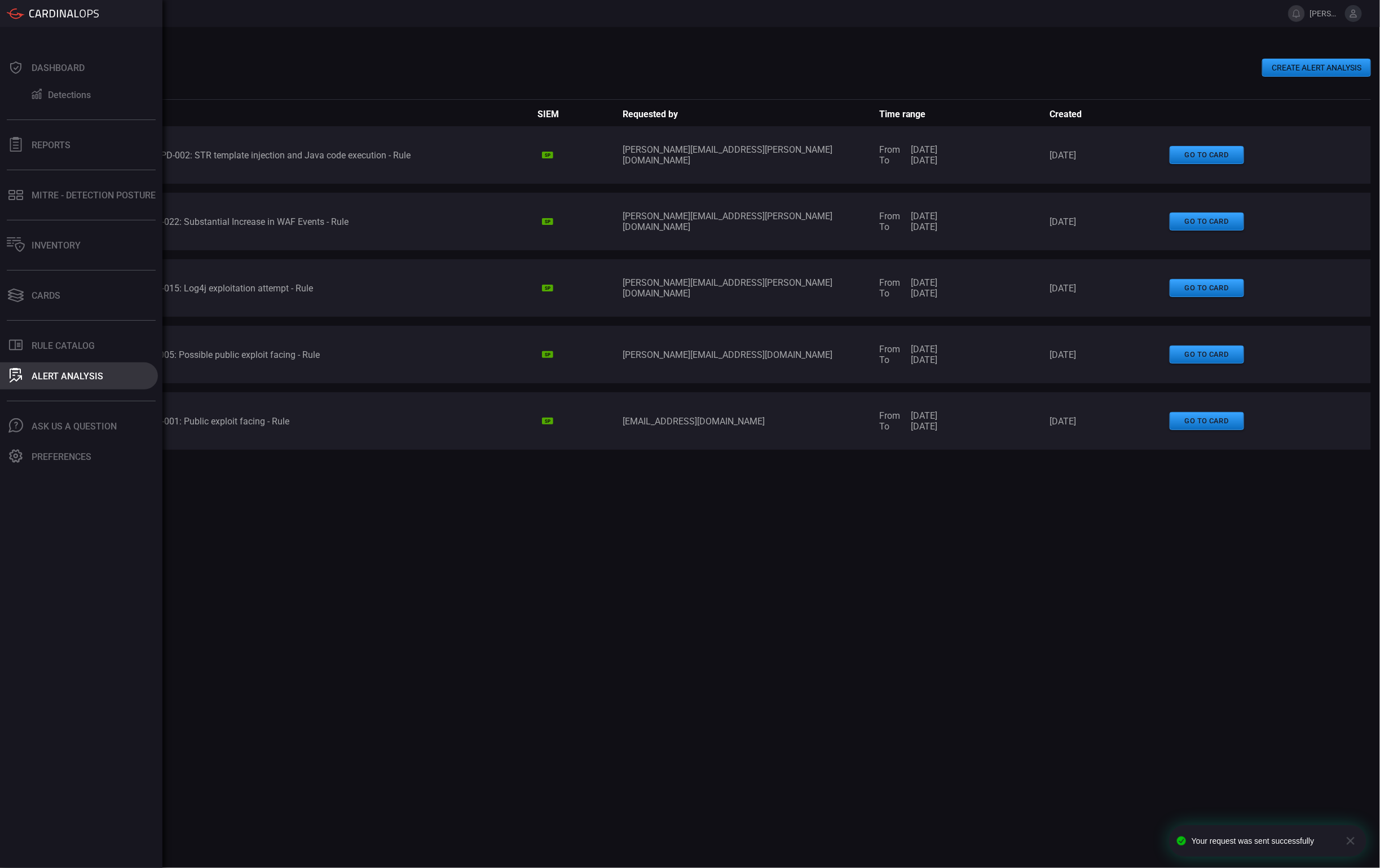
click at [22, 376] on div at bounding box center [16, 376] width 18 height 16
click at [48, 350] on div "Rule Catalog" at bounding box center [63, 345] width 63 height 11
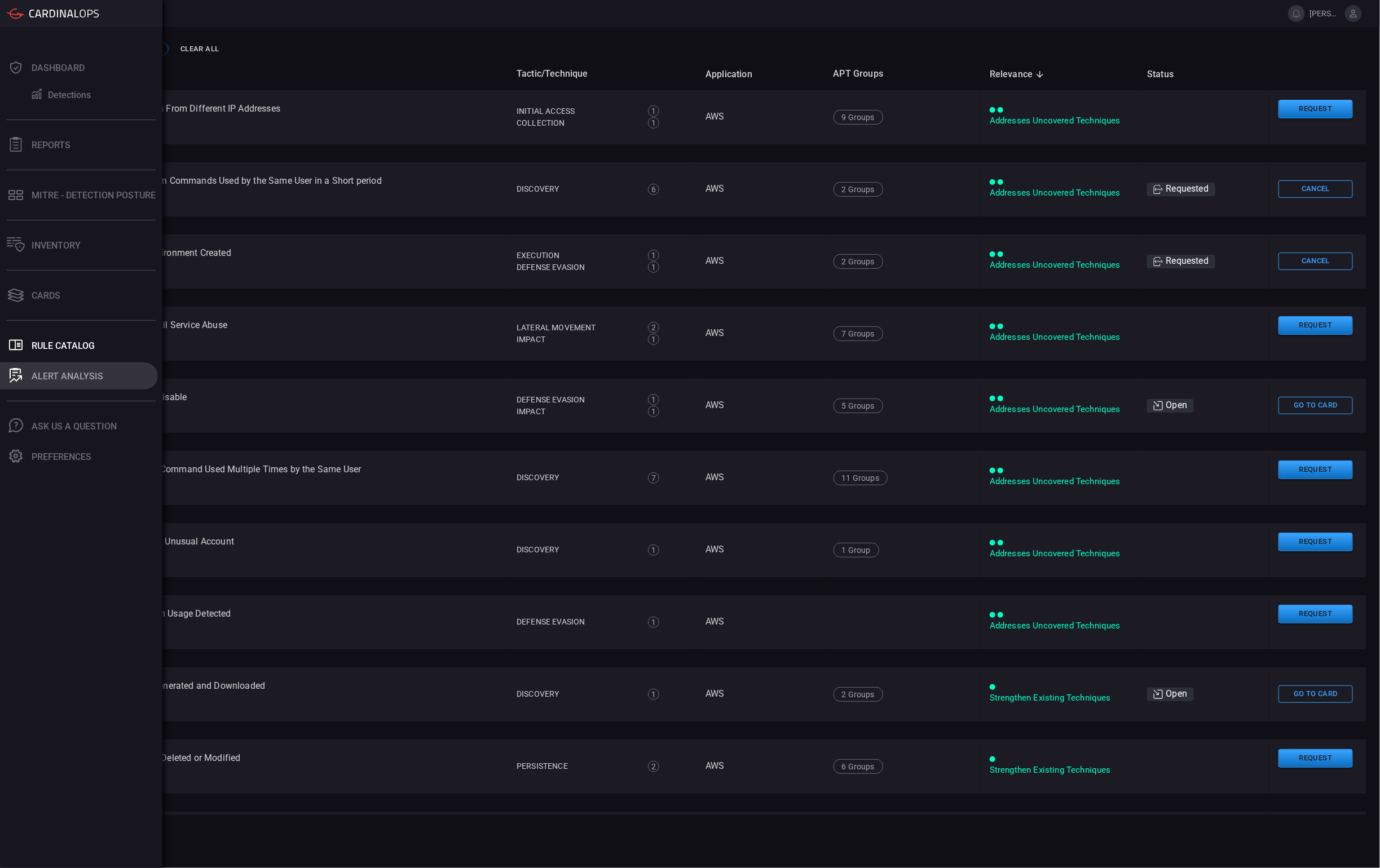
click at [22, 377] on icon at bounding box center [16, 379] width 12 height 7
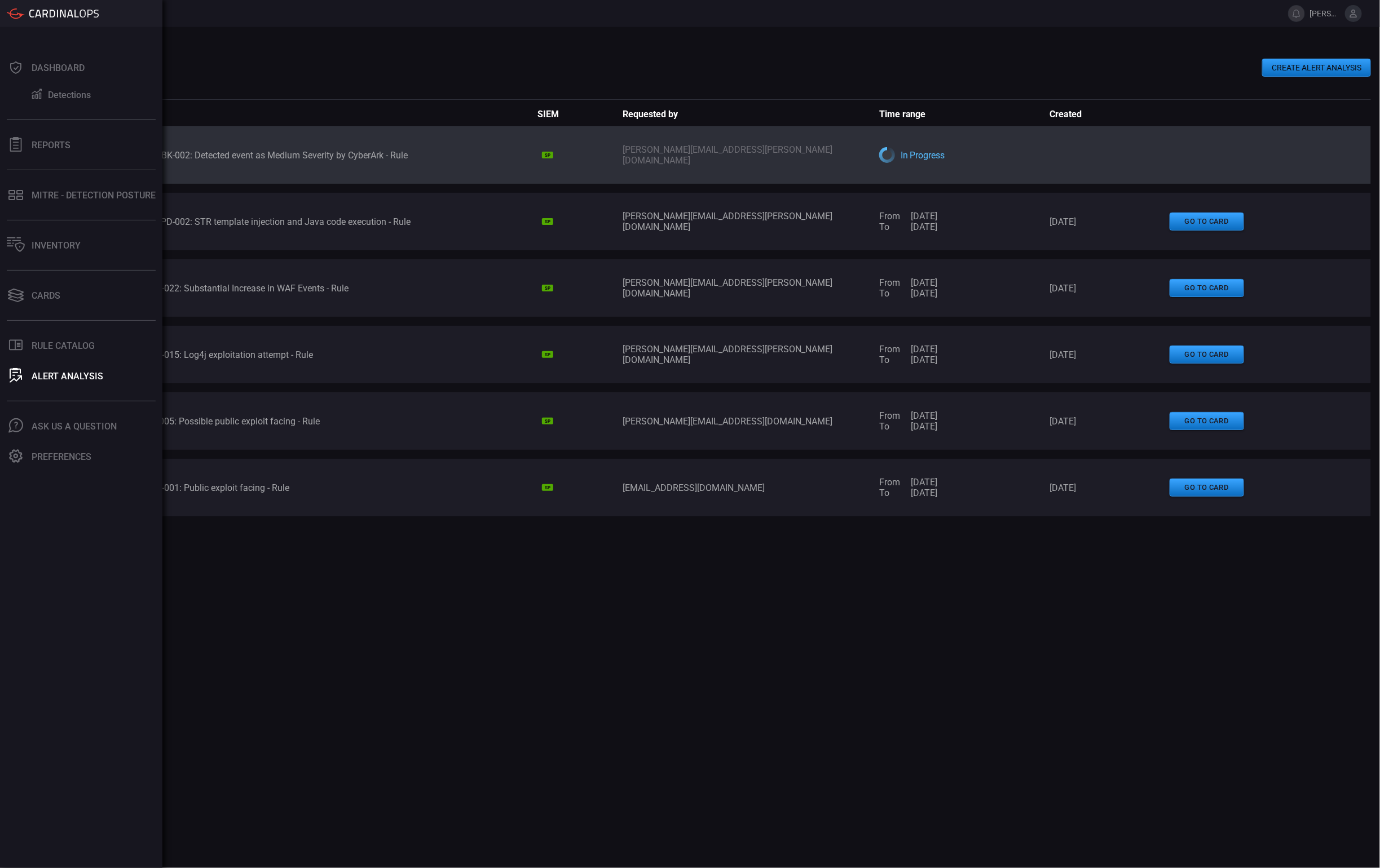
click at [129, 38] on div "Dashboard Detections Reports MITRE - Detection Posture Inventory Cards .st0_rul…" at bounding box center [81, 448] width 162 height 841
click at [78, 22] on div at bounding box center [81, 14] width 162 height 27
click at [60, 18] on div at bounding box center [53, 14] width 92 height 11
click at [70, 448] on button "Preferences" at bounding box center [79, 457] width 158 height 27
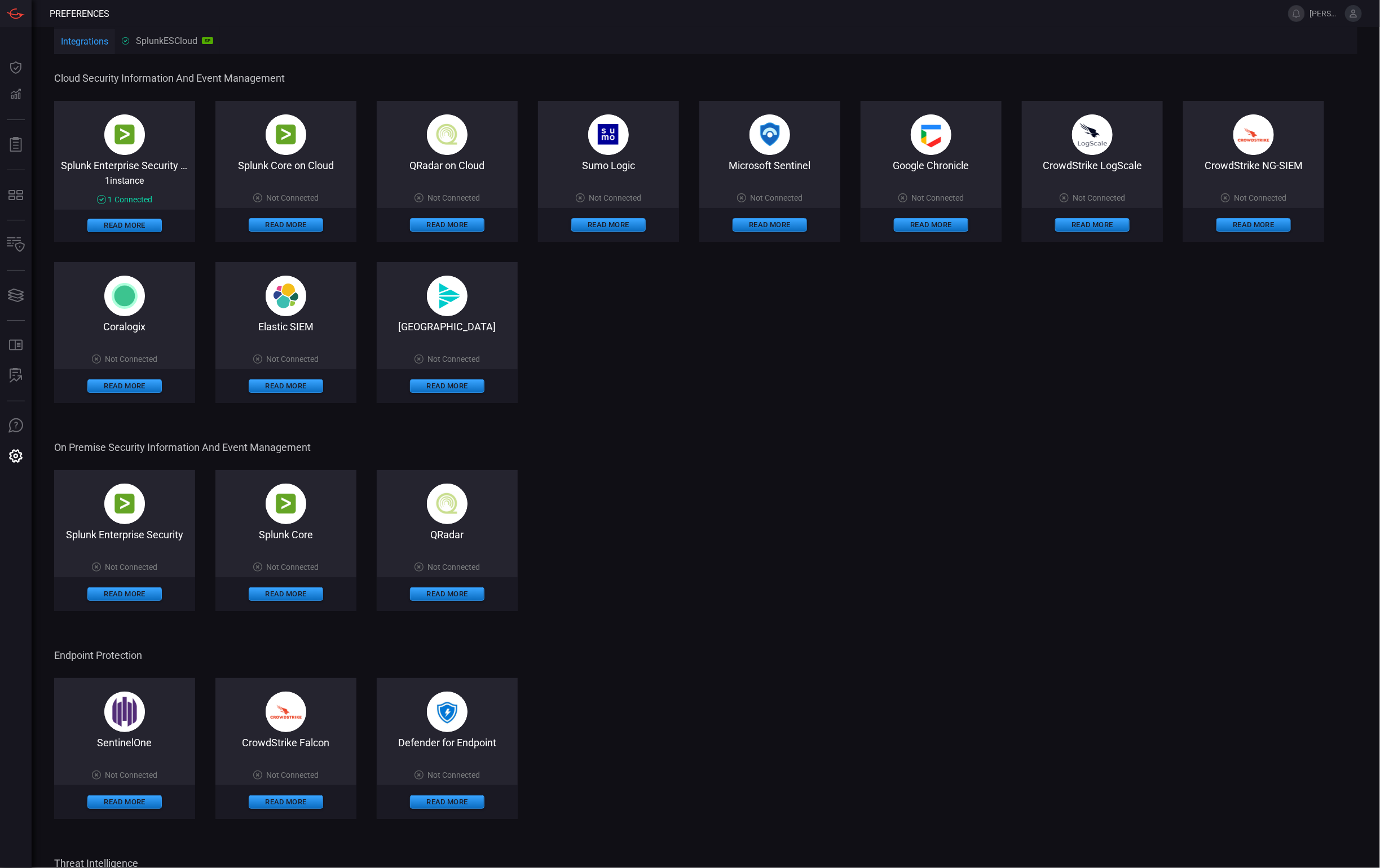
click at [1212, 156] on div "CrowdStrike NG-SIEM Not Connected Read More" at bounding box center [1253, 171] width 141 height 141
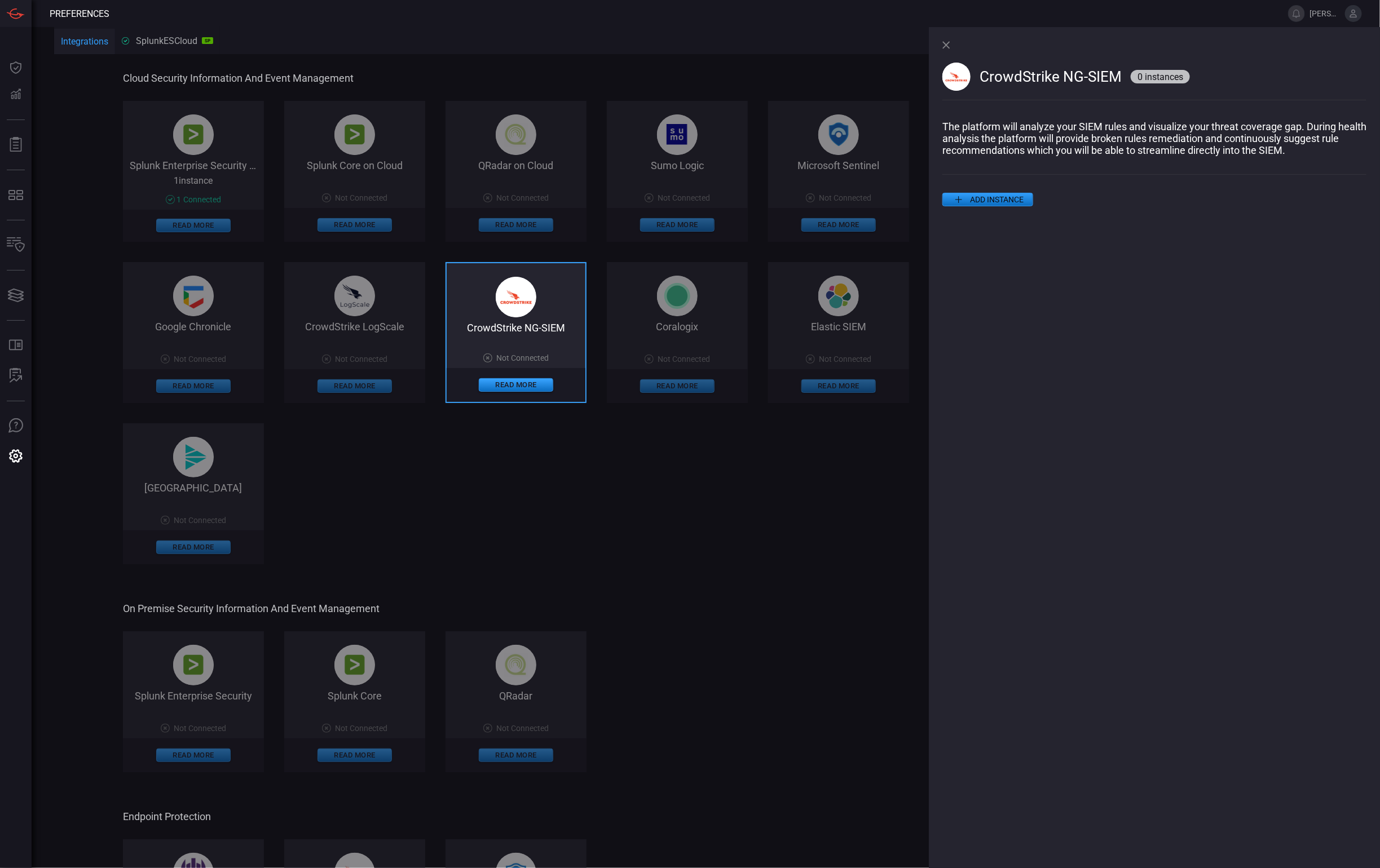
click at [767, 537] on div "Splunk Enterprise Security on Cloud 1 instance 1 Connected Read More Splunk Cor…" at bounding box center [571, 333] width 896 height 463
click at [947, 50] on div "CrowdStrike NG-SIEM 0 instances" at bounding box center [1154, 74] width 424 height 94
click at [948, 47] on icon at bounding box center [946, 45] width 7 height 7
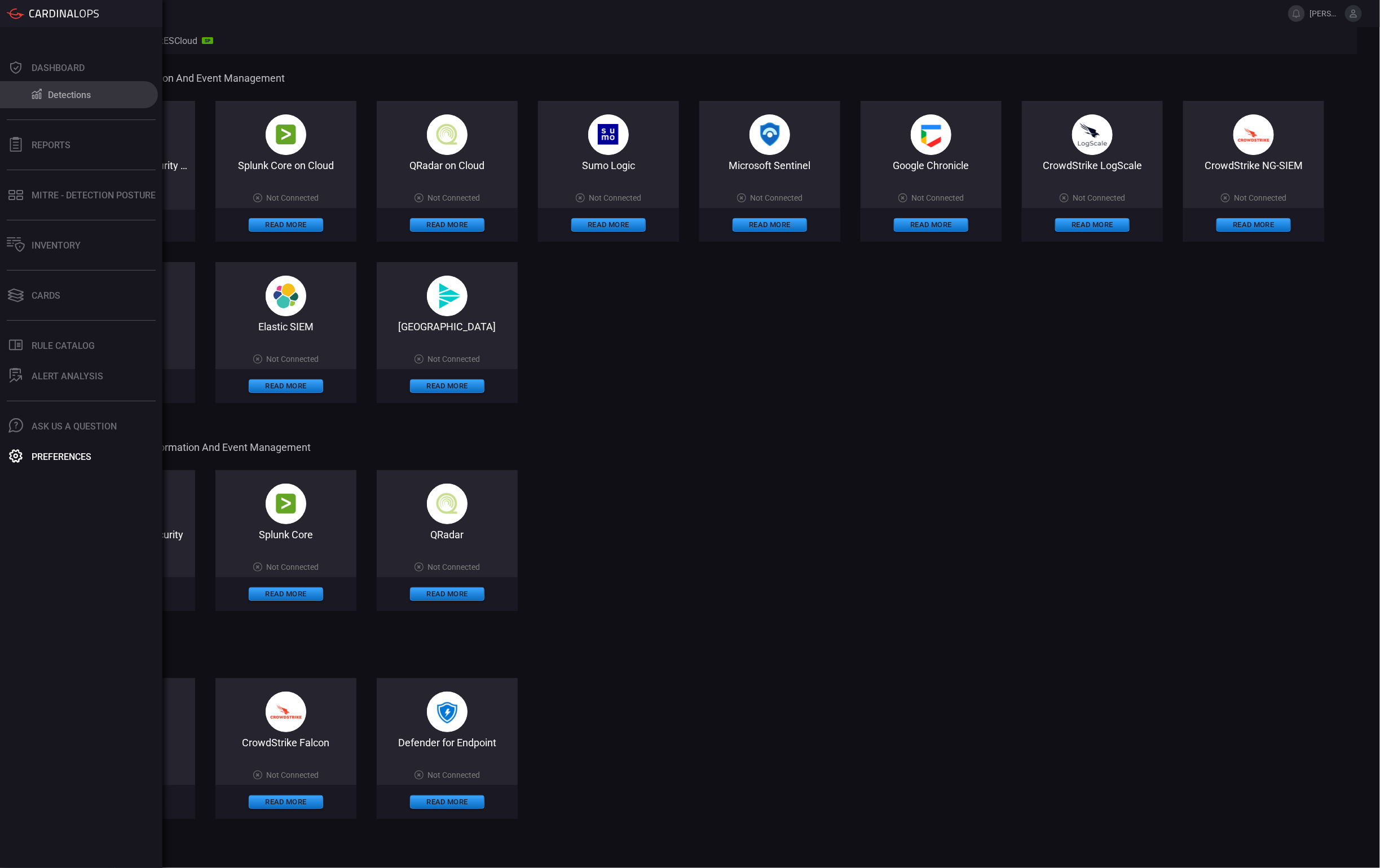
click at [57, 107] on button "Detections" at bounding box center [79, 95] width 158 height 27
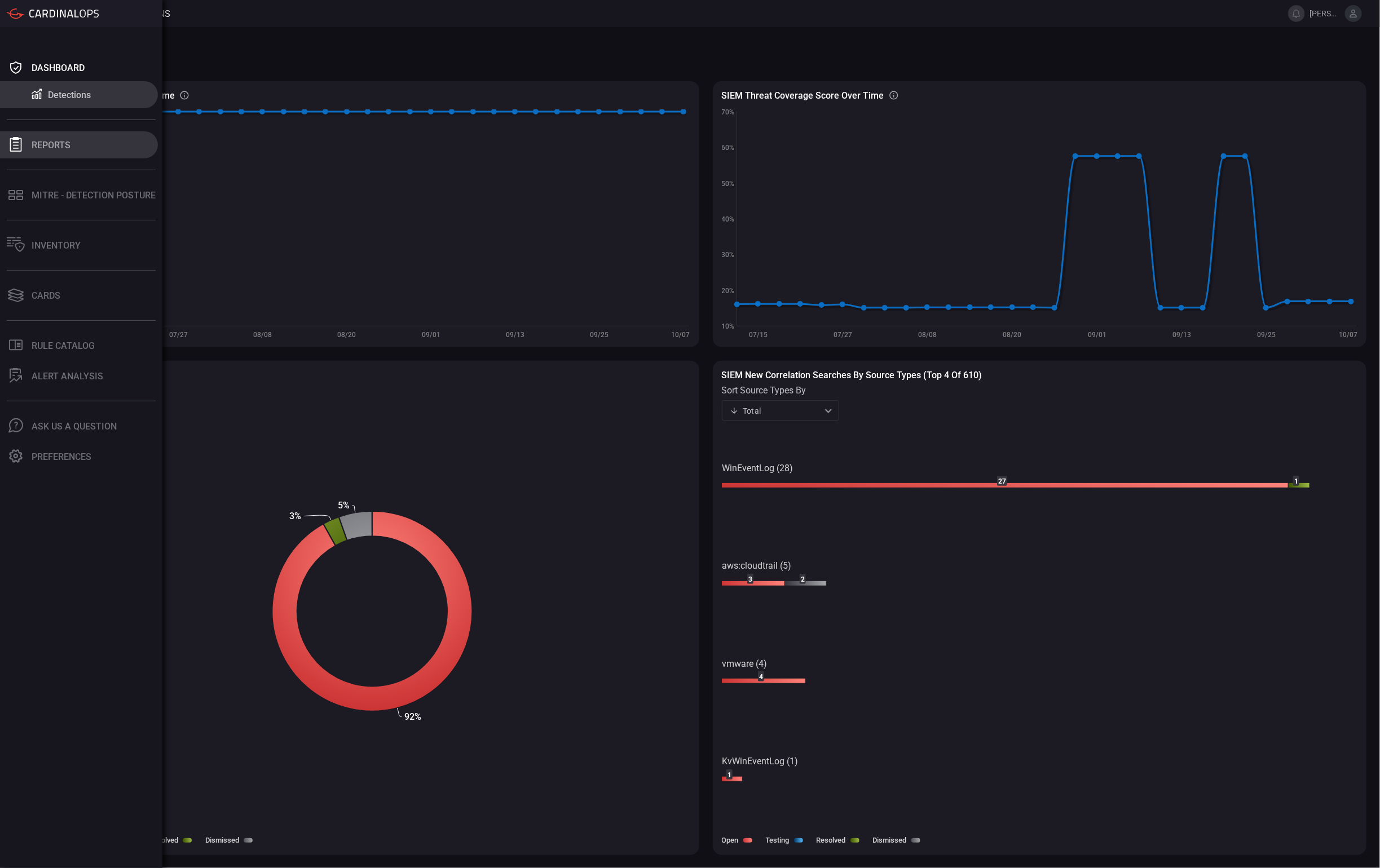
click at [22, 148] on icon at bounding box center [16, 145] width 15 height 15
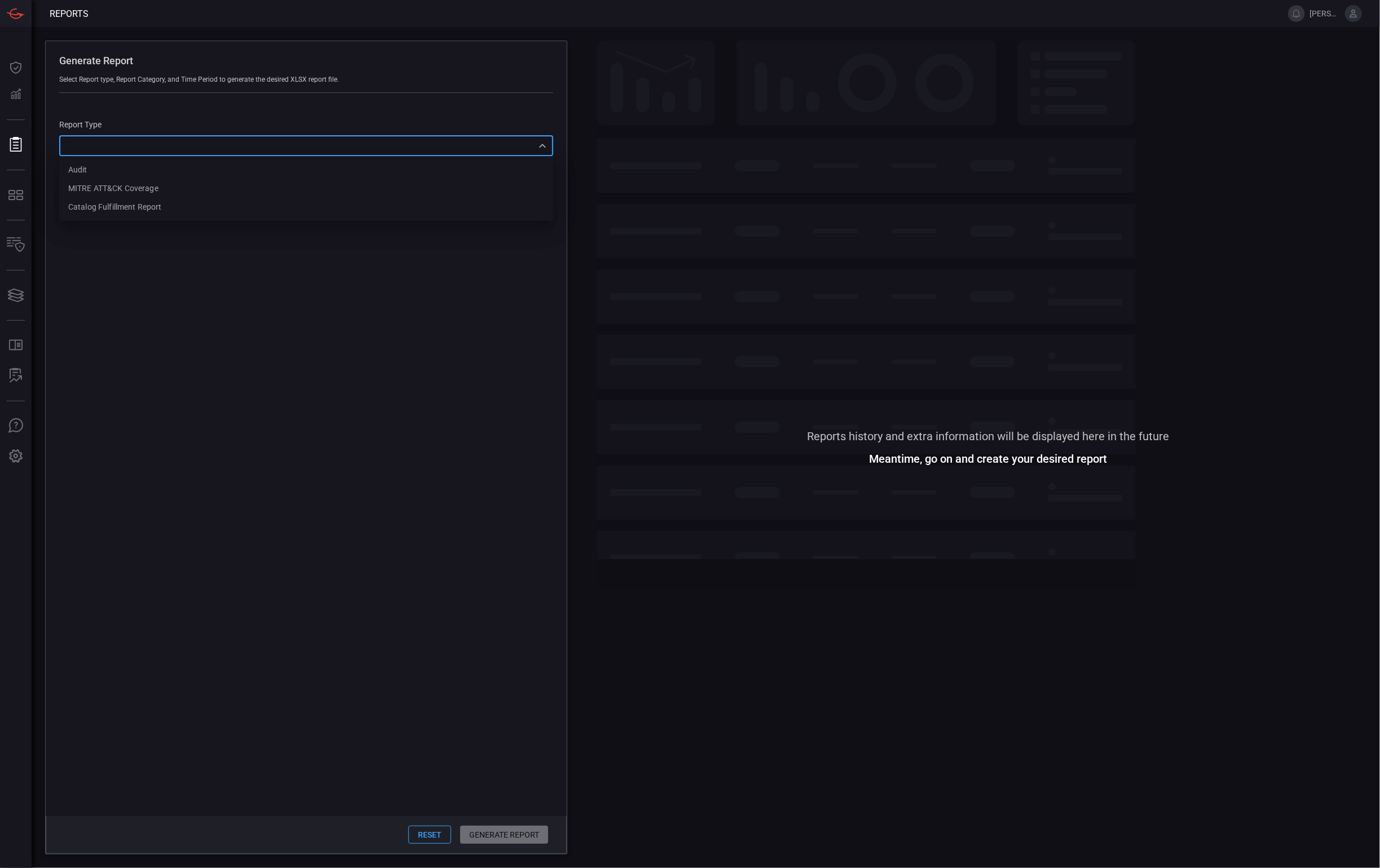
click at [133, 145] on div "​ Audit MITRE ATT&CK Coverage Catalog fulfillment report ​" at bounding box center [306, 146] width 494 height 21
click at [7, 93] on div at bounding box center [690, 434] width 1380 height 868
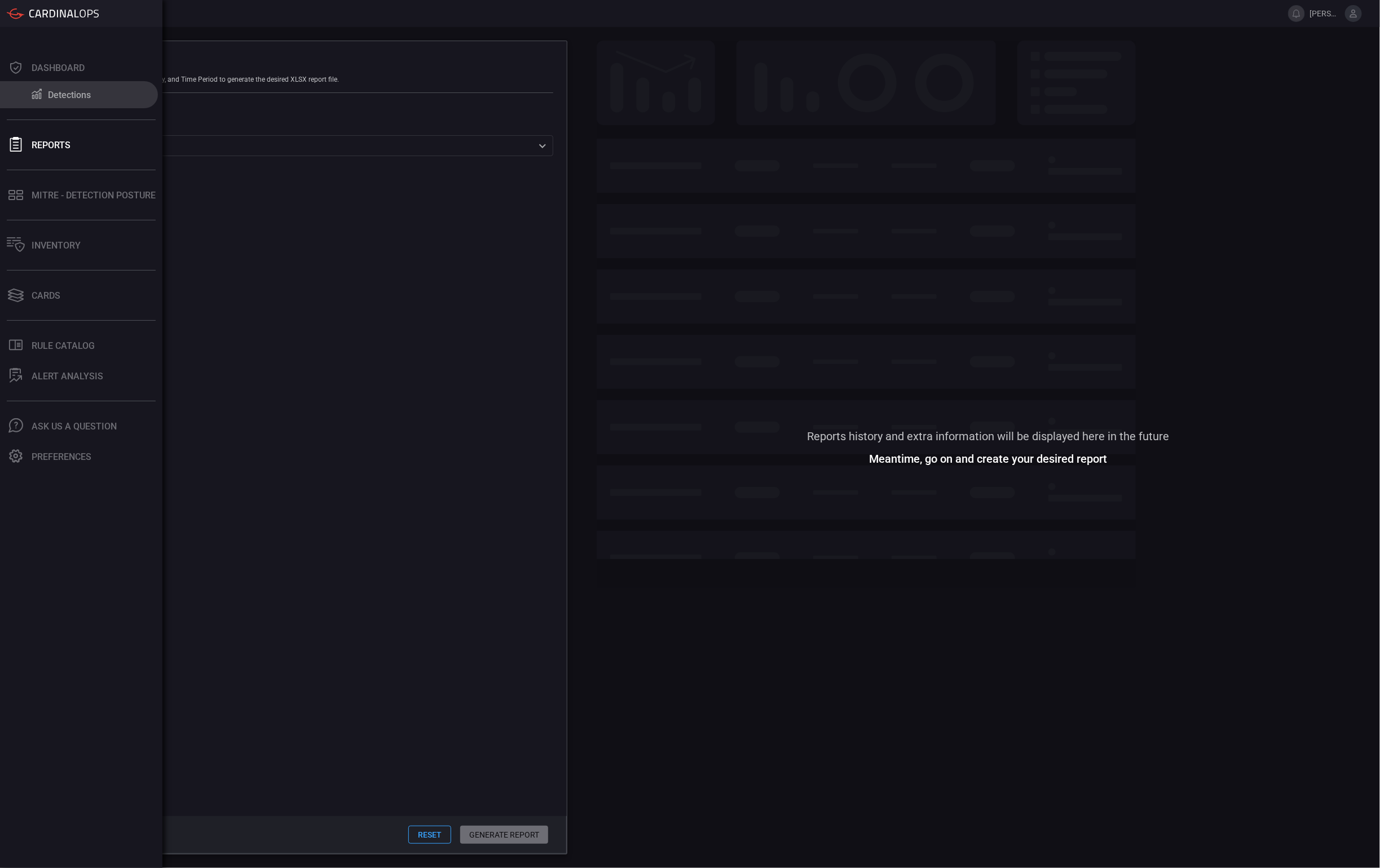
click at [19, 89] on button "Detections" at bounding box center [79, 95] width 158 height 27
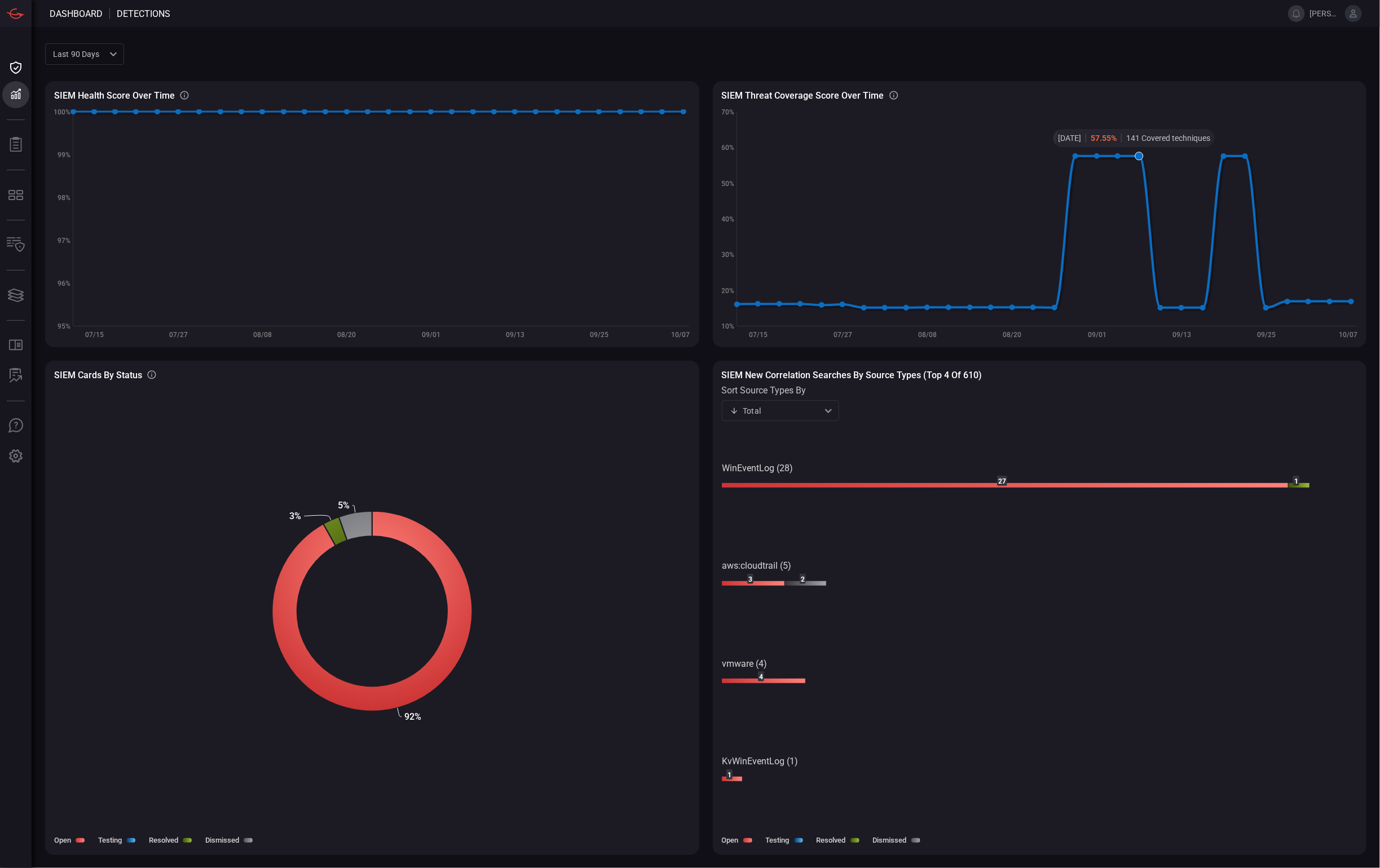
click at [1137, 159] on icon at bounding box center [1139, 156] width 8 height 8
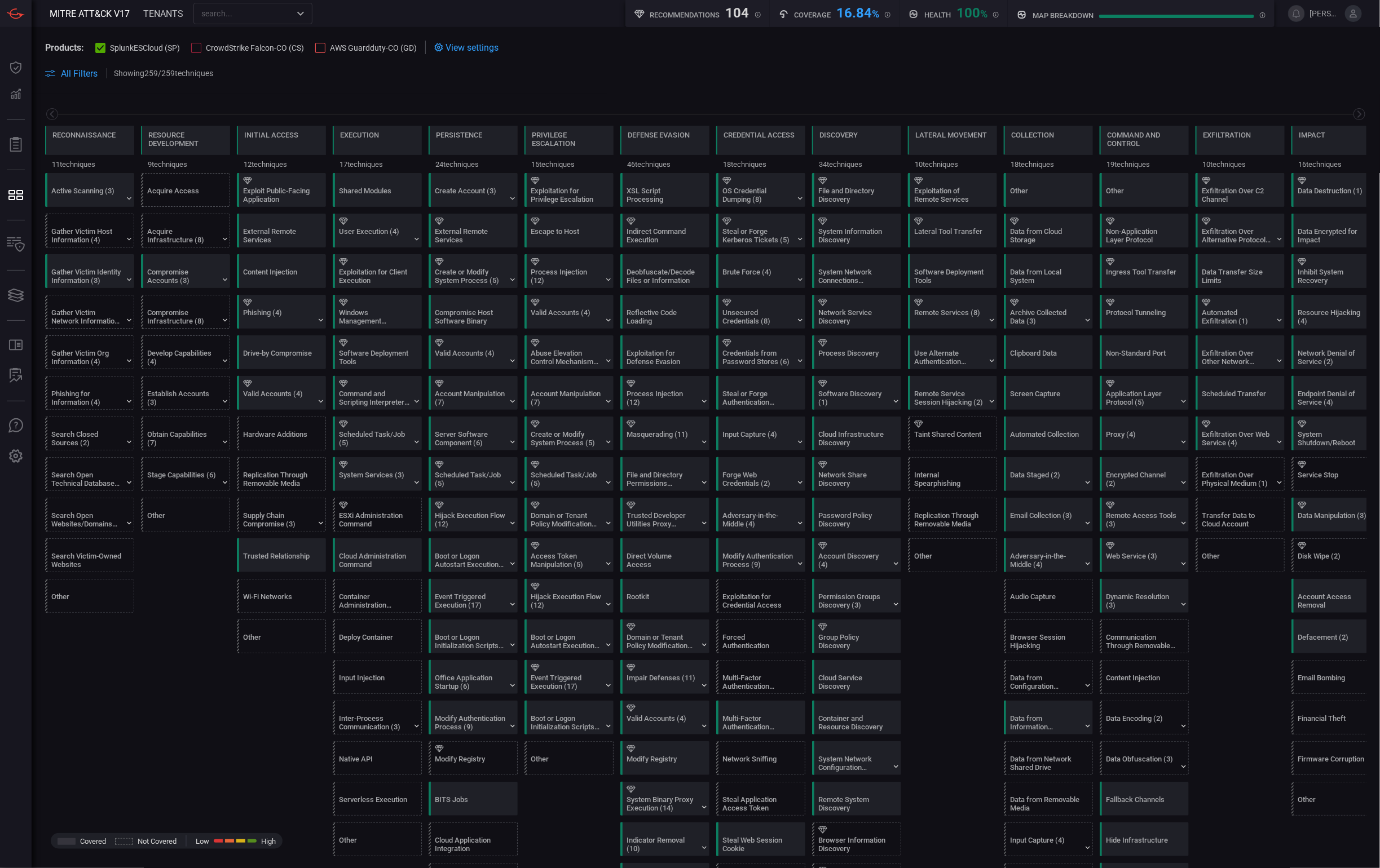
scroll to position [0, 27]
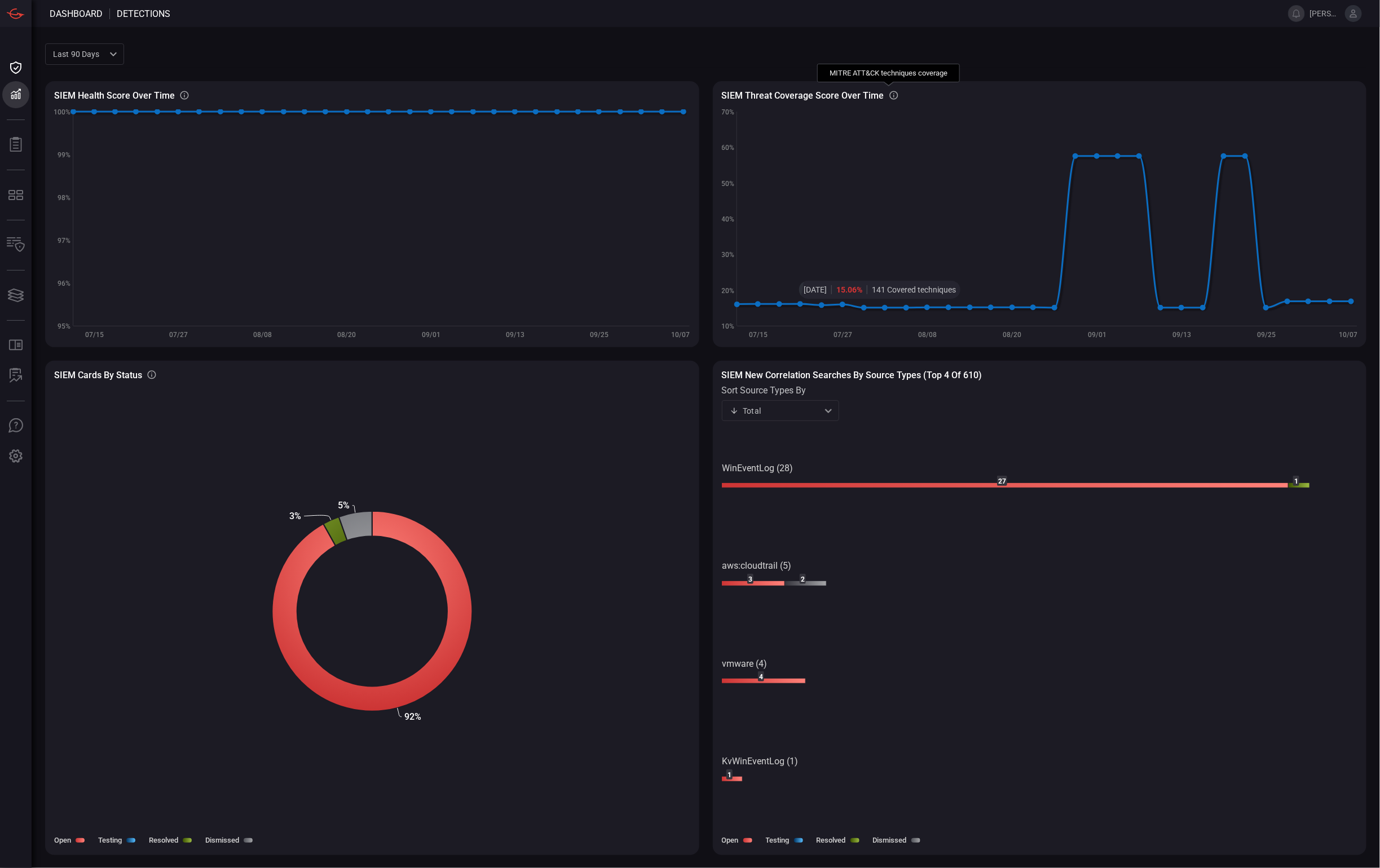
click at [891, 98] on icon at bounding box center [894, 96] width 9 height 9
click at [797, 415] on div "Total total ​" at bounding box center [780, 411] width 117 height 21
click at [973, 640] on div at bounding box center [690, 434] width 1380 height 868
click at [794, 408] on div "Total total ​" at bounding box center [780, 411] width 117 height 21
click at [816, 454] on li "Open" at bounding box center [780, 453] width 117 height 19
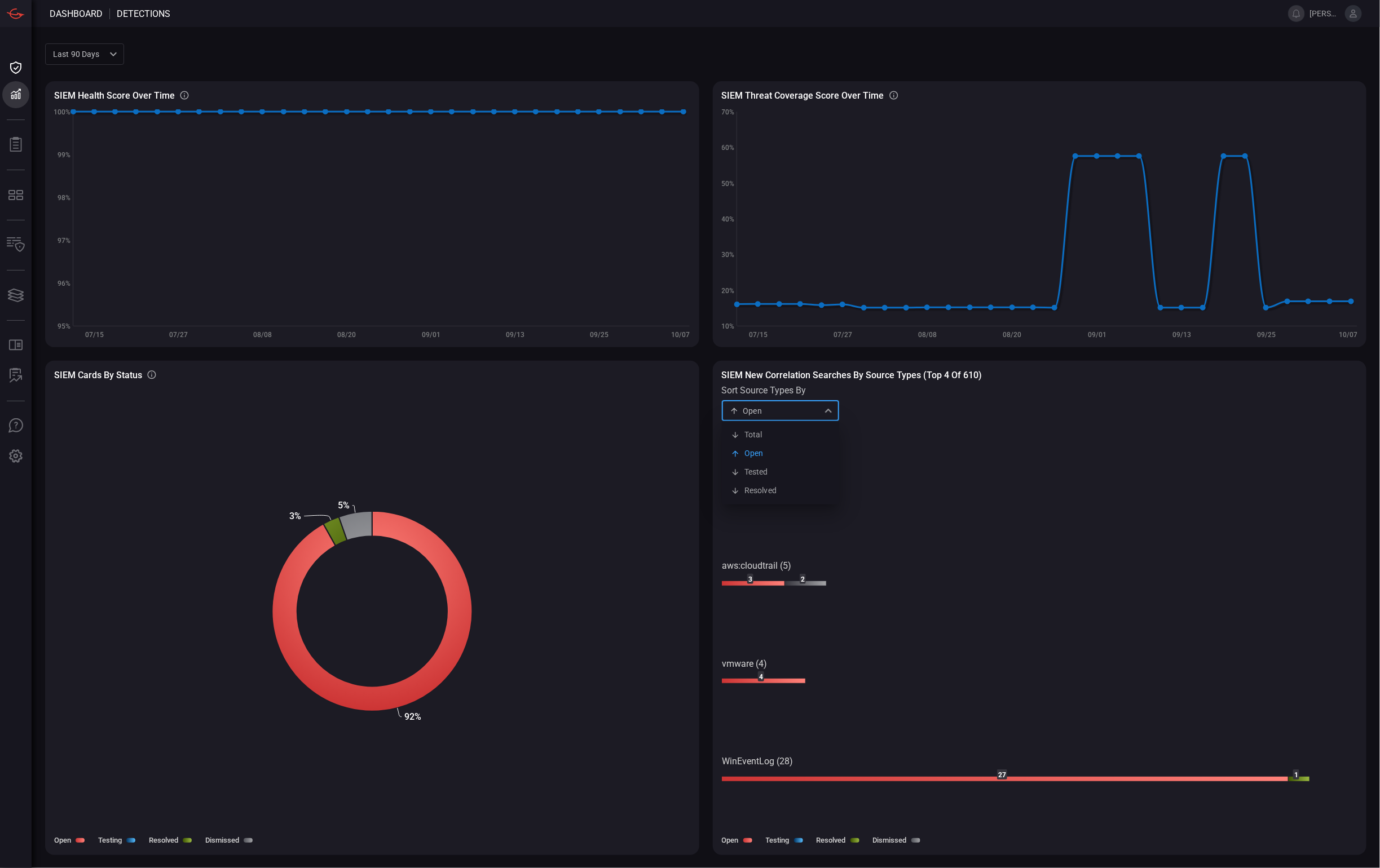
click at [817, 409] on div "Open open Total Open Tested Resolved ​" at bounding box center [780, 411] width 117 height 21
click at [800, 479] on li "Tested" at bounding box center [780, 472] width 117 height 19
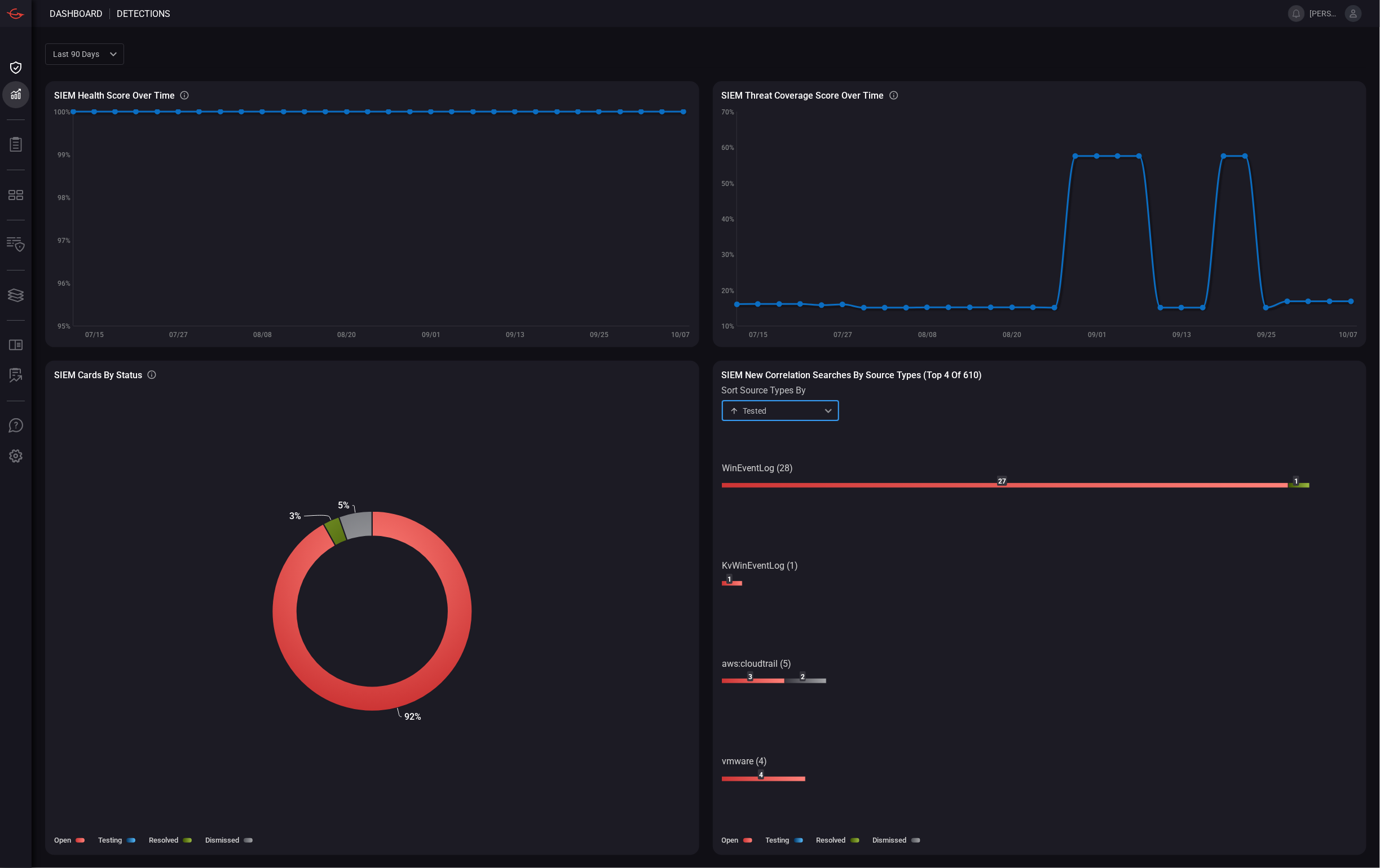
click at [809, 412] on div "Tested testing ​" at bounding box center [780, 411] width 117 height 21
click at [796, 488] on li "Resolved" at bounding box center [780, 491] width 117 height 19
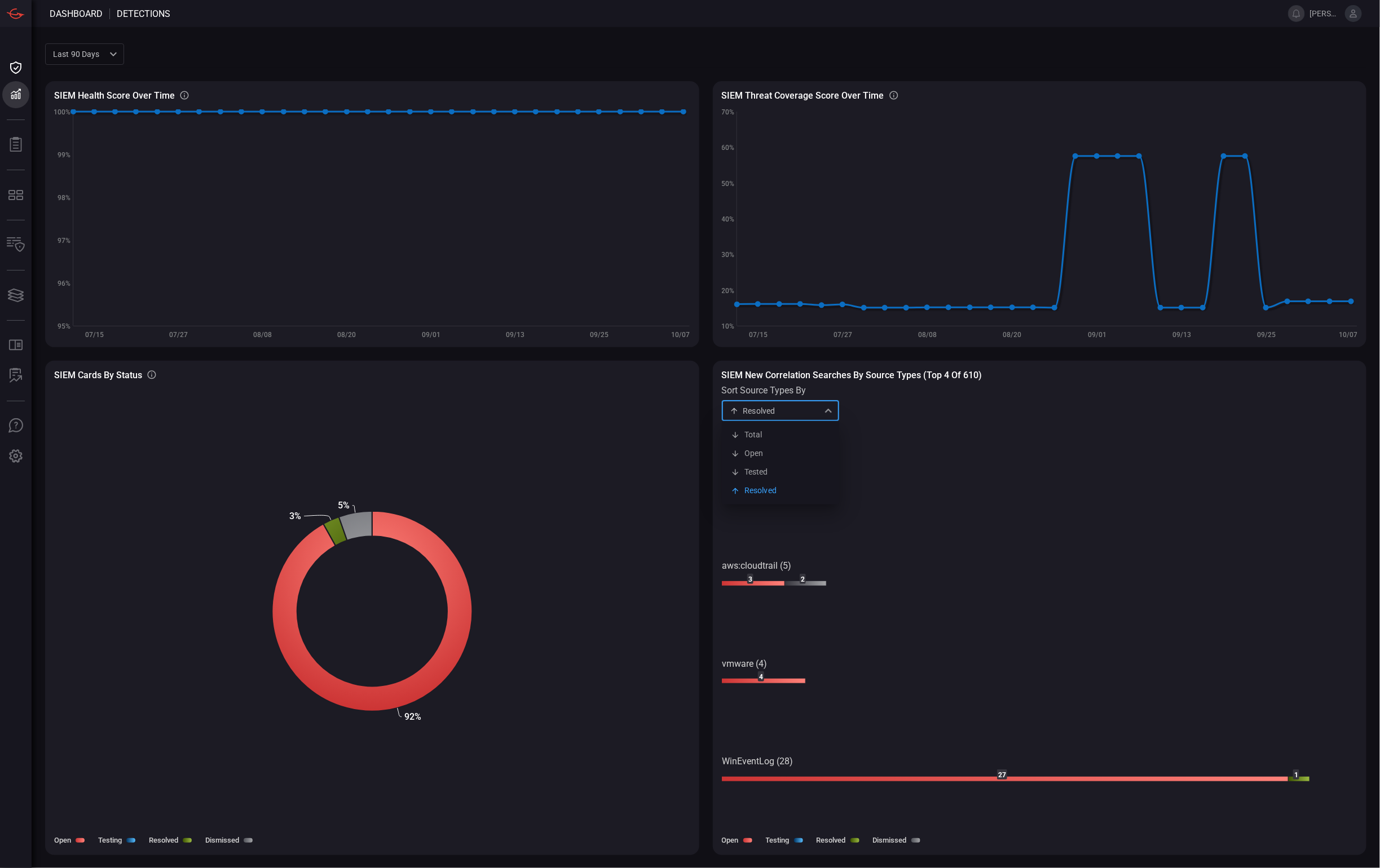
click at [802, 407] on div "Resolved resolved Total Open Tested Resolved ​" at bounding box center [780, 411] width 117 height 21
click at [792, 430] on li "Total" at bounding box center [780, 435] width 117 height 19
click at [798, 414] on div "Total total ​" at bounding box center [780, 411] width 117 height 21
click at [796, 450] on li "Open" at bounding box center [780, 453] width 117 height 19
click at [805, 411] on div "Open open ​" at bounding box center [780, 411] width 117 height 21
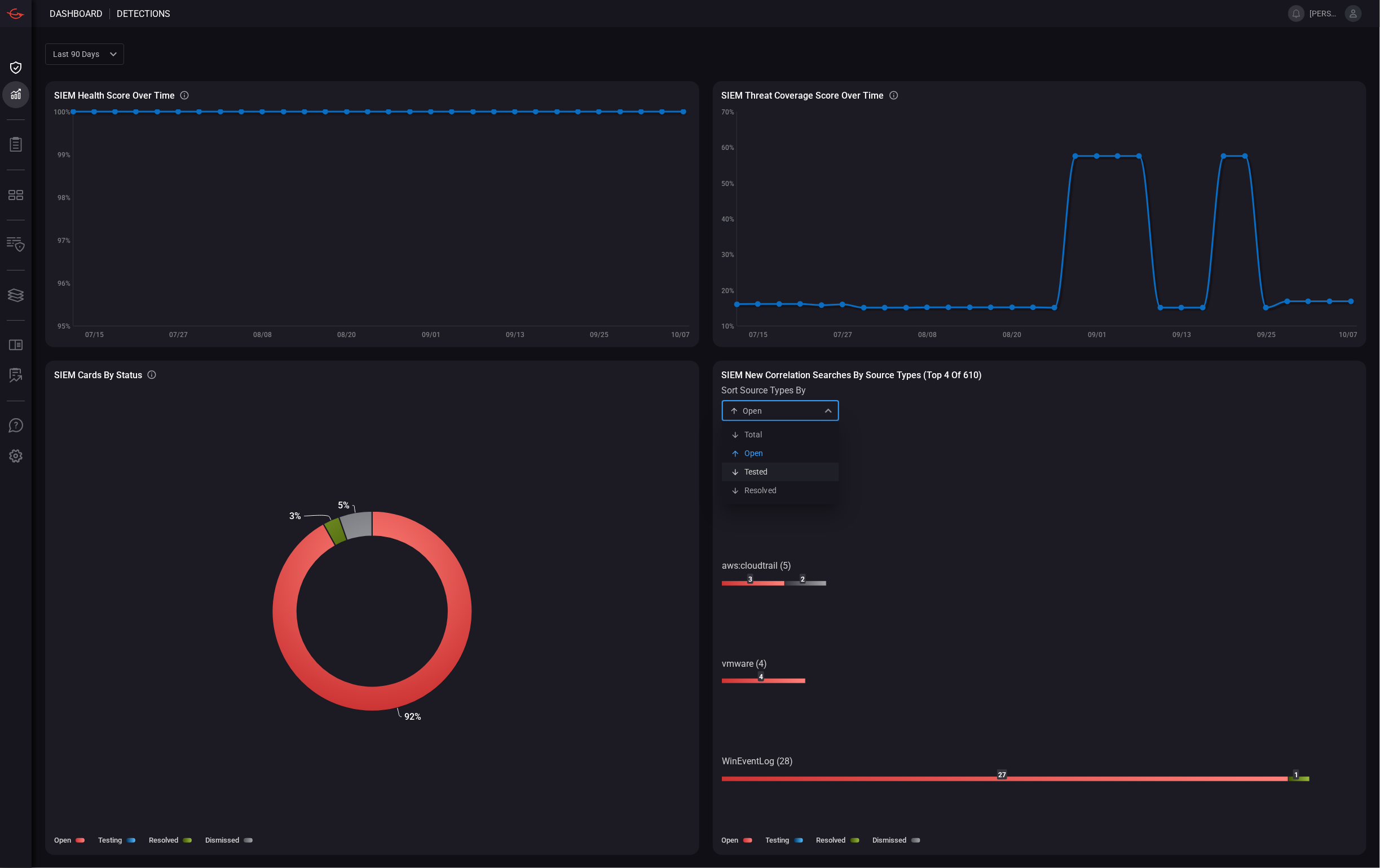
click at [791, 472] on li "Tested" at bounding box center [780, 472] width 117 height 19
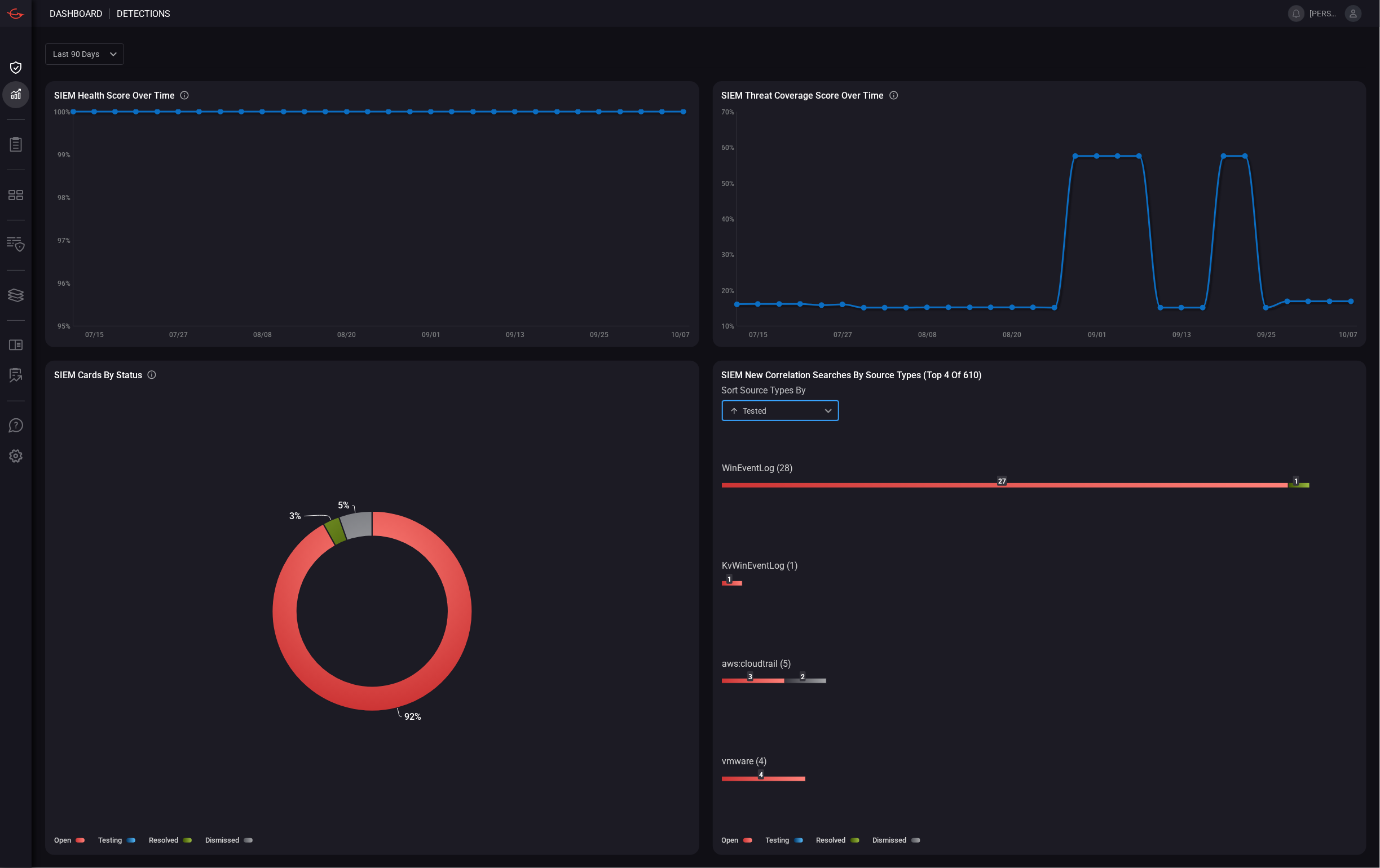
click at [802, 400] on div "Tested testing ​" at bounding box center [780, 411] width 117 height 21
click at [797, 493] on li "Resolved" at bounding box center [780, 491] width 117 height 19
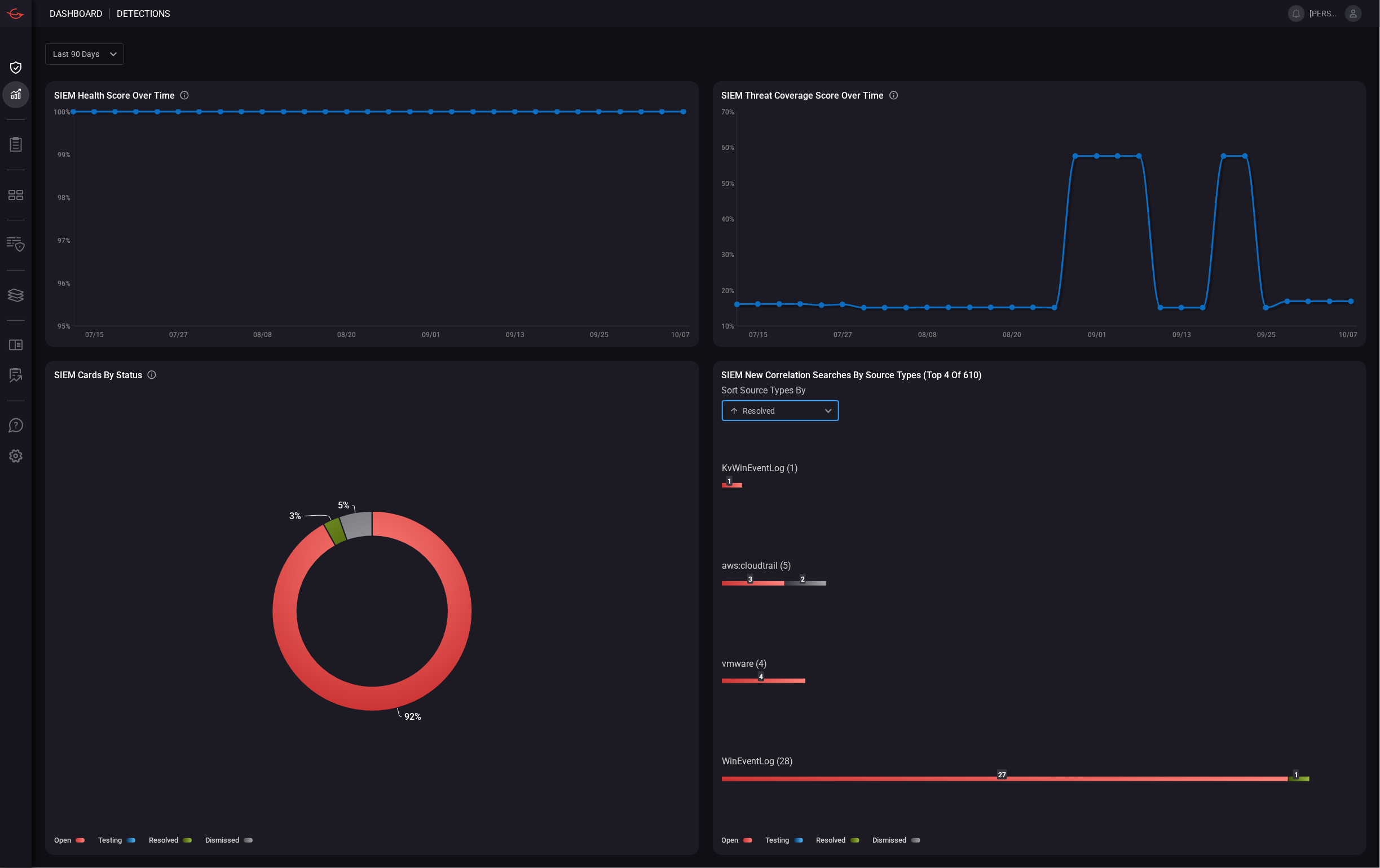
click at [810, 412] on div "Resolved resolved ​" at bounding box center [780, 411] width 117 height 21
click at [804, 433] on li "Total" at bounding box center [780, 435] width 117 height 19
click at [814, 412] on div "Total total ​" at bounding box center [780, 411] width 117 height 21
click at [808, 448] on li "Open" at bounding box center [780, 453] width 117 height 19
click at [814, 410] on div "Open open ​" at bounding box center [780, 411] width 117 height 21
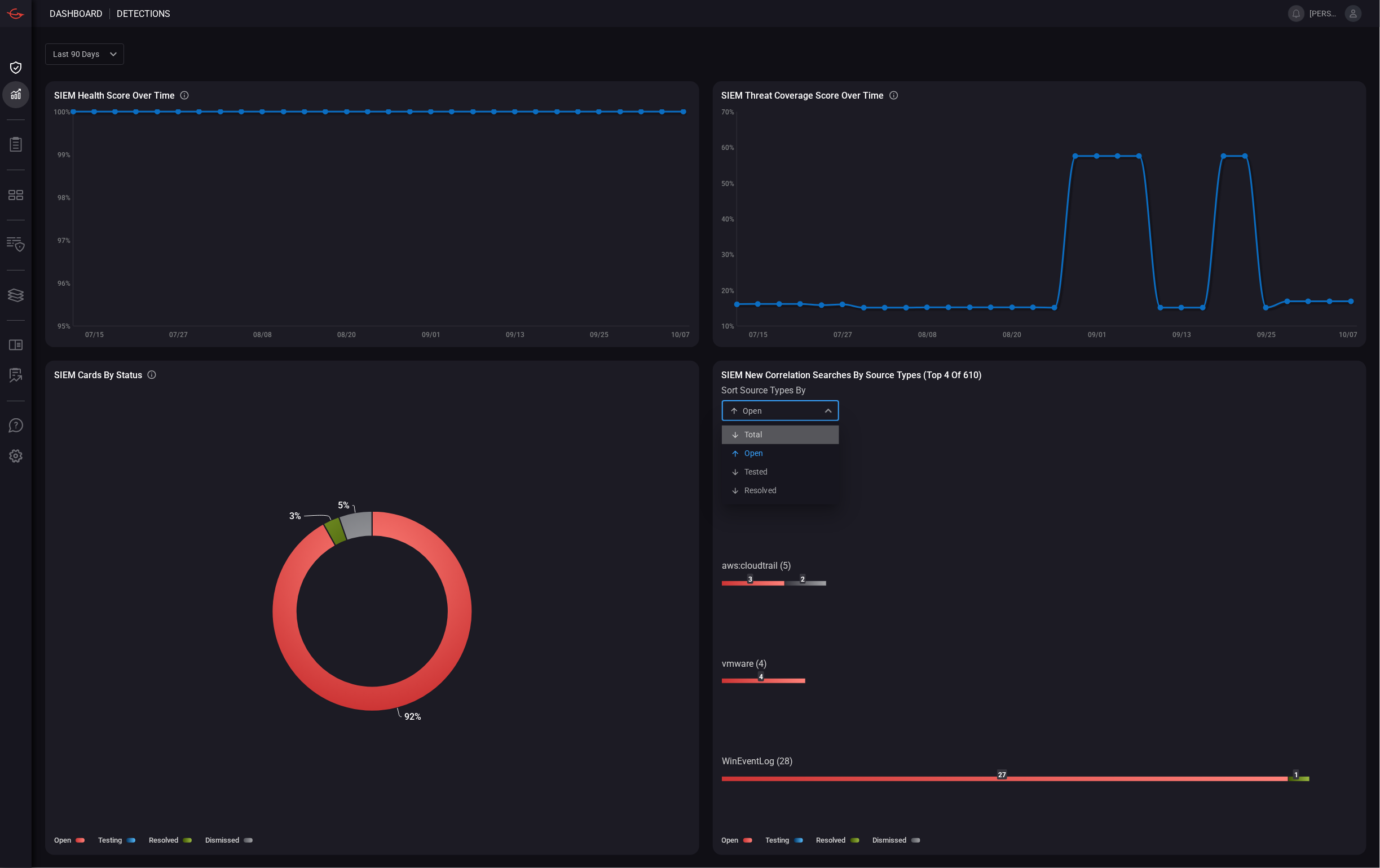
click at [810, 432] on li "Total" at bounding box center [780, 435] width 117 height 19
type input "total"
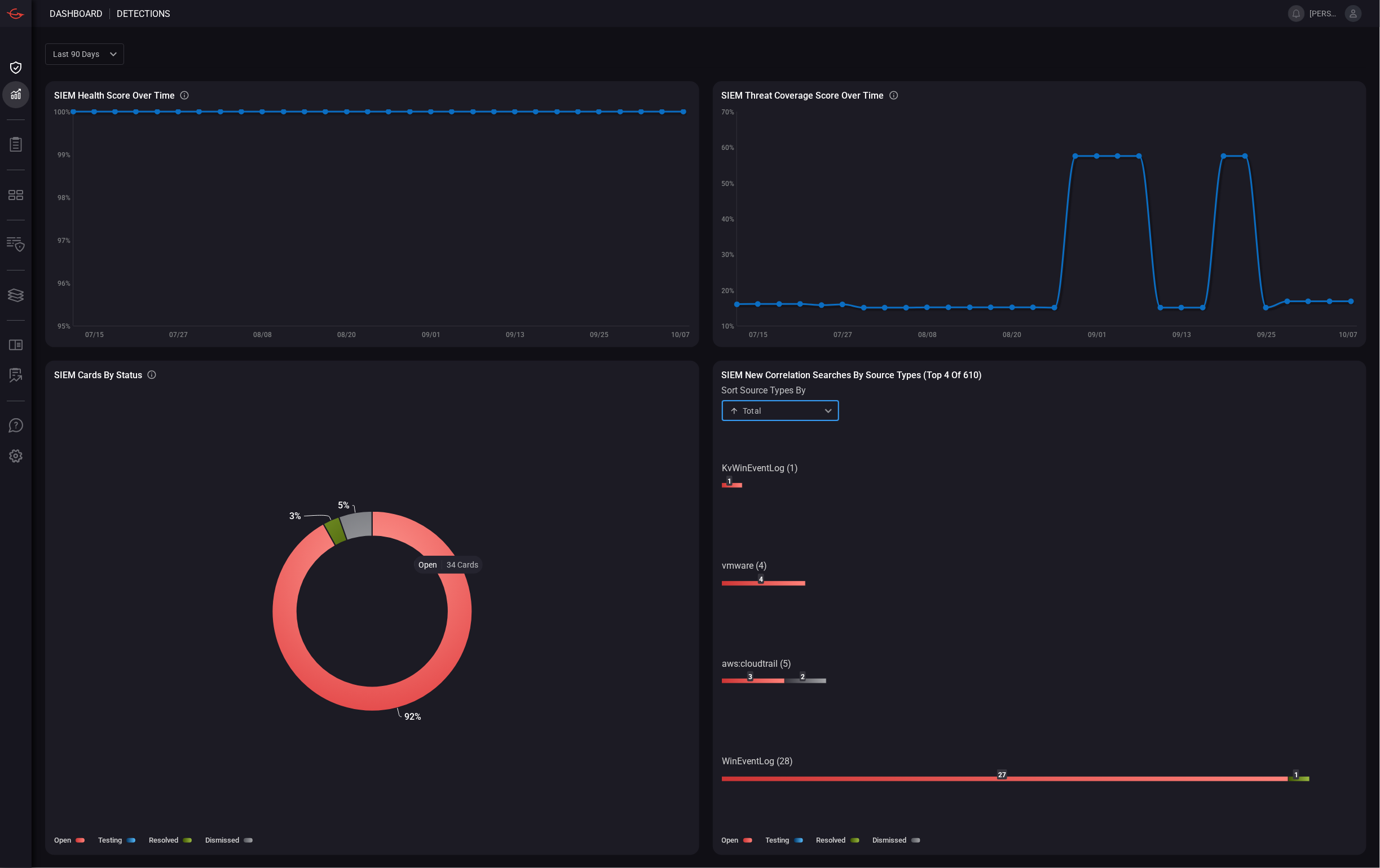
click at [448, 583] on icon at bounding box center [372, 612] width 200 height 200
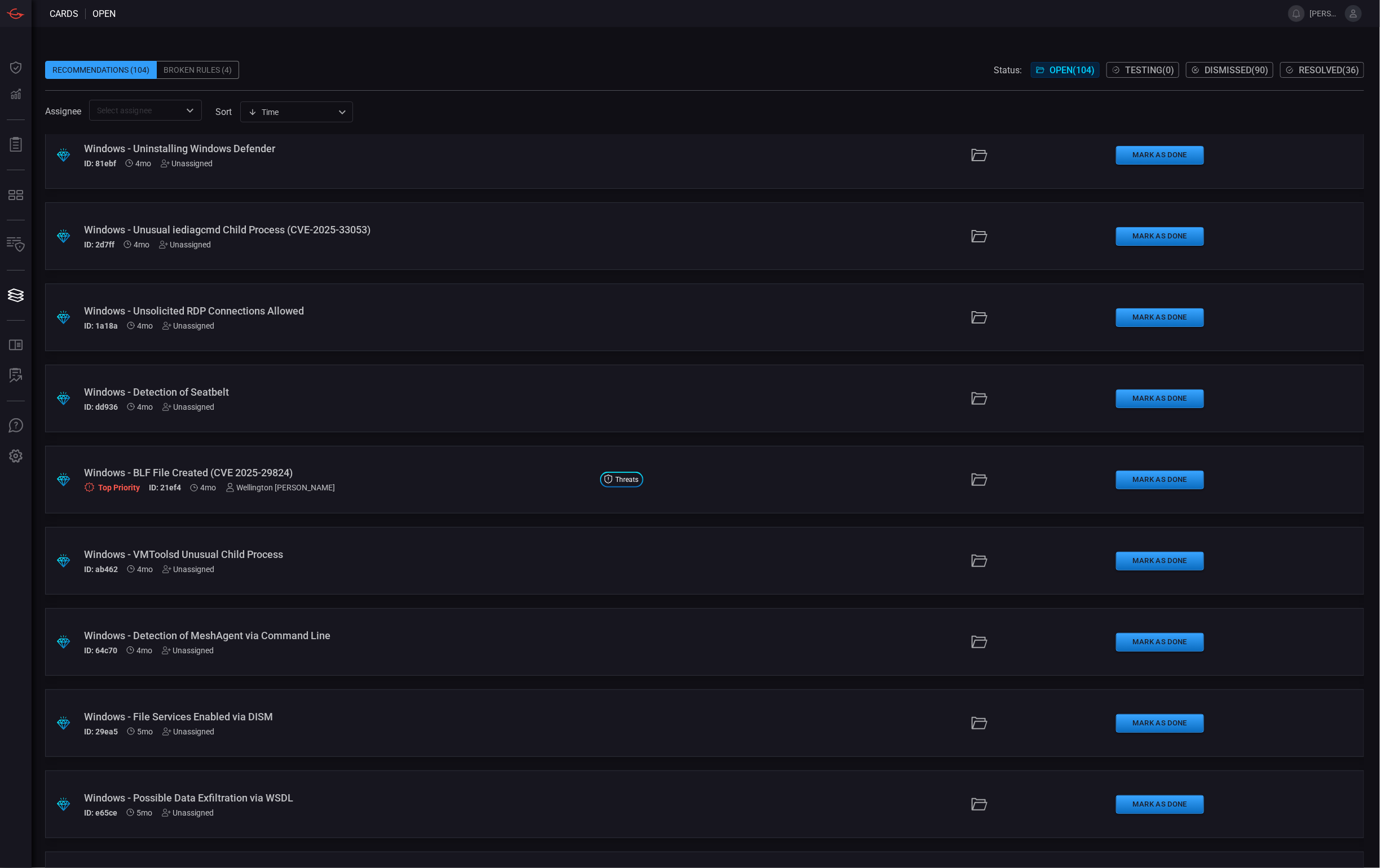
scroll to position [3350, 0]
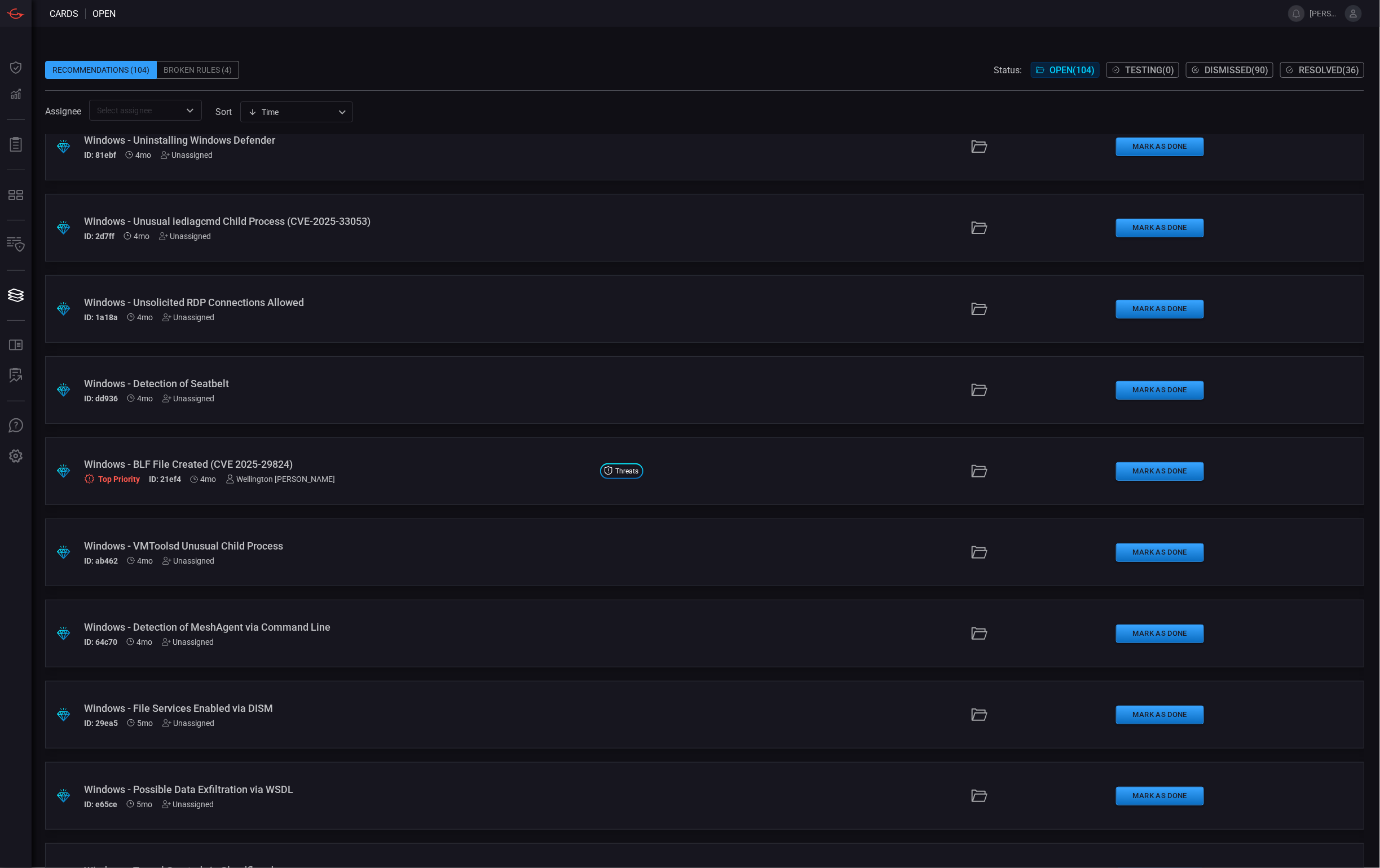
click at [319, 487] on div ".suggested_cards_icon{fill:url(#suggested_cards_icon);} Windows - BLF File Crea…" at bounding box center [705, 471] width 1319 height 68
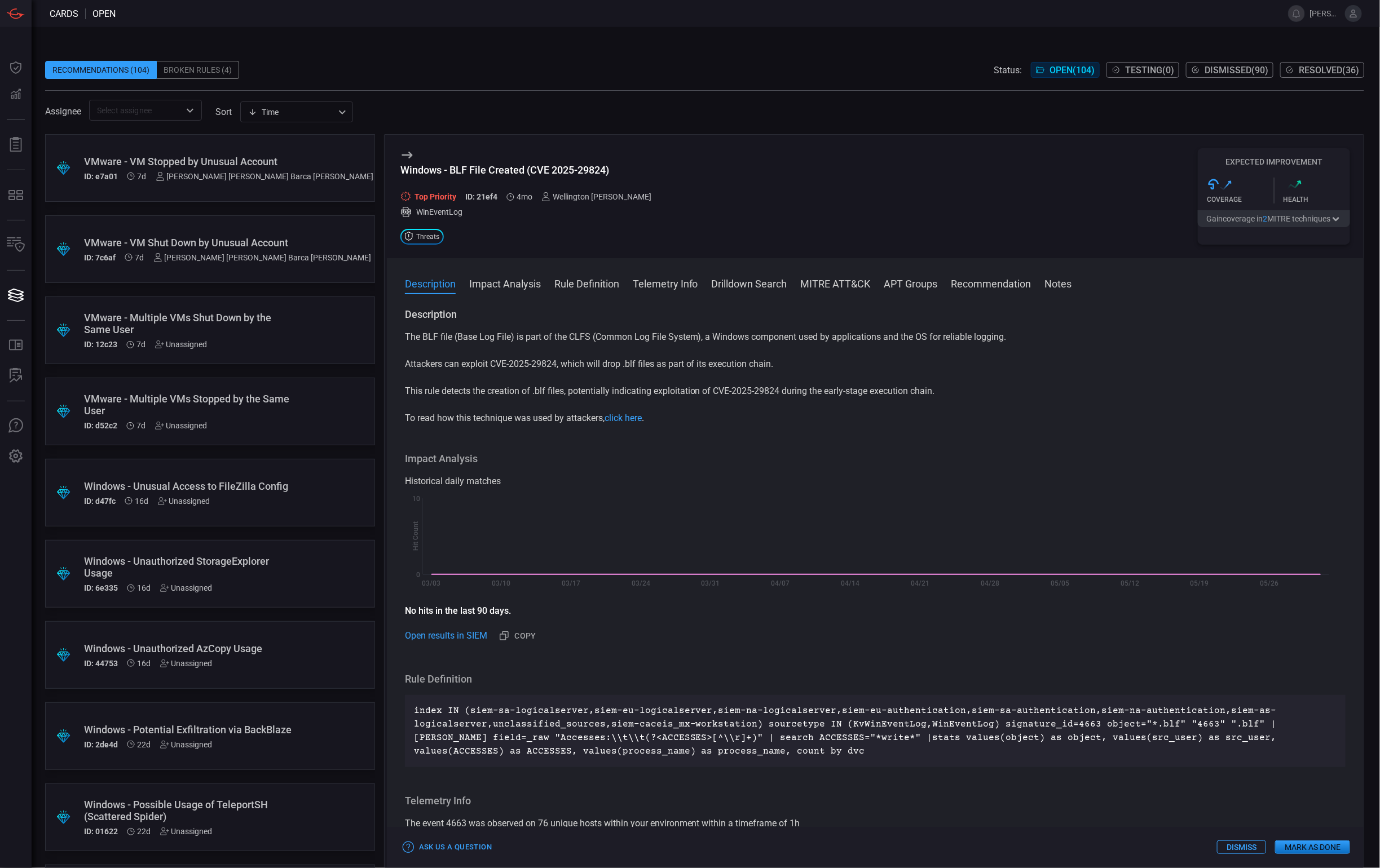
click at [477, 276] on button "Impact Analysis" at bounding box center [504, 283] width 71 height 14
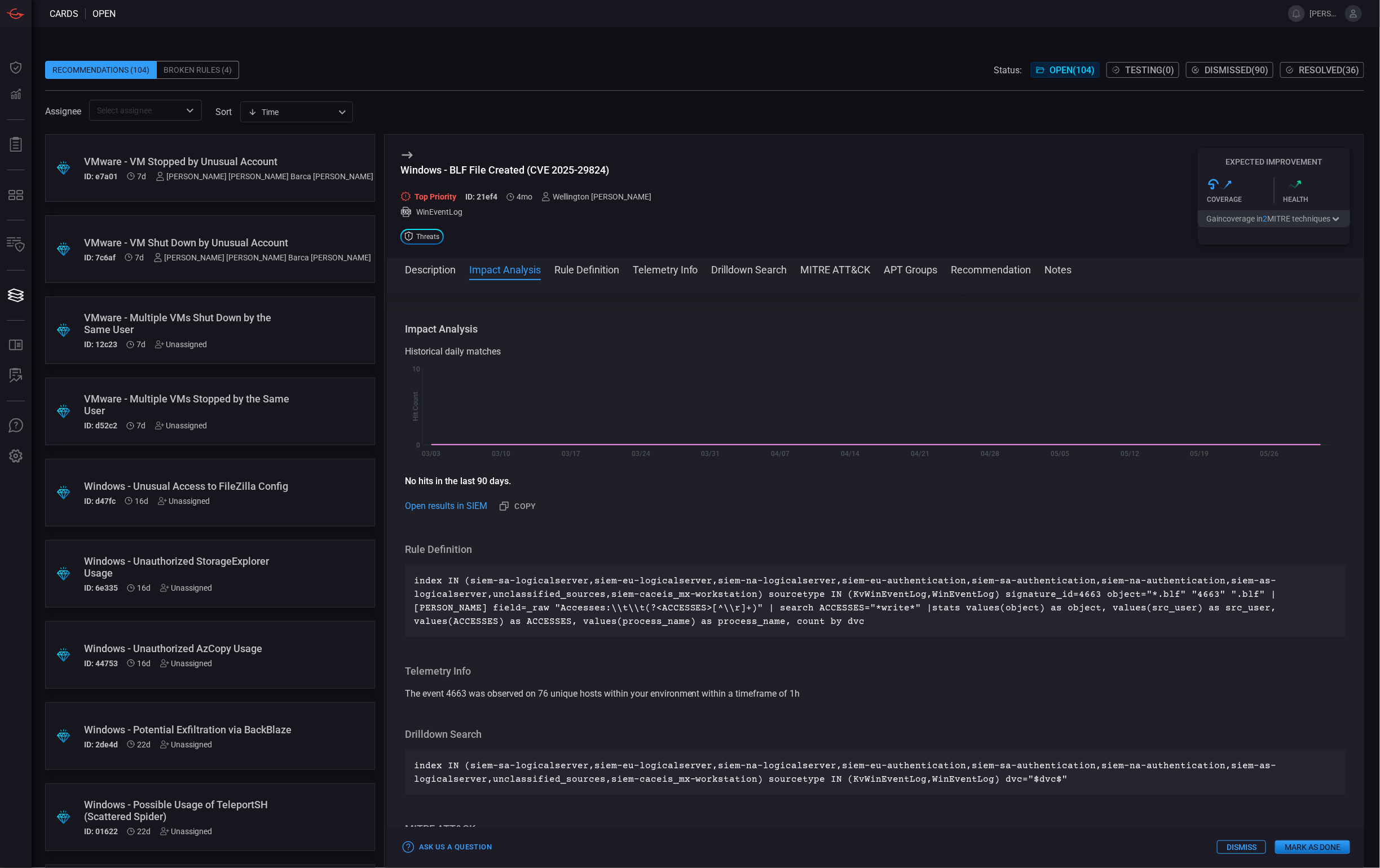
scroll to position [133, 0]
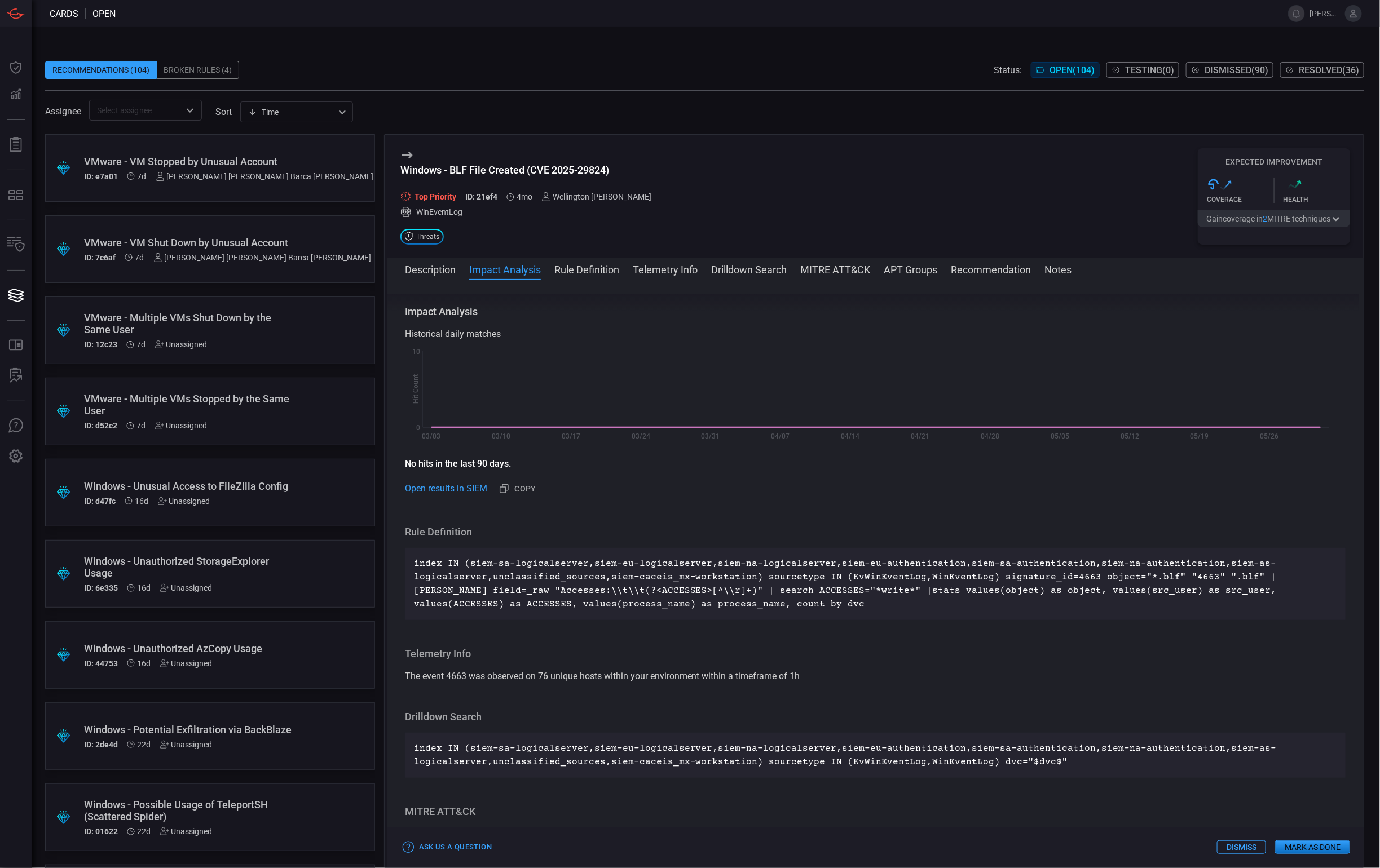
click at [627, 269] on div "Description Impact Analysis Rule Definition Telemetry Info Drilldown Search MIT…" at bounding box center [884, 269] width 959 height 14
click at [611, 269] on button "Rule Definition" at bounding box center [587, 269] width 65 height 14
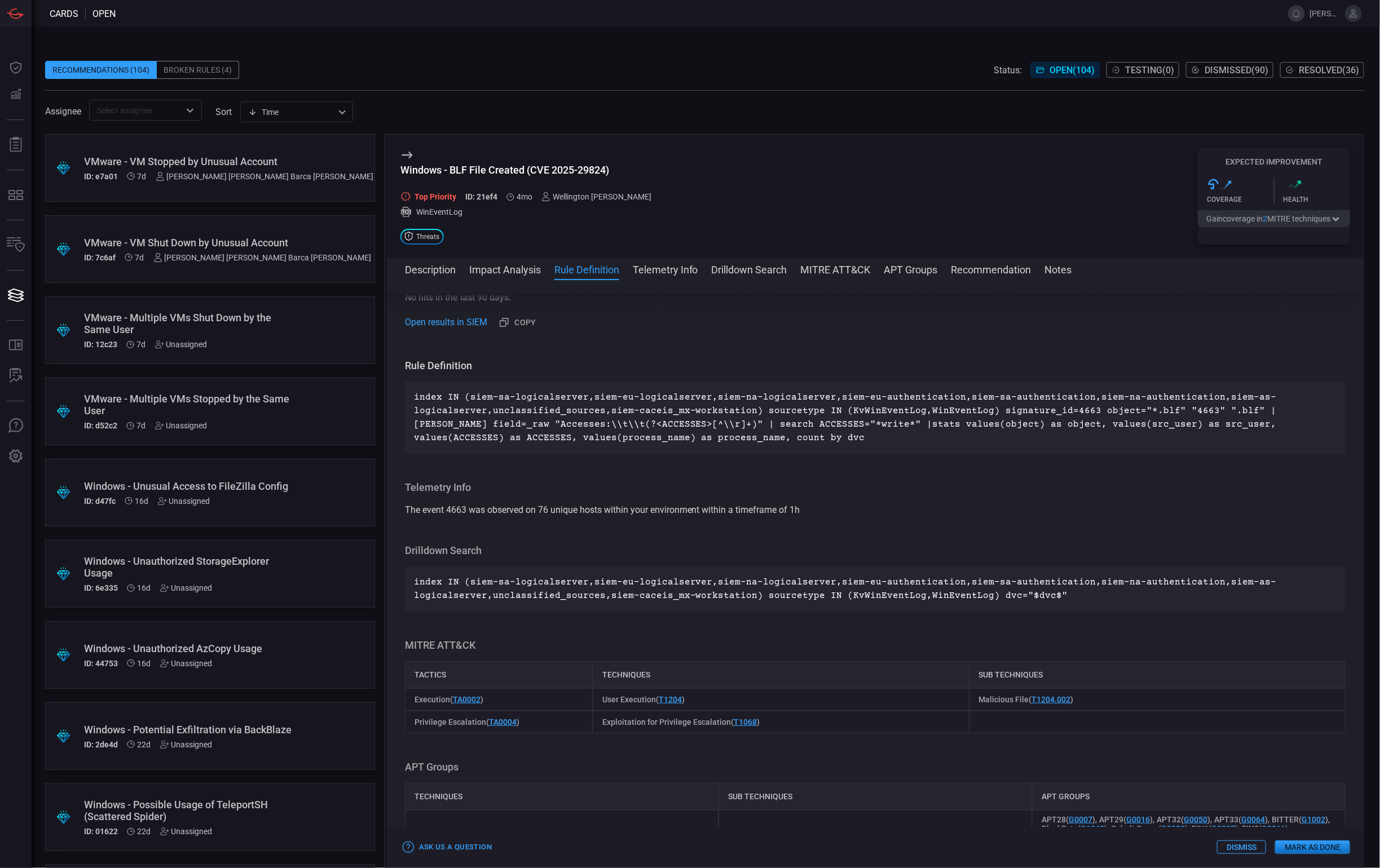
scroll to position [353, 0]
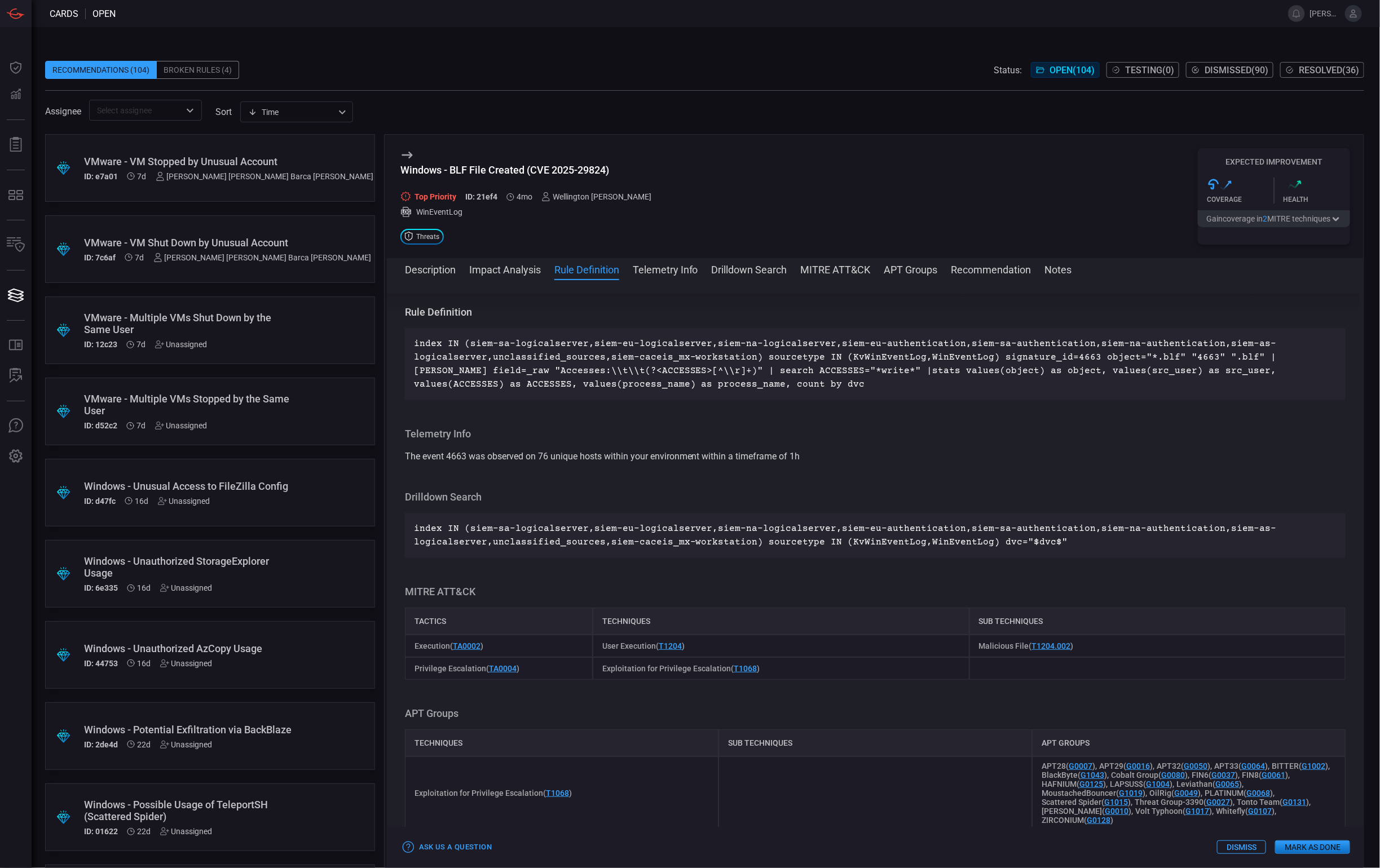
click at [506, 273] on button "Impact Analysis" at bounding box center [504, 269] width 71 height 14
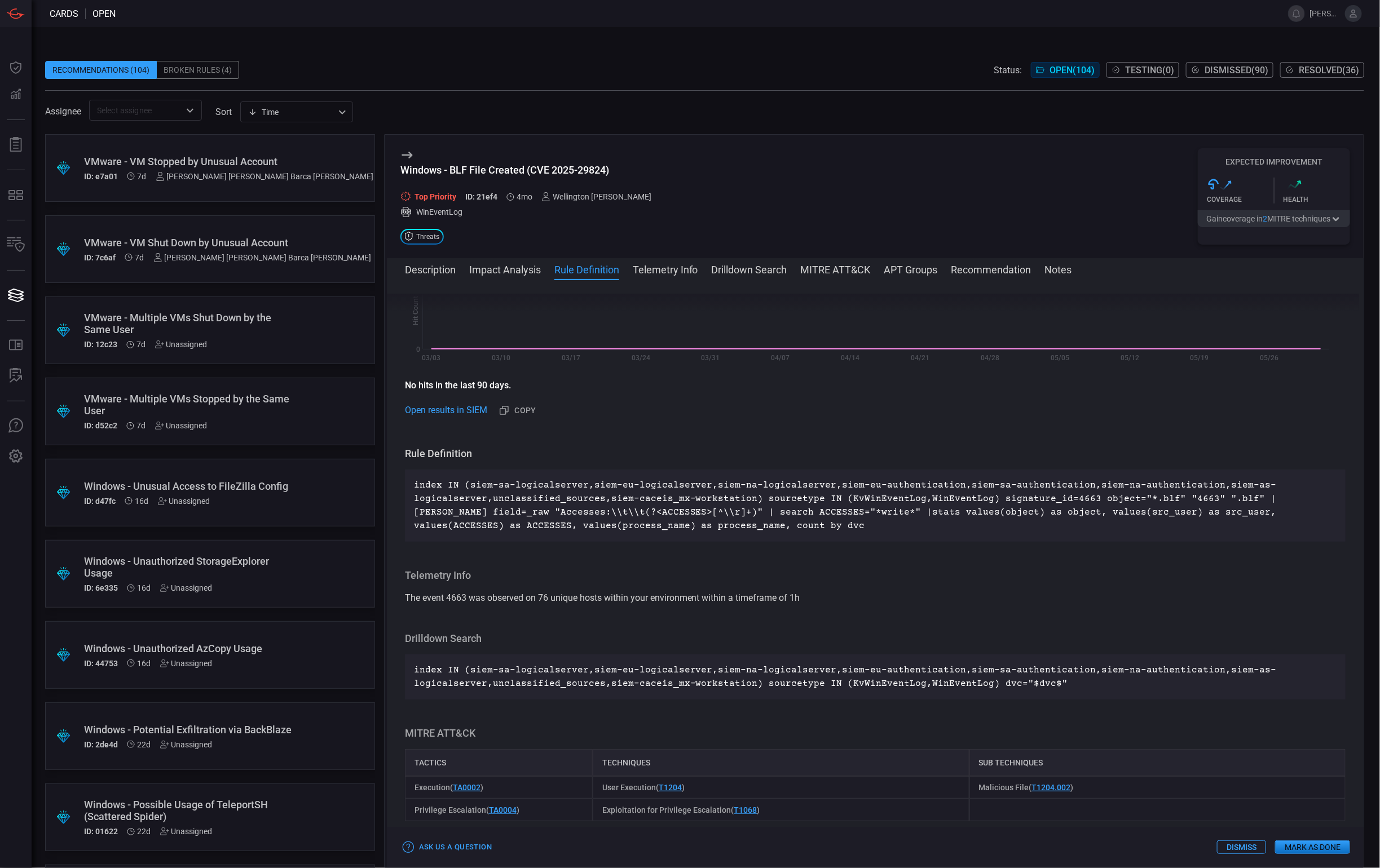
scroll to position [230, 0]
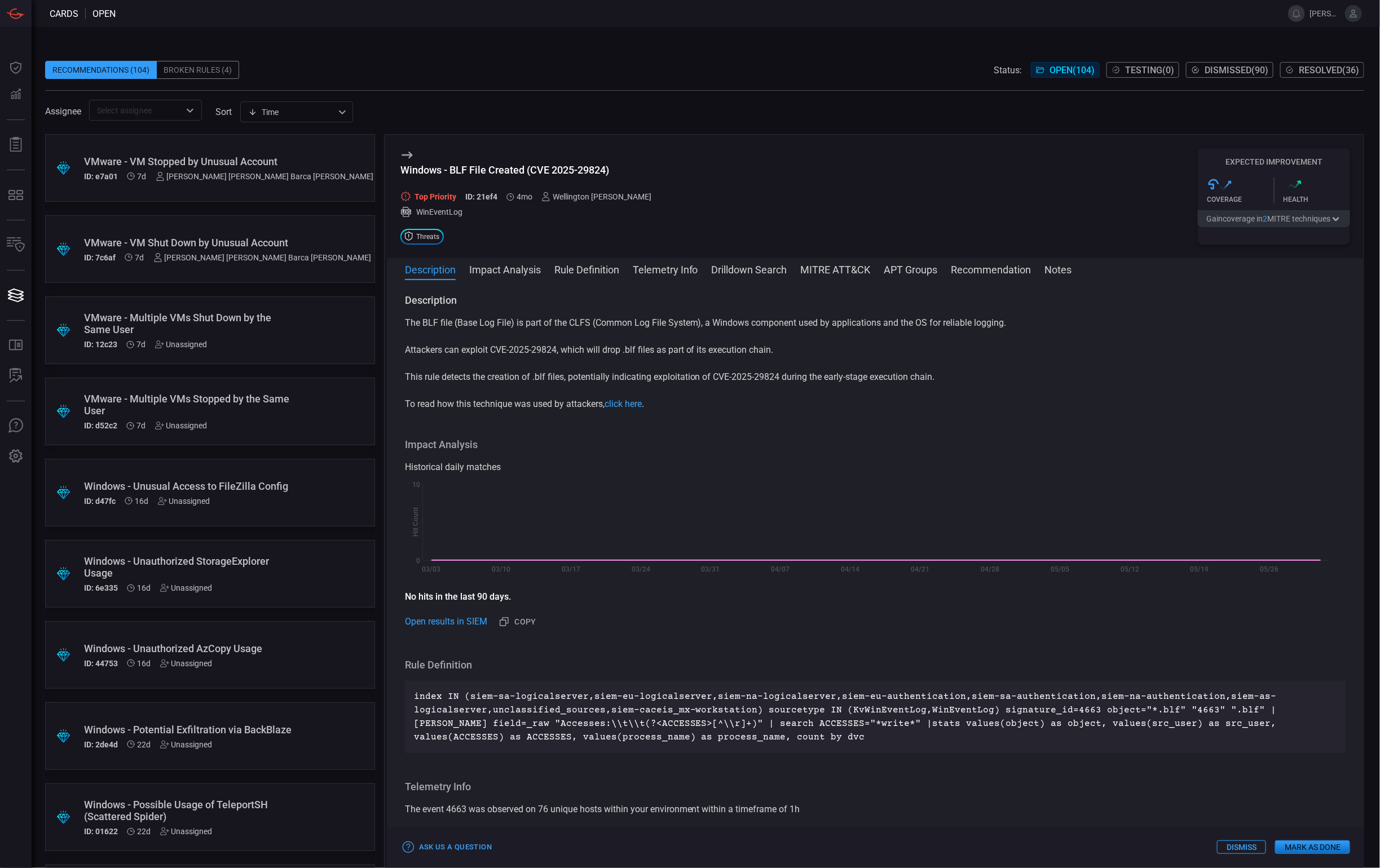
click at [1053, 269] on button "Notes" at bounding box center [1058, 269] width 27 height 14
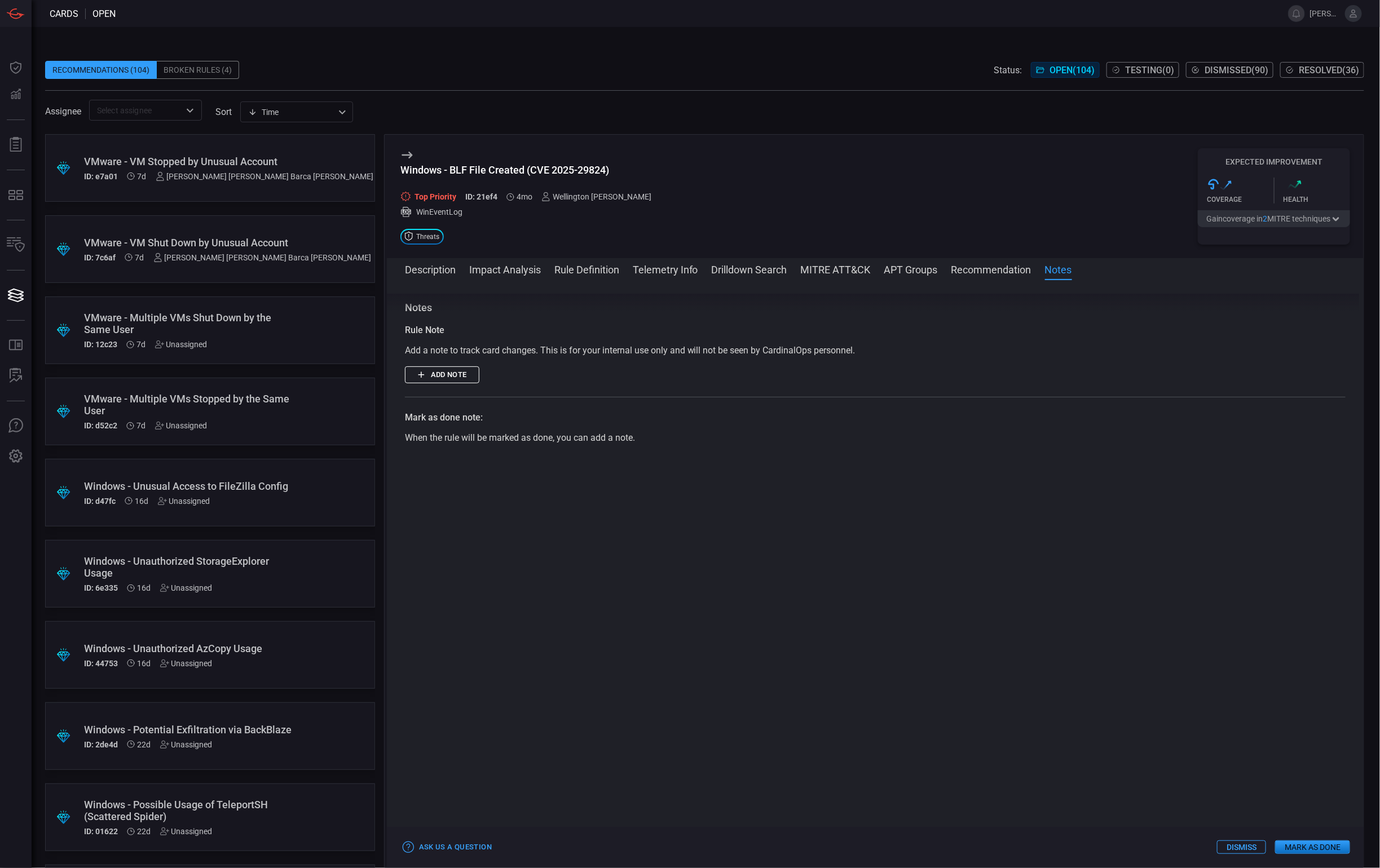
click at [1012, 264] on button "Recommendation" at bounding box center [991, 269] width 80 height 14
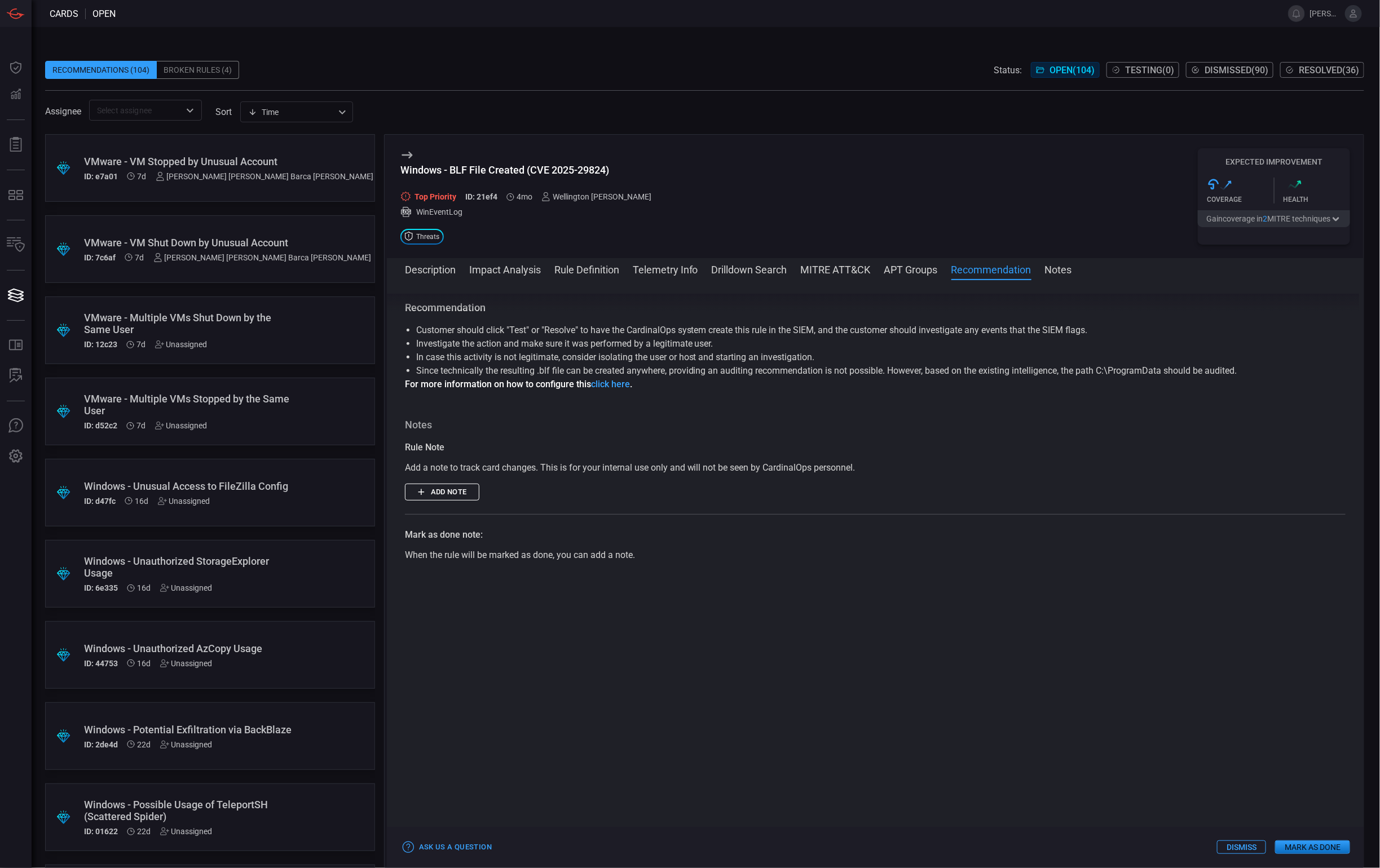
click at [910, 273] on button "APT Groups" at bounding box center [911, 269] width 53 height 14
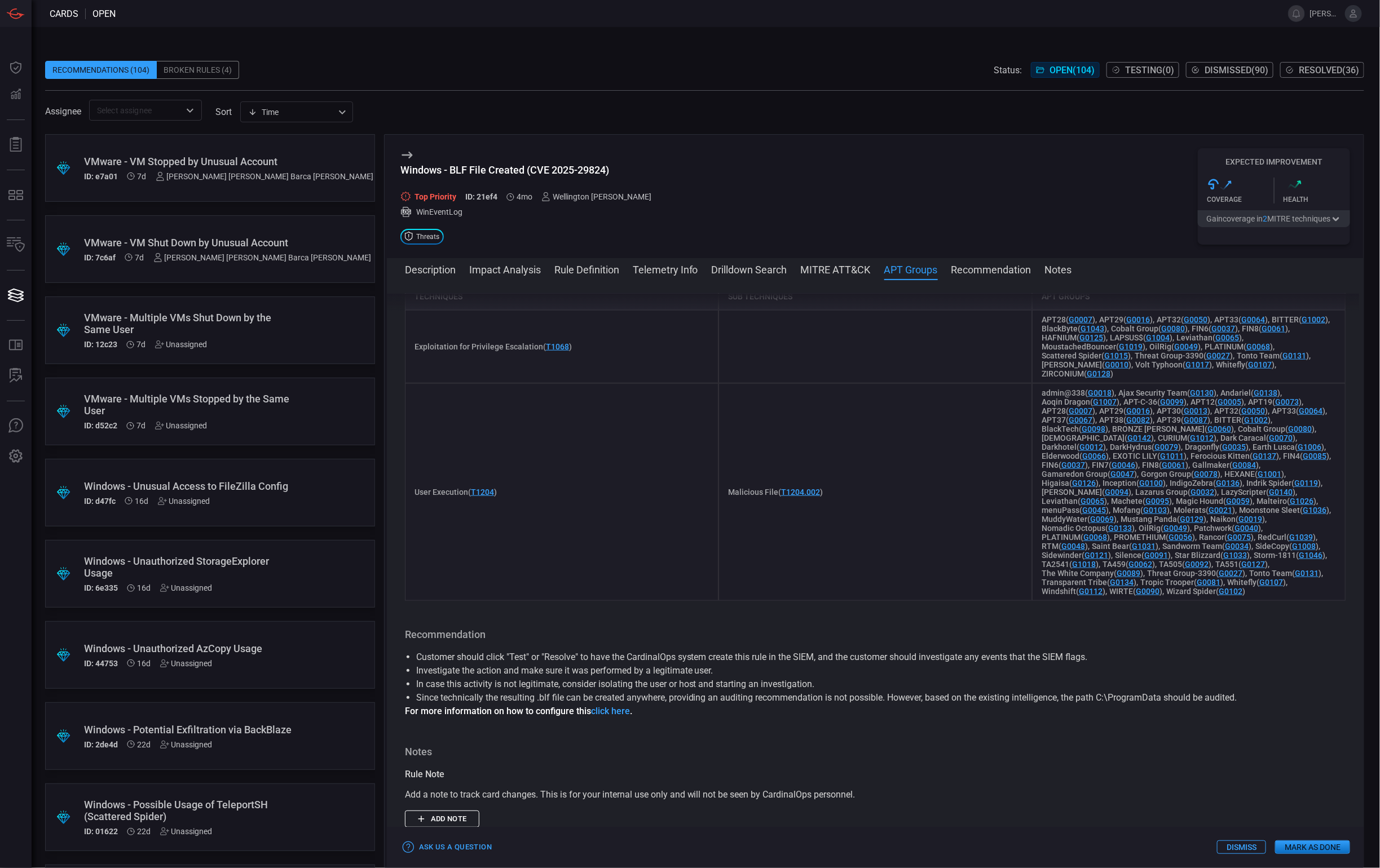
scroll to position [754, 0]
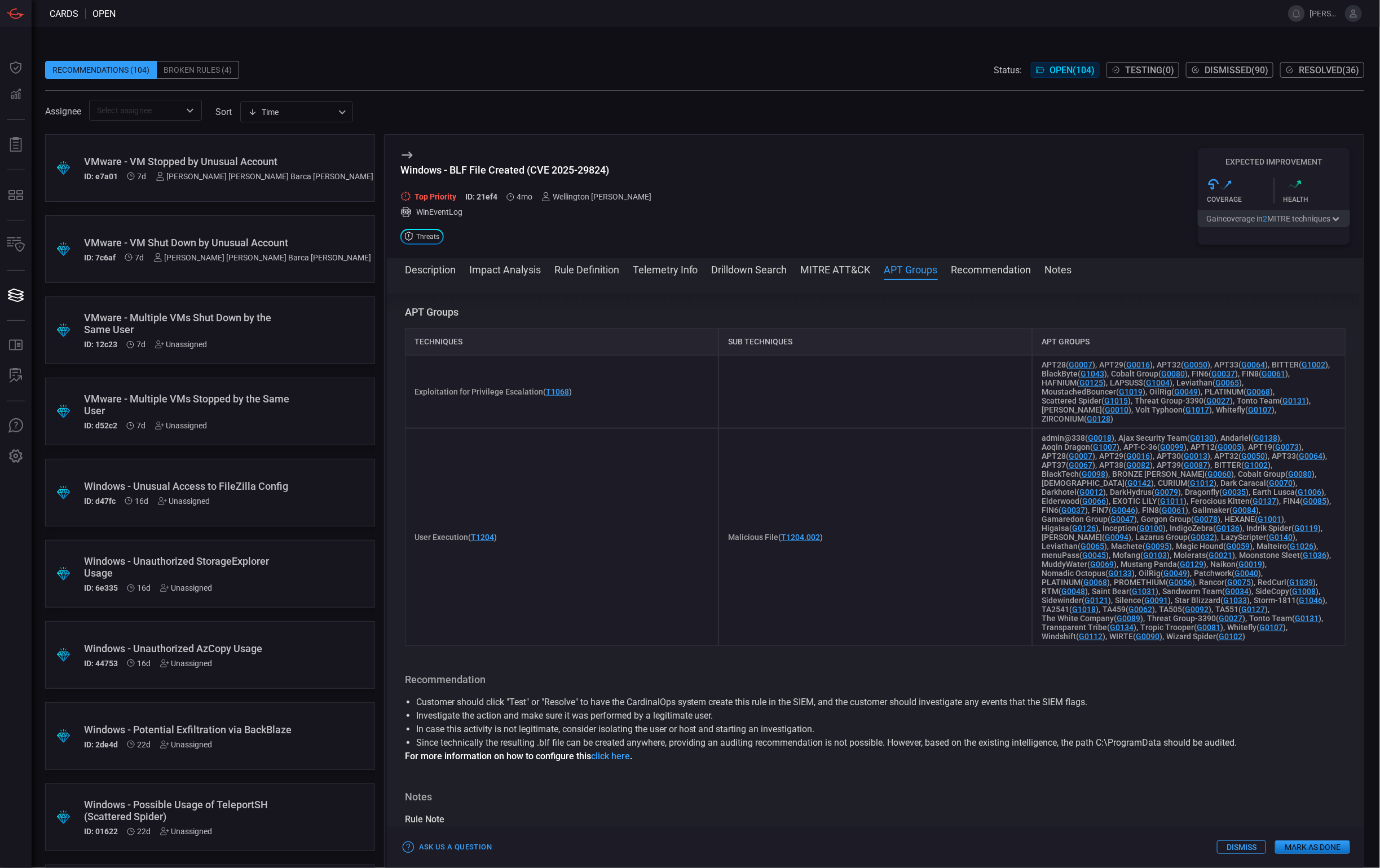
click at [1353, 14] on icon at bounding box center [1354, 13] width 7 height 8
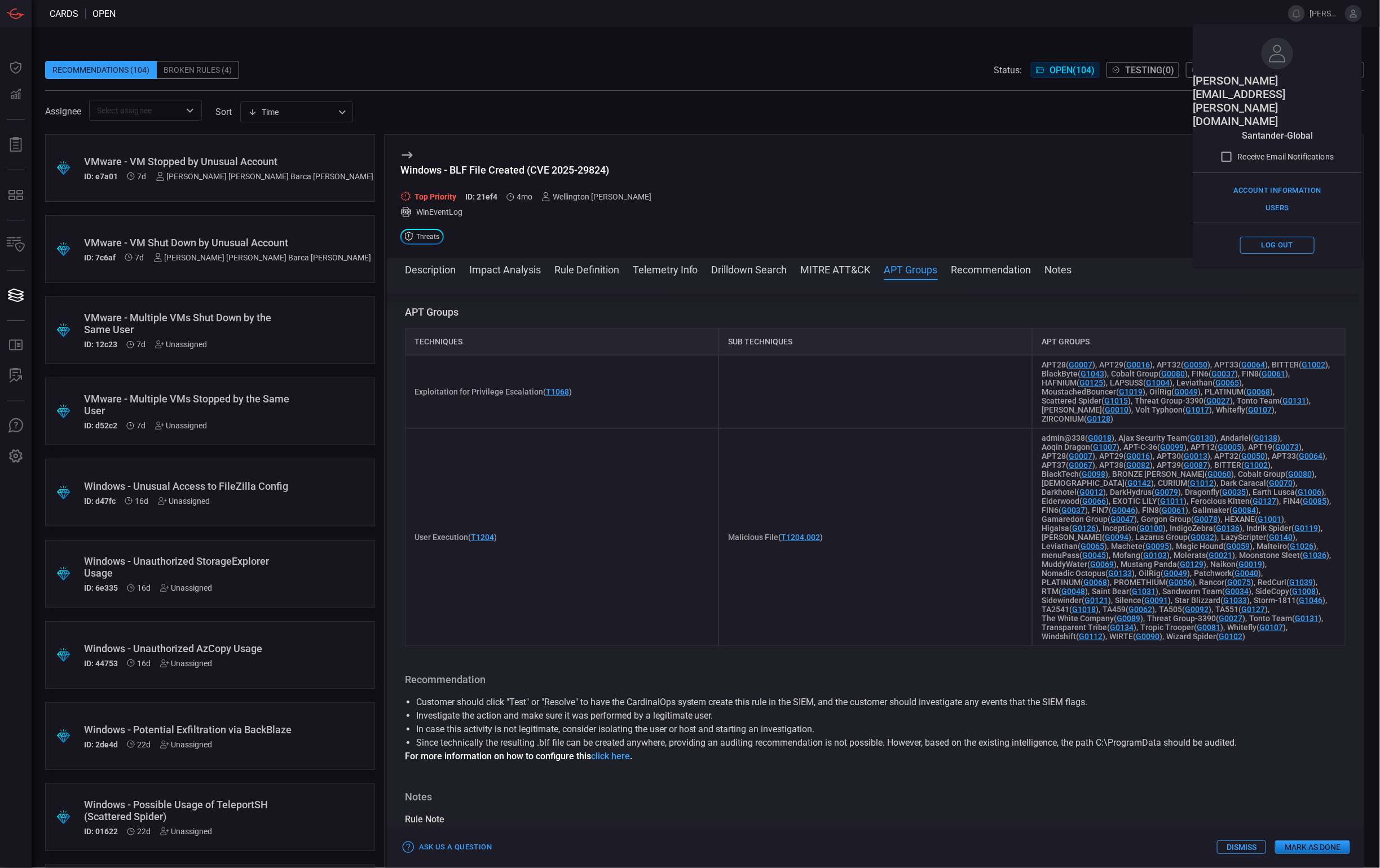
click at [1233, 27] on div "everson.nunes@gruposantander.com santander-global Receive Email Notifications A…" at bounding box center [1277, 145] width 169 height 243
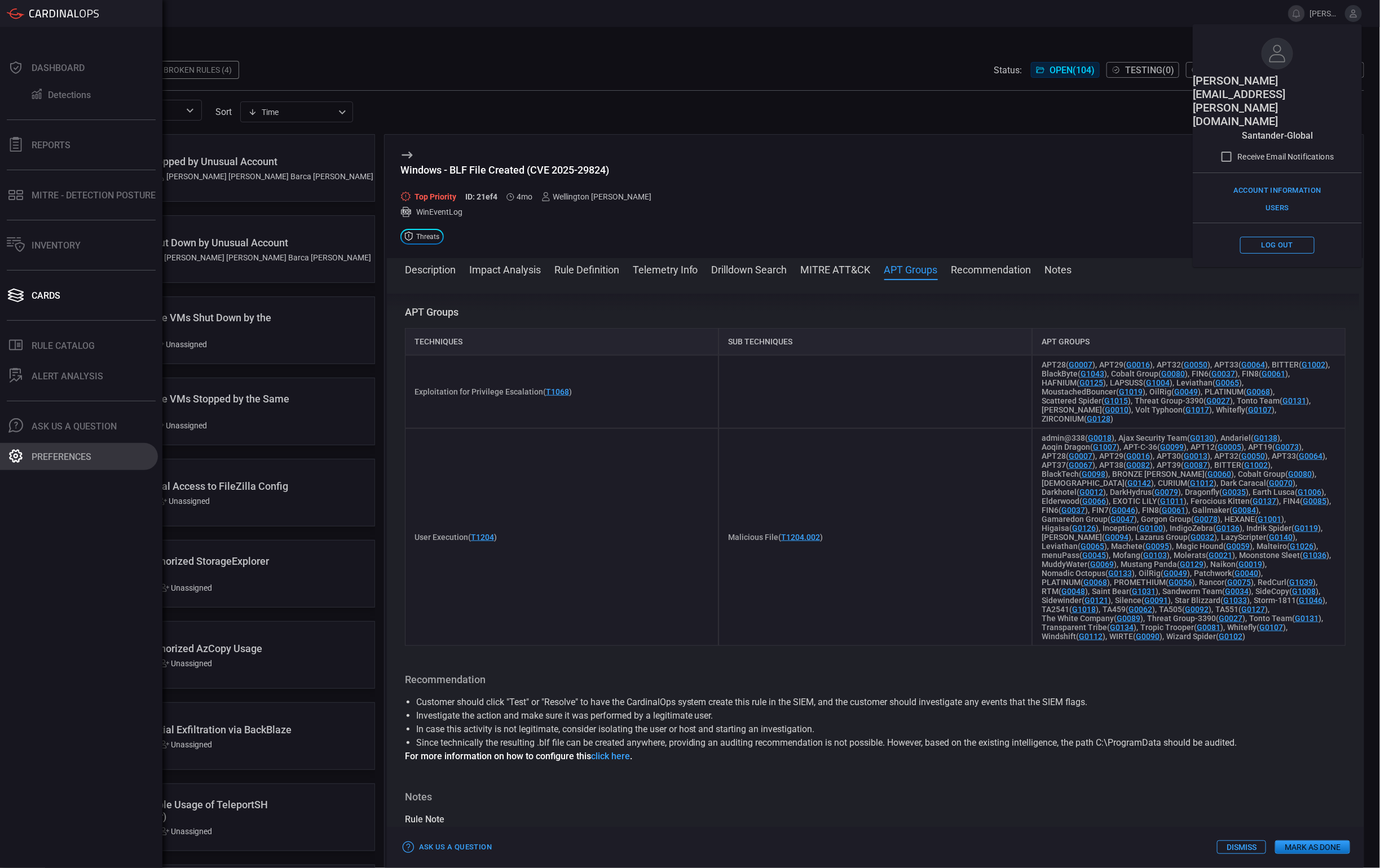
click at [19, 457] on icon at bounding box center [16, 456] width 15 height 15
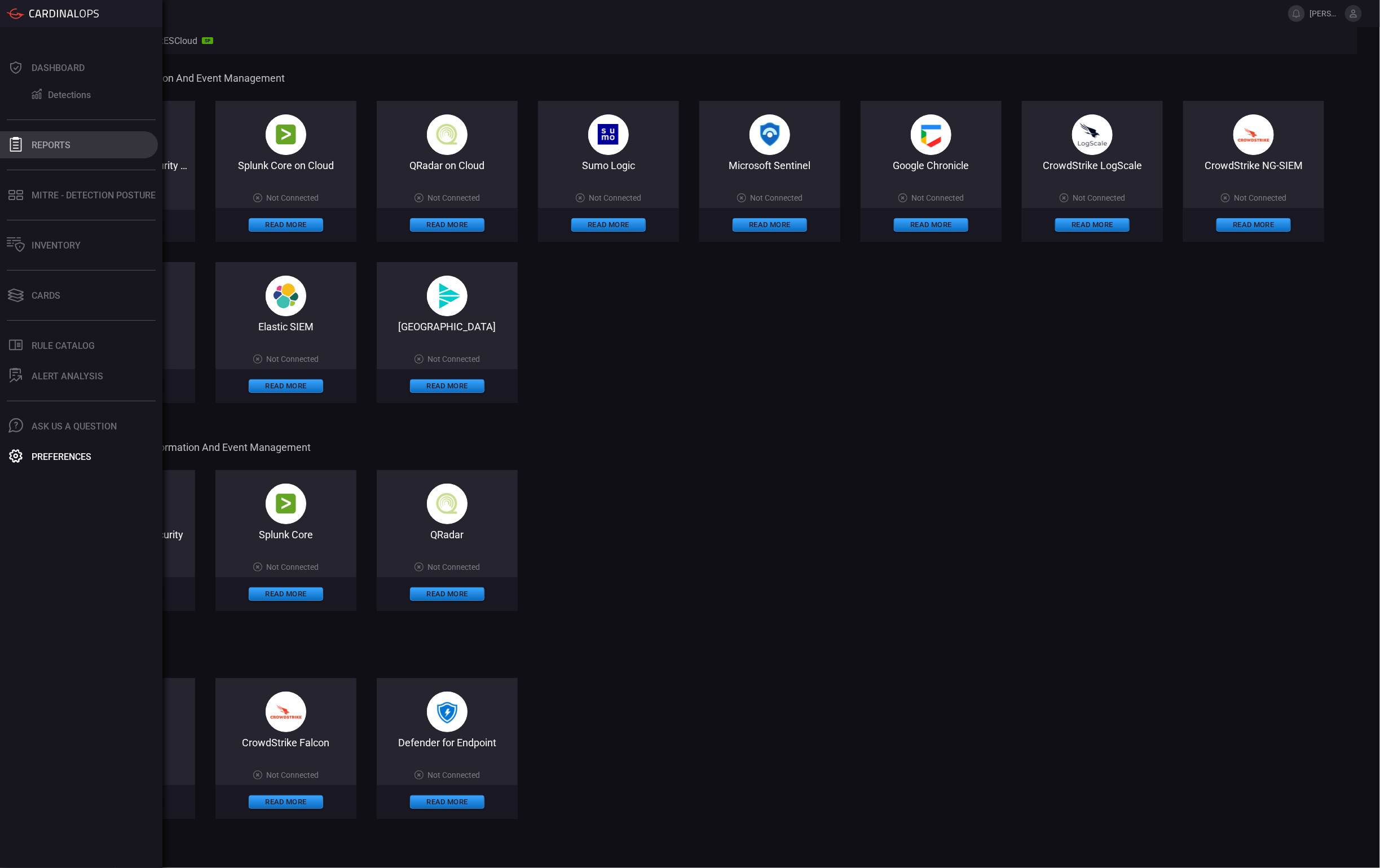
click at [54, 143] on div "Reports" at bounding box center [51, 145] width 39 height 11
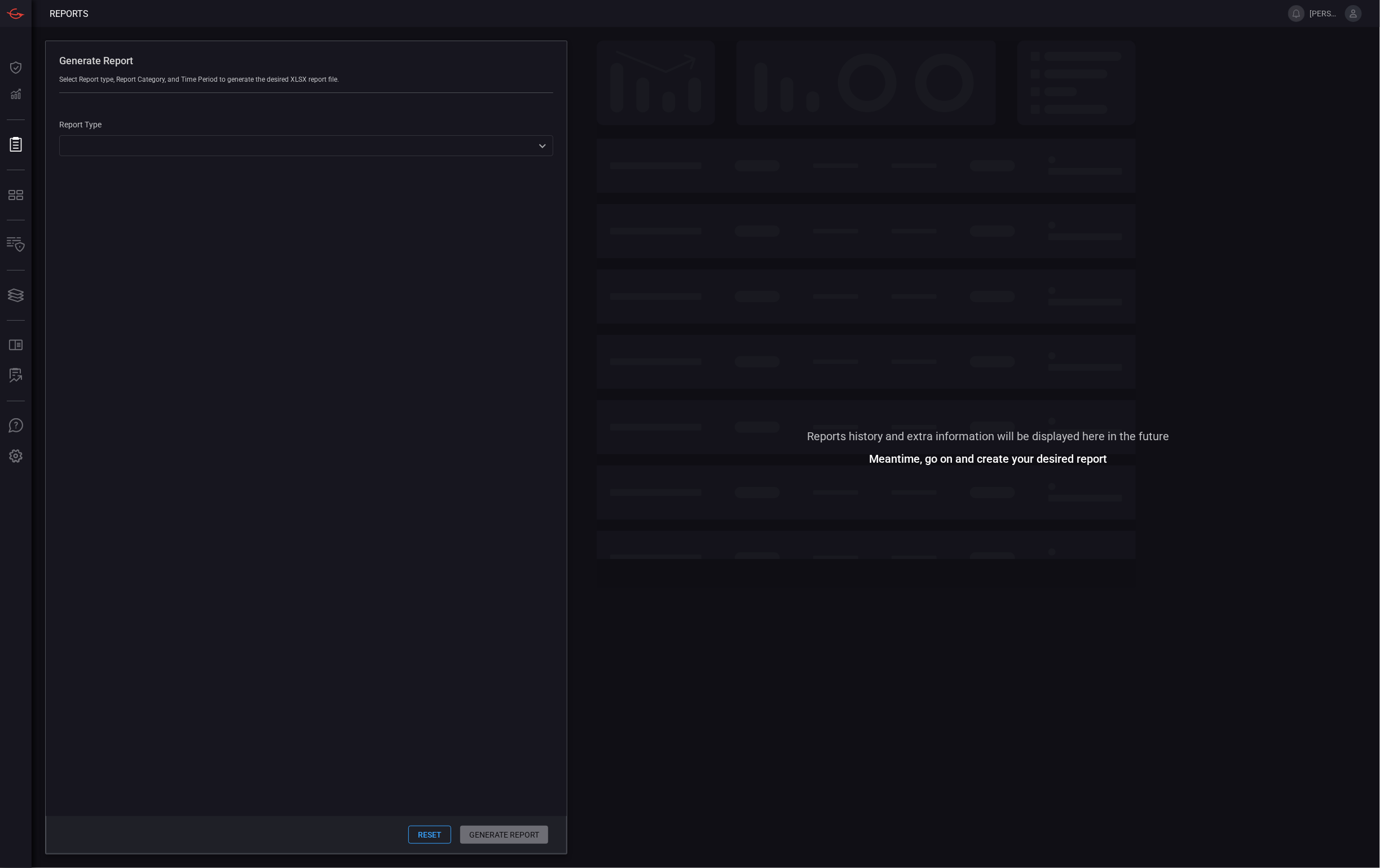
click at [384, 158] on div "Report Type ​ ​" at bounding box center [306, 131] width 521 height 76
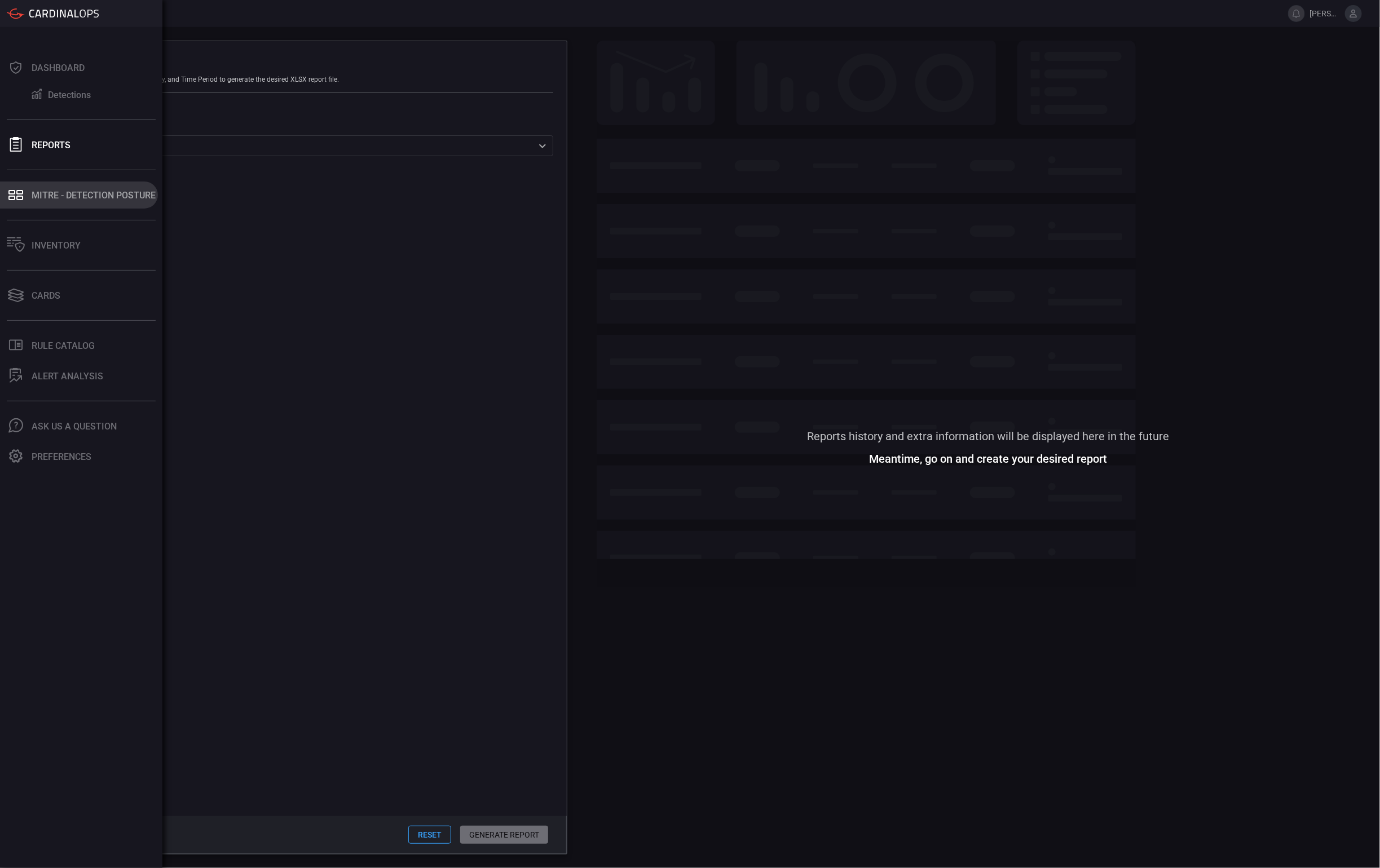
click at [18, 199] on icon at bounding box center [19, 197] width 7 height 4
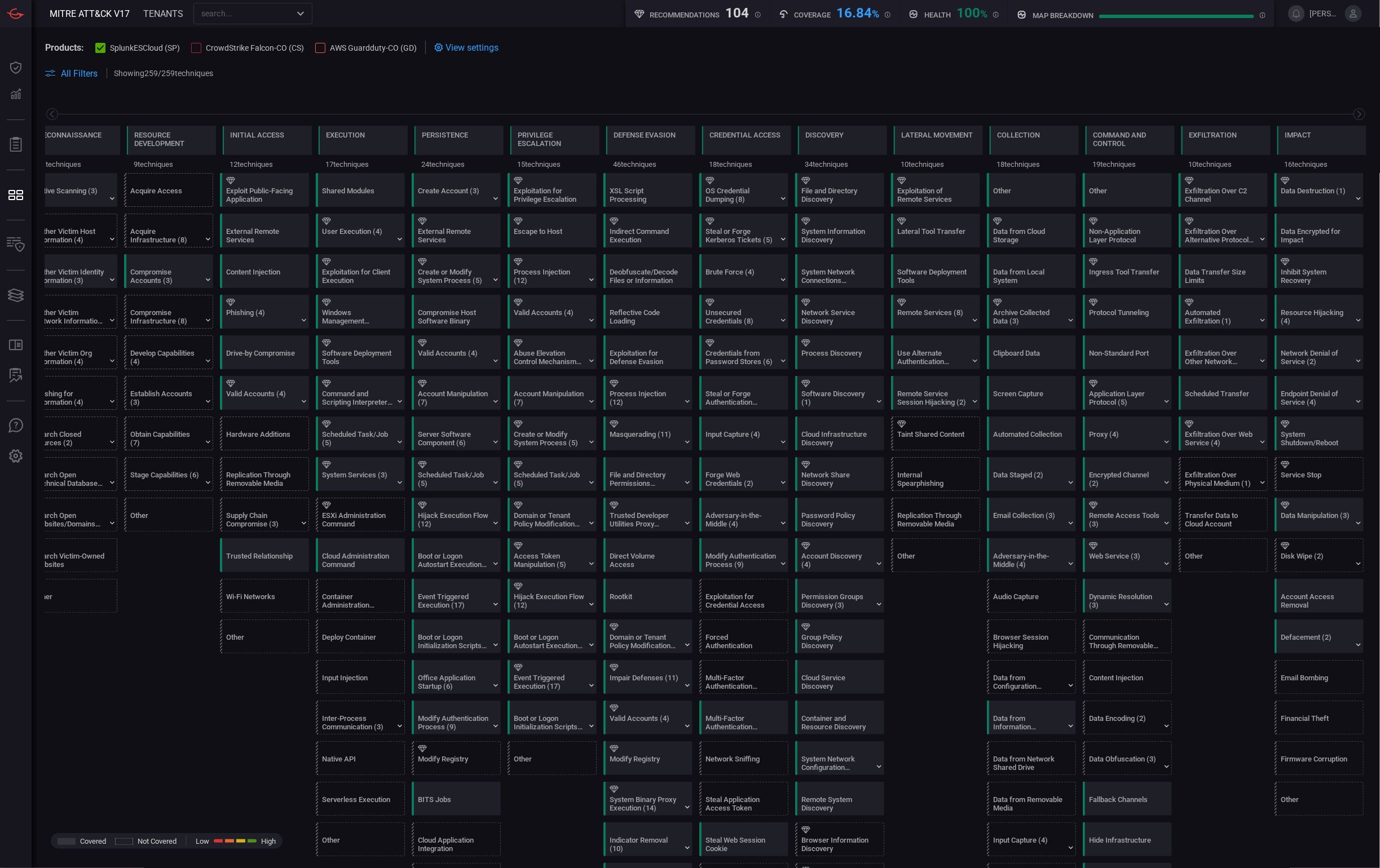
click at [1266, 14] on div "map breakdown Detection breakdown of health levels" at bounding box center [1141, 14] width 266 height 27
click at [961, 13] on div "100 %" at bounding box center [972, 12] width 31 height 14
click at [886, 16] on icon at bounding box center [887, 14] width 6 height 6
click at [756, 29] on div "Products: SplunkESCloud (SP) CrowdStrike Falcon-CO (CS) AWS Guardduty-CO (GD) V…" at bounding box center [706, 60] width 1348 height 66
click at [759, 14] on div "Recommendations 104 New rule suggestions" at bounding box center [697, 14] width 144 height 27
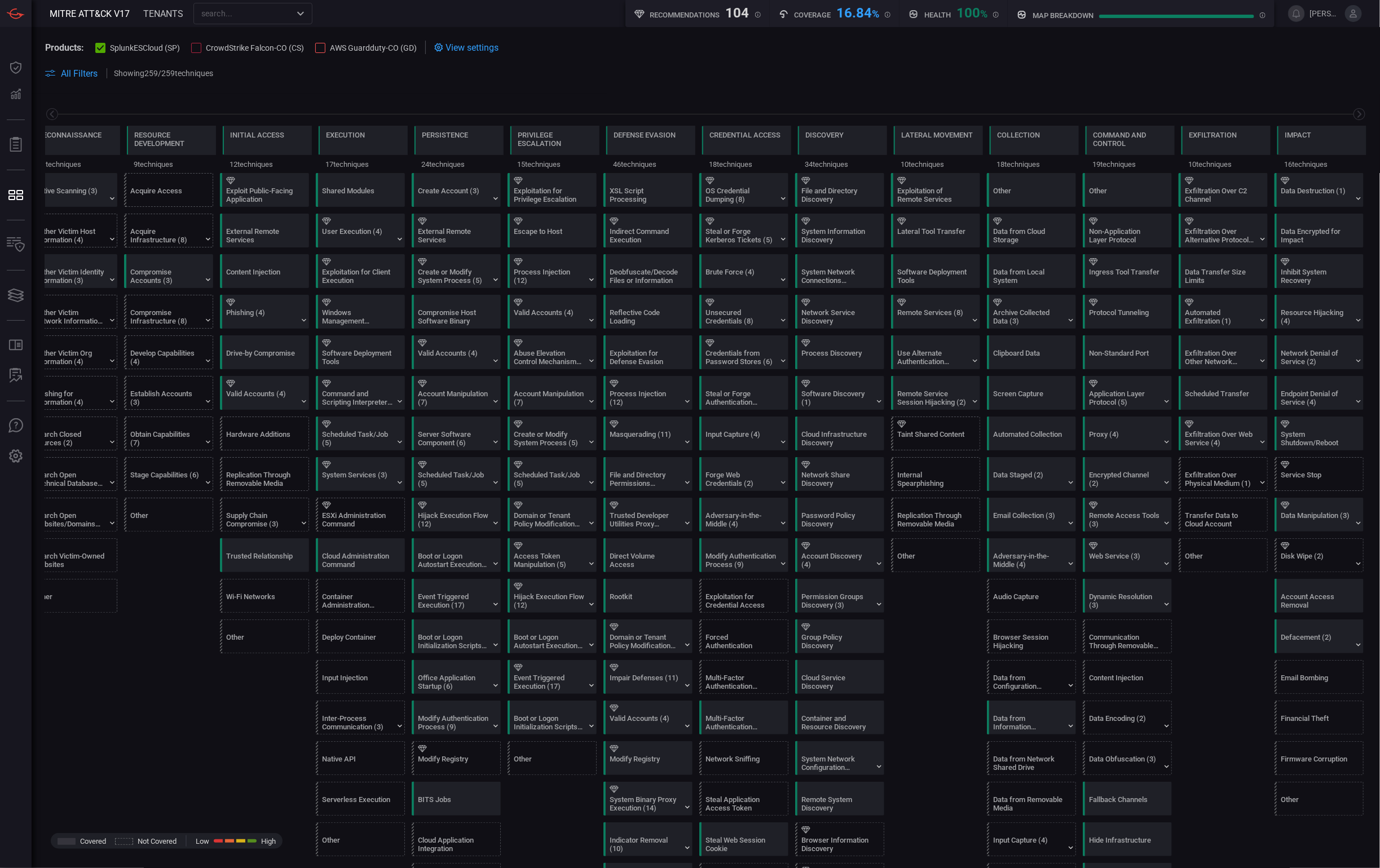
click at [665, 22] on div "Recommendations 104 New rule suggestions" at bounding box center [697, 14] width 144 height 27
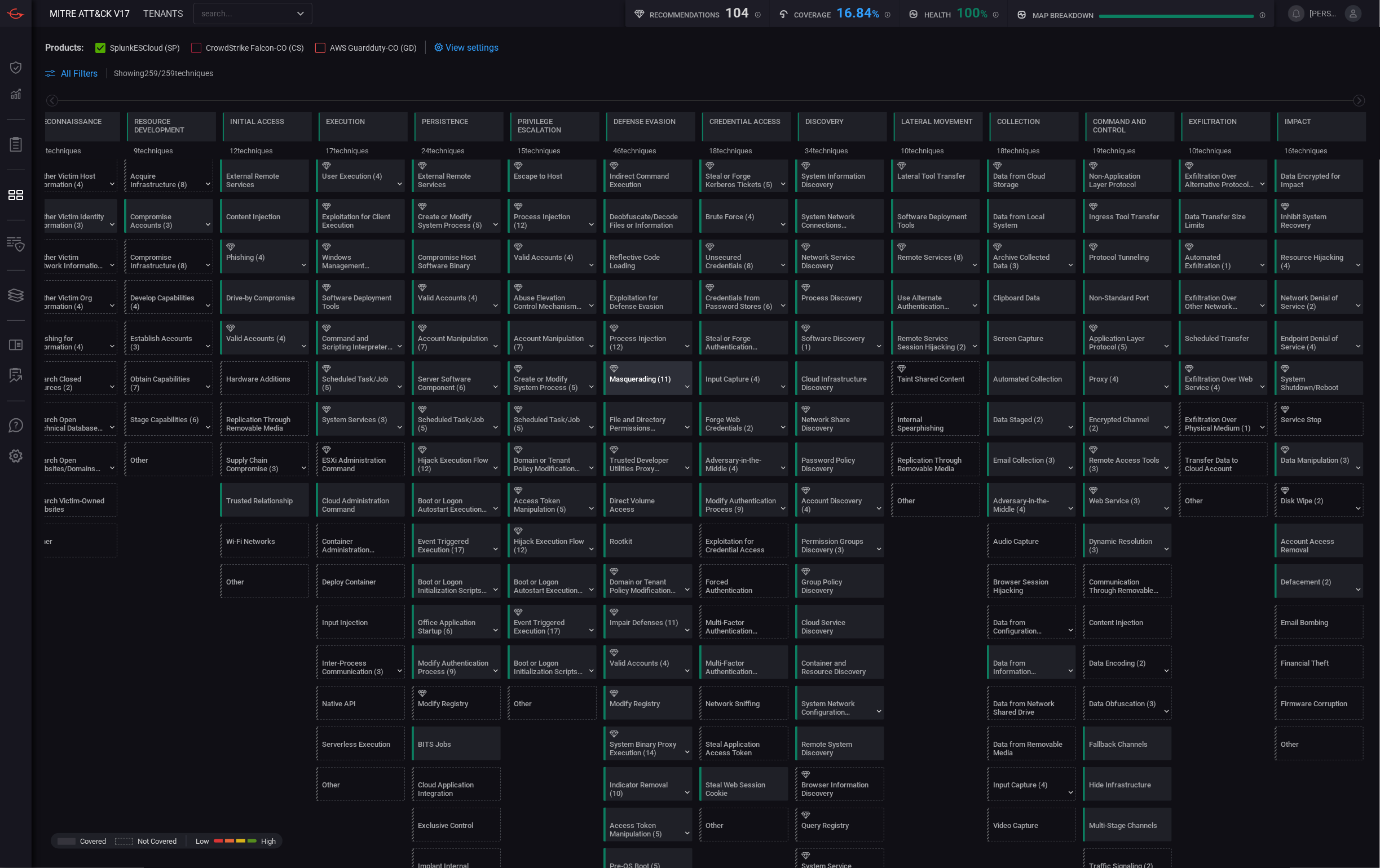
click at [662, 389] on div "Masquerading (11)" at bounding box center [645, 383] width 70 height 17
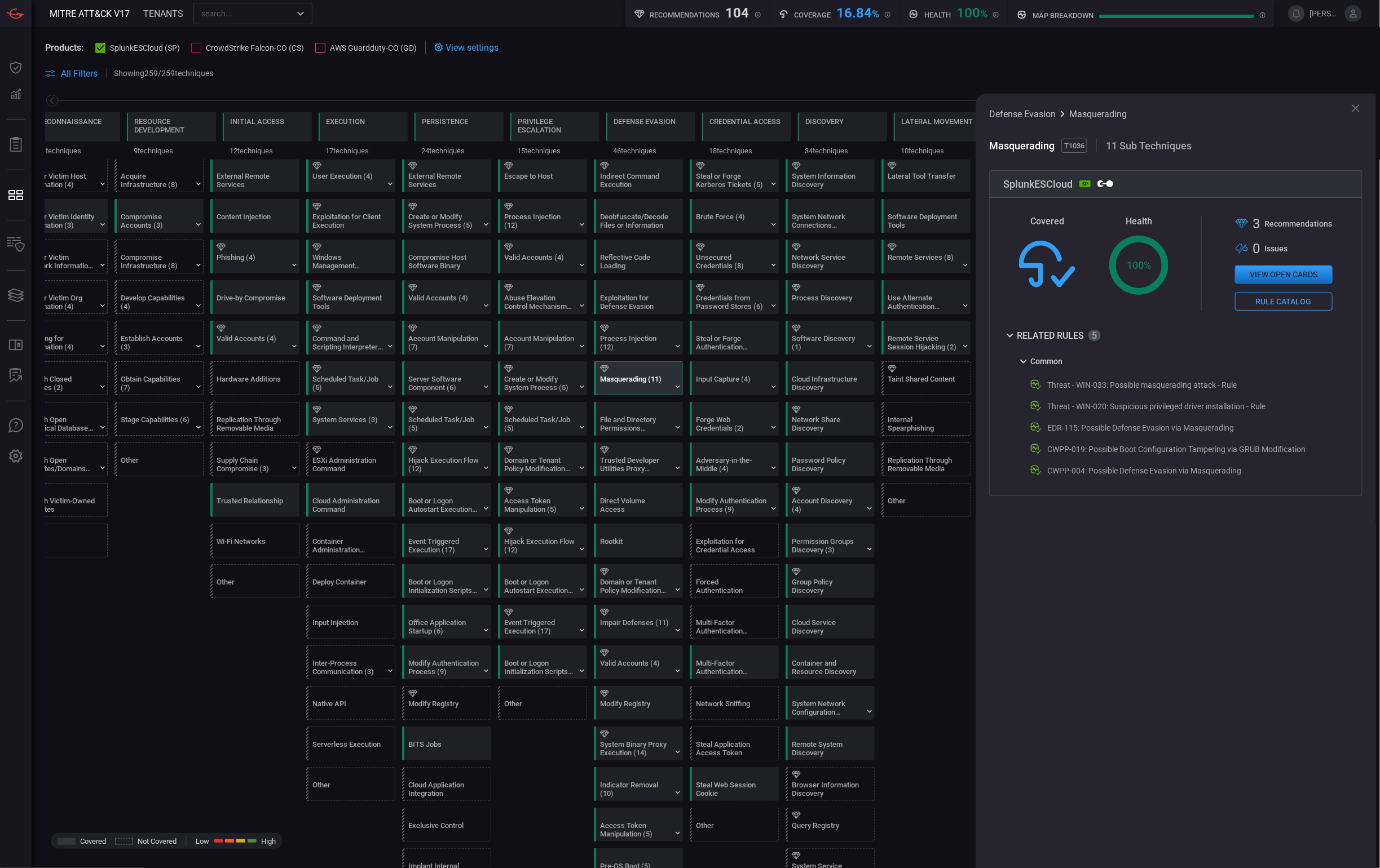
click at [1104, 181] on icon at bounding box center [1105, 184] width 16 height 7
click at [61, 71] on span "All Filters" at bounding box center [79, 73] width 37 height 11
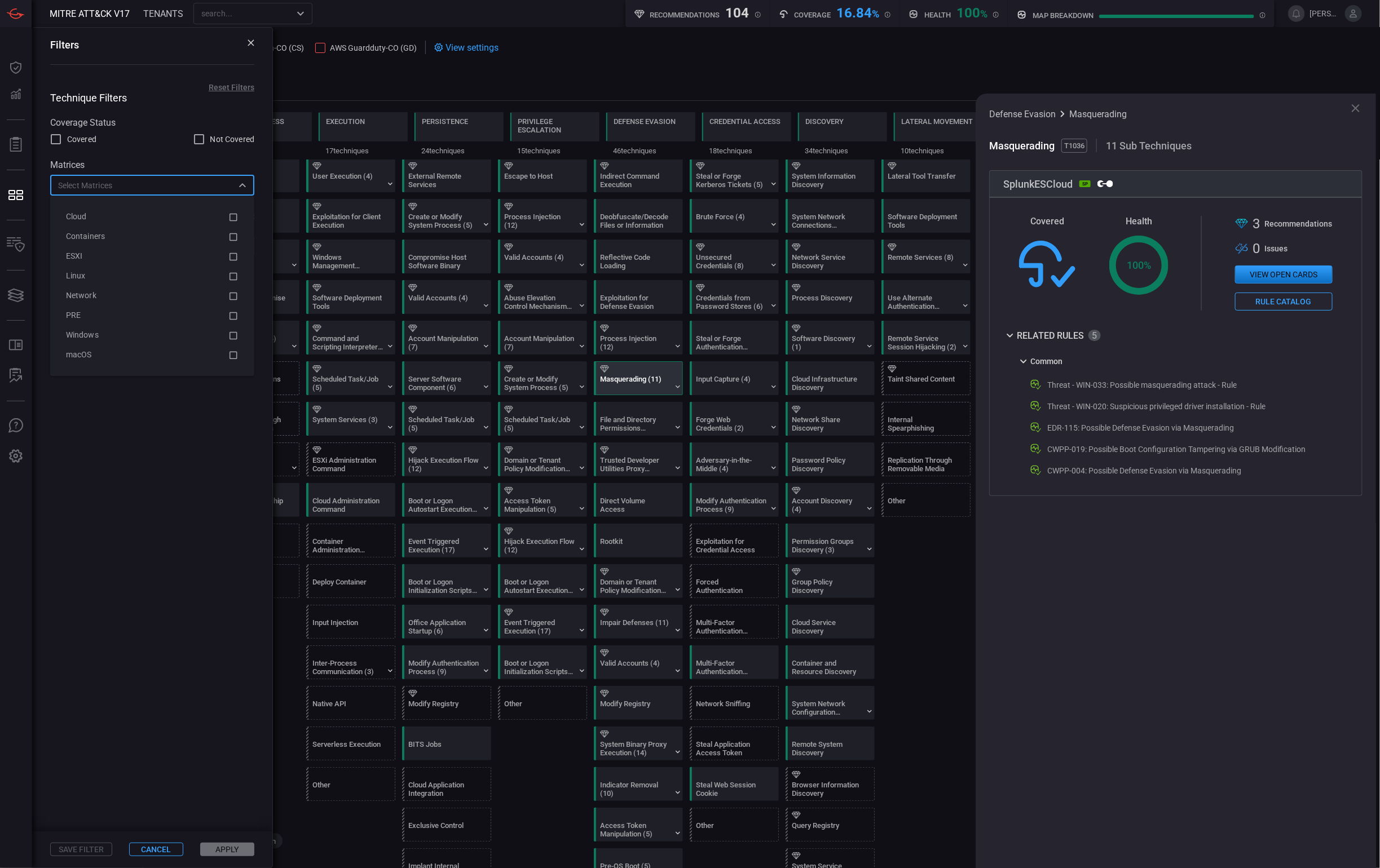
click at [114, 187] on input "text" at bounding box center [143, 185] width 179 height 14
click at [154, 257] on div "ESXI" at bounding box center [147, 256] width 162 height 12
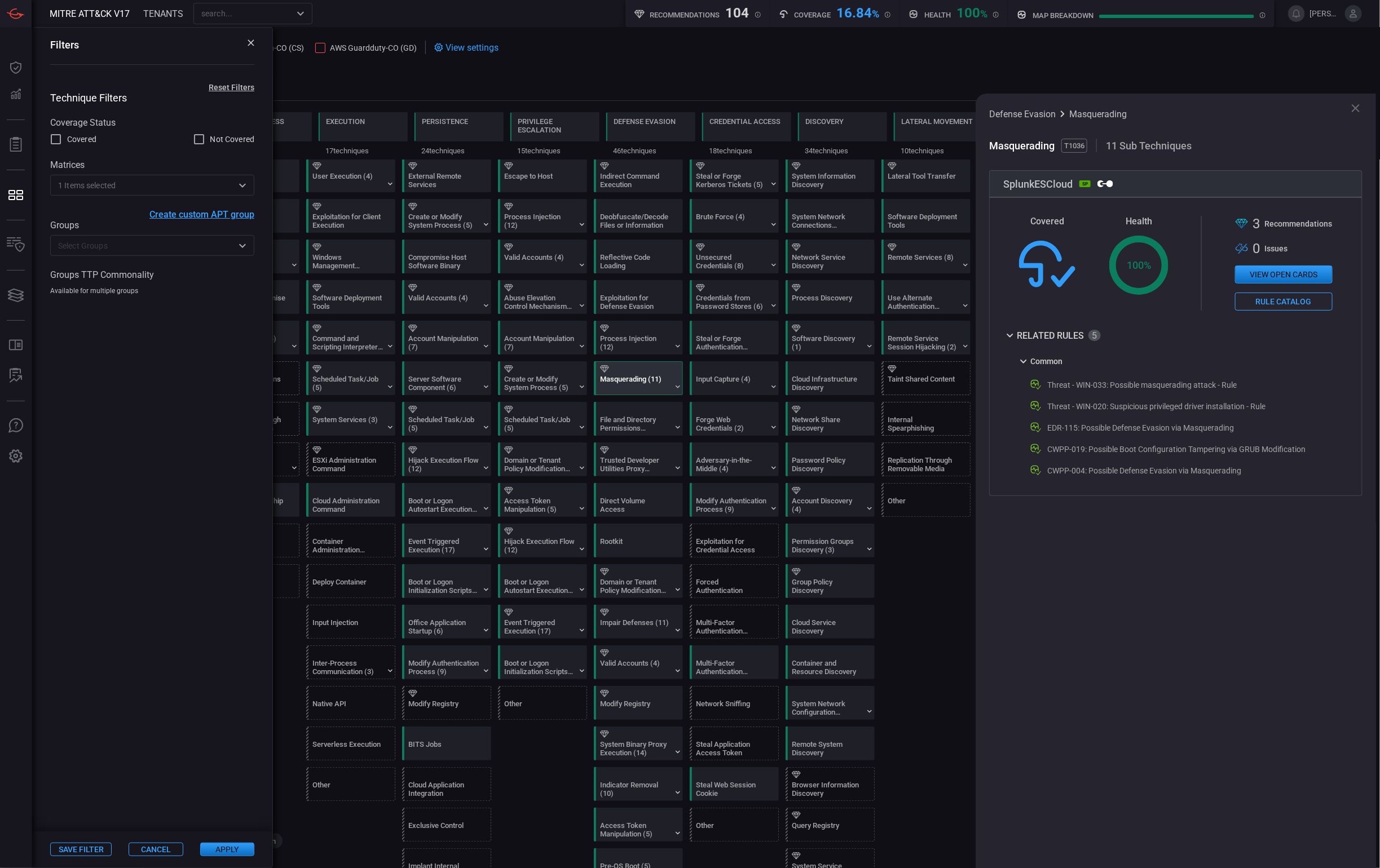
click at [243, 855] on button "Apply" at bounding box center [227, 849] width 54 height 14
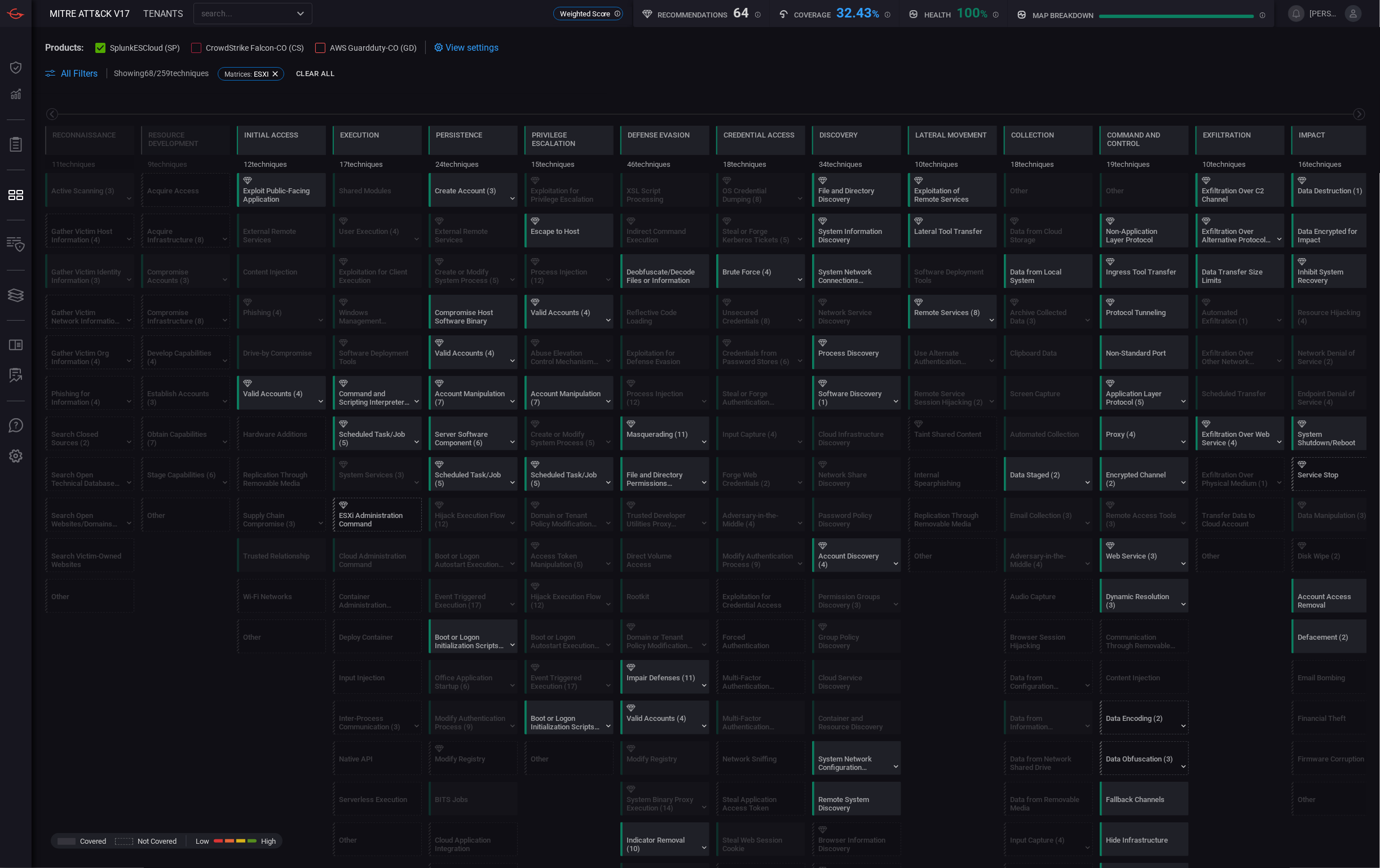
scroll to position [0, 27]
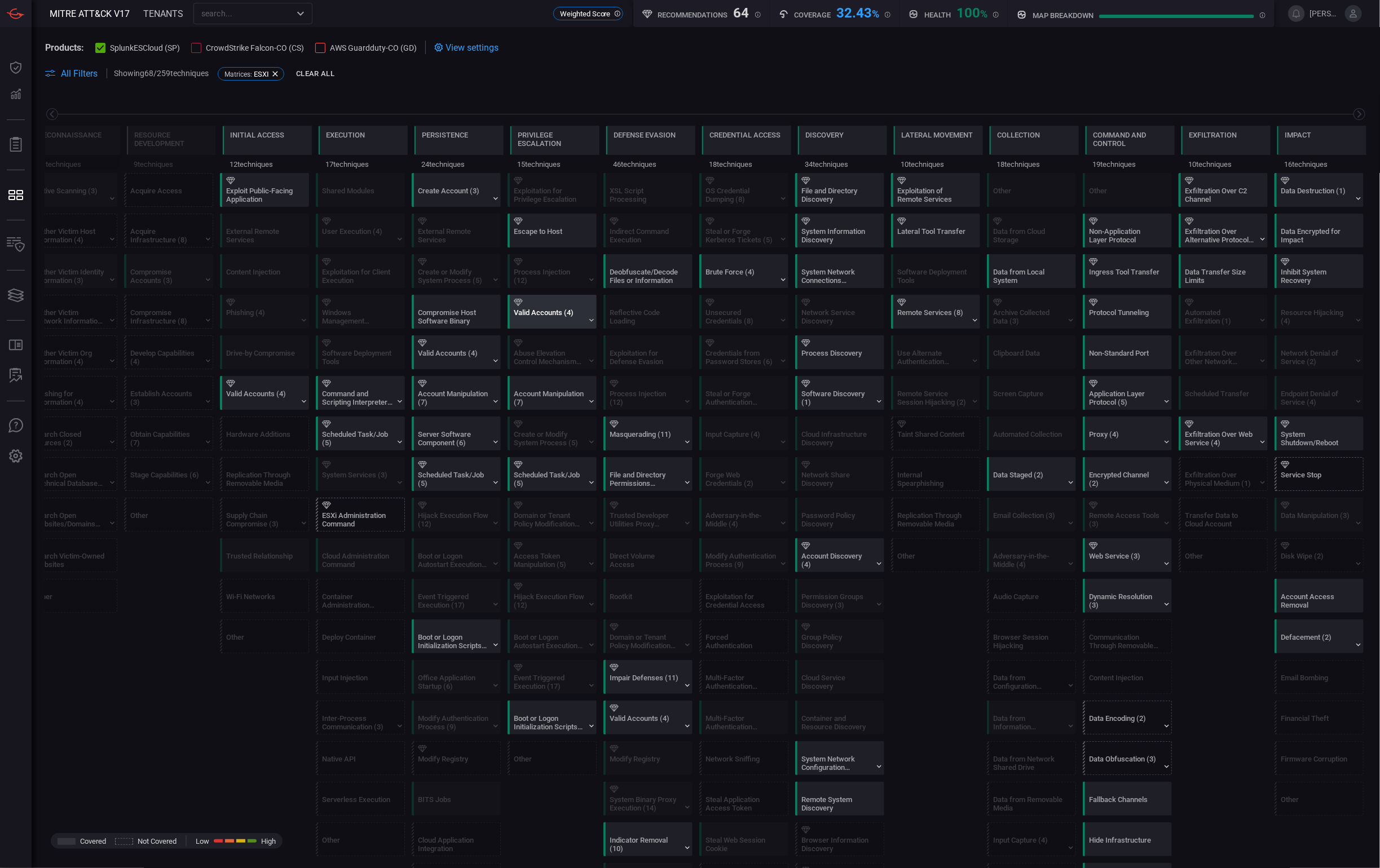
click at [550, 319] on div "Valid Accounts (4)" at bounding box center [548, 317] width 70 height 17
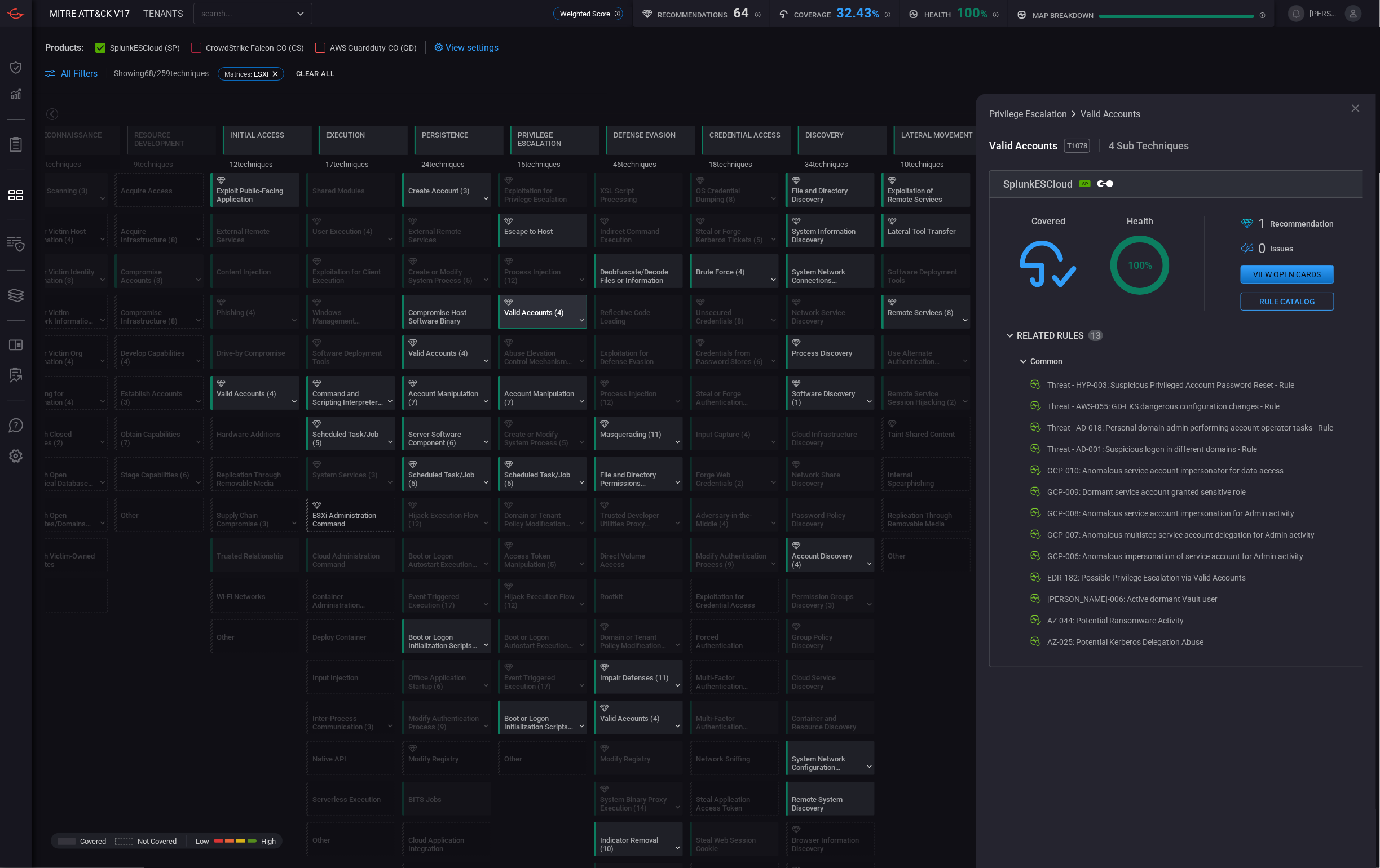
click at [1358, 104] on icon at bounding box center [1356, 108] width 14 height 14
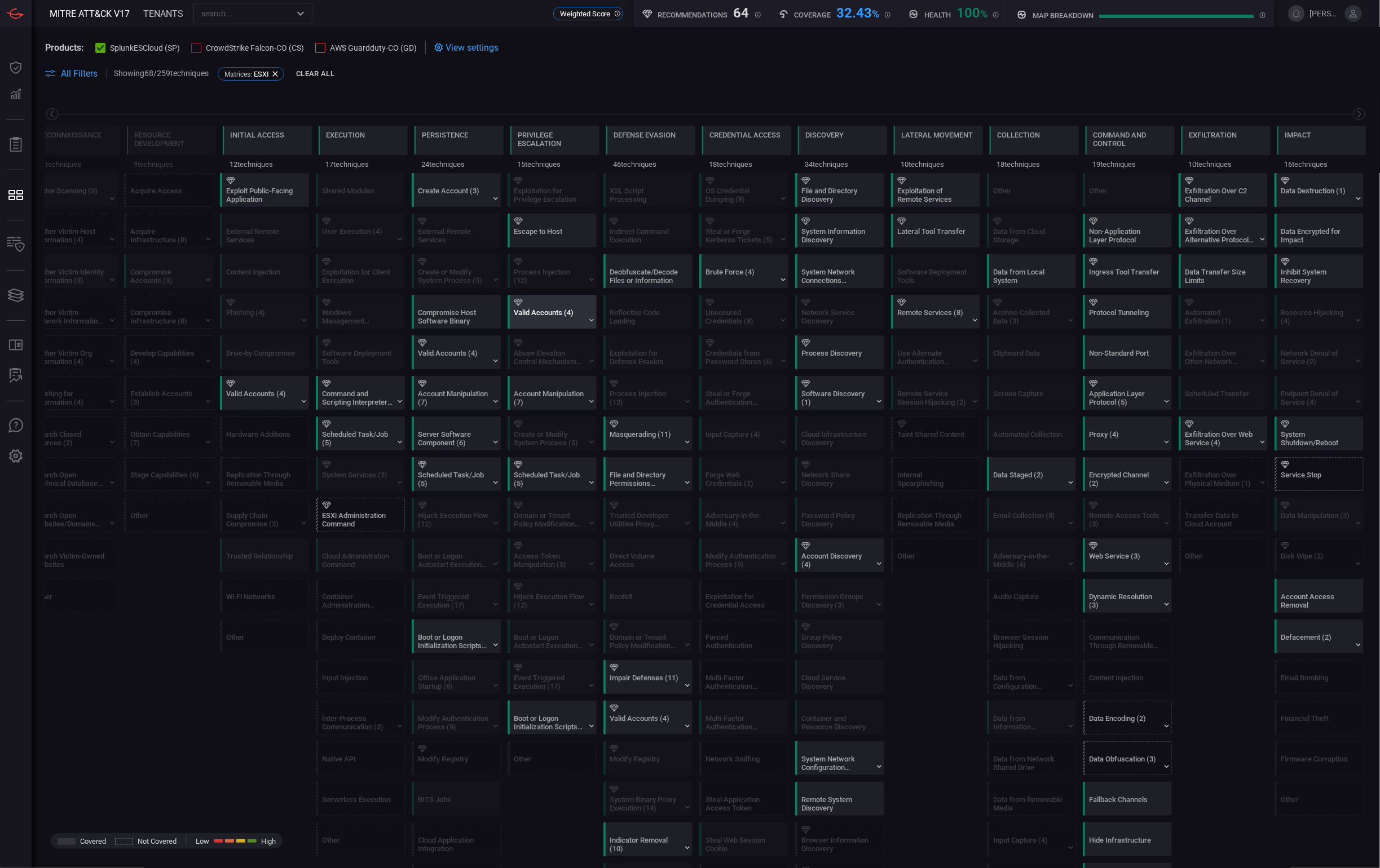
click at [536, 307] on div "Valid Accounts (4)" at bounding box center [555, 312] width 89 height 33
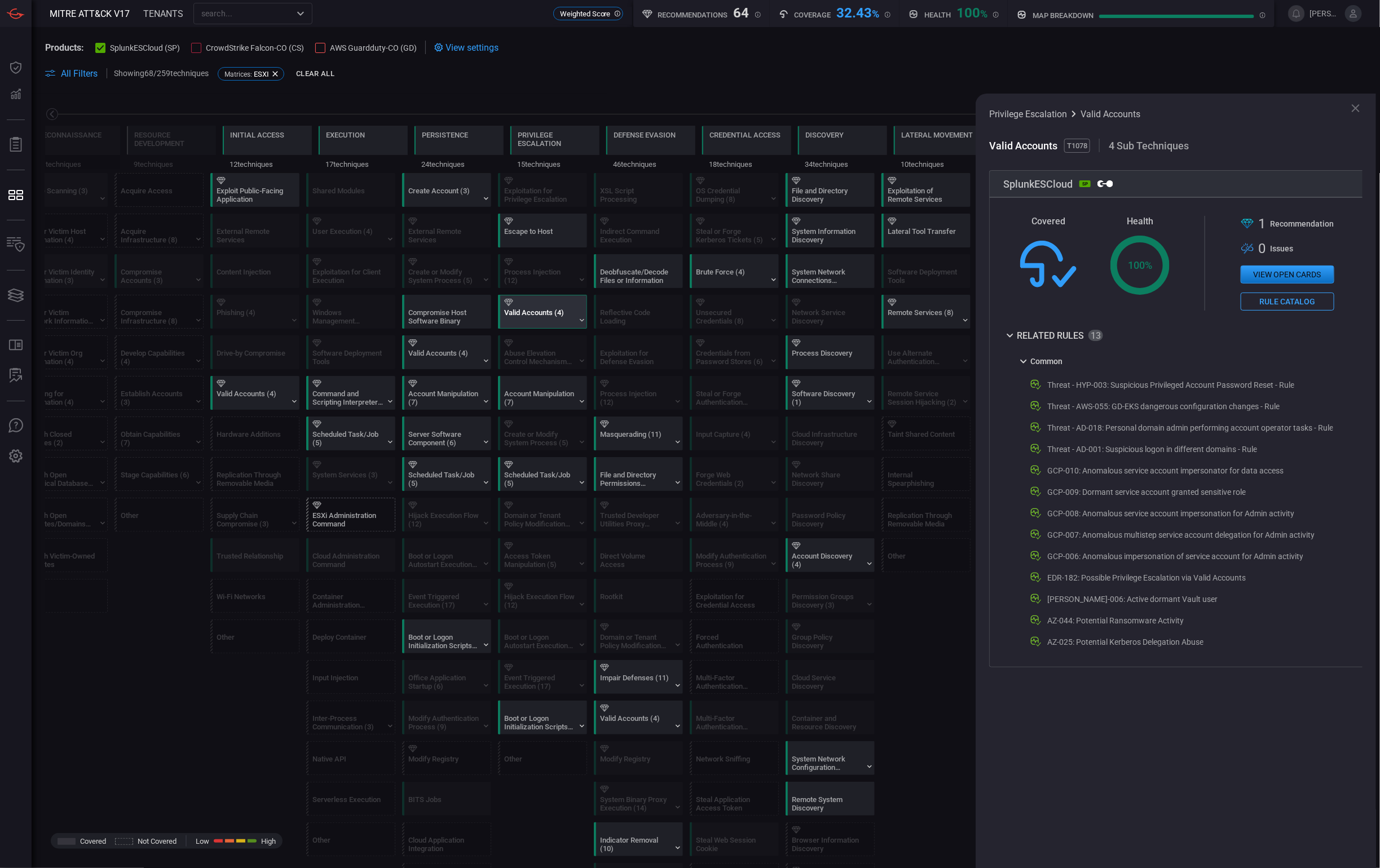
click at [1030, 364] on icon at bounding box center [1024, 361] width 14 height 14
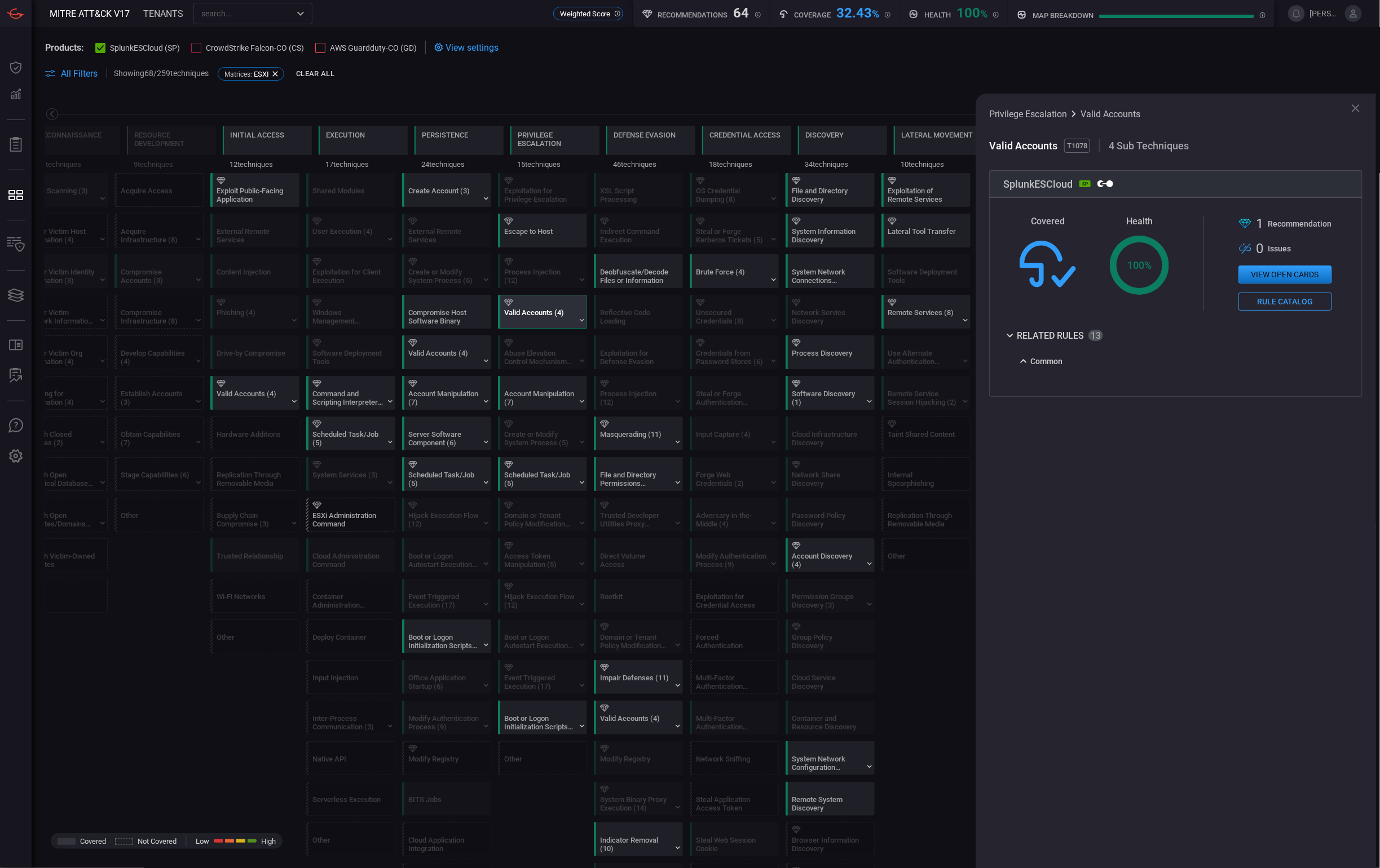
click at [1030, 364] on icon at bounding box center [1024, 361] width 14 height 14
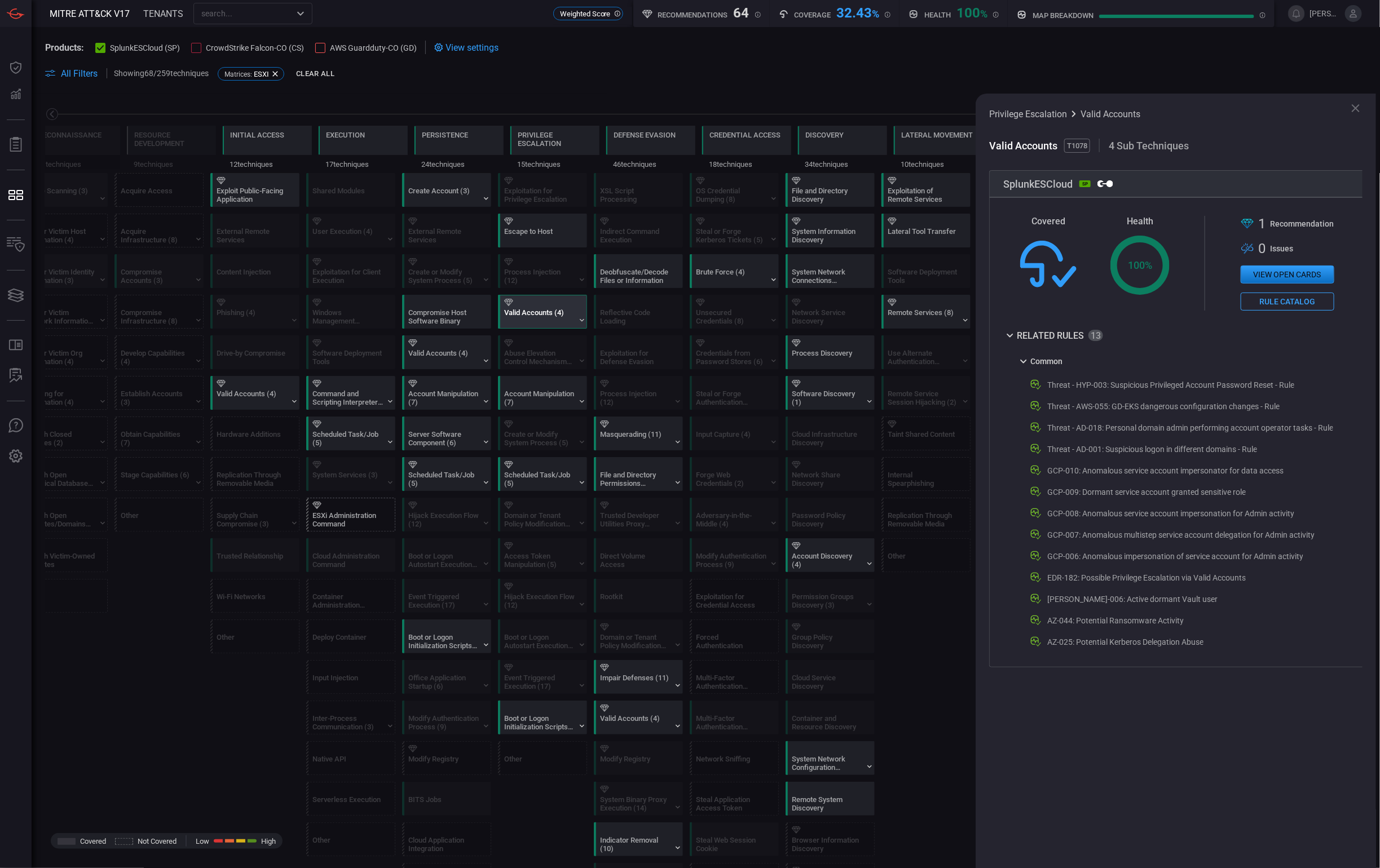
click at [1100, 338] on div "Related Rules" at bounding box center [1053, 335] width 100 height 14
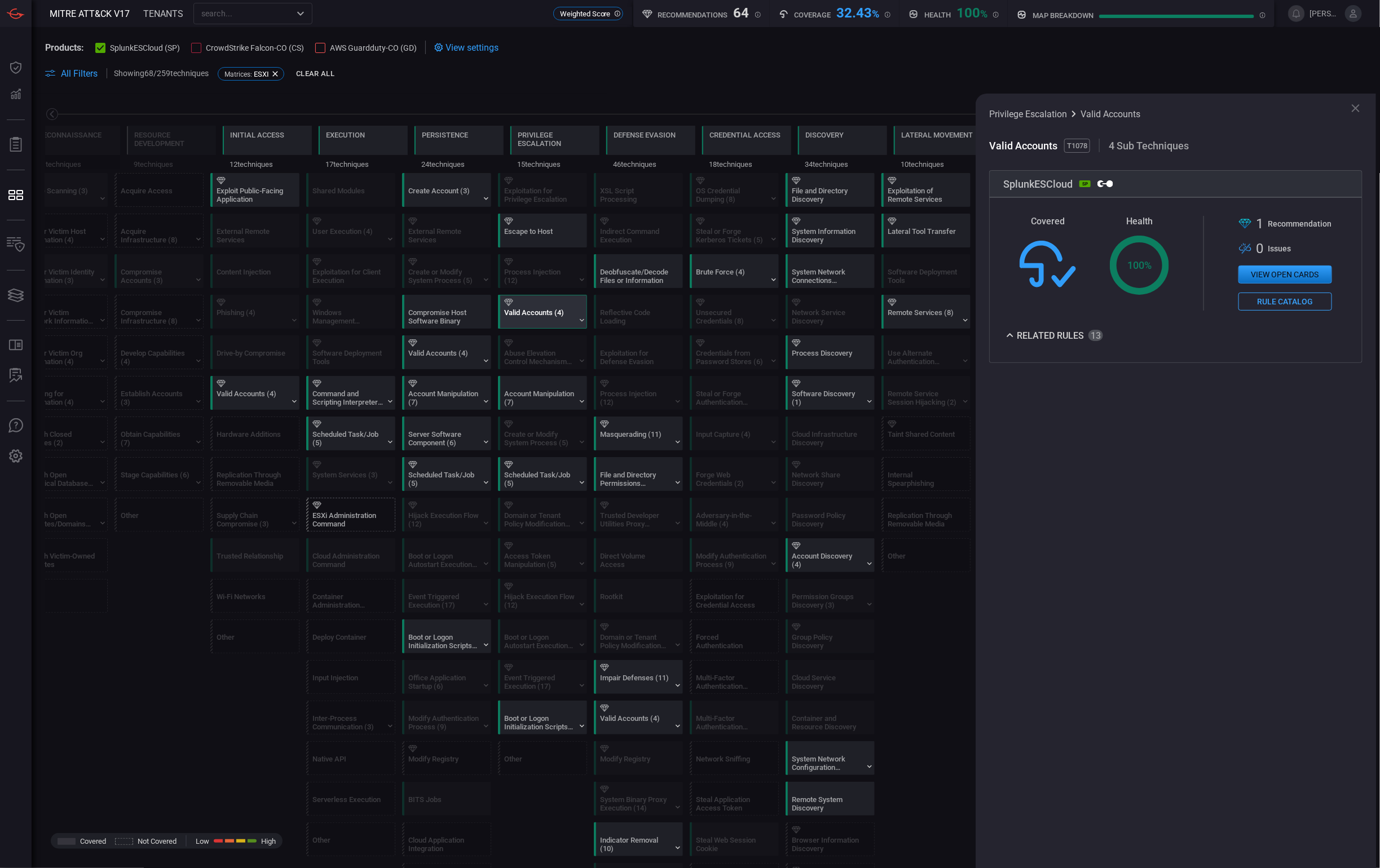
click at [1100, 338] on div "Related Rules" at bounding box center [1053, 335] width 100 height 14
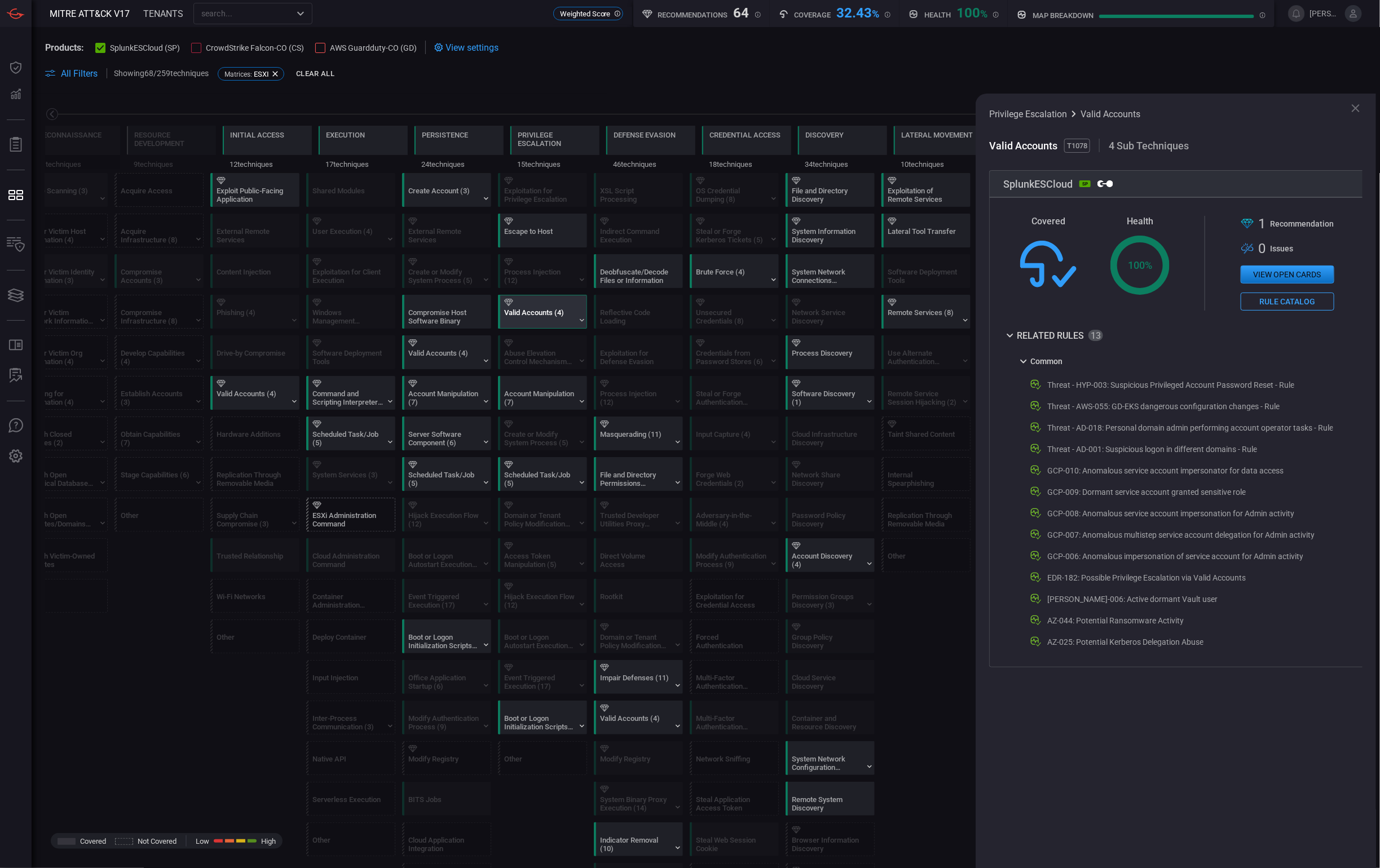
click at [1103, 192] on div "SplunkESCloud SP" at bounding box center [1178, 184] width 376 height 27
click at [1127, 162] on span at bounding box center [1176, 161] width 373 height 18
click at [1138, 150] on span "4 Sub Techniques" at bounding box center [1148, 145] width 80 height 12
click at [1364, 107] on div "Privilege Escalation Valid Accounts Valid Accounts T1078 4 Sub Techniques Splun…" at bounding box center [1176, 481] width 401 height 775
click at [1355, 108] on icon at bounding box center [1355, 108] width 8 height 8
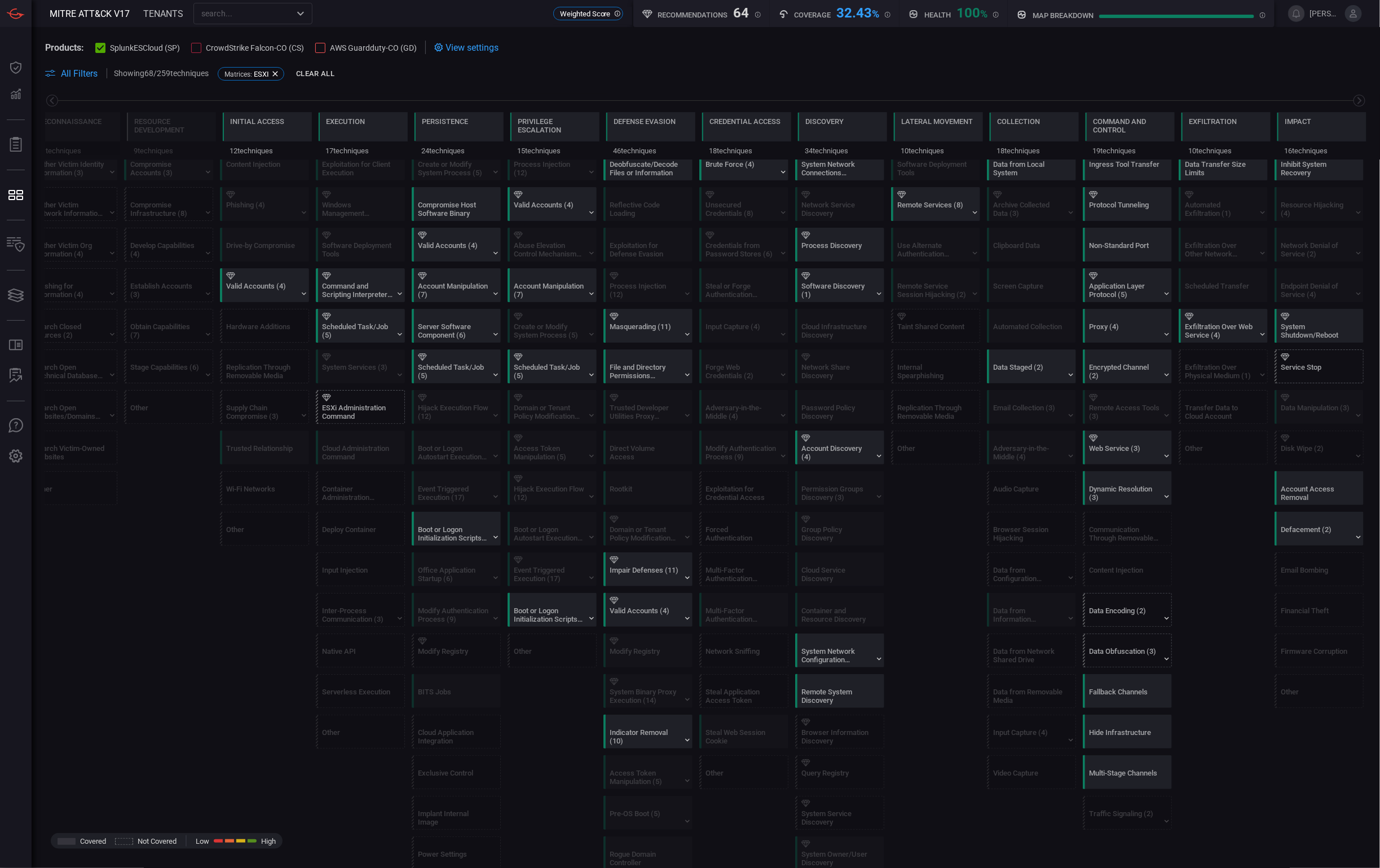
scroll to position [253, 0]
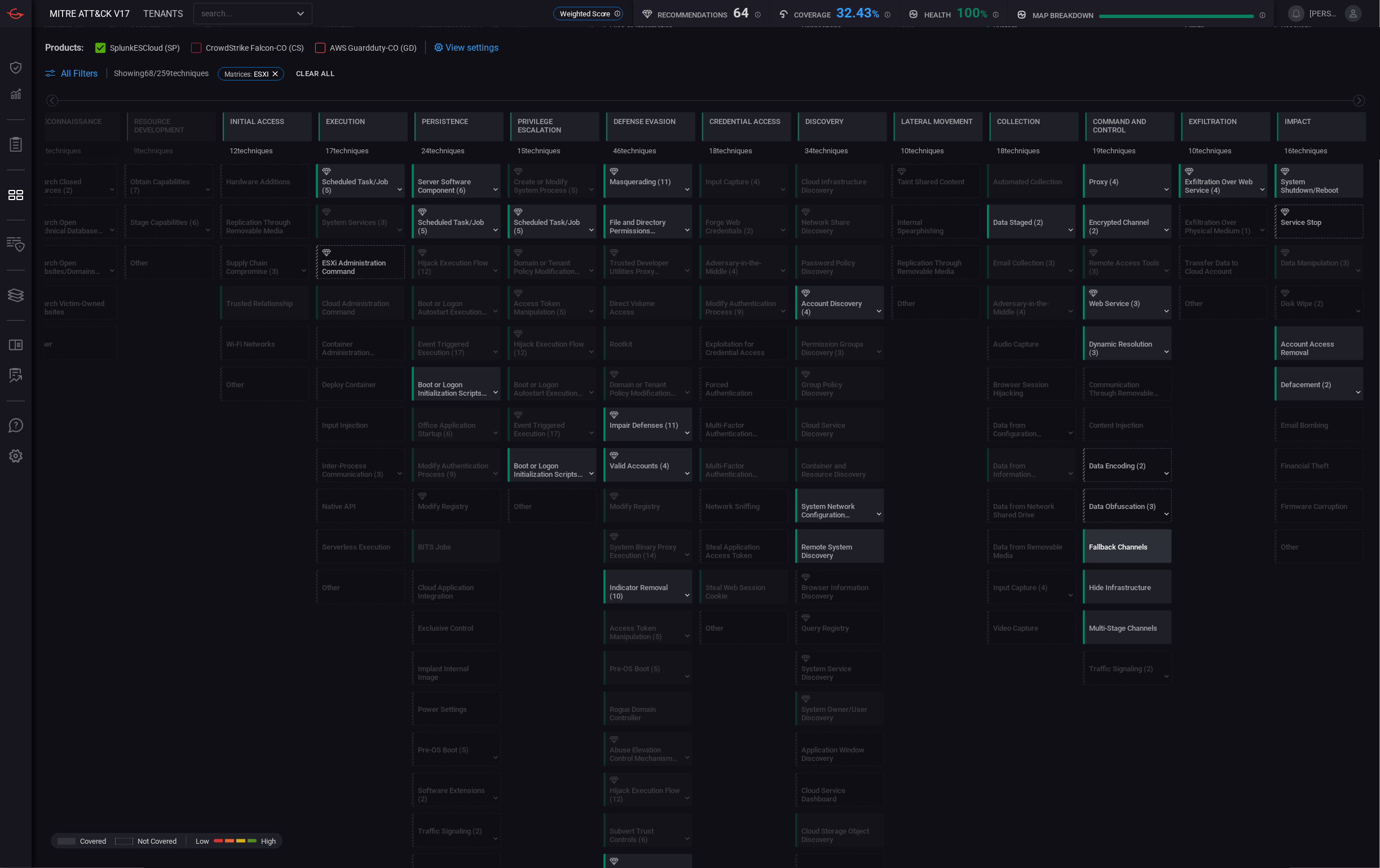
click at [1123, 551] on div "Fallback Channels" at bounding box center [1124, 551] width 70 height 17
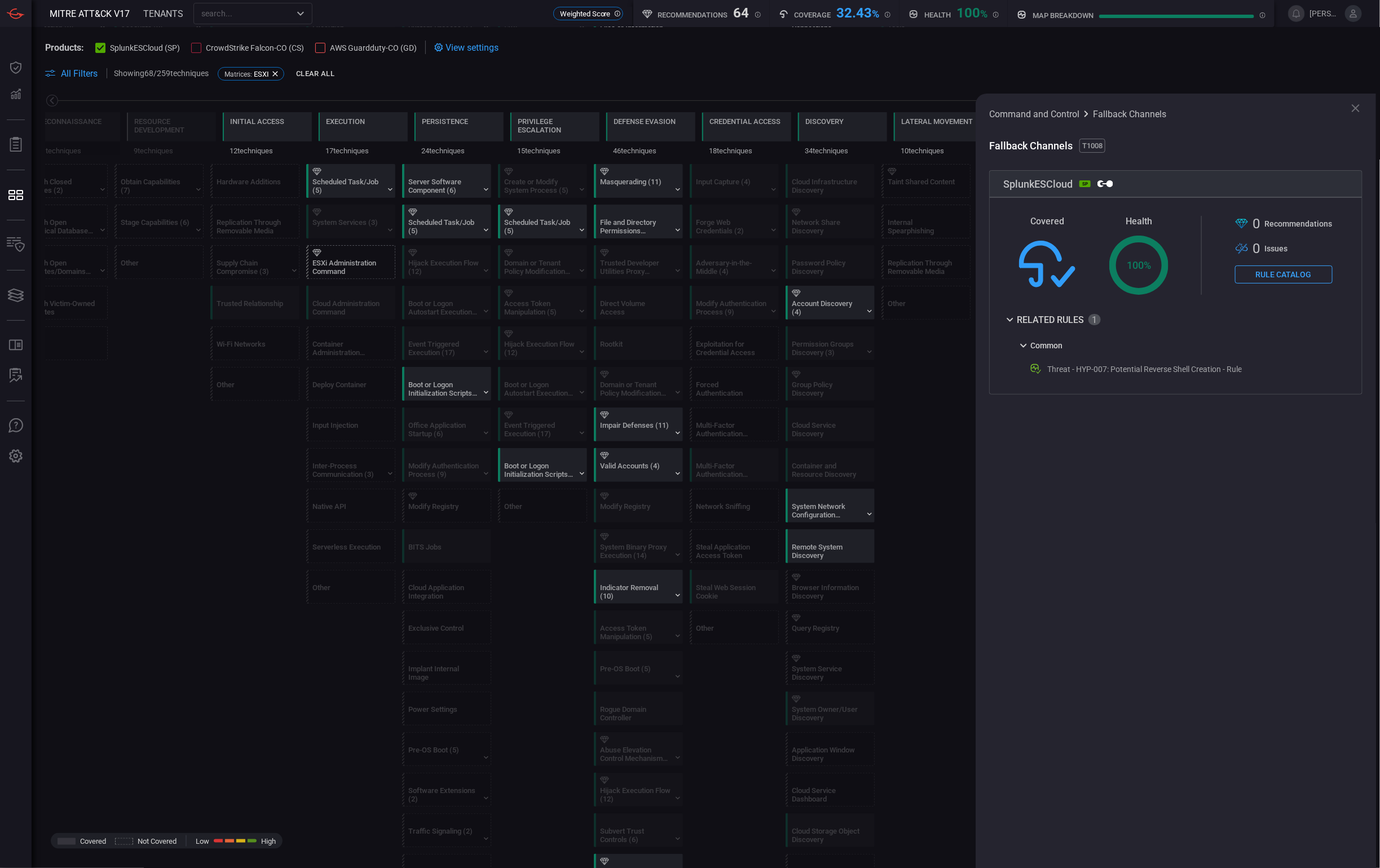
click at [1356, 113] on icon at bounding box center [1356, 108] width 14 height 14
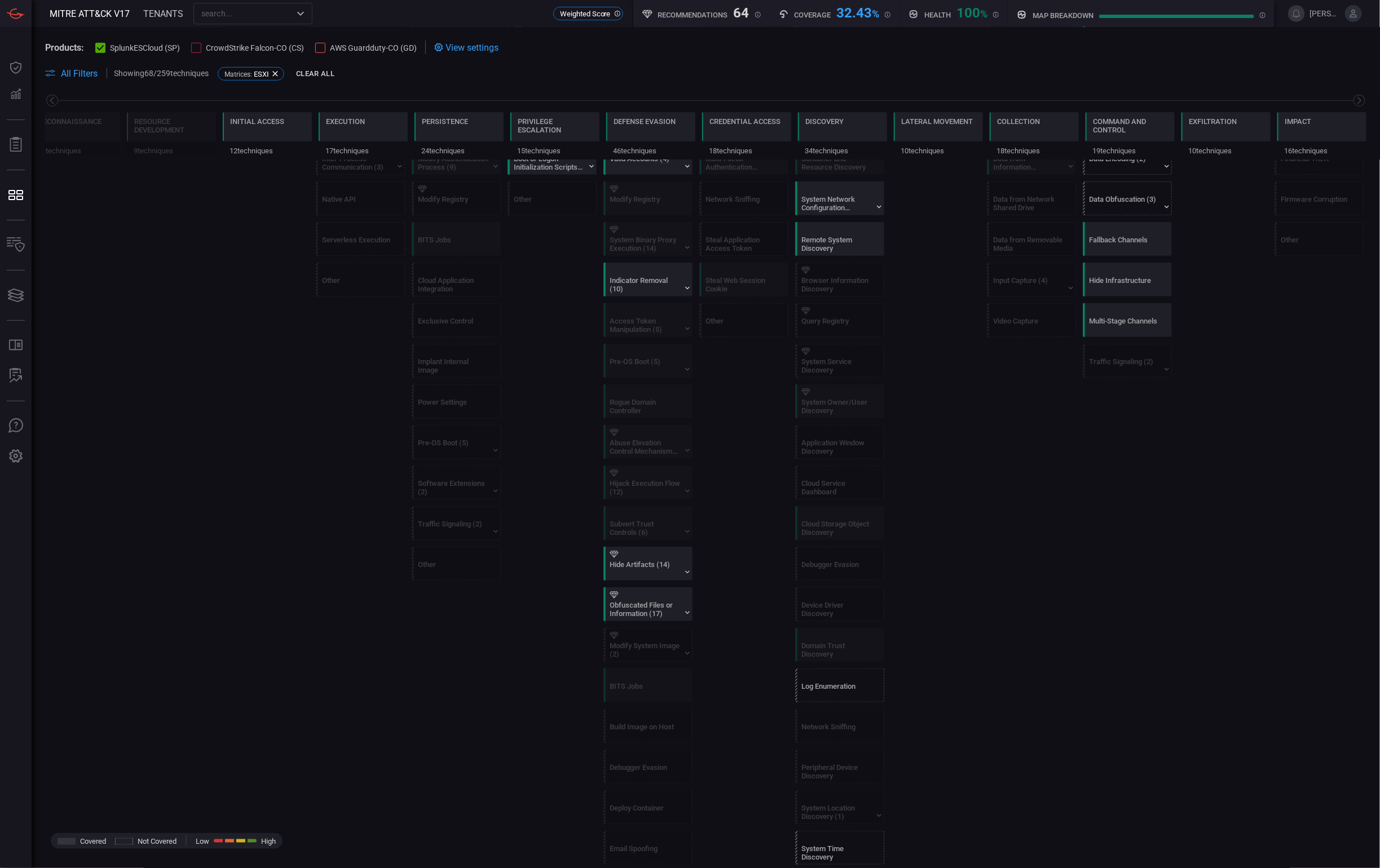
scroll to position [0, 0]
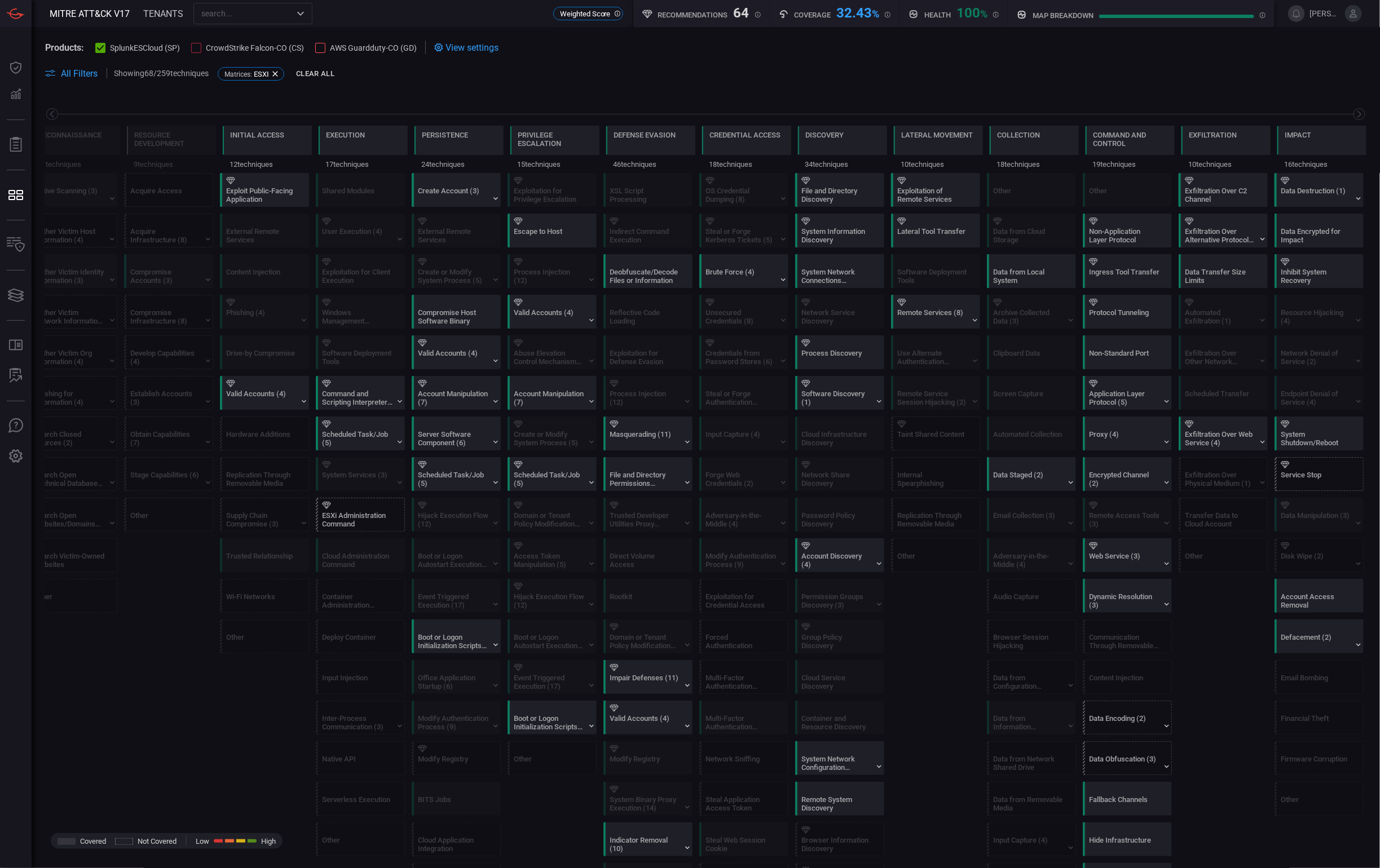
click at [78, 71] on span "All Filters" at bounding box center [79, 73] width 37 height 11
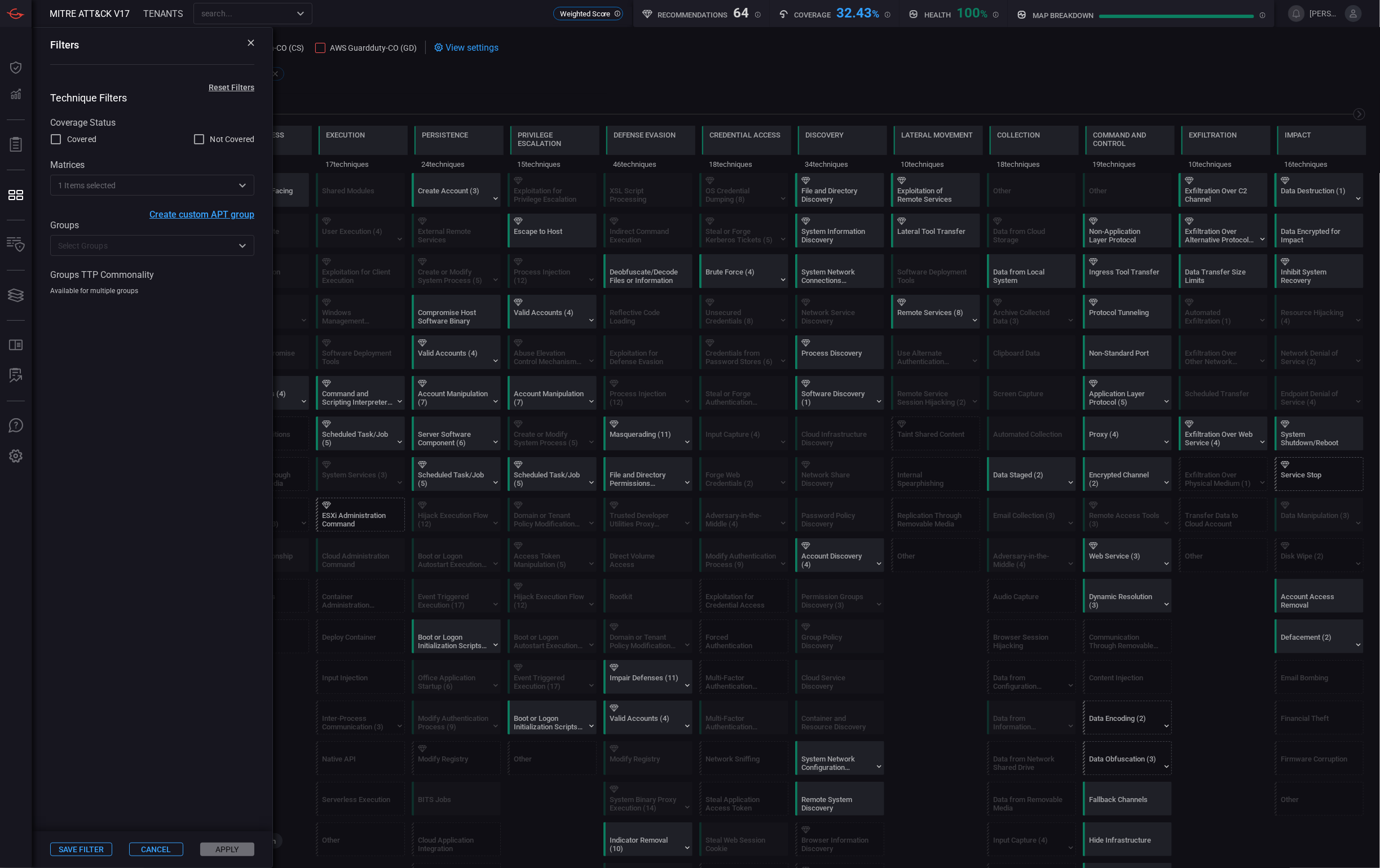
click at [391, 68] on span at bounding box center [830, 73] width 1073 height 14
click at [254, 44] on div "Filters" at bounding box center [152, 53] width 240 height 51
click at [252, 44] on icon at bounding box center [251, 43] width 7 height 7
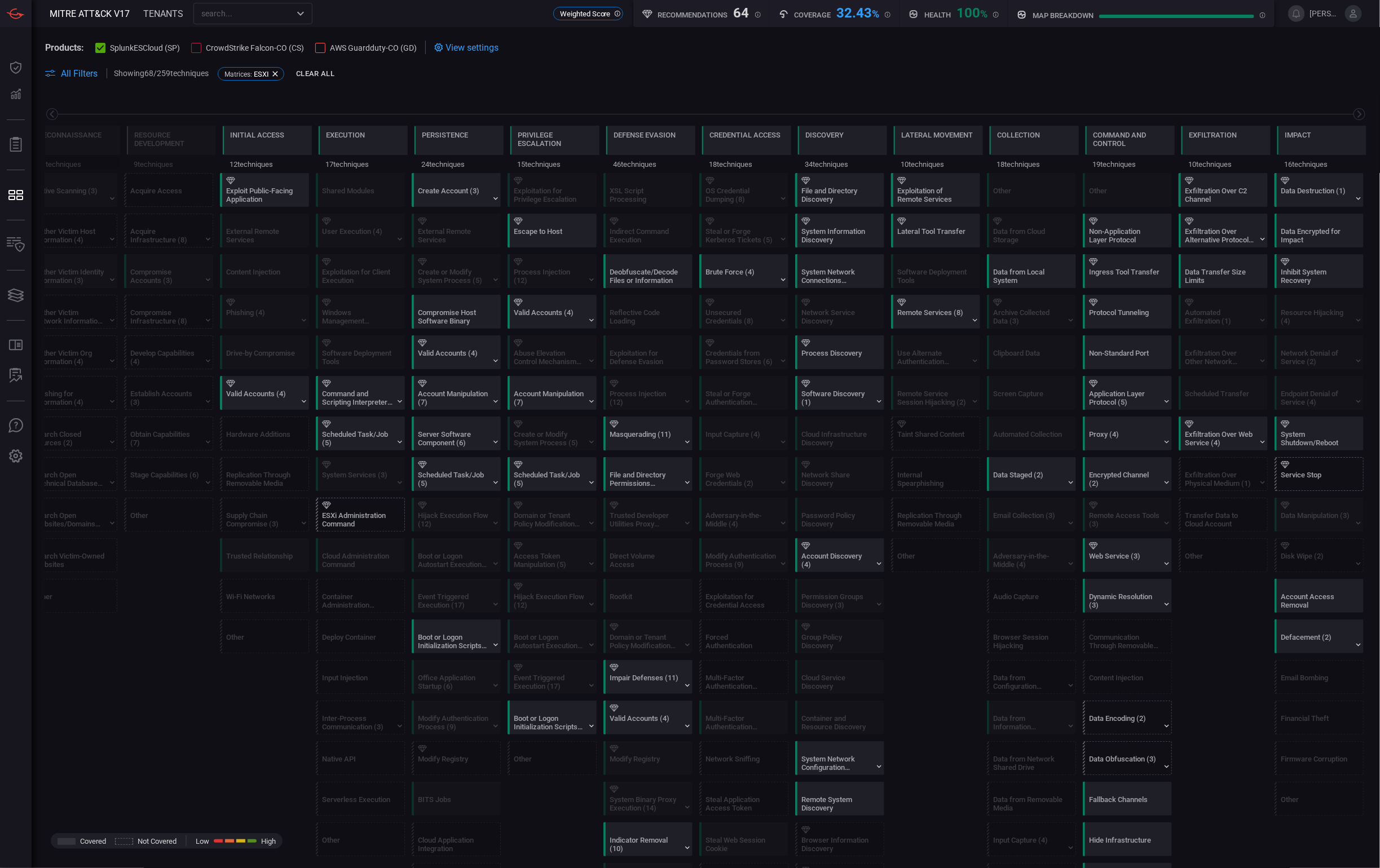
click at [493, 50] on span "View settings" at bounding box center [471, 47] width 53 height 11
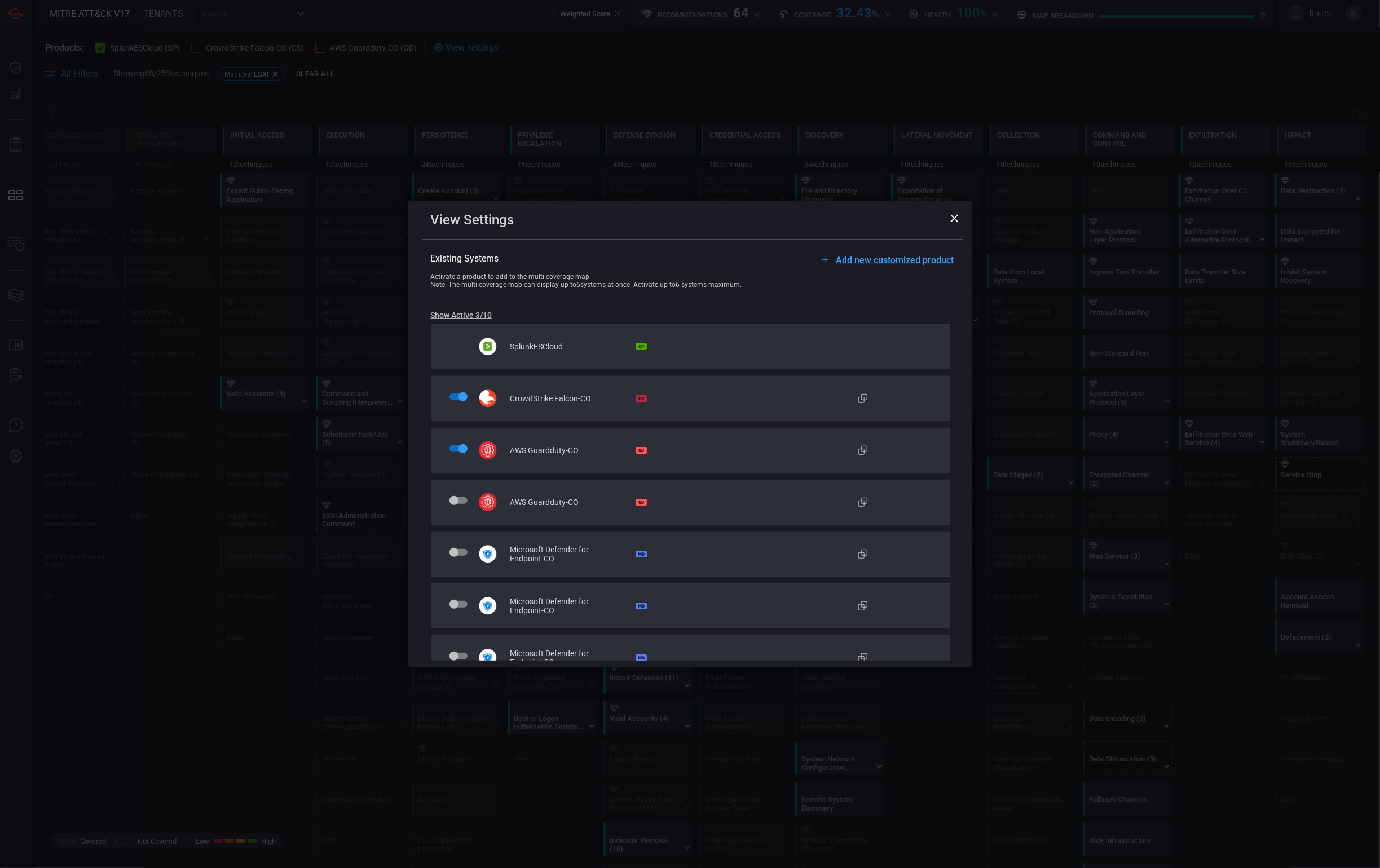
click at [957, 218] on icon at bounding box center [955, 219] width 9 height 9
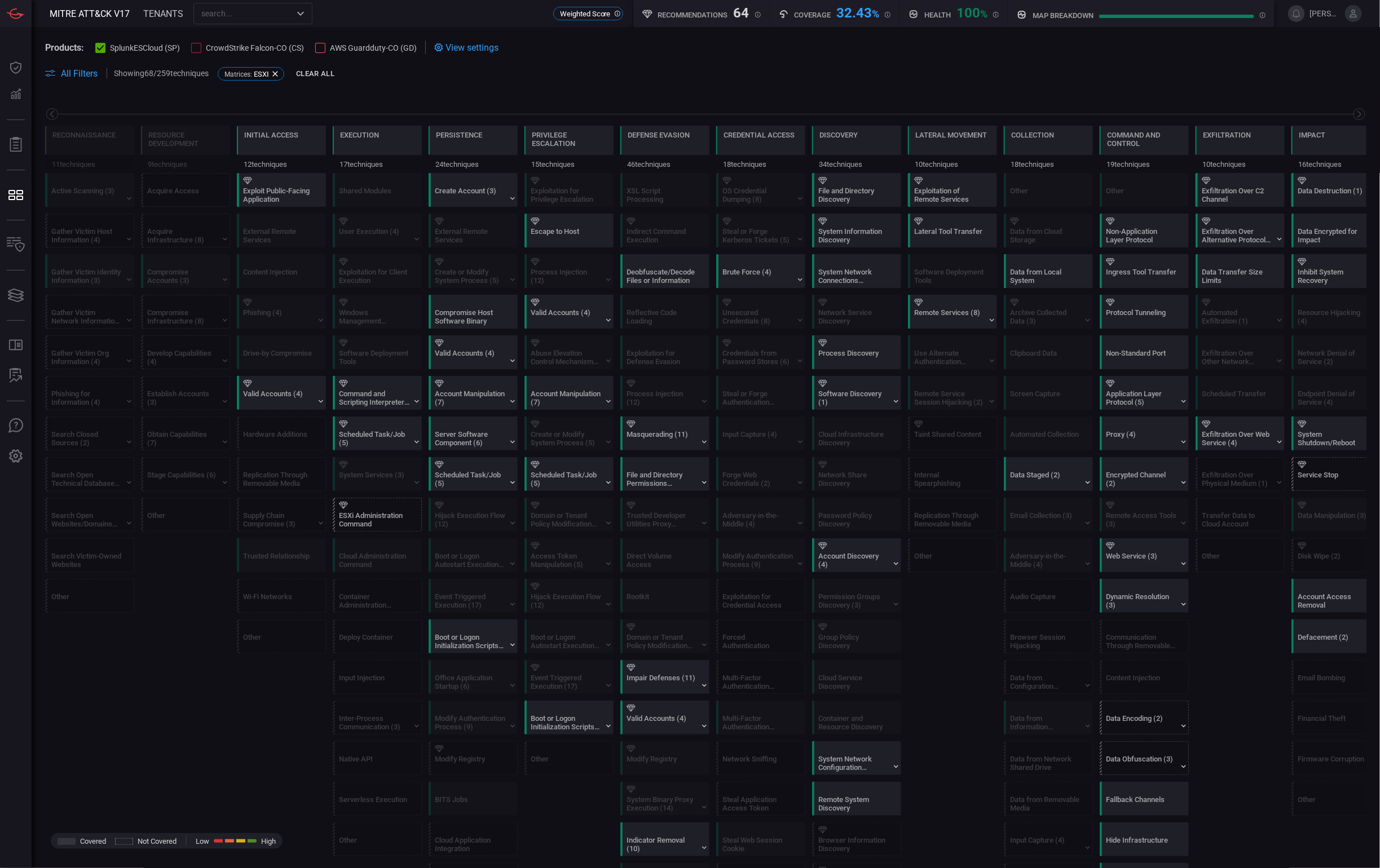
scroll to position [0, 27]
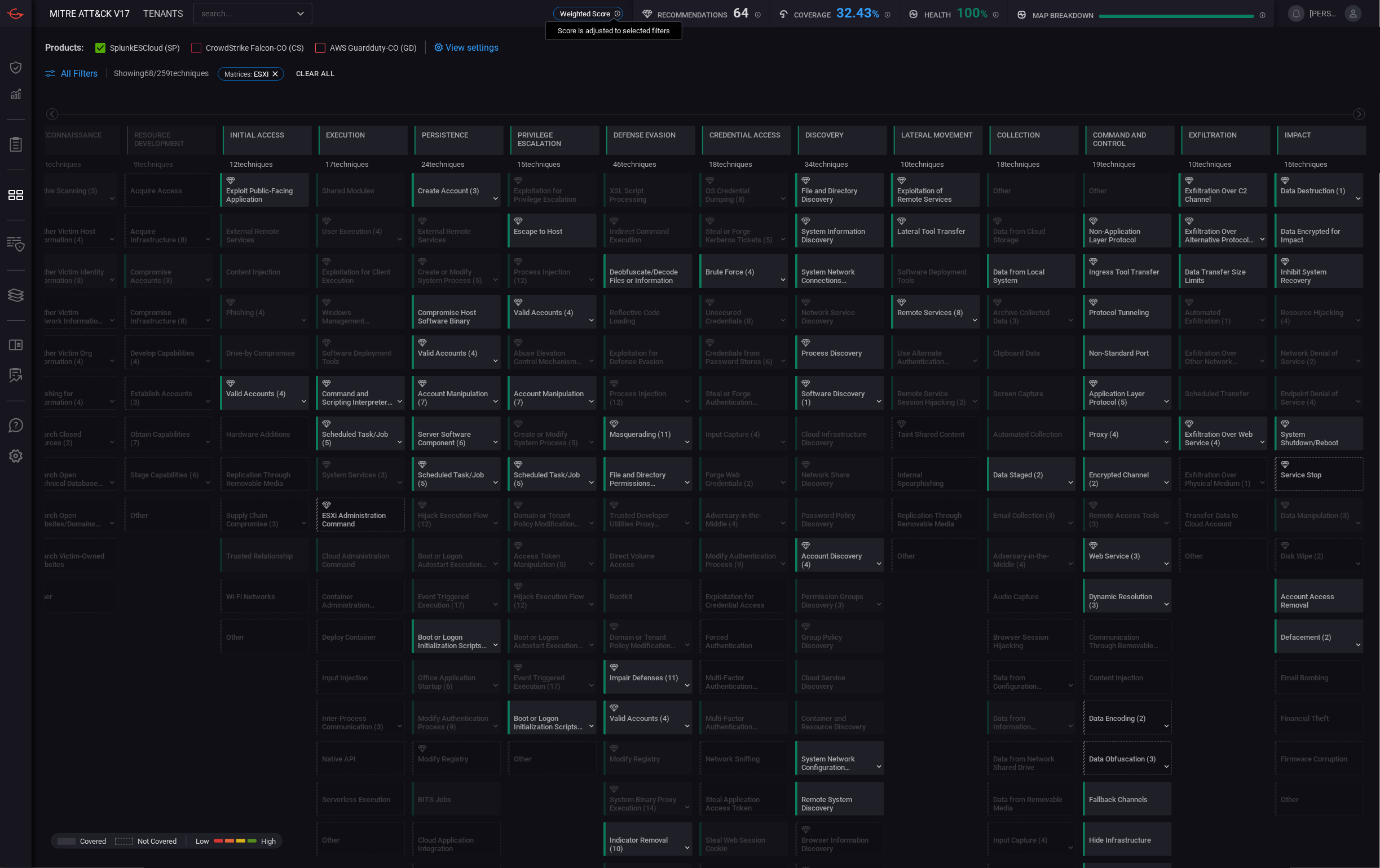
click at [616, 16] on icon at bounding box center [617, 13] width 6 height 6
click at [585, 16] on span "Weighted Score" at bounding box center [585, 14] width 58 height 9
click at [615, 14] on icon at bounding box center [617, 13] width 6 height 6
click at [91, 77] on span "All Filters" at bounding box center [79, 73] width 37 height 11
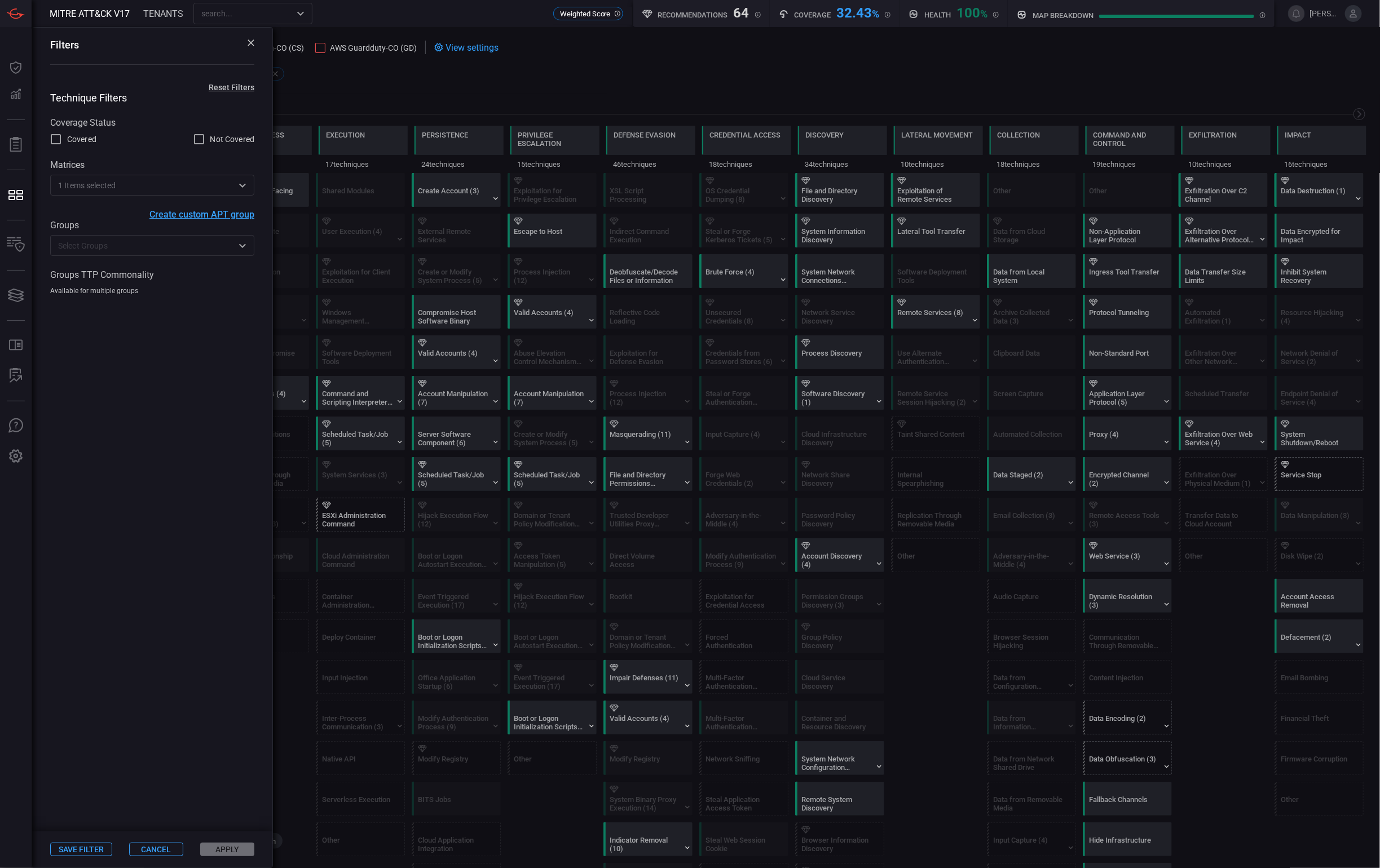
click at [241, 85] on button "Reset Filters" at bounding box center [232, 87] width 82 height 9
click at [235, 853] on button "Apply" at bounding box center [227, 849] width 54 height 14
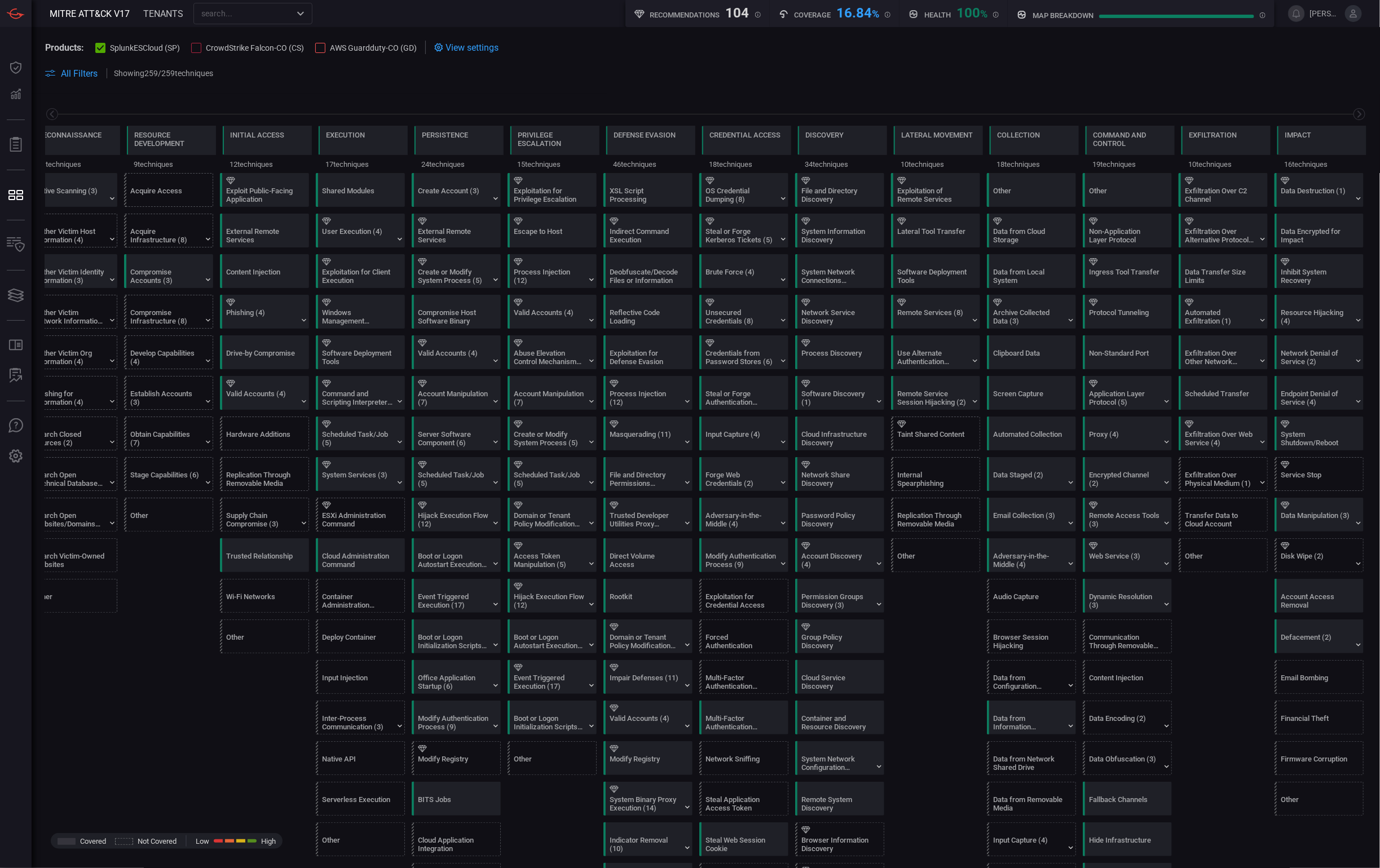
click at [709, 16] on h5 "Recommendations" at bounding box center [685, 15] width 70 height 9
click at [1043, 17] on h5 "map breakdown" at bounding box center [1063, 16] width 61 height 9
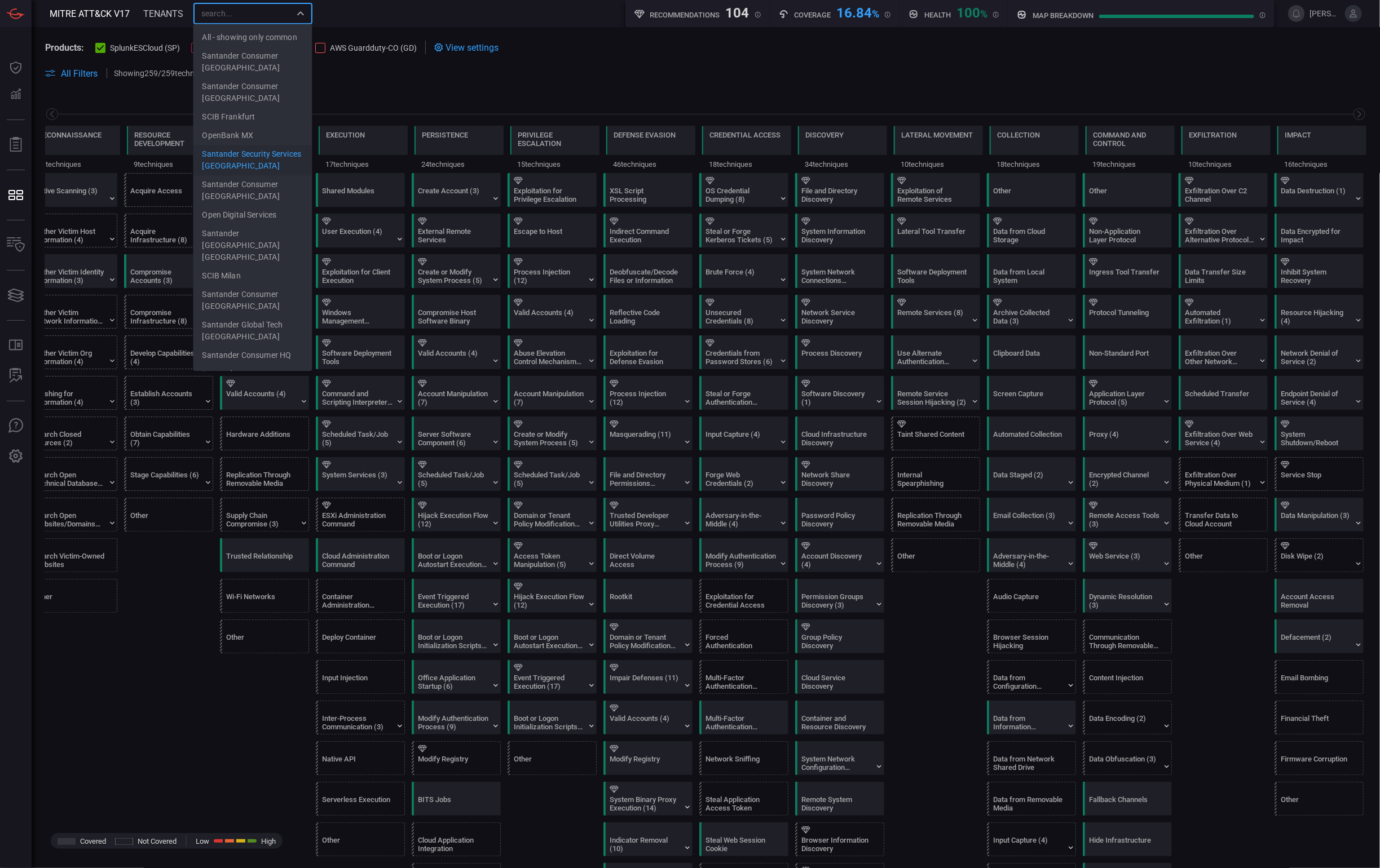
click at [209, 16] on input "text" at bounding box center [243, 13] width 94 height 14
type input "Santander Security Services [GEOGRAPHIC_DATA]"
click at [157, 81] on span at bounding box center [706, 87] width 1321 height 14
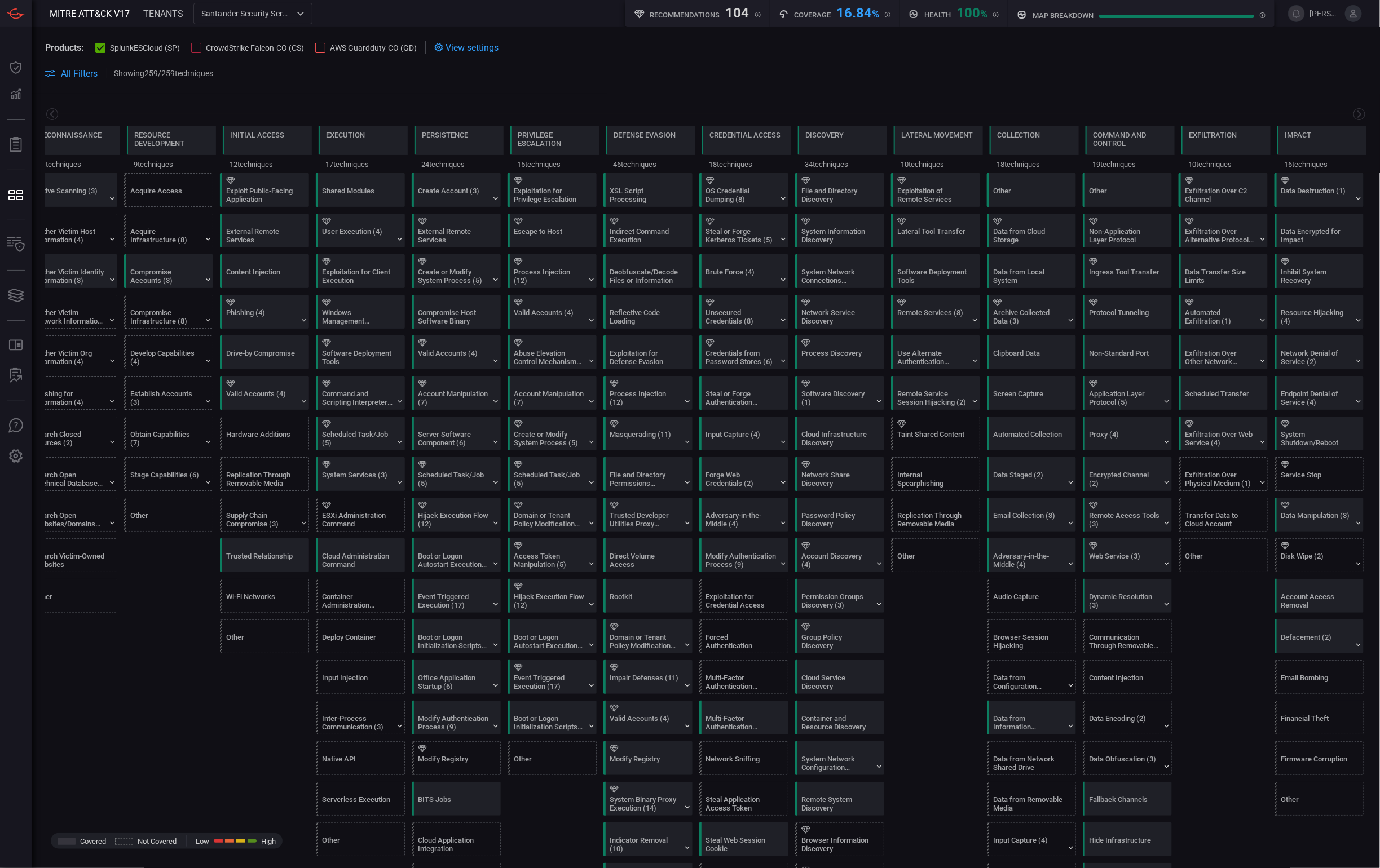
click at [57, 122] on div "Reconnaissance 11 techniques Resource Development 9 techniques Initial Access 1…" at bounding box center [706, 133] width 1348 height 79
click at [55, 119] on icon at bounding box center [52, 114] width 12 height 12
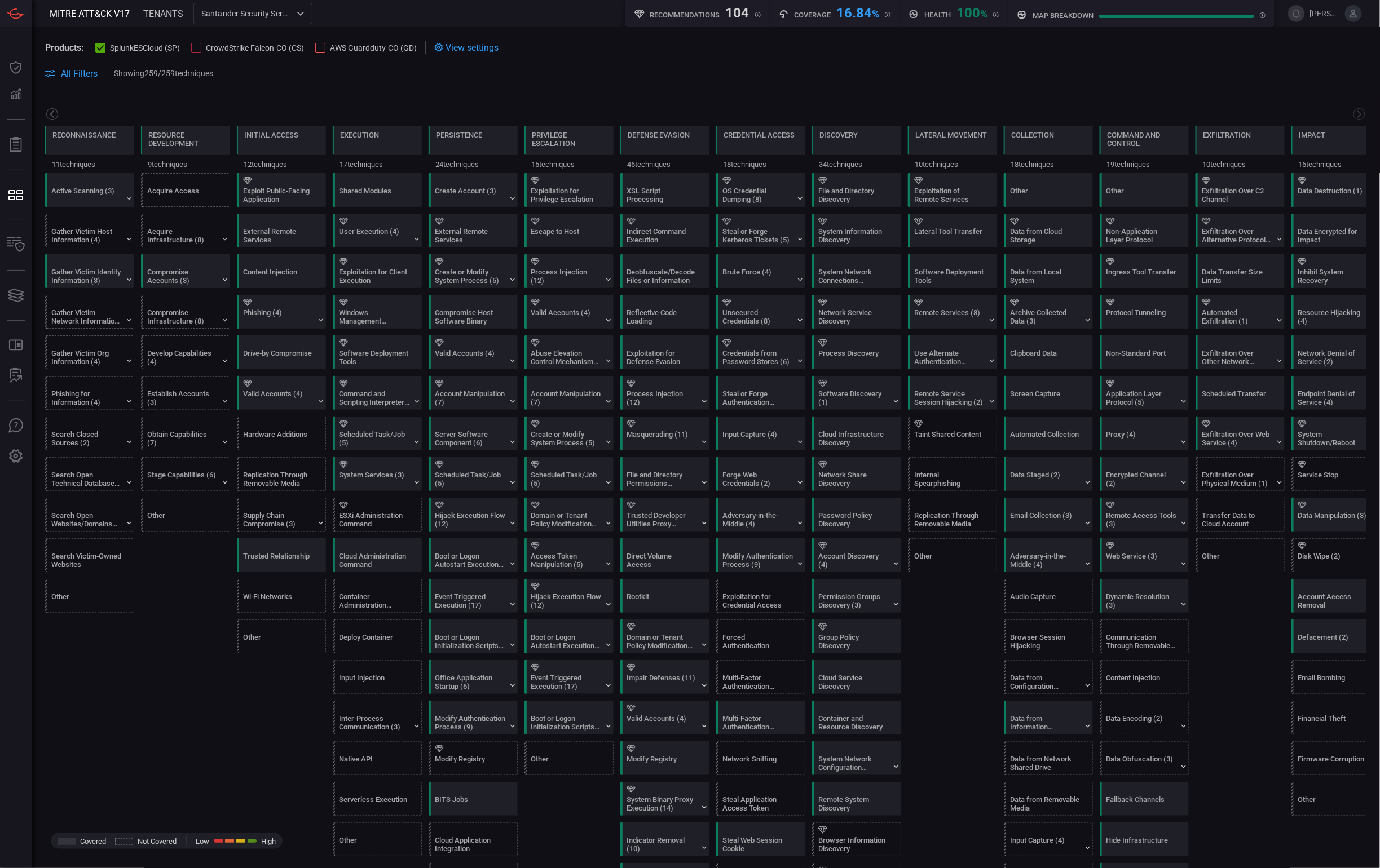
click at [55, 119] on icon at bounding box center [52, 114] width 12 height 12
click at [1352, 117] on icon at bounding box center [1359, 114] width 14 height 14
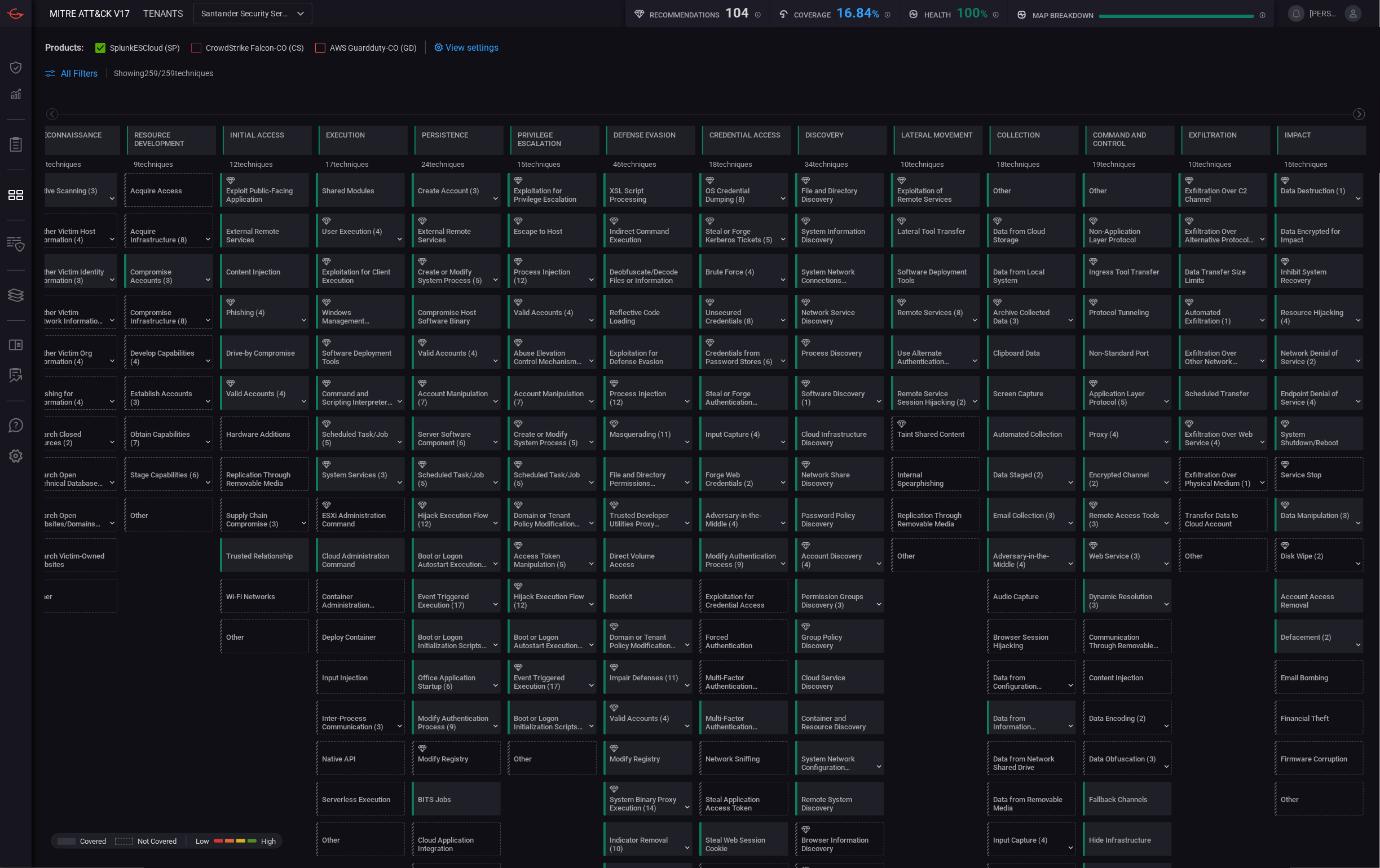
click at [1352, 117] on icon at bounding box center [1359, 114] width 14 height 14
click at [801, 342] on icon at bounding box center [806, 343] width 9 height 7
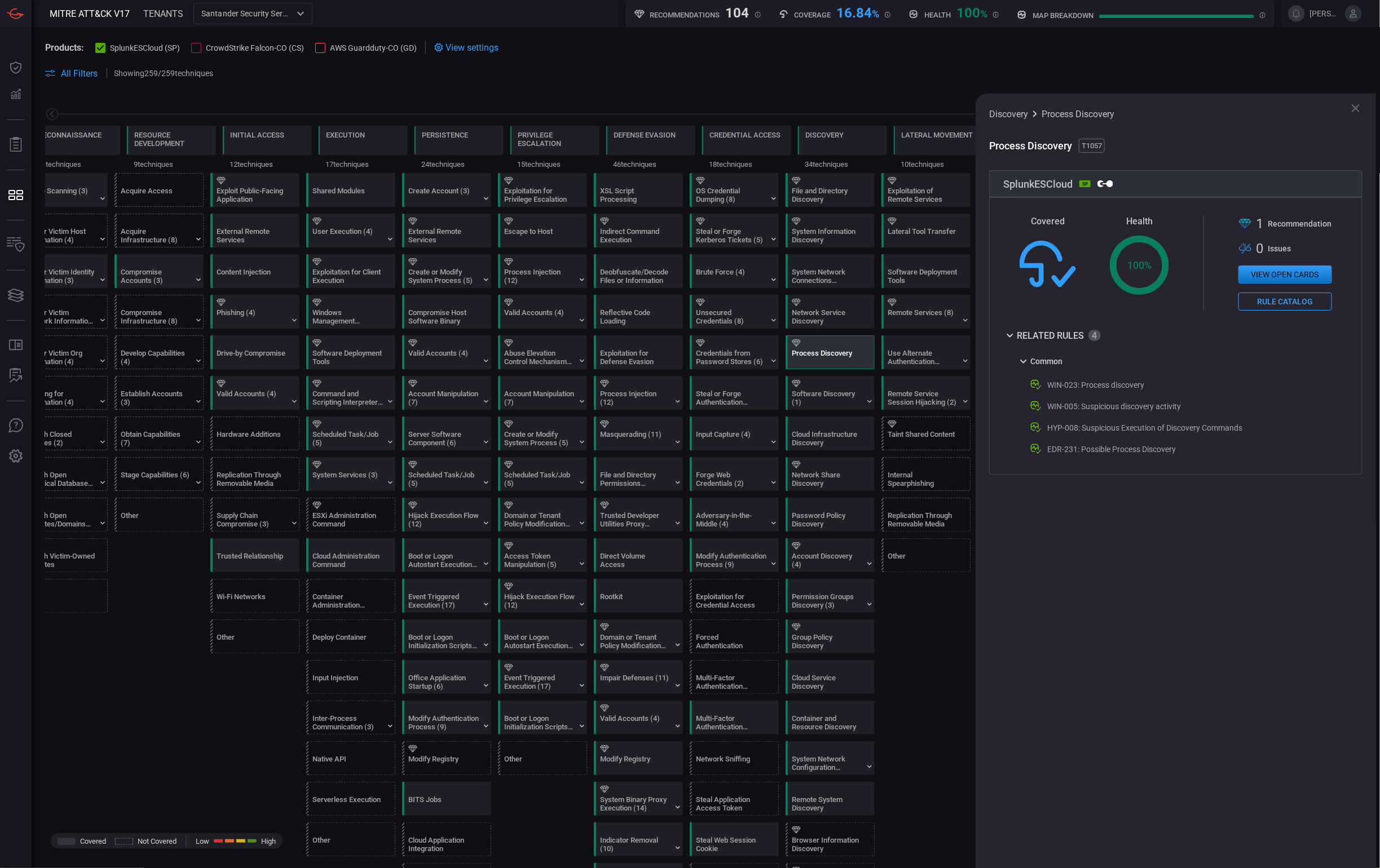
click at [1271, 277] on button "View open cards" at bounding box center [1285, 274] width 94 height 18
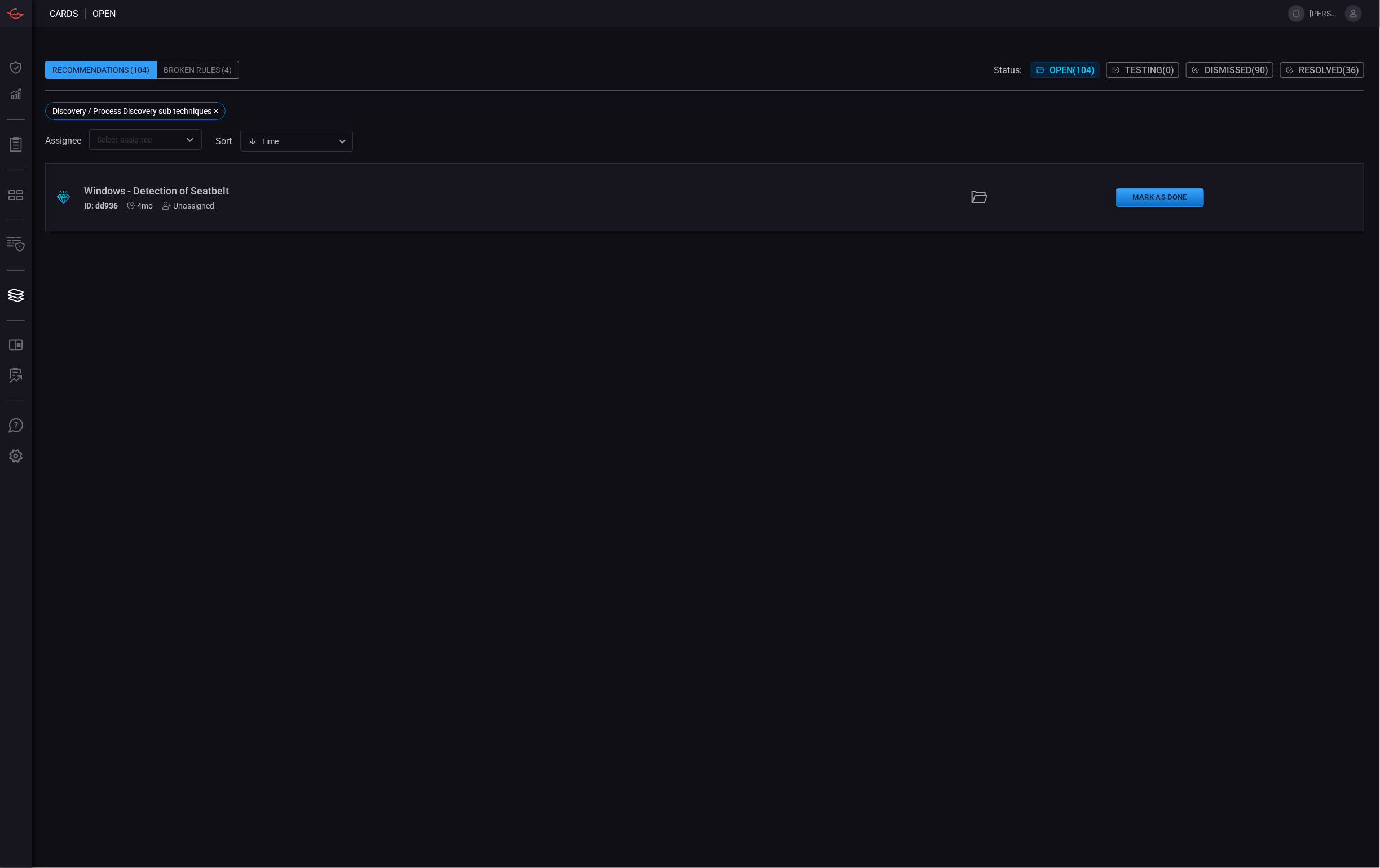
click at [294, 216] on div ".suggested_cards_icon{fill:url(#suggested_cards_icon);} Windows - Detection of …" at bounding box center [705, 197] width 1319 height 68
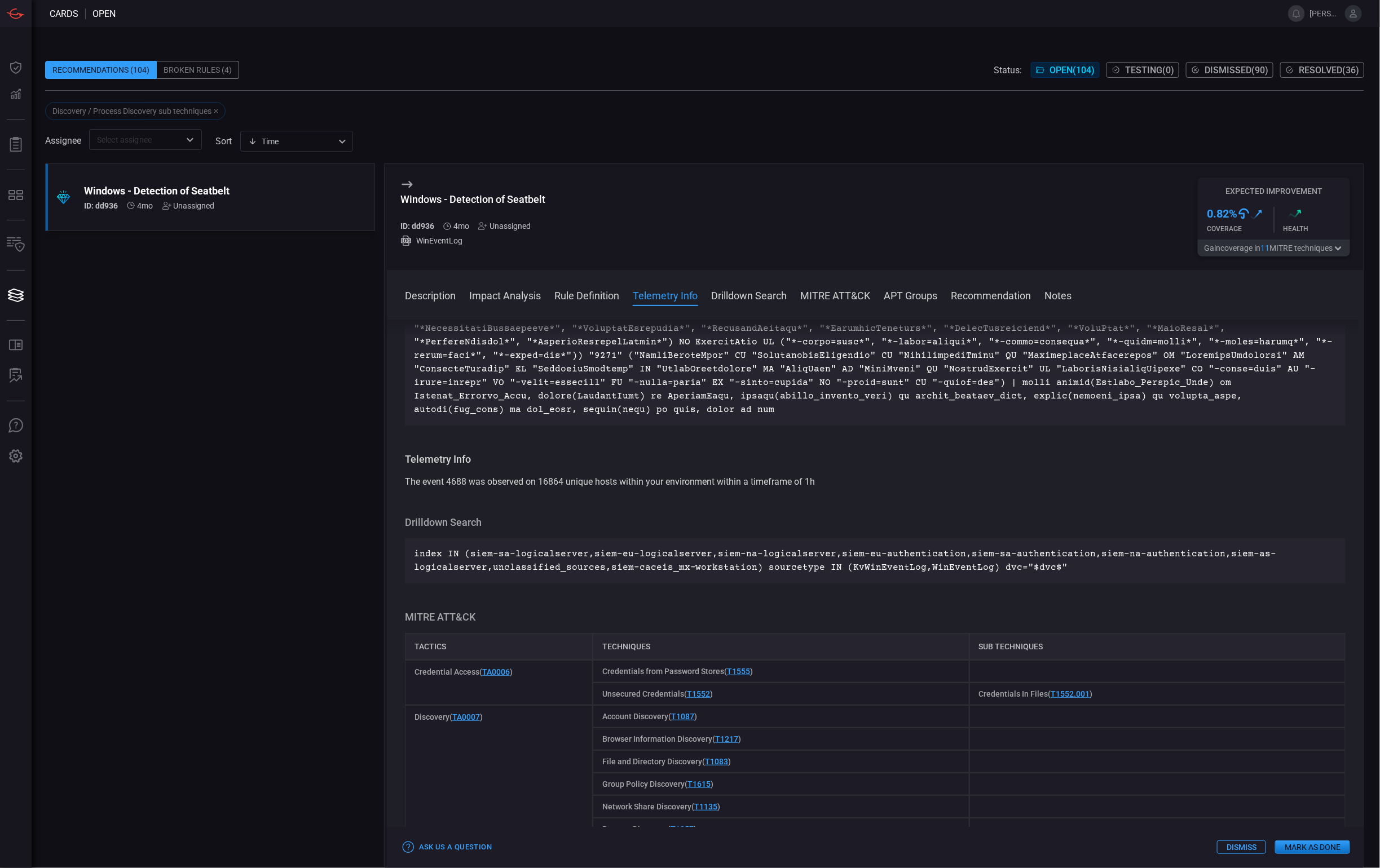
scroll to position [790, 0]
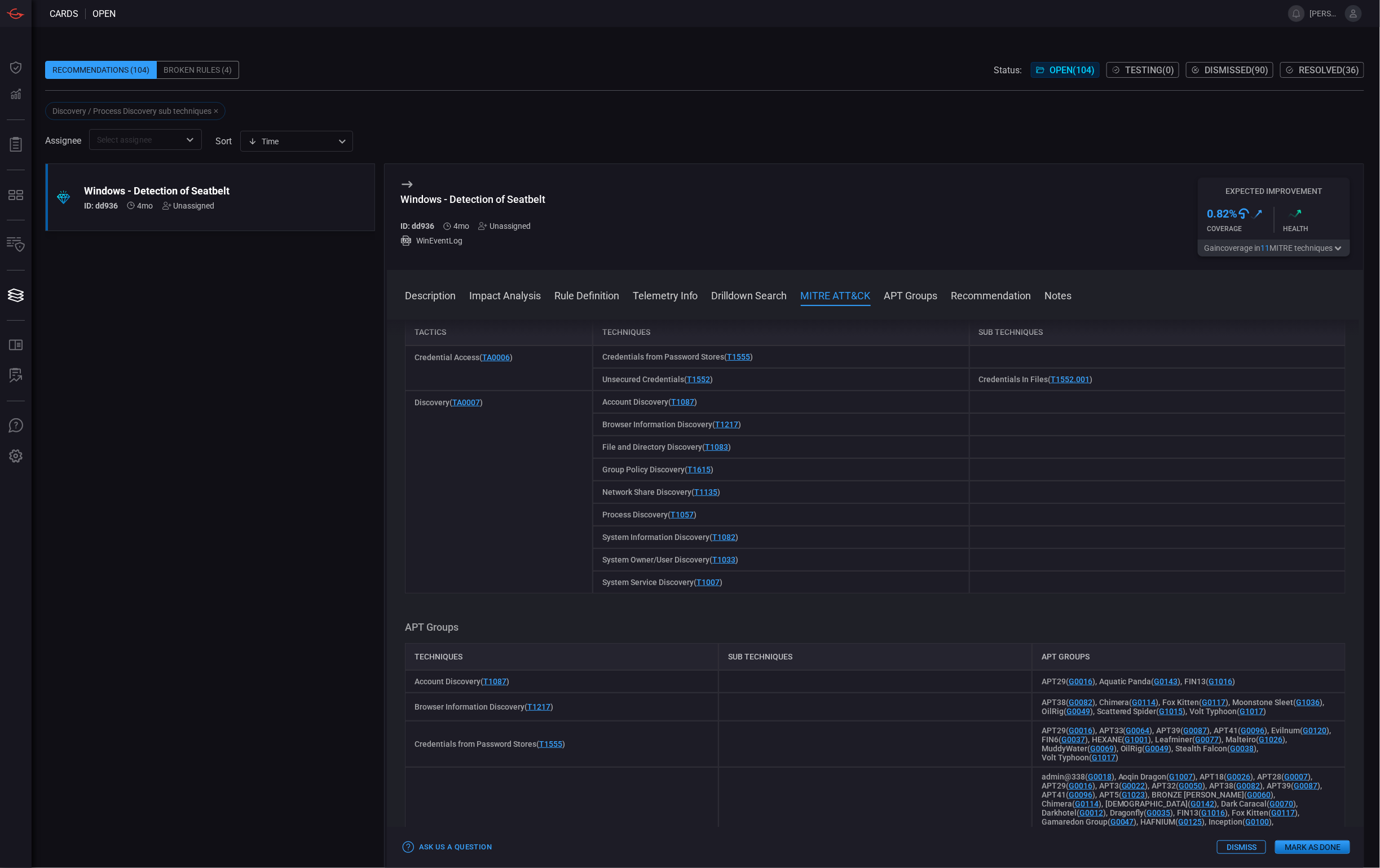
click at [104, 96] on span at bounding box center [705, 96] width 1319 height 11
click at [107, 75] on div "Recommendations (104)" at bounding box center [101, 70] width 112 height 18
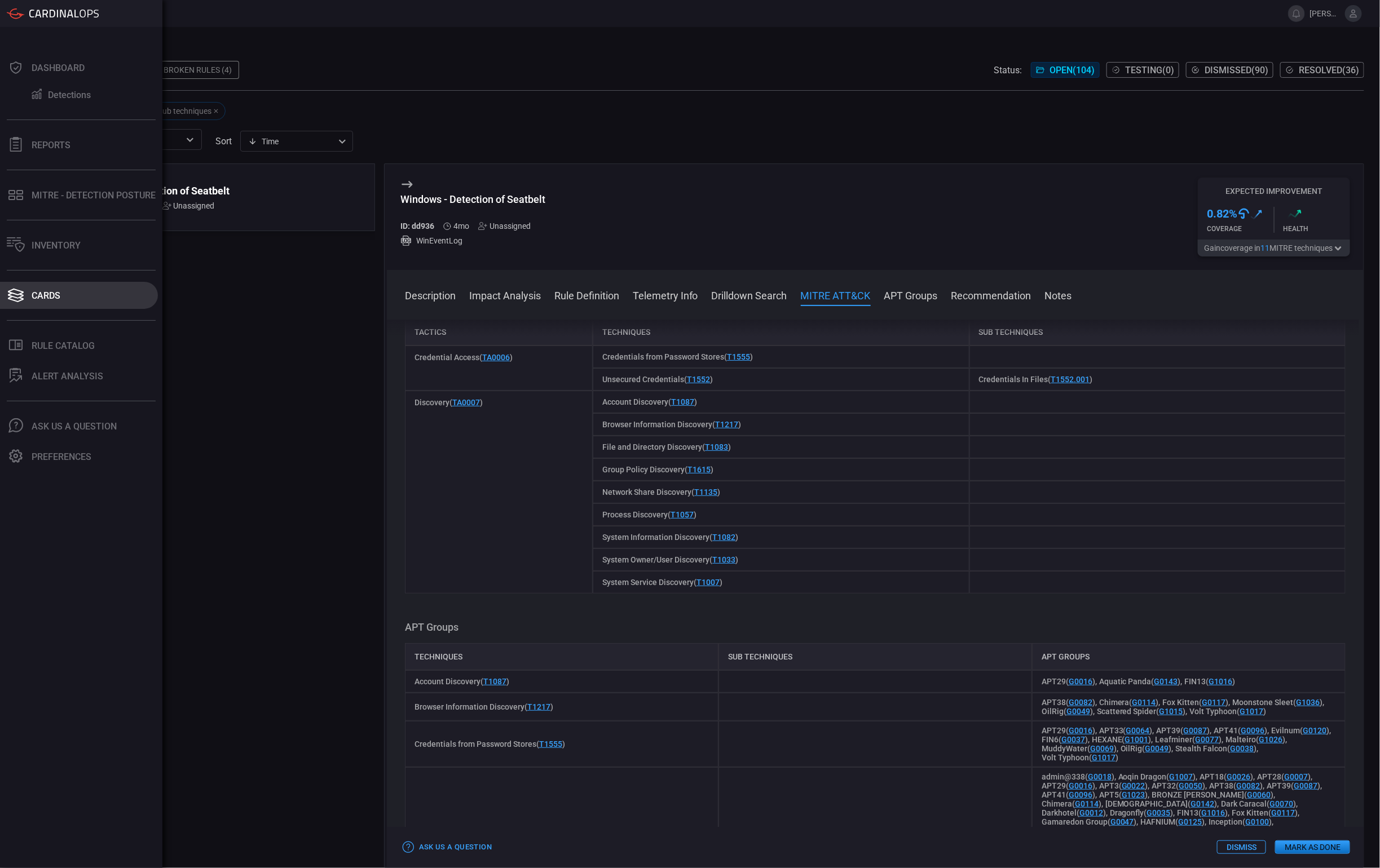
click at [22, 293] on icon at bounding box center [16, 295] width 18 height 16
click at [178, 334] on div ".suggested_cards_icon{fill:url(#suggested_cards_icon);} Windows - Detection of …" at bounding box center [210, 515] width 330 height 705
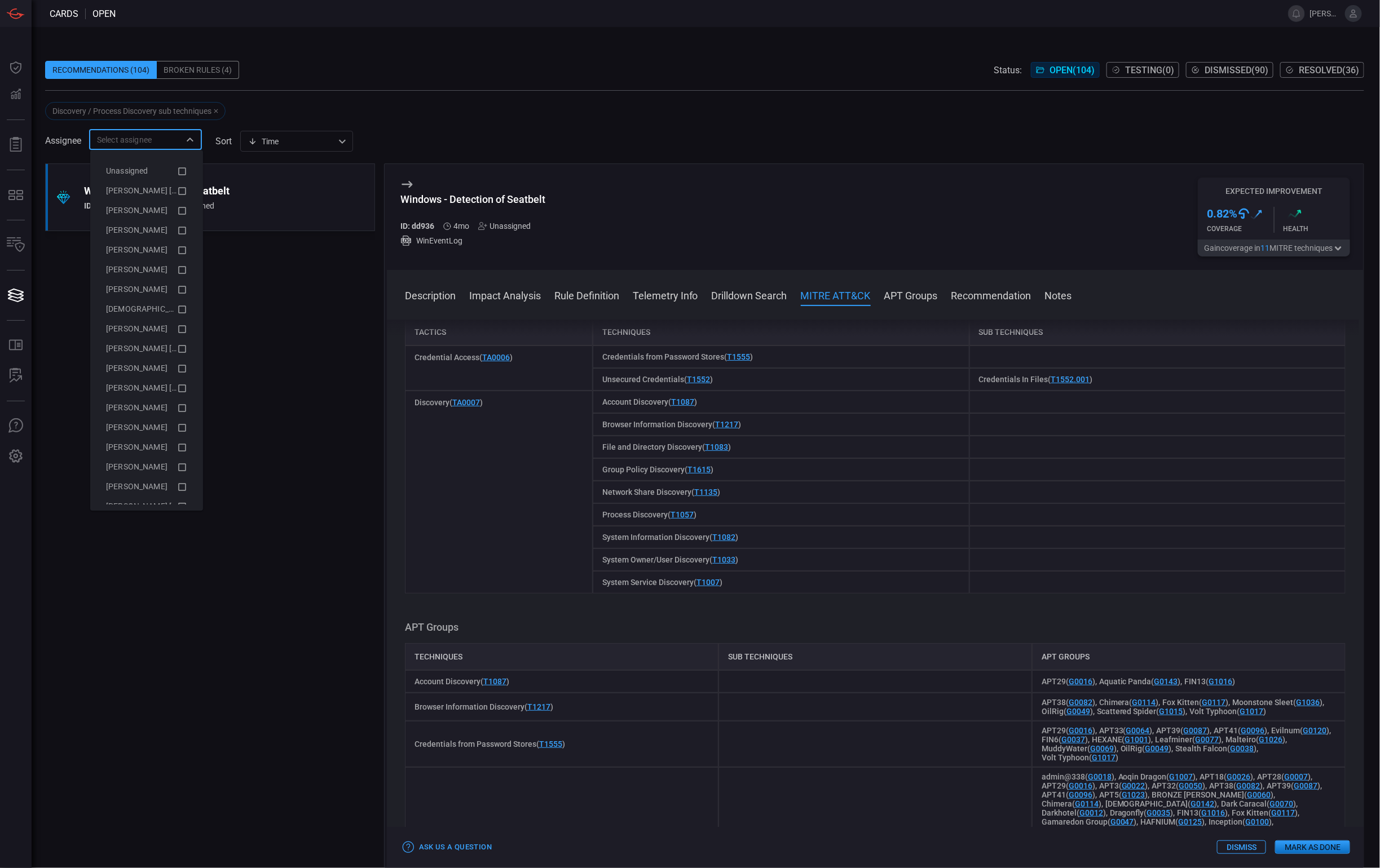
click at [158, 144] on input "text" at bounding box center [136, 139] width 88 height 14
click at [292, 139] on div "Time visibleUpdateTime ​" at bounding box center [297, 142] width 113 height 21
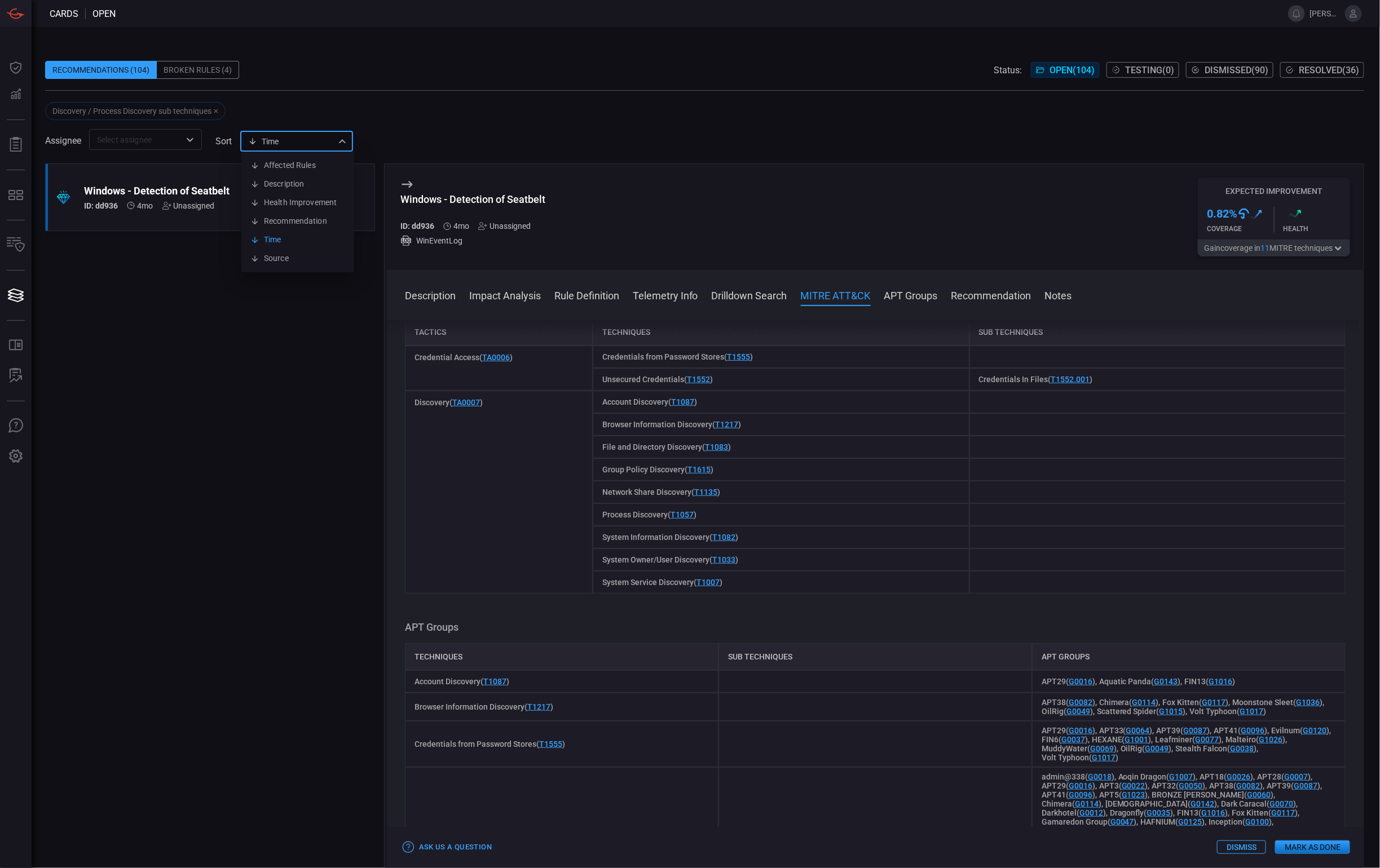
click at [164, 287] on div at bounding box center [690, 434] width 1380 height 868
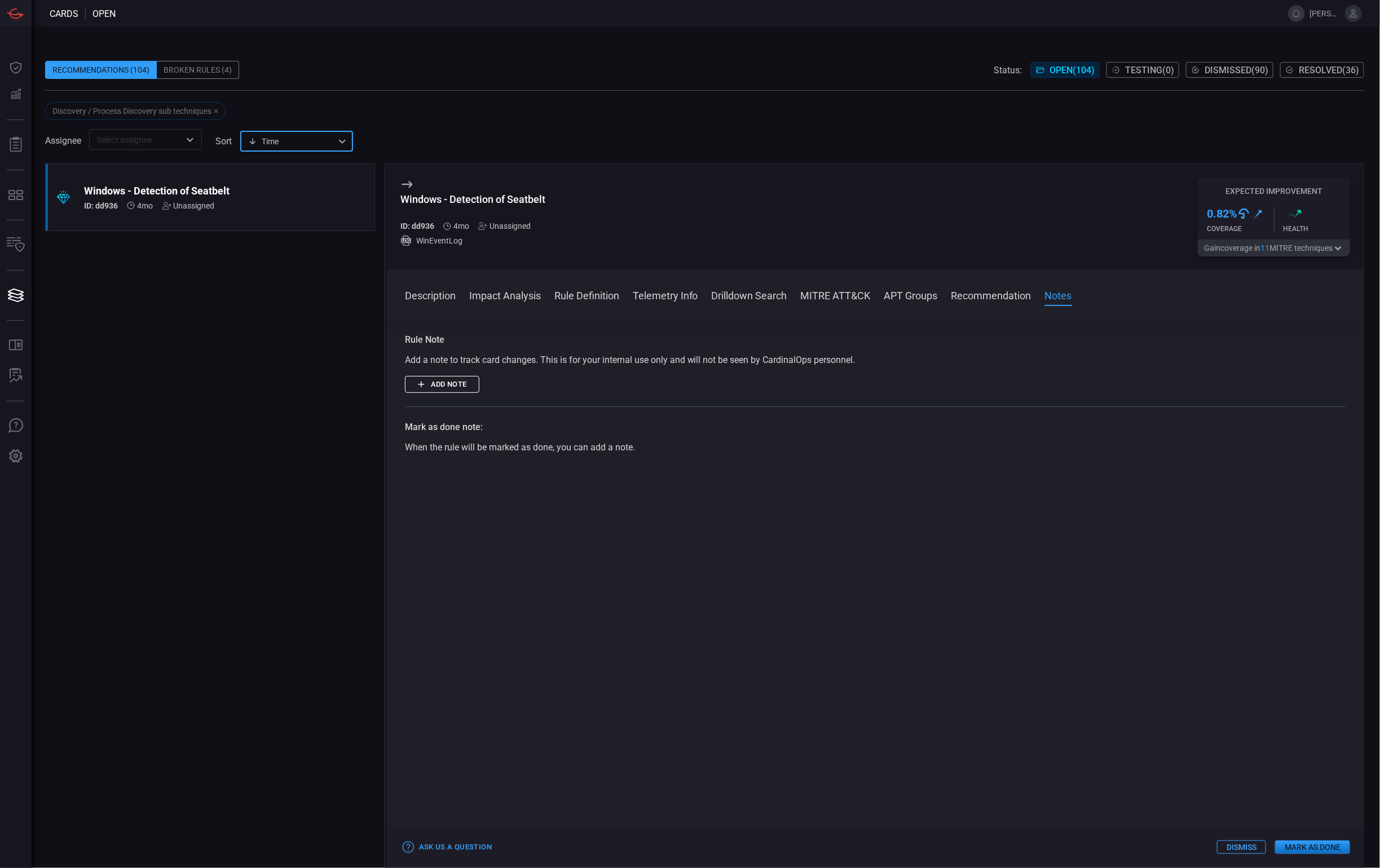
scroll to position [2081, 0]
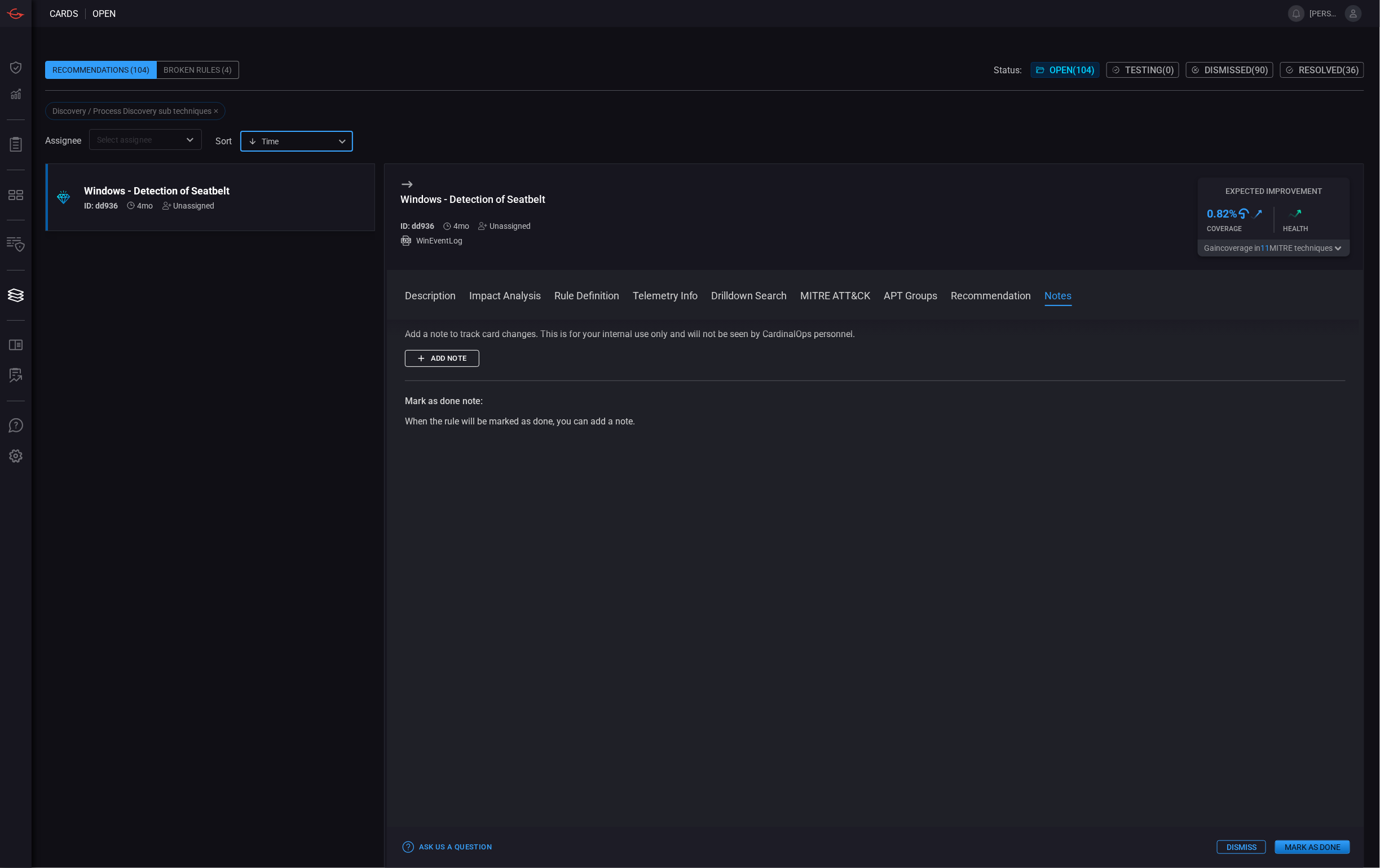
click at [1266, 224] on div "0.82 % .st0{fill:url(#Path_29490_0000011764796159830935397000001433001719546112…" at bounding box center [1240, 220] width 67 height 26
click at [1274, 250] on button "Gain coverage in 11 MITRE technique s" at bounding box center [1274, 248] width 152 height 17
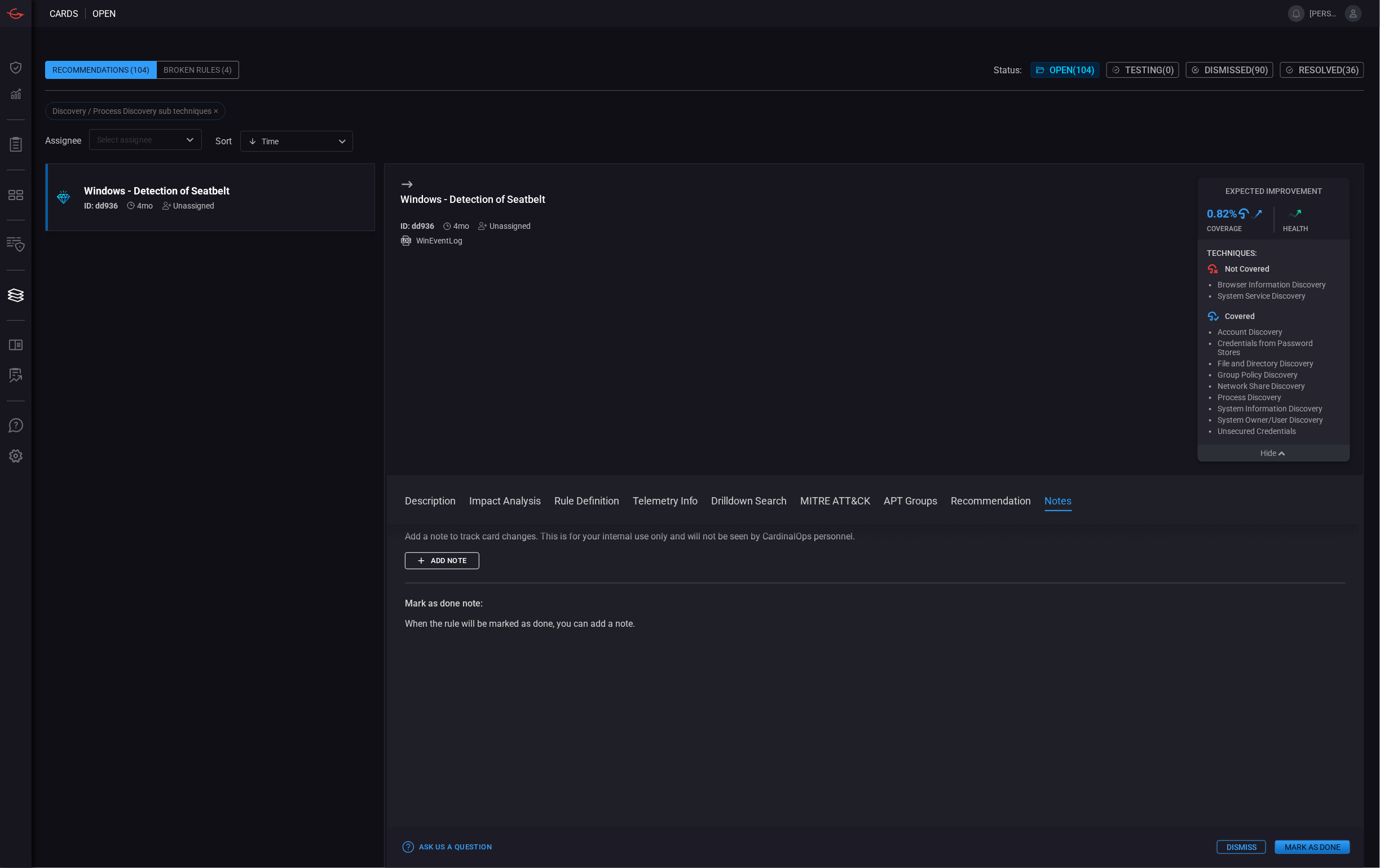
click at [1243, 291] on ul "Browser Information Discovery System Service Discovery" at bounding box center [1274, 290] width 134 height 20
drag, startPoint x: 1237, startPoint y: 287, endPoint x: 1299, endPoint y: 287, distance: 62.0
click at [1299, 287] on span "Browser Information Discovery" at bounding box center [1271, 284] width 108 height 9
click at [1299, 297] on span "System Service Discovery" at bounding box center [1261, 296] width 88 height 9
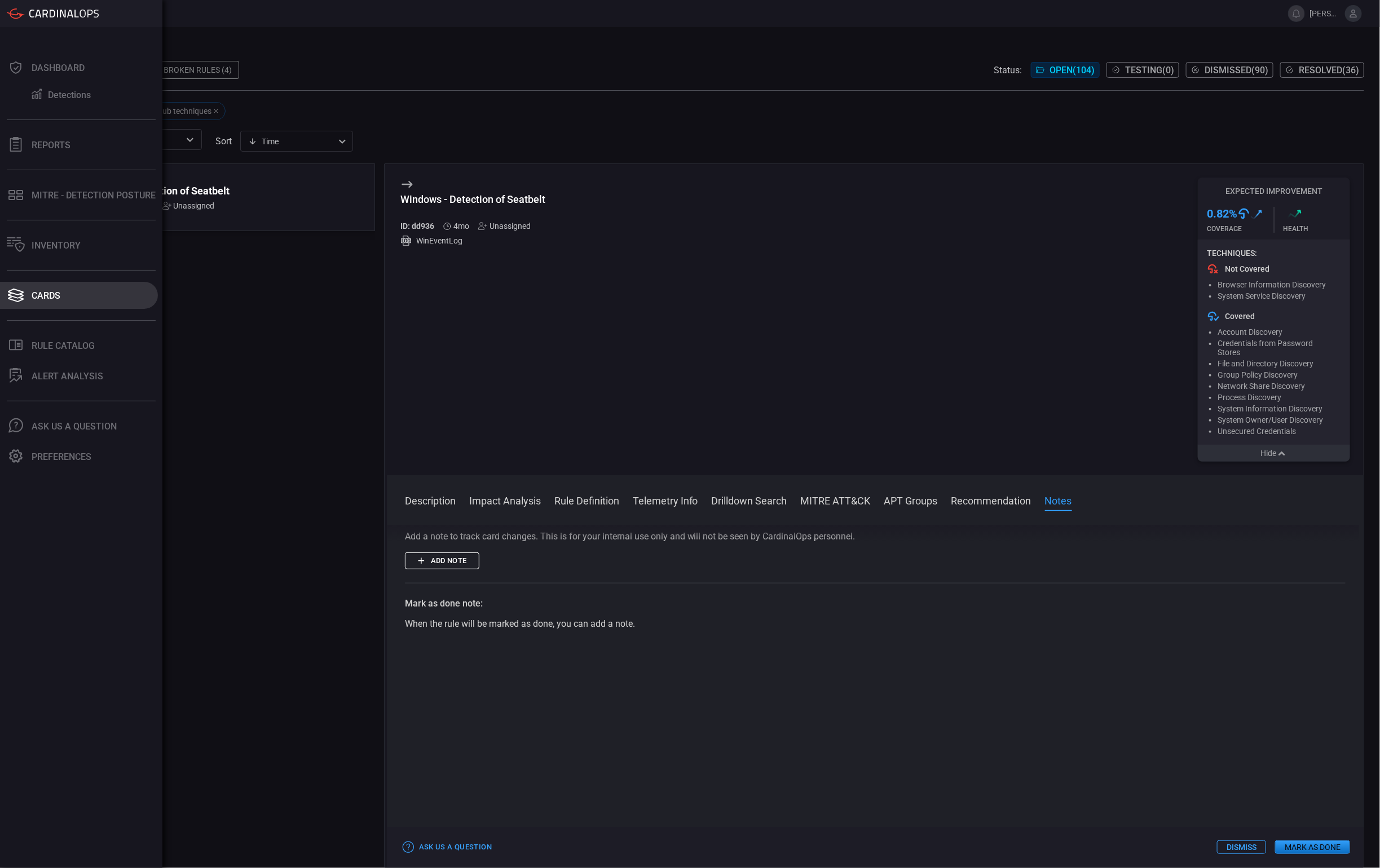
click at [57, 299] on div "Cards" at bounding box center [46, 296] width 29 height 11
click at [59, 248] on div "Inventory" at bounding box center [56, 245] width 49 height 11
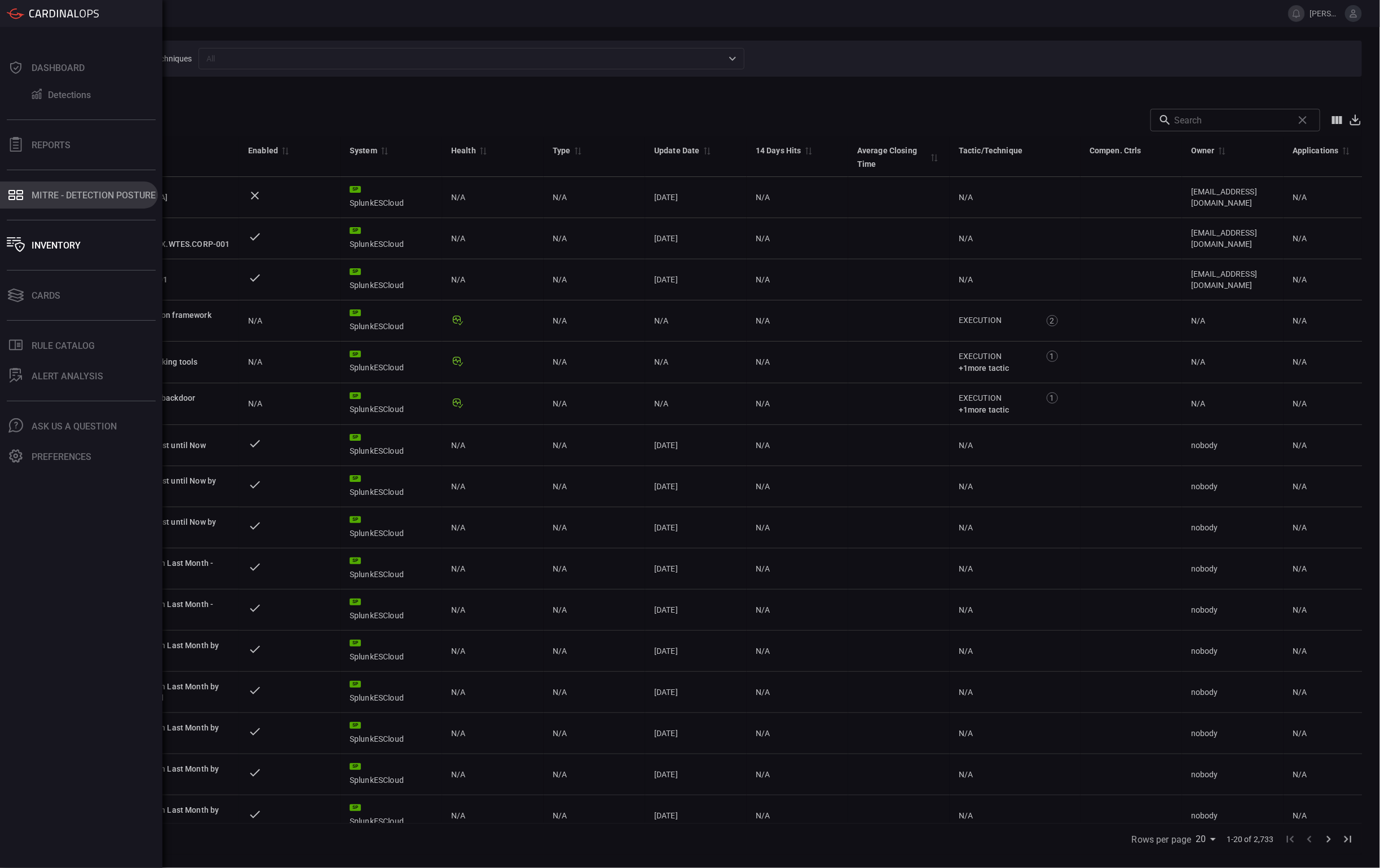
click at [32, 202] on button "MITRE - Detection Posture" at bounding box center [79, 195] width 158 height 27
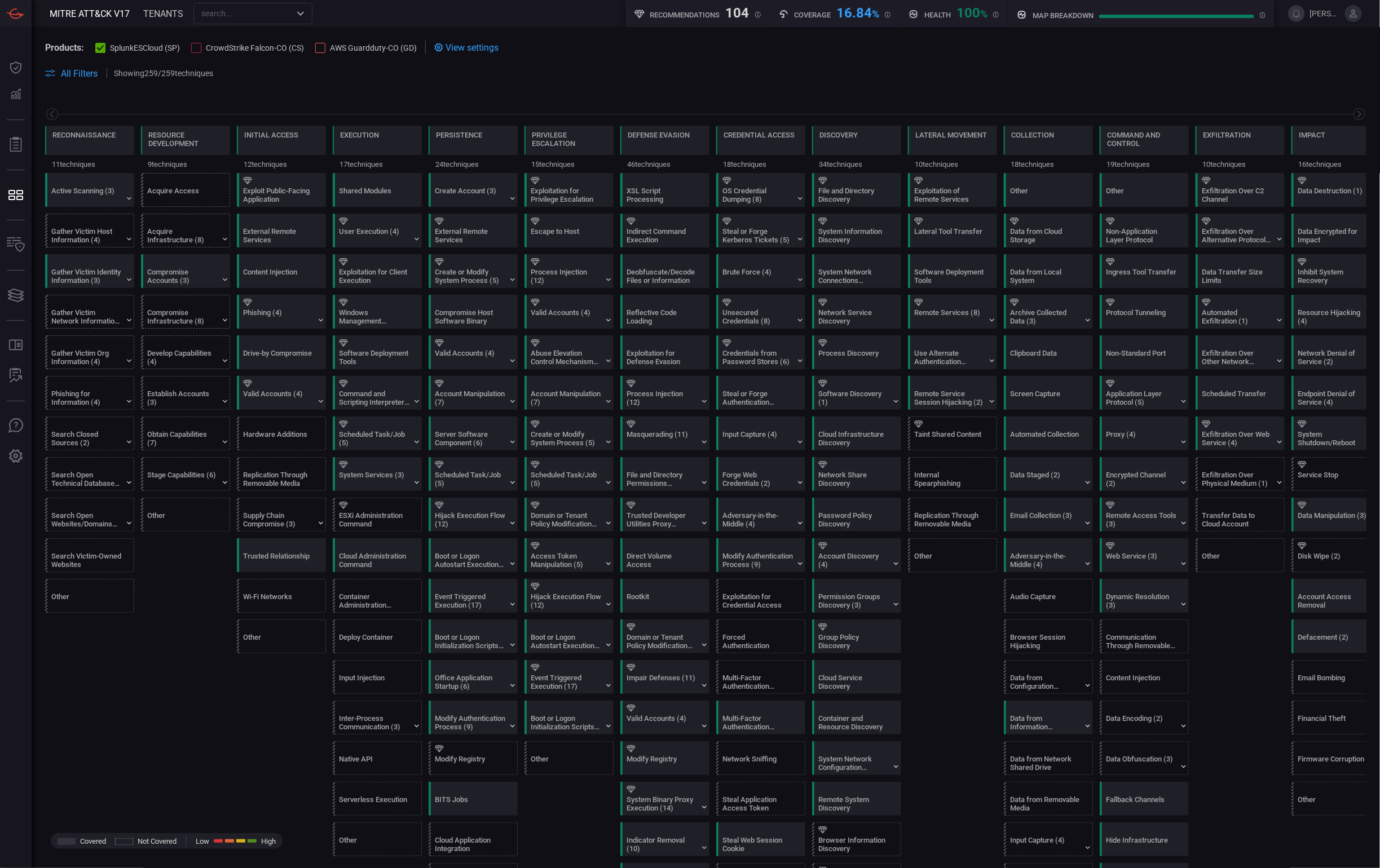
scroll to position [0, 27]
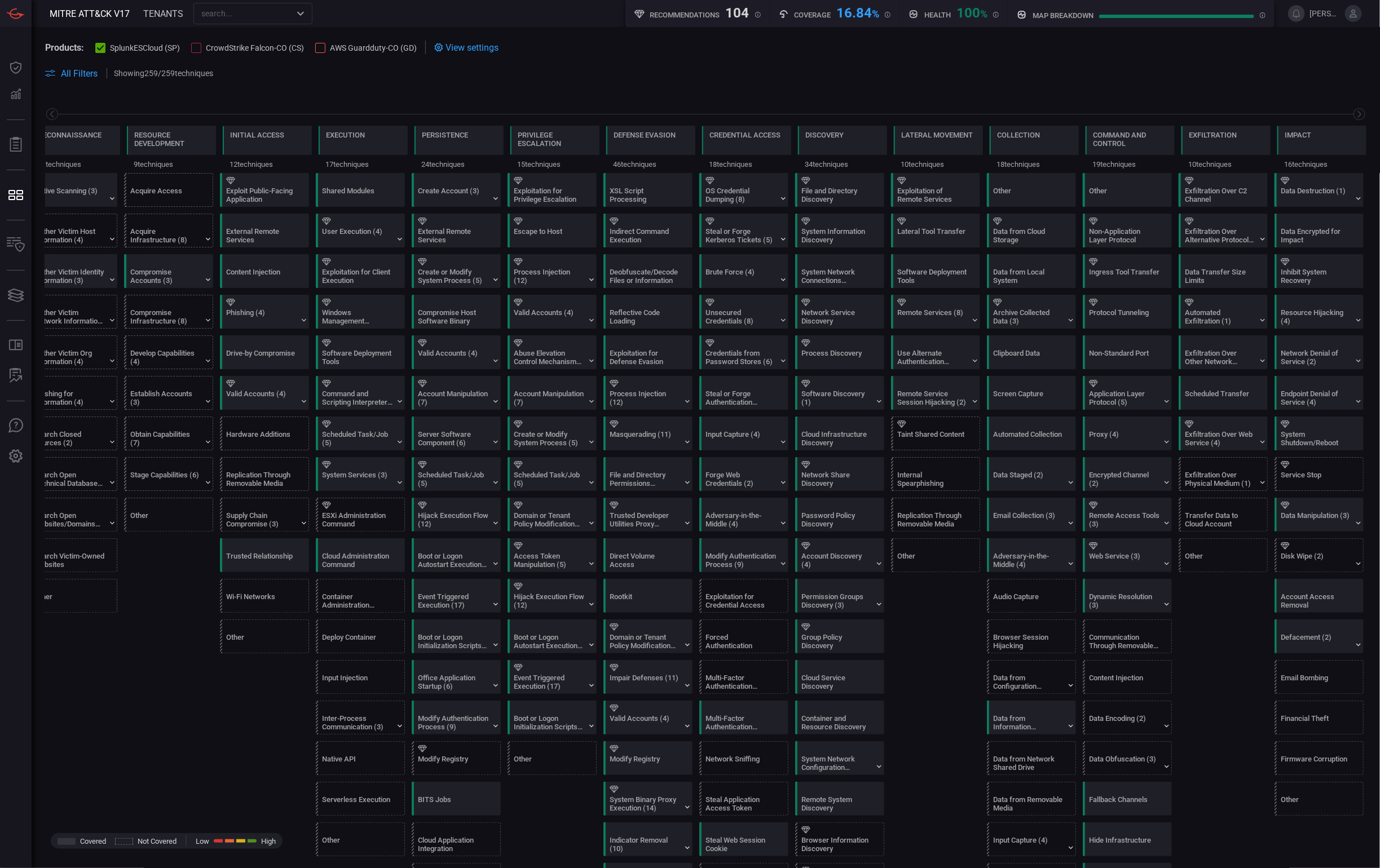
click at [90, 76] on span "All Filters" at bounding box center [79, 73] width 37 height 11
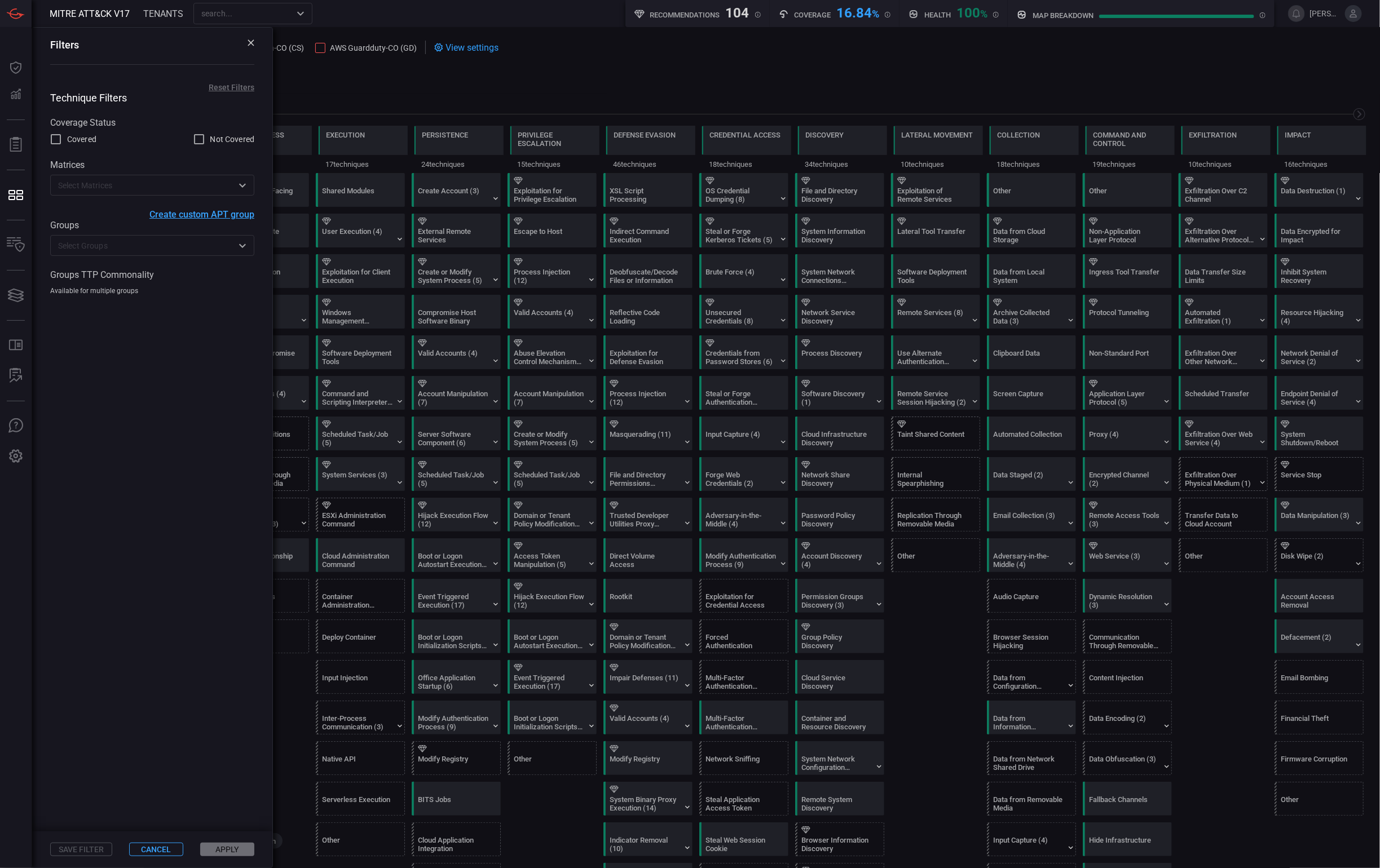
click at [114, 260] on div "Technique Filters Coverage Status Covered Not Covered Matrices ​ Create custom …" at bounding box center [152, 194] width 240 height 204
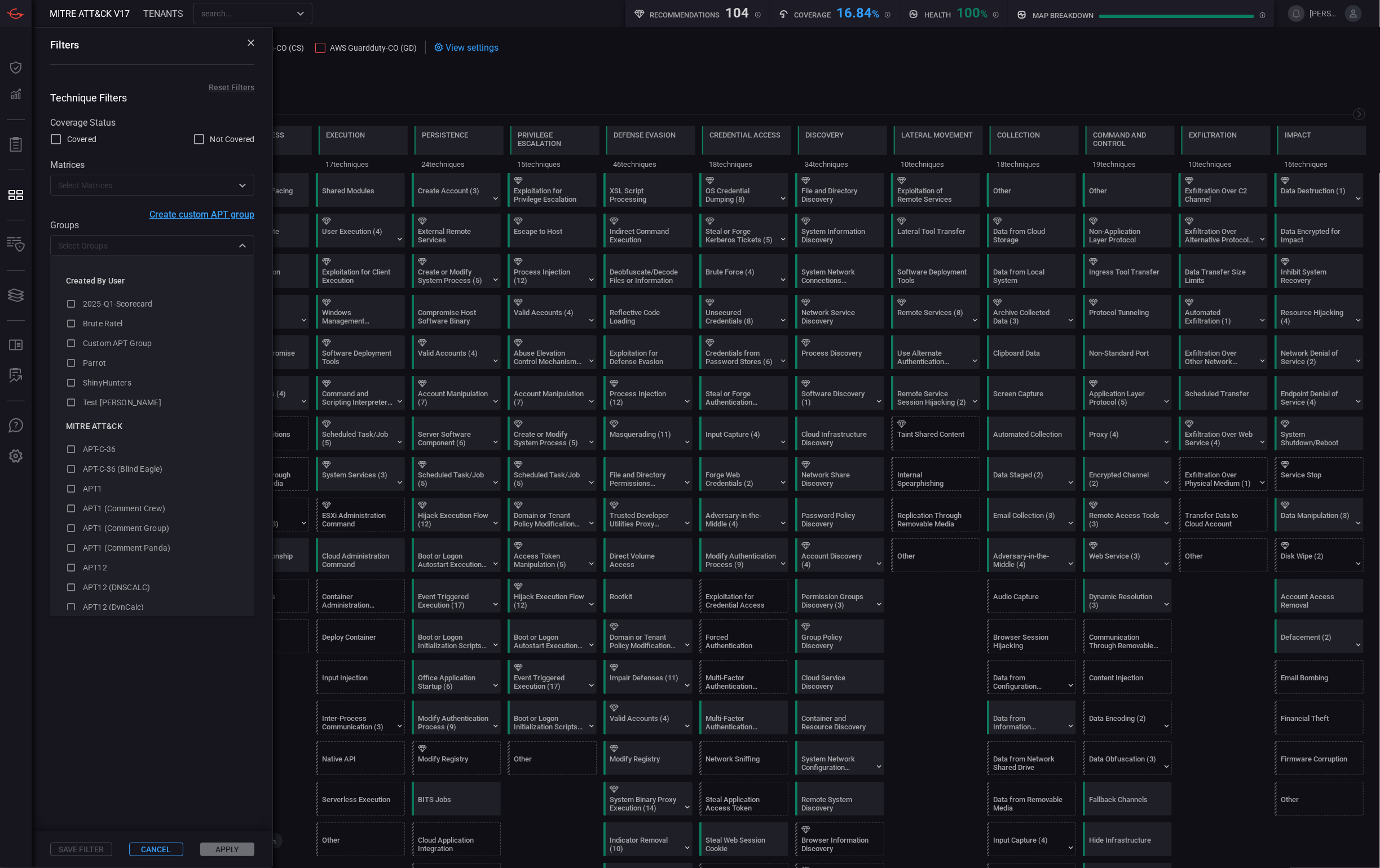
click at [124, 255] on body "MITRE ATT&CK V17 TENANTS ​ Recommendations 104 Coverage 16.84 % Health 100 % ma…" at bounding box center [690, 434] width 1380 height 868
click at [100, 321] on span "Brute Ratel" at bounding box center [102, 323] width 40 height 9
click at [220, 855] on button "Apply" at bounding box center [227, 849] width 54 height 14
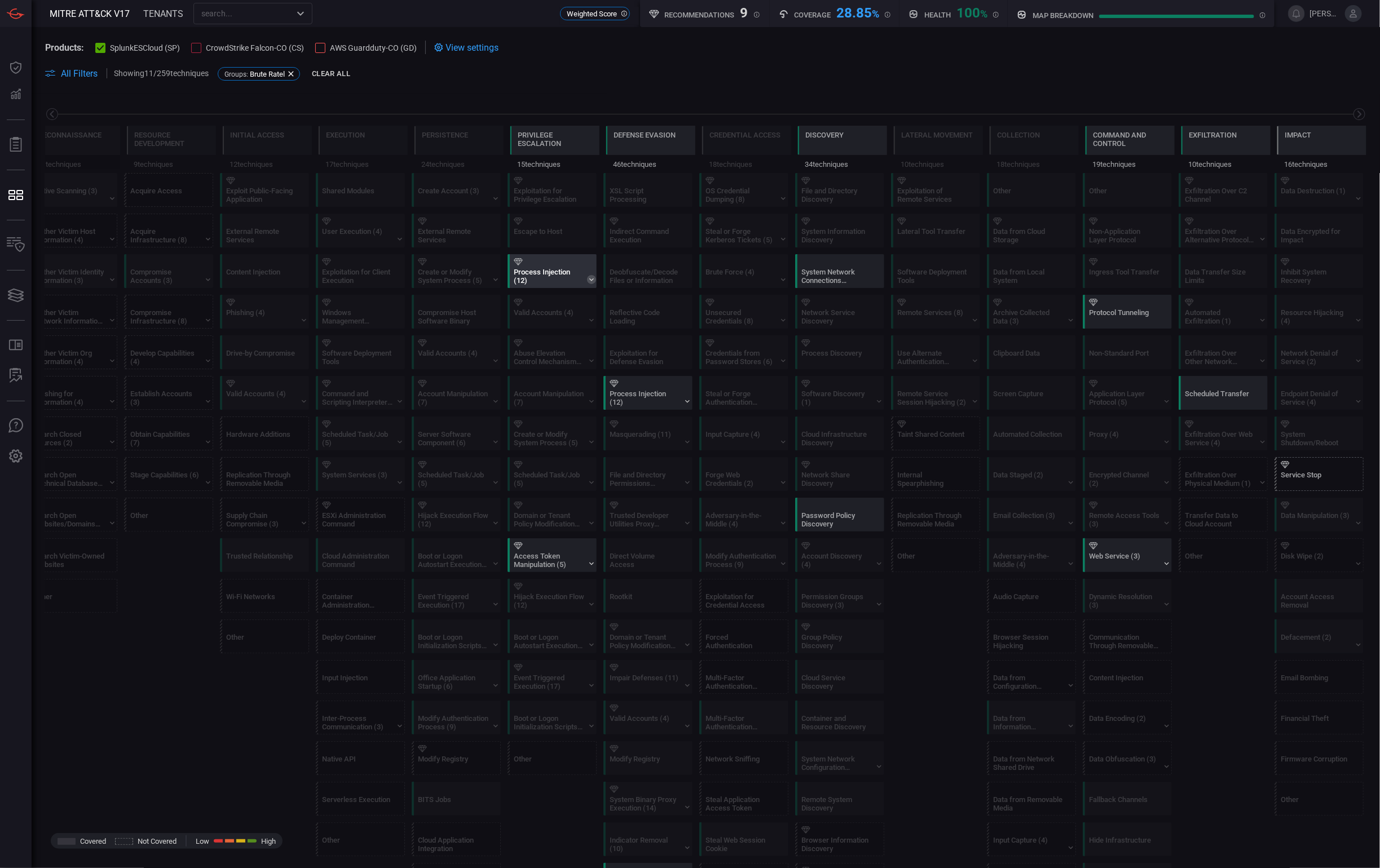
click at [587, 278] on icon at bounding box center [591, 279] width 9 height 9
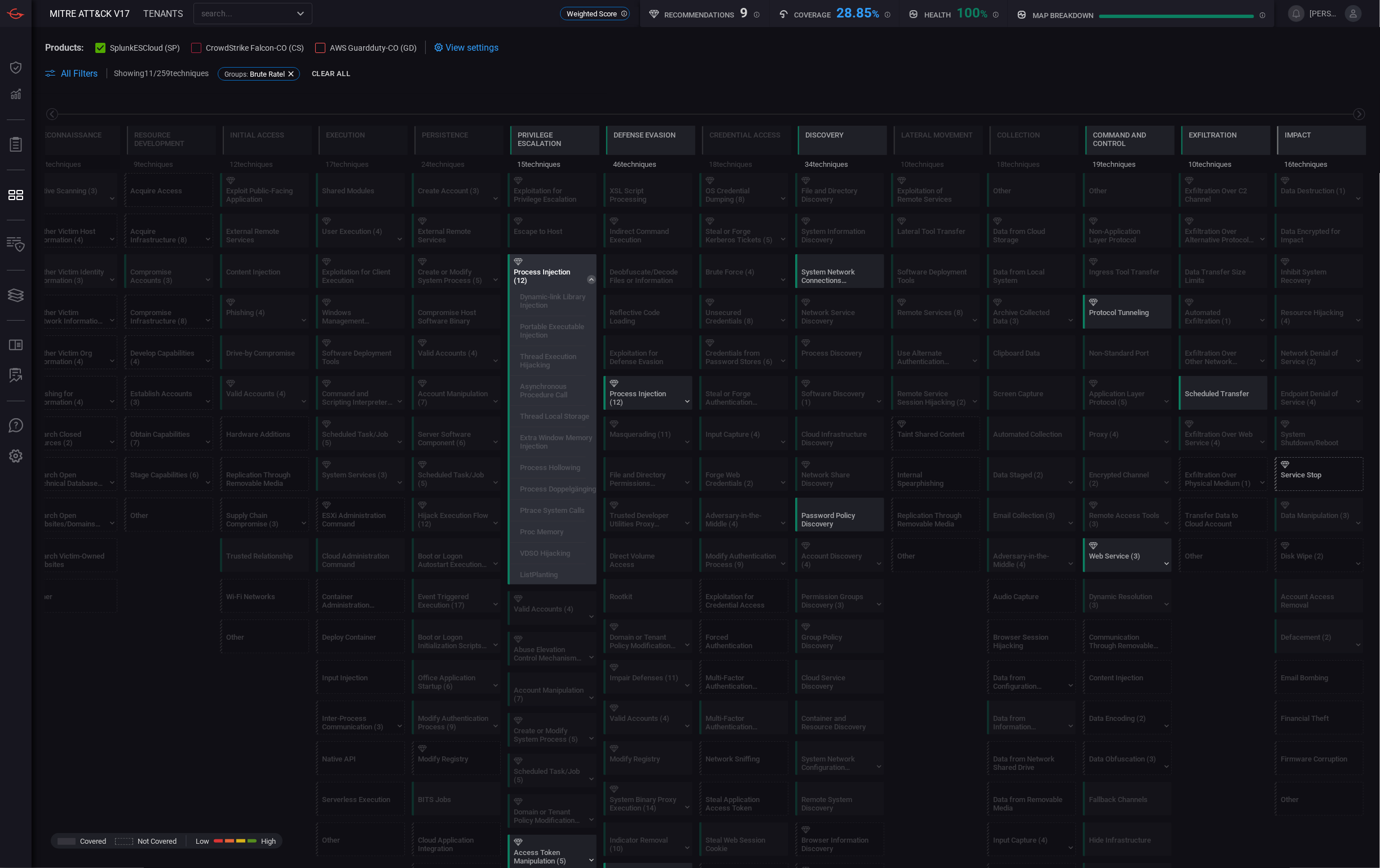
click at [522, 269] on div "Process Injection (12)" at bounding box center [548, 276] width 70 height 17
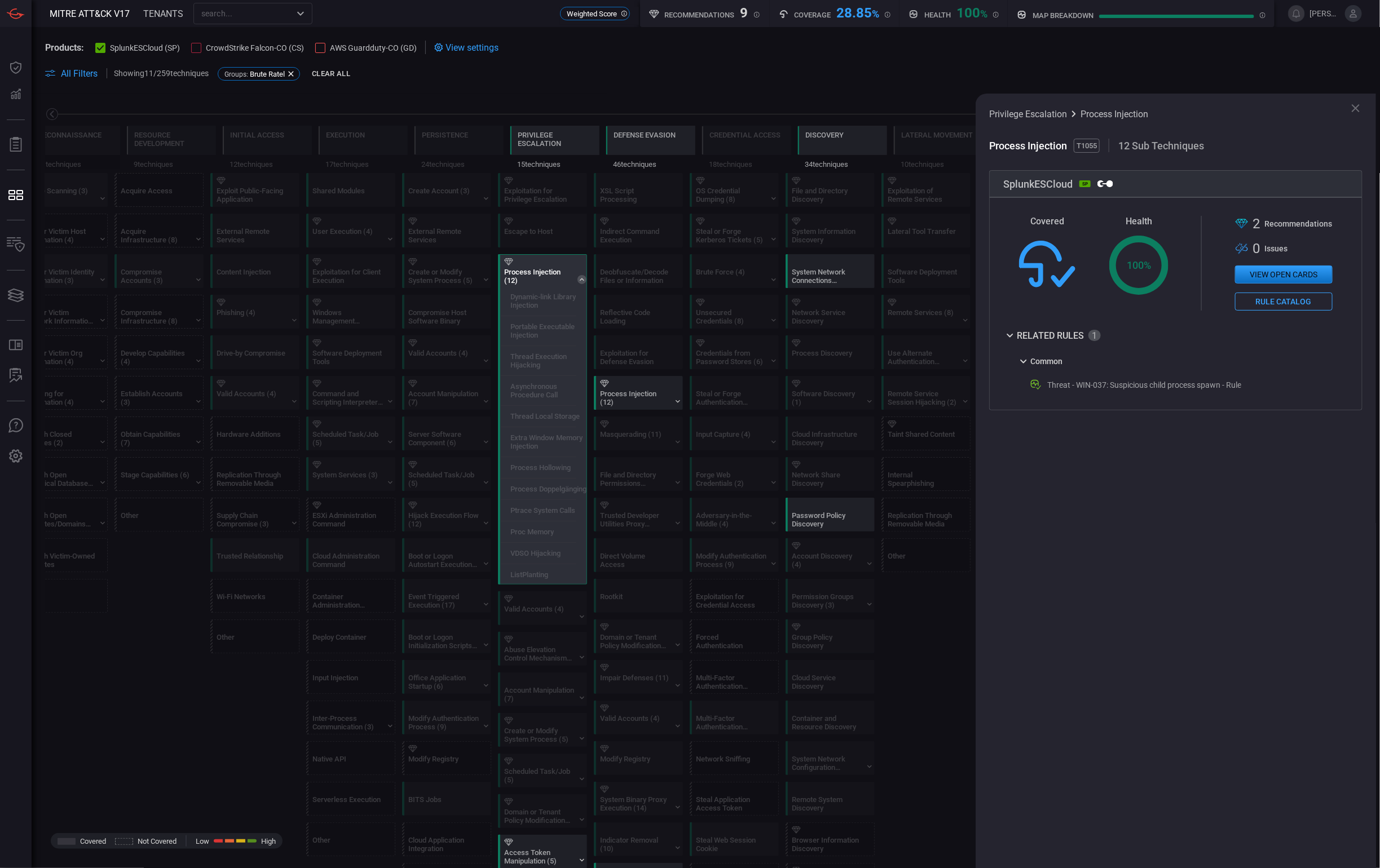
click at [1358, 108] on icon at bounding box center [1356, 108] width 14 height 14
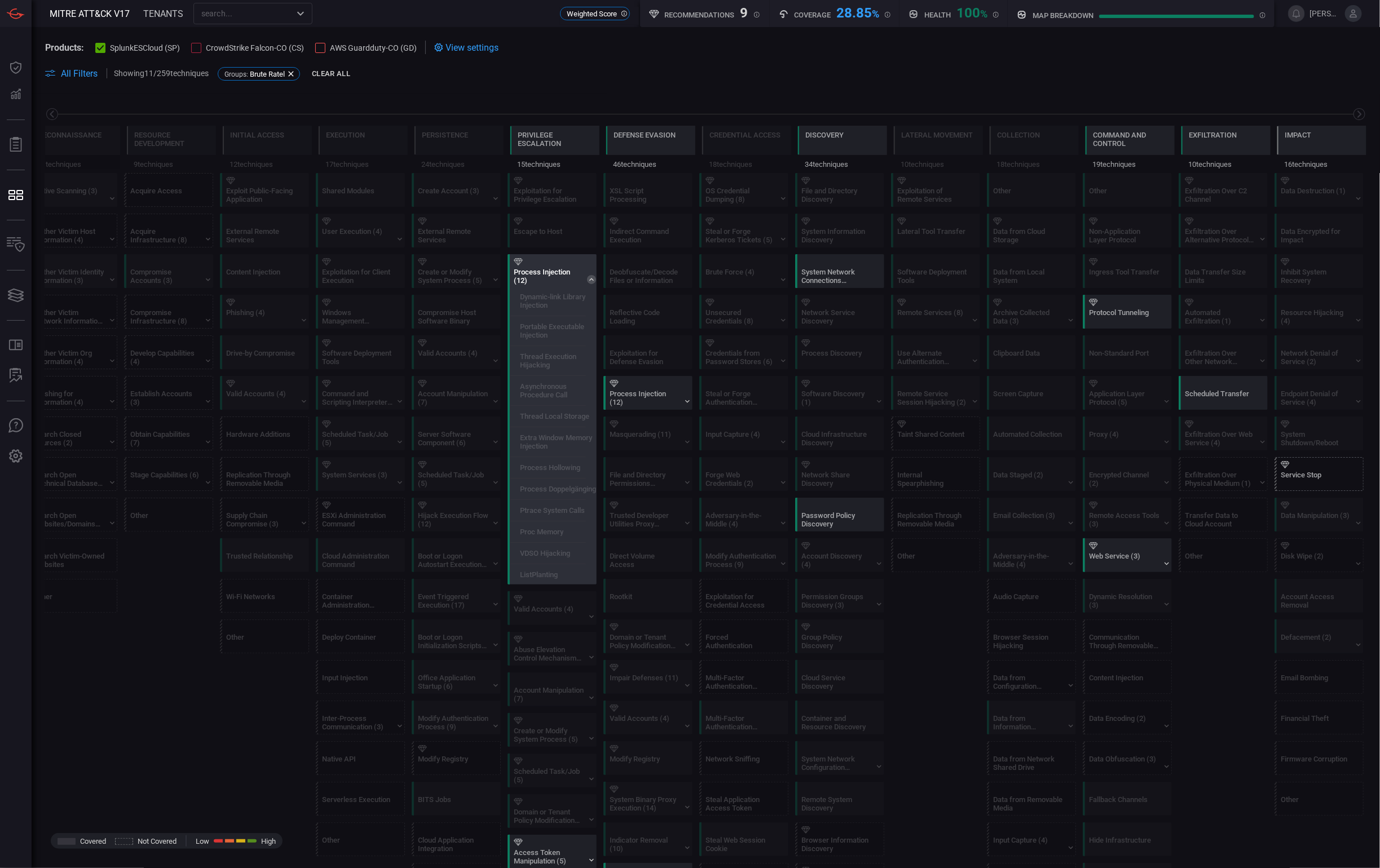
click at [541, 279] on div "Process Injection (12)" at bounding box center [548, 276] width 70 height 17
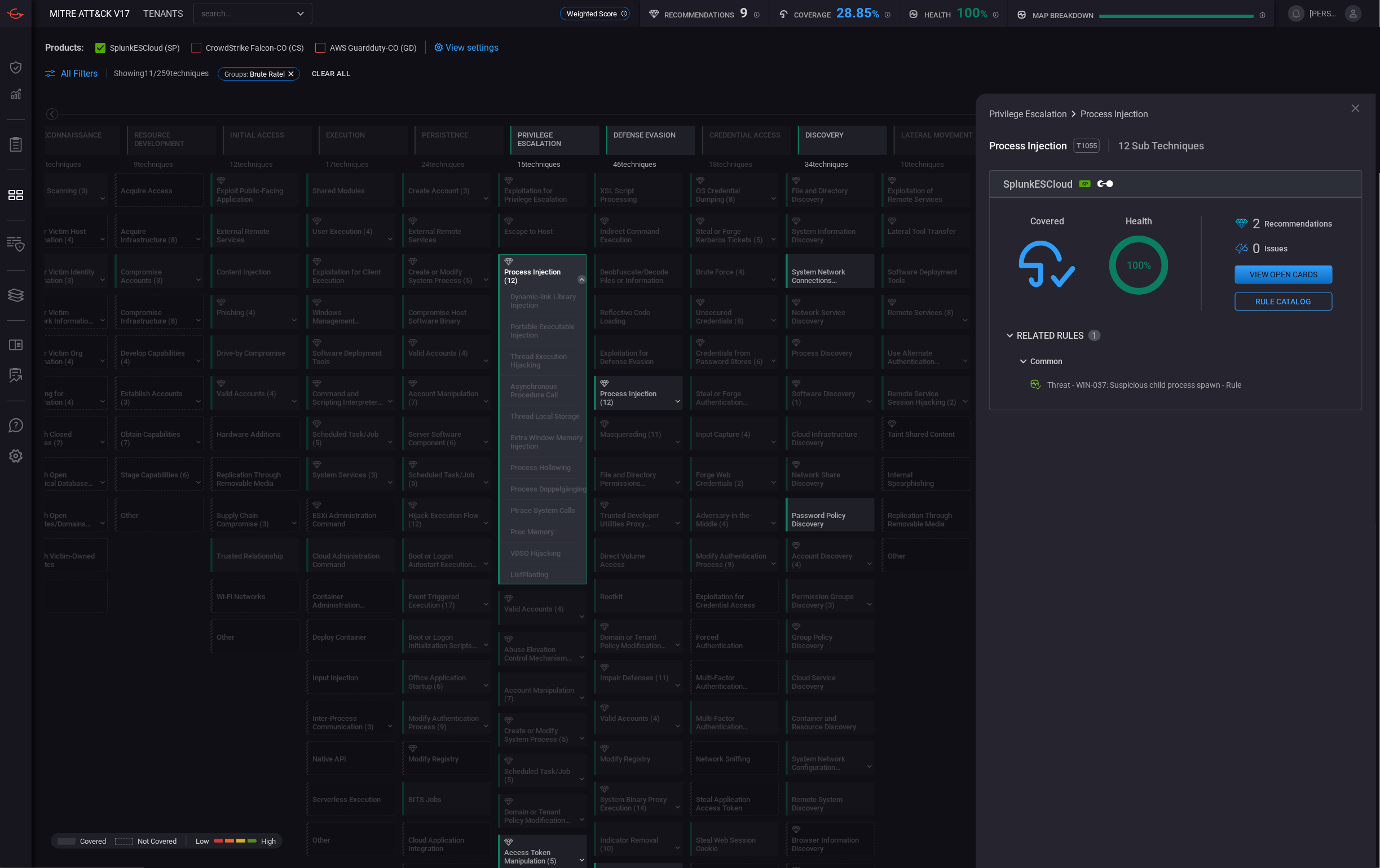
click at [462, 71] on span at bounding box center [860, 73] width 1014 height 14
click at [1349, 107] on icon at bounding box center [1356, 108] width 14 height 14
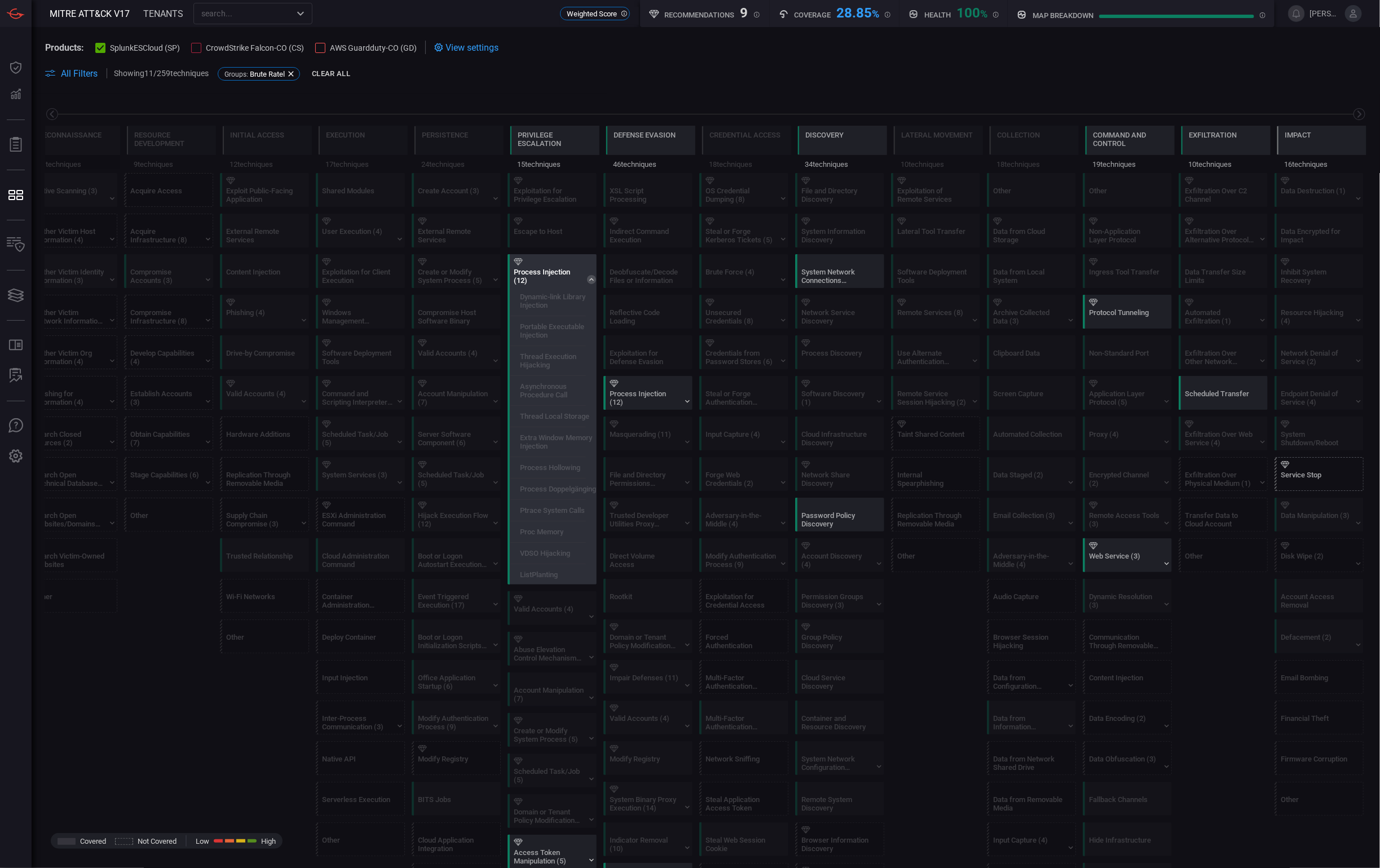
click at [552, 268] on div "Process Injection (12)" at bounding box center [548, 276] width 70 height 17
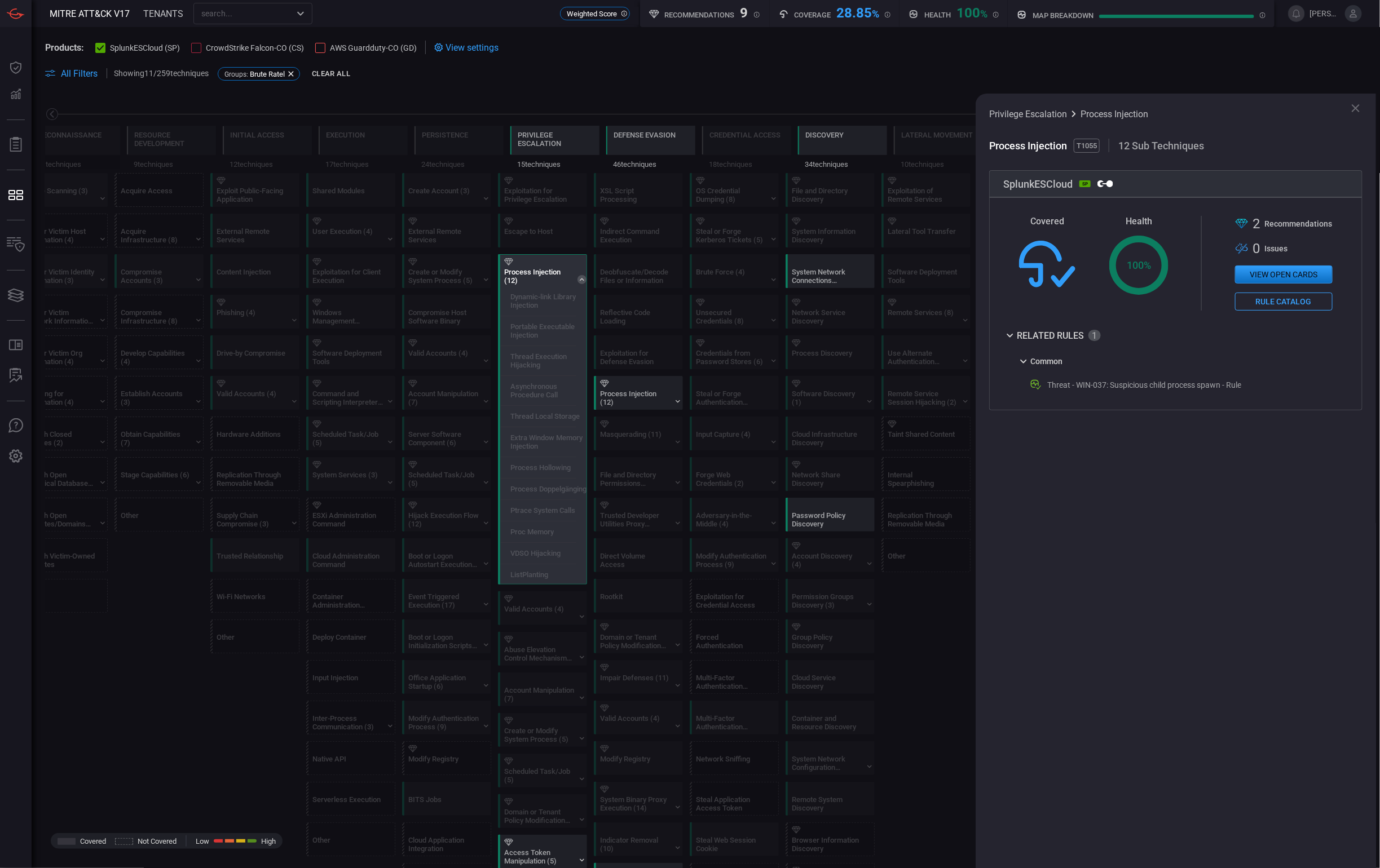
click at [581, 279] on icon at bounding box center [581, 279] width 4 height 3
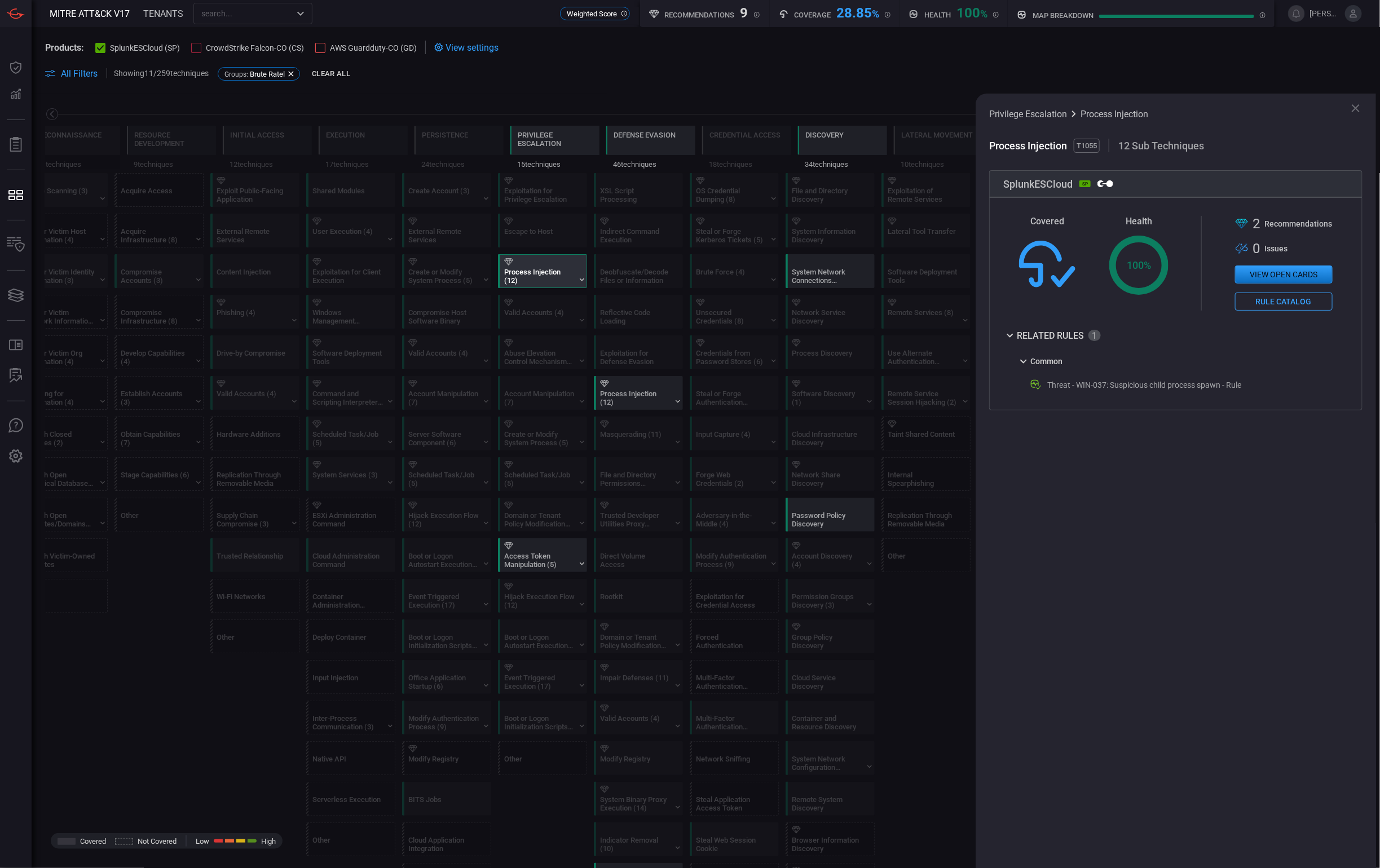
click at [1351, 114] on div "Privilege Escalation Process Injection Process Injection T1055 12 Sub Technique…" at bounding box center [1176, 481] width 401 height 775
click at [1353, 111] on icon at bounding box center [1355, 108] width 8 height 8
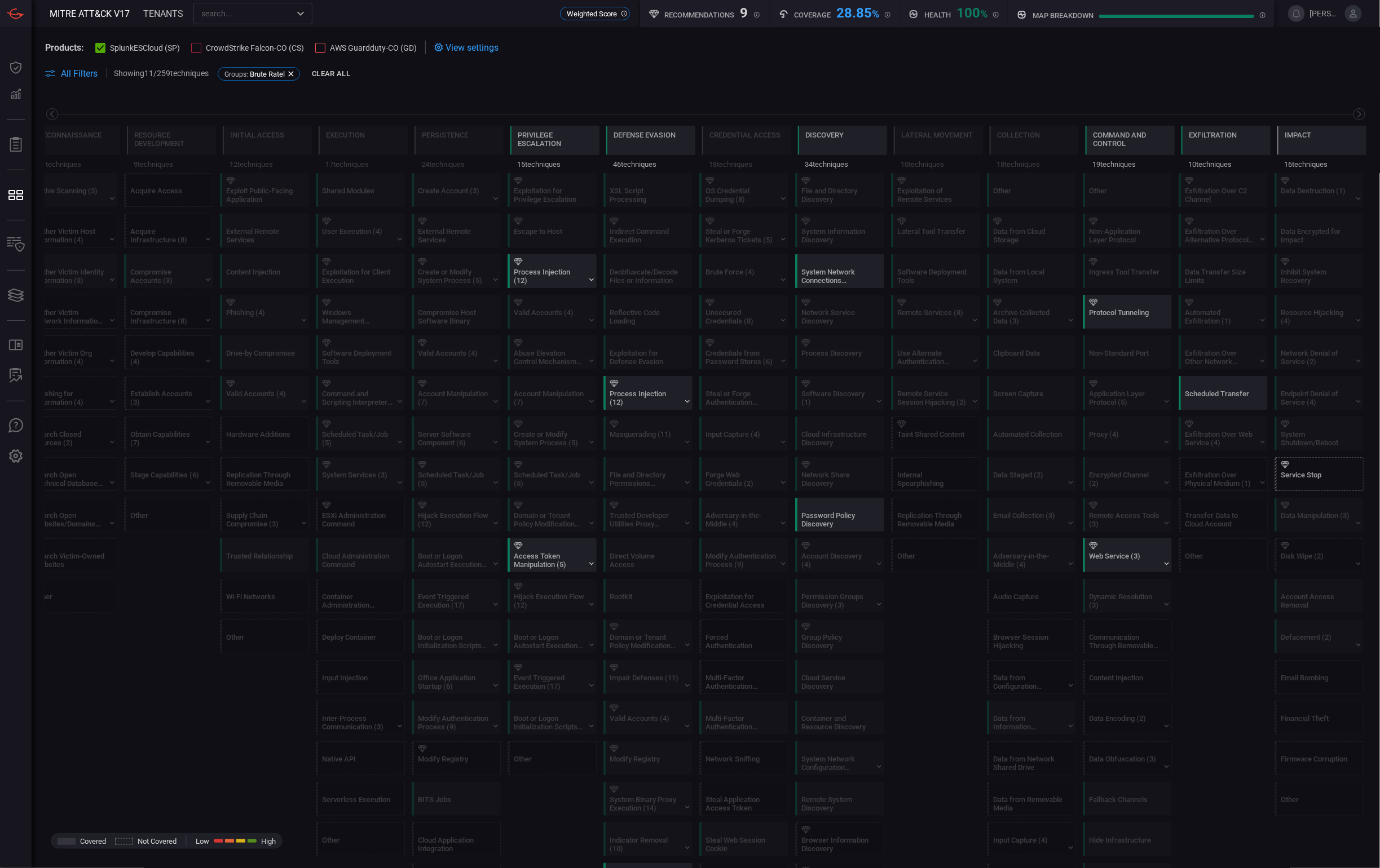
click at [897, 76] on span at bounding box center [860, 73] width 1014 height 14
click at [1322, 19] on span "[PERSON_NAME][EMAIL_ADDRESS][PERSON_NAME][DOMAIN_NAME]" at bounding box center [1335, 13] width 52 height 17
click at [488, 46] on span "View settings" at bounding box center [471, 47] width 53 height 11
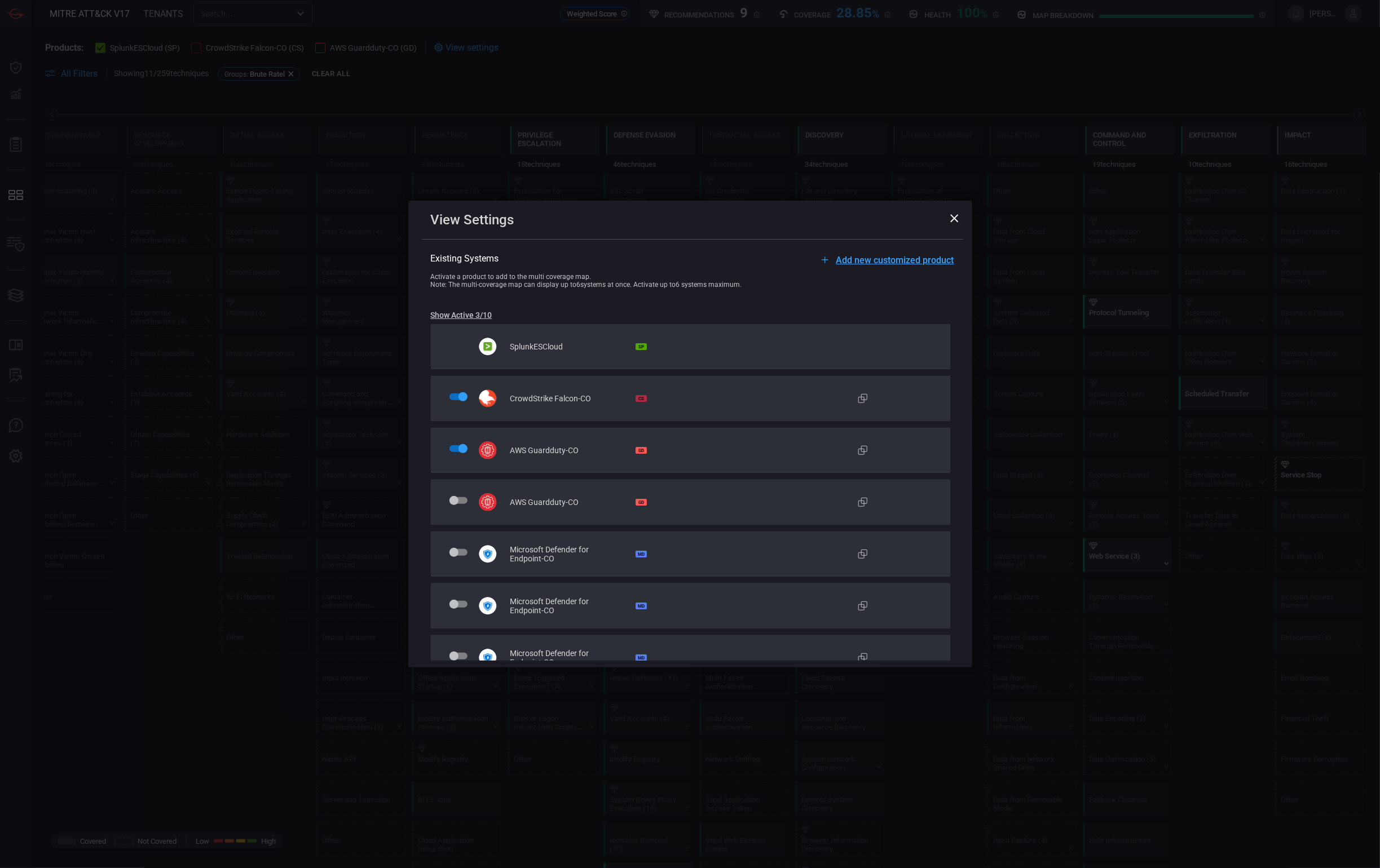
click at [955, 220] on icon at bounding box center [955, 219] width 9 height 9
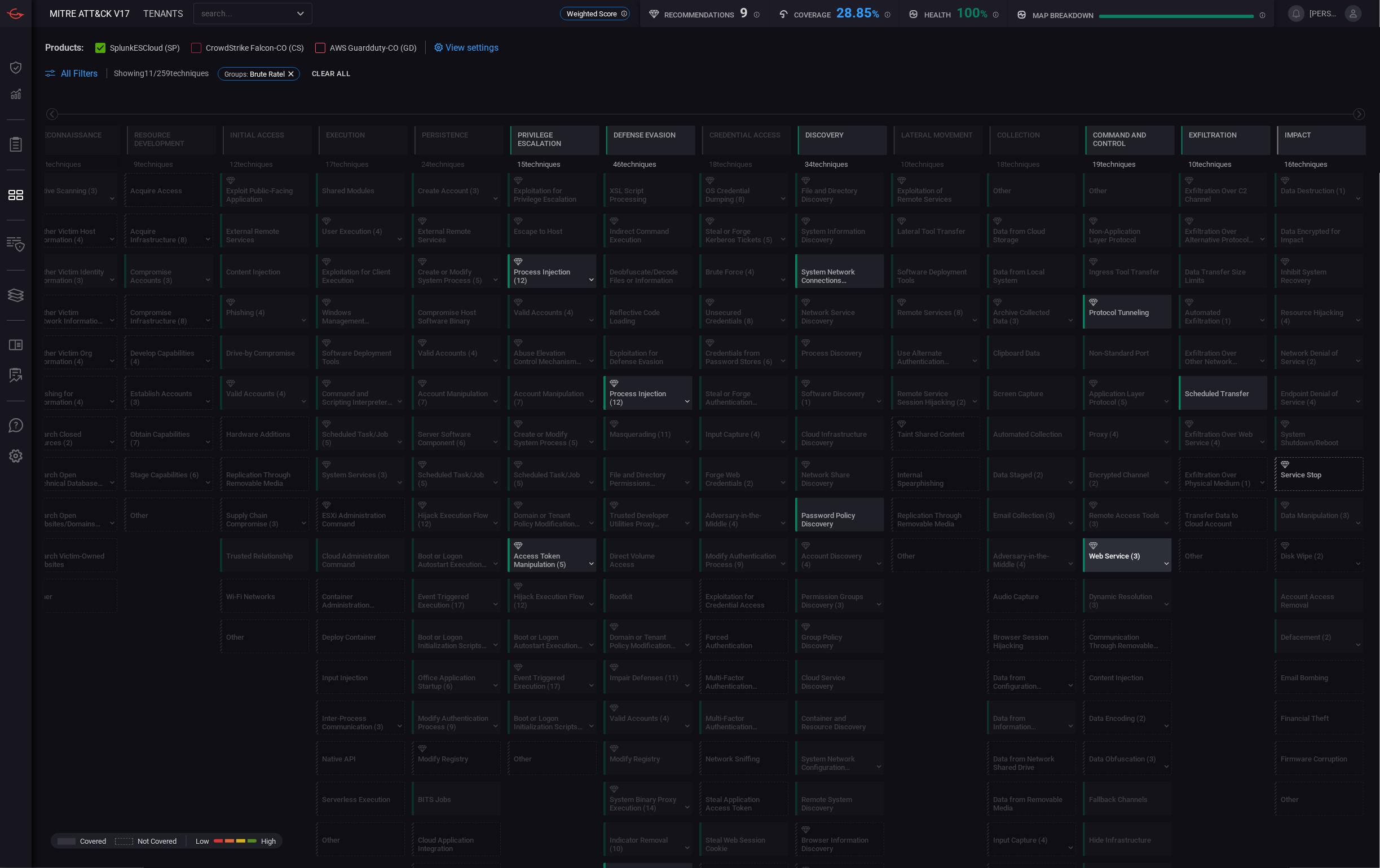
scroll to position [102, 0]
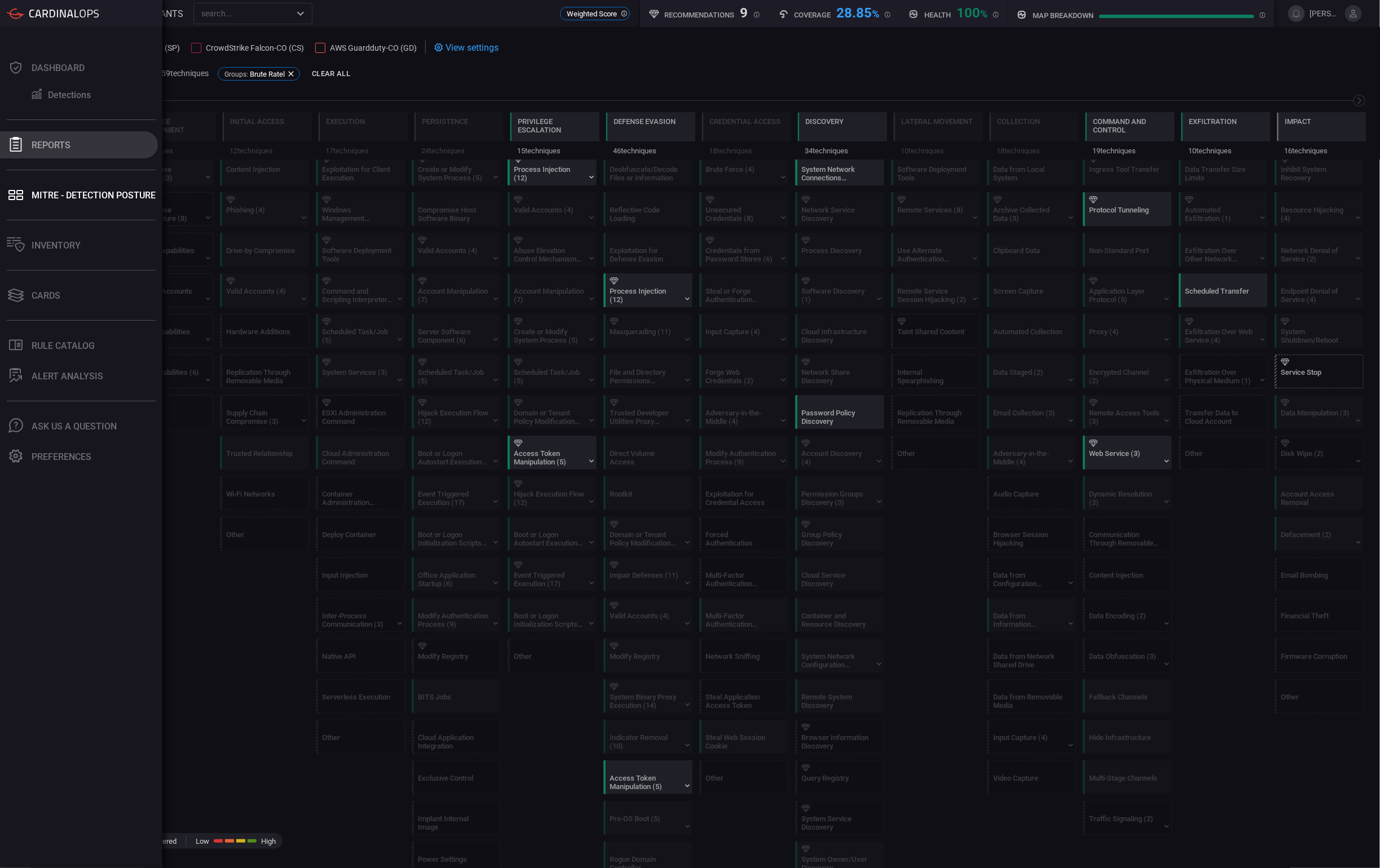
click at [83, 150] on button "Reports" at bounding box center [79, 145] width 158 height 27
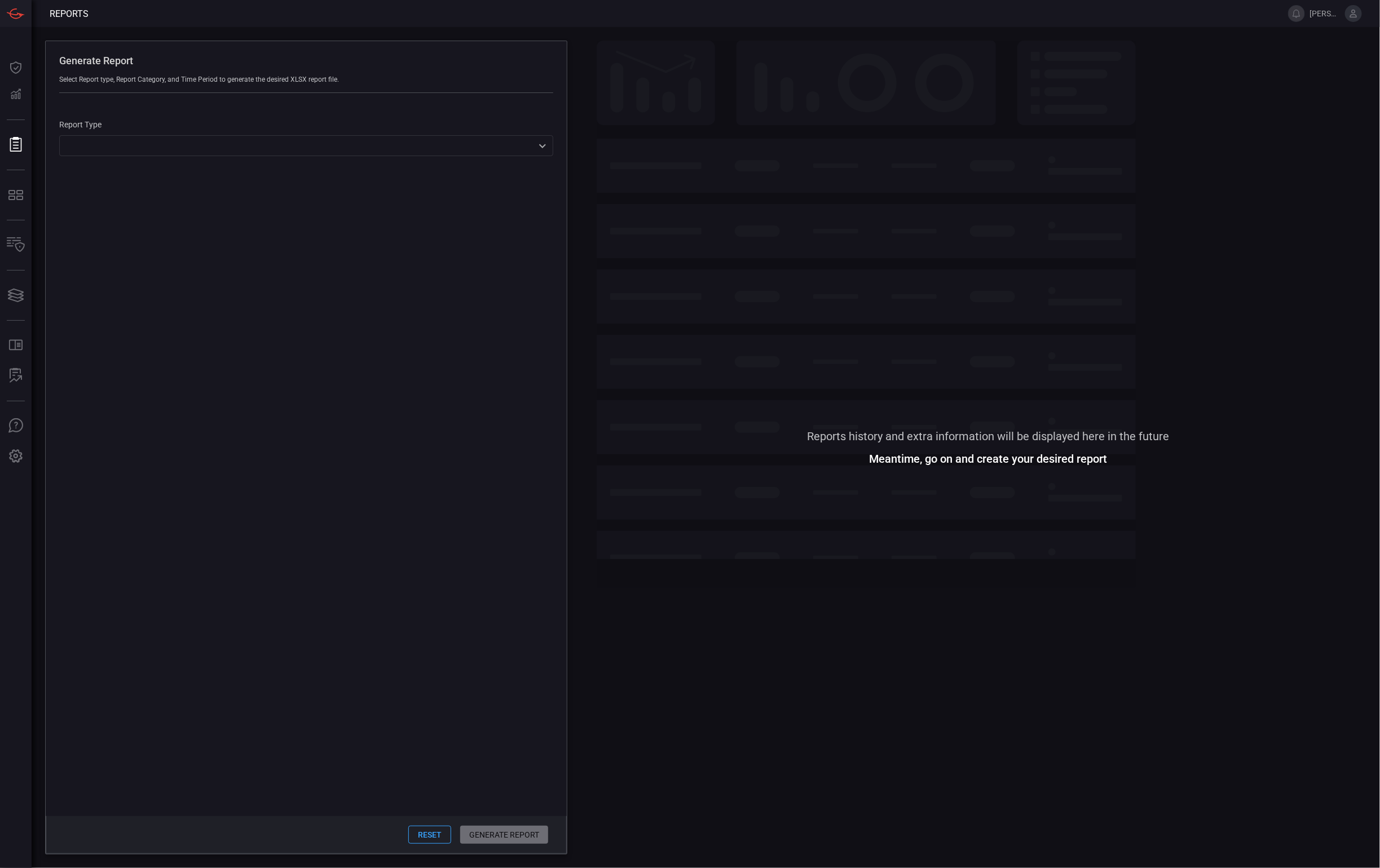
click at [199, 148] on div "​ ​" at bounding box center [306, 146] width 494 height 21
drag, startPoint x: 338, startPoint y: 486, endPoint x: 363, endPoint y: 521, distance: 43.0
click at [338, 486] on div at bounding box center [690, 434] width 1380 height 868
click at [437, 828] on button "Reset" at bounding box center [429, 834] width 43 height 18
click at [191, 143] on div "​ ​" at bounding box center [306, 146] width 494 height 21
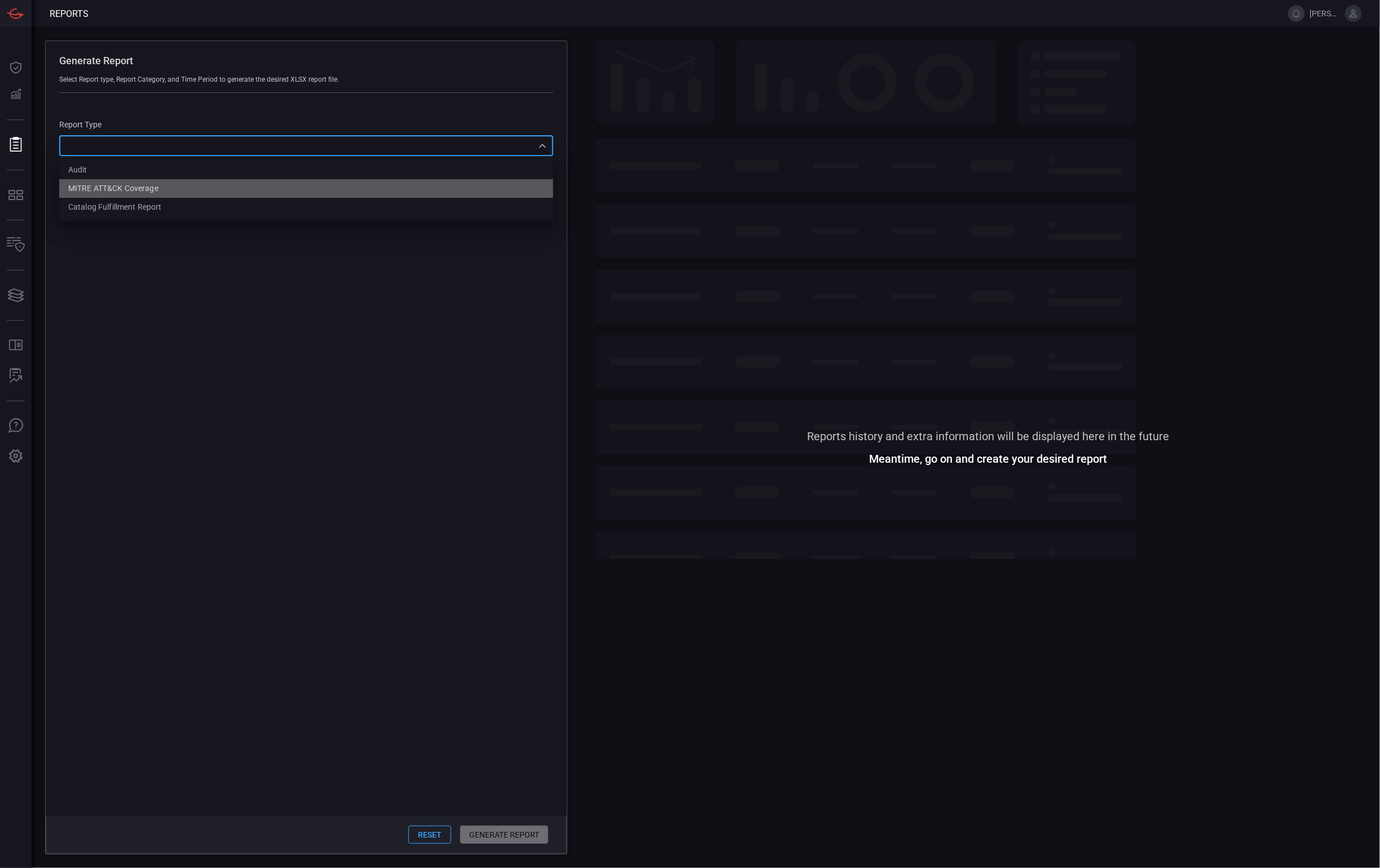
click at [204, 190] on li "MITRE ATT&CK Coverage" at bounding box center [306, 189] width 494 height 19
type input "mitreCoverage"
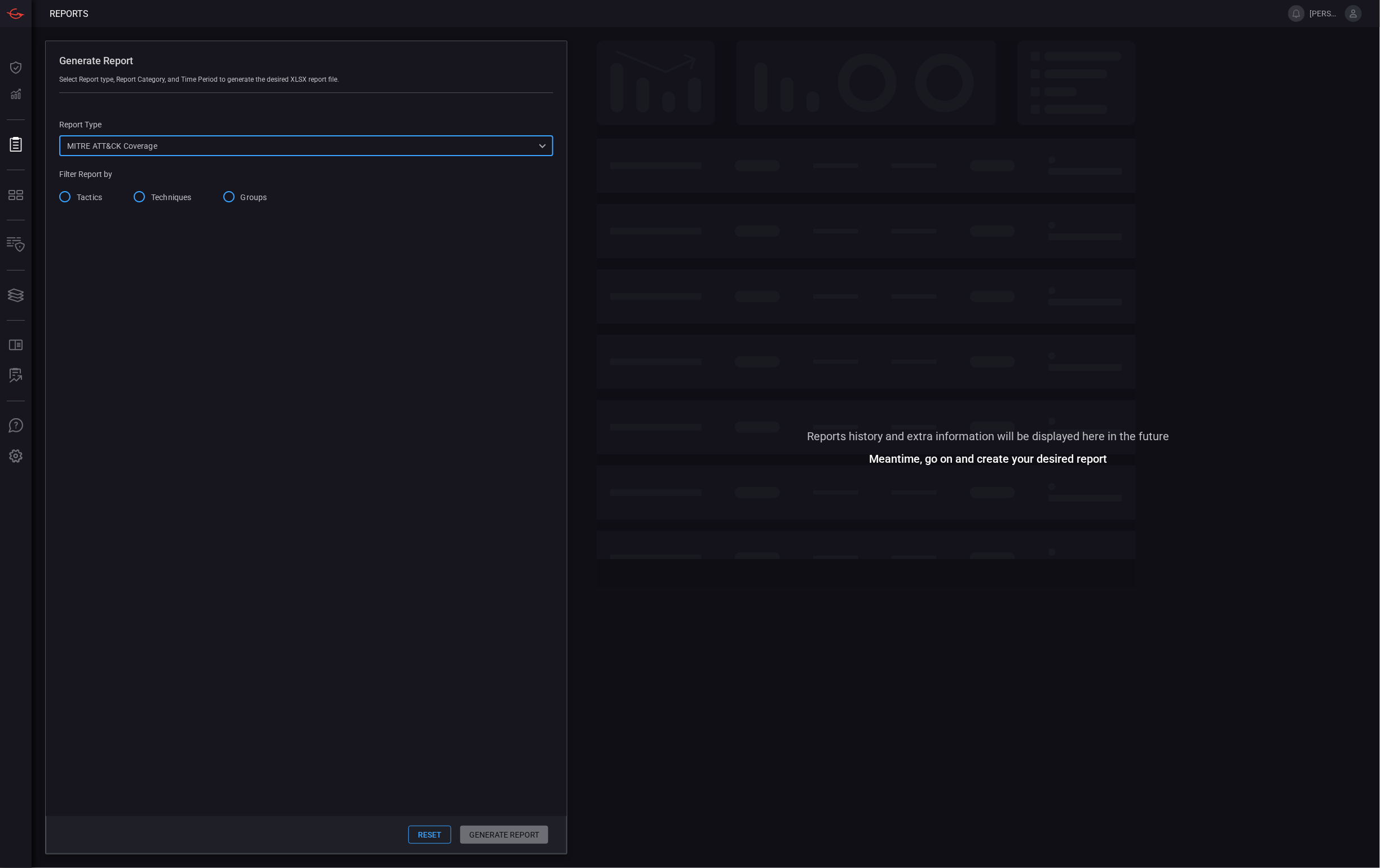
click at [262, 198] on span "Groups" at bounding box center [254, 197] width 27 height 12
click at [241, 198] on input "Groups" at bounding box center [229, 197] width 24 height 24
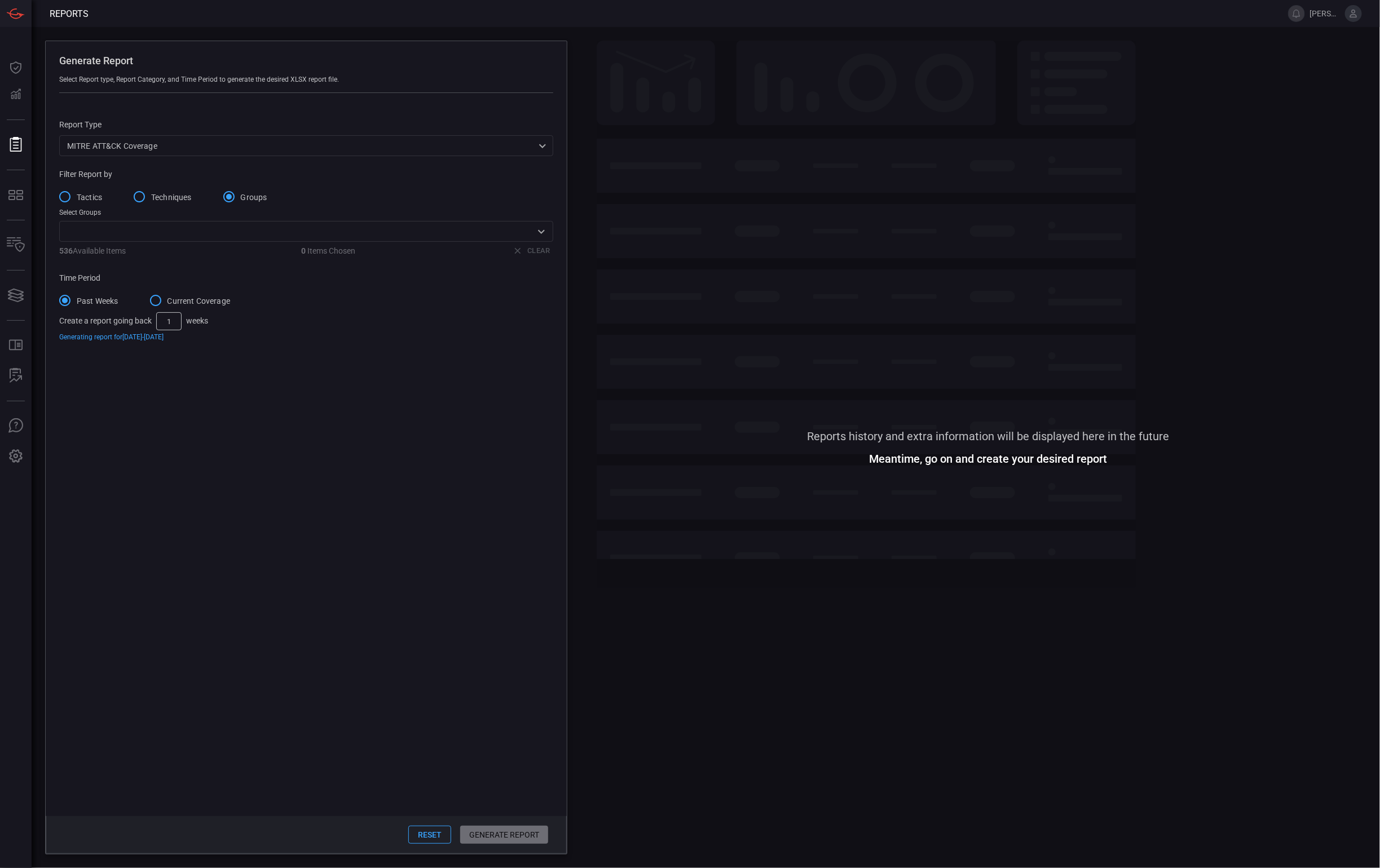
click at [181, 232] on input "text" at bounding box center [297, 231] width 469 height 14
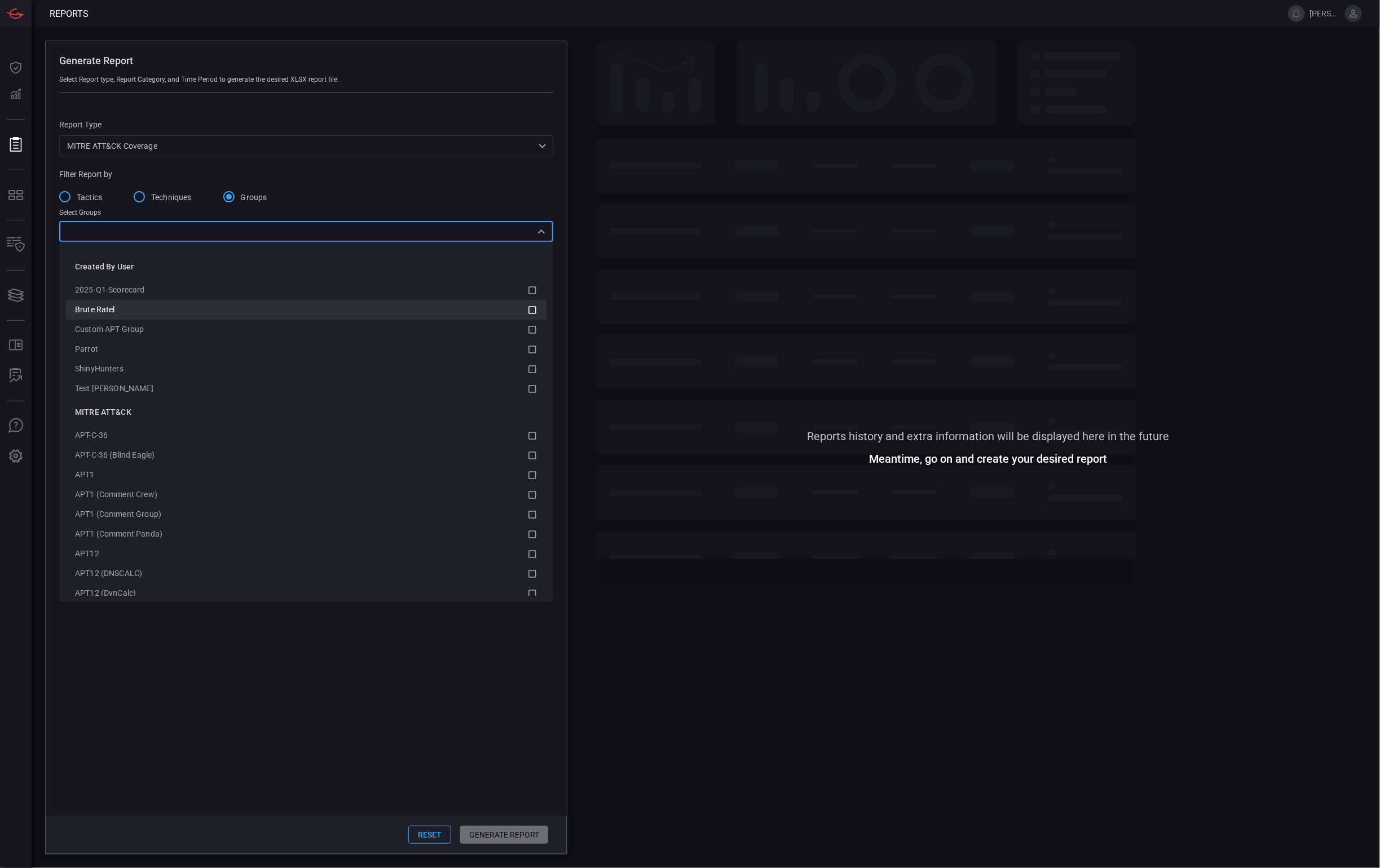
click at [161, 314] on div "Brute Ratel" at bounding box center [301, 309] width 452 height 12
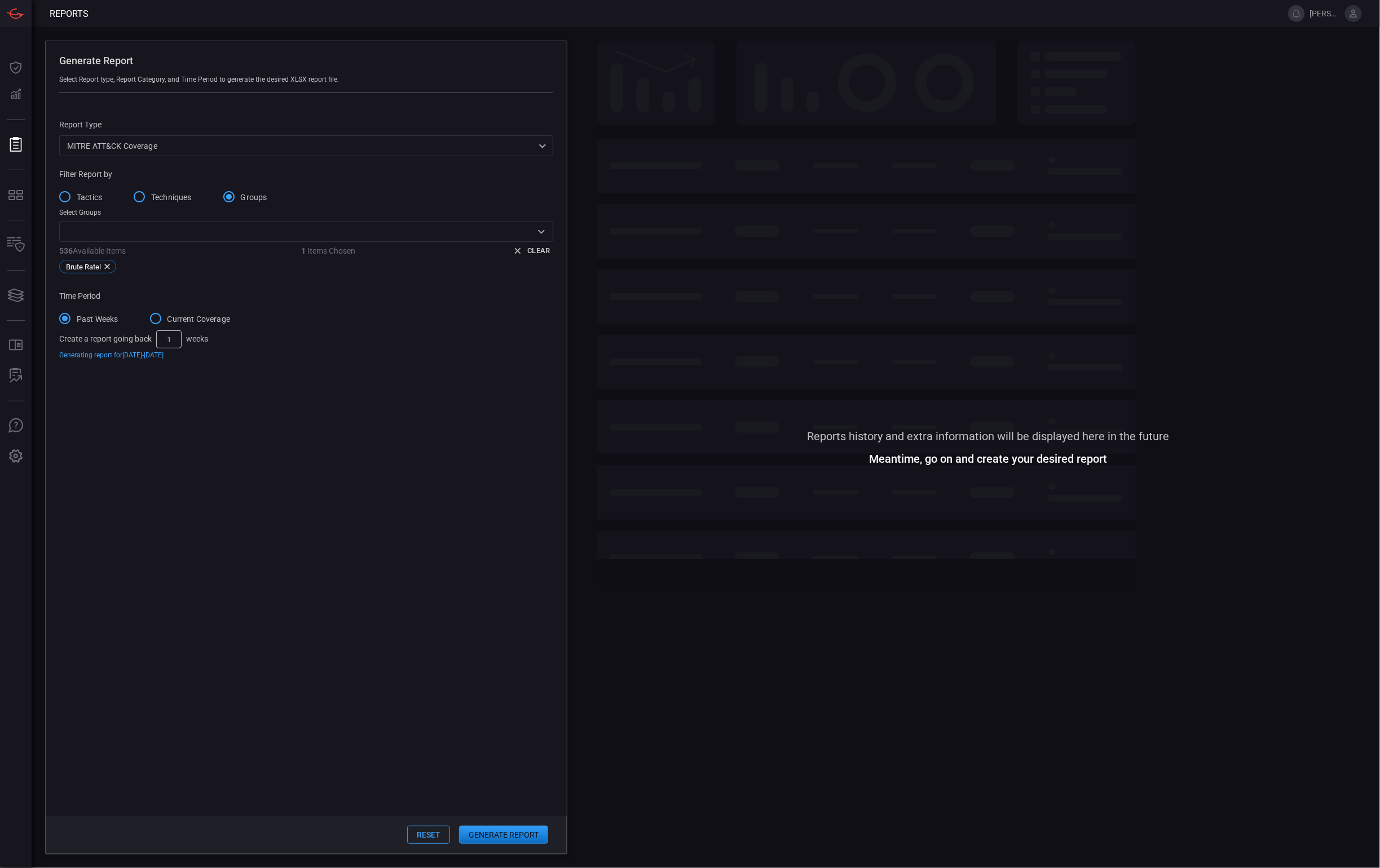
click at [424, 779] on span at bounding box center [306, 597] width 521 height 440
click at [166, 317] on input "Current Coverage" at bounding box center [156, 319] width 24 height 24
click at [510, 833] on button "Generate Report" at bounding box center [503, 834] width 89 height 18
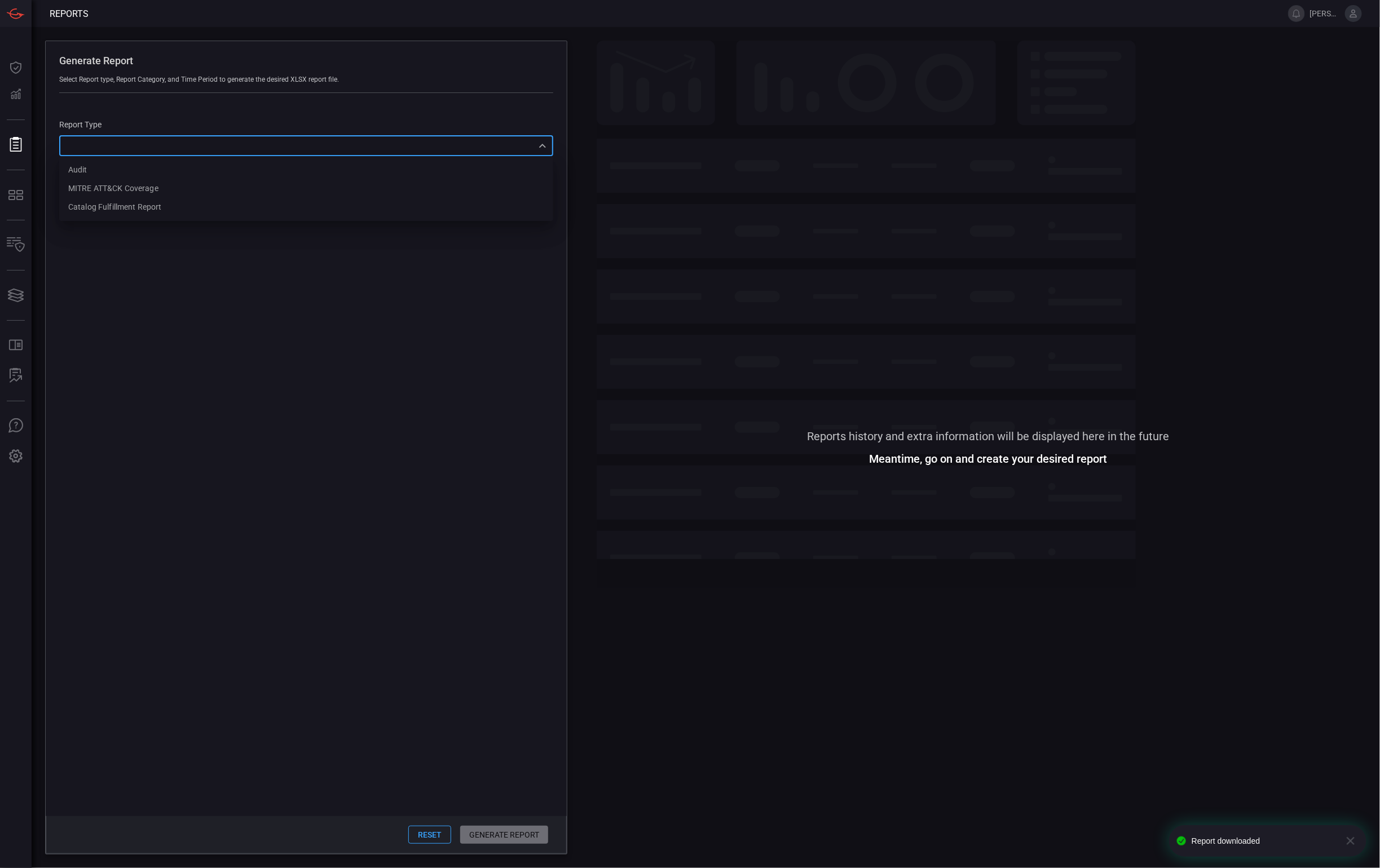
click at [235, 148] on div "​ Audit MITRE ATT&CK Coverage Catalog fulfillment report ​" at bounding box center [306, 146] width 494 height 21
click at [205, 211] on li "Catalog fulfillment report" at bounding box center [306, 207] width 494 height 19
type input "CatalogReport"
click at [522, 831] on button "Generate Report" at bounding box center [503, 834] width 89 height 18
click at [1068, 448] on div "Reports history and extra information will be displayed here in the future Mean…" at bounding box center [988, 447] width 783 height 814
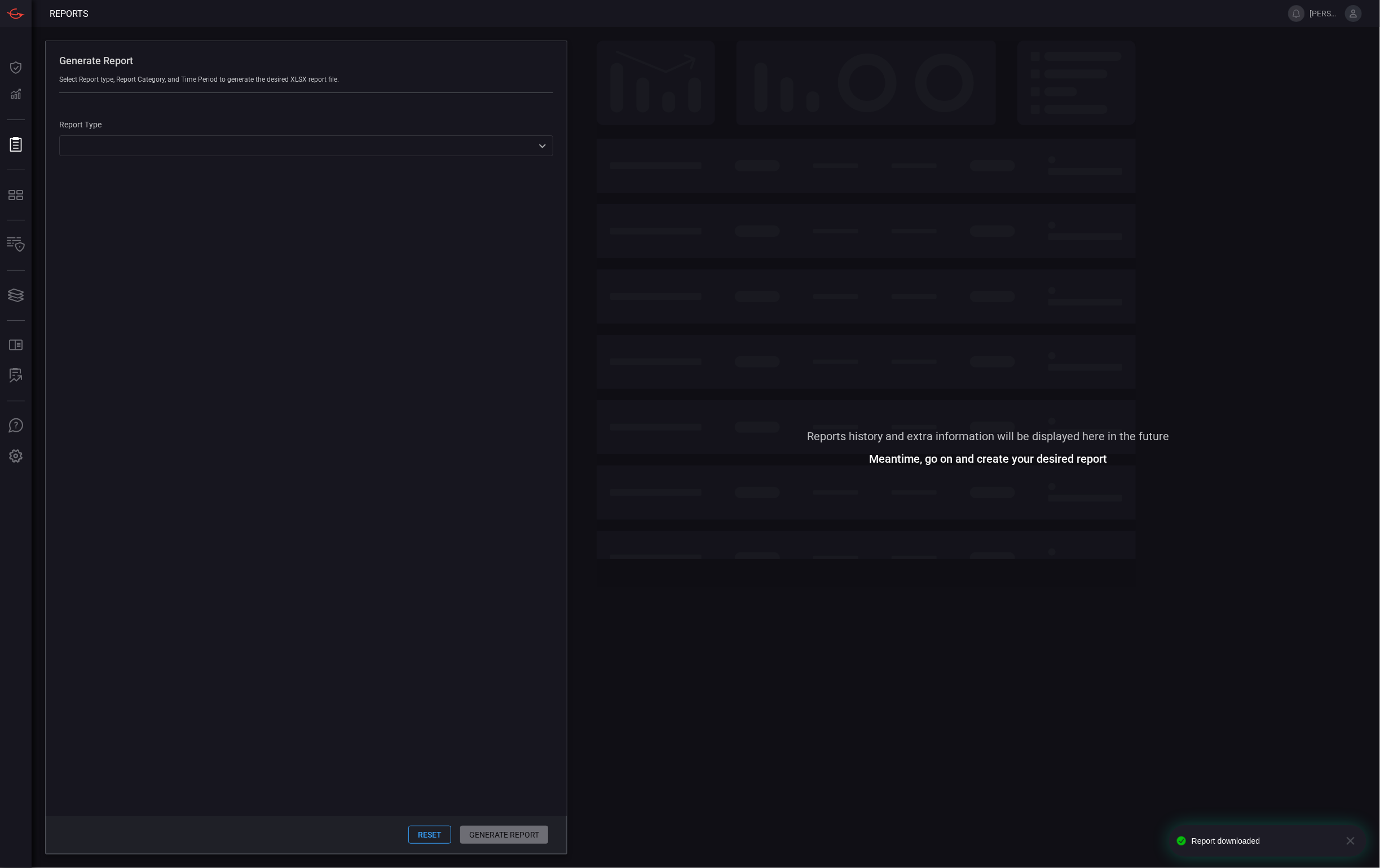
click at [928, 462] on div "Meantime, go on and create your desired report" at bounding box center [988, 459] width 238 height 9
click at [950, 515] on span at bounding box center [988, 659] width 783 height 391
click at [923, 63] on span at bounding box center [988, 236] width 783 height 391
